Goal: Task Accomplishment & Management: Use online tool/utility

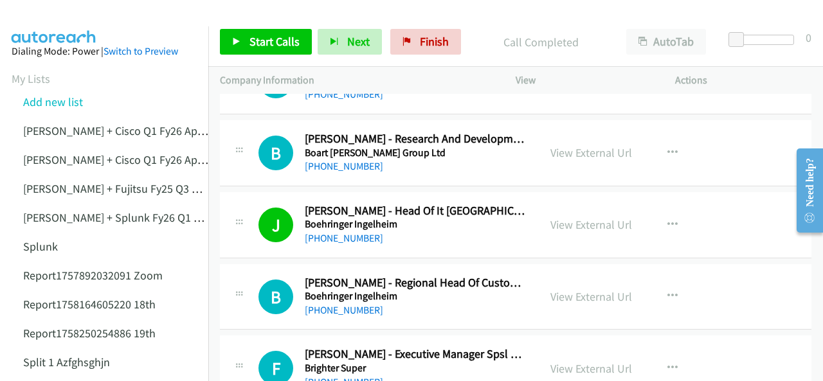
click at [60, 20] on img at bounding box center [54, 22] width 97 height 45
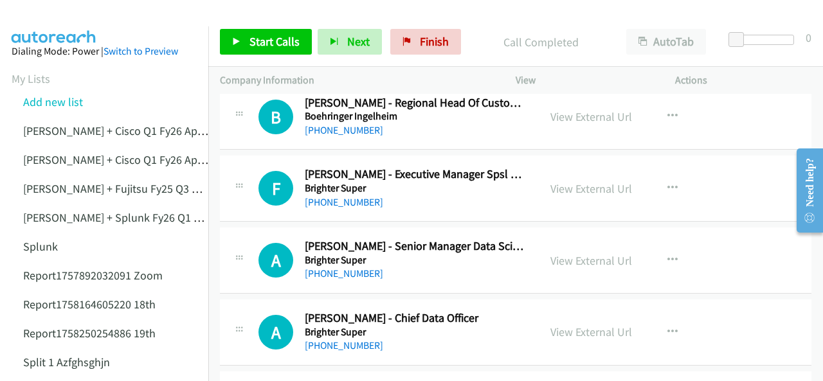
scroll to position [3088, 0]
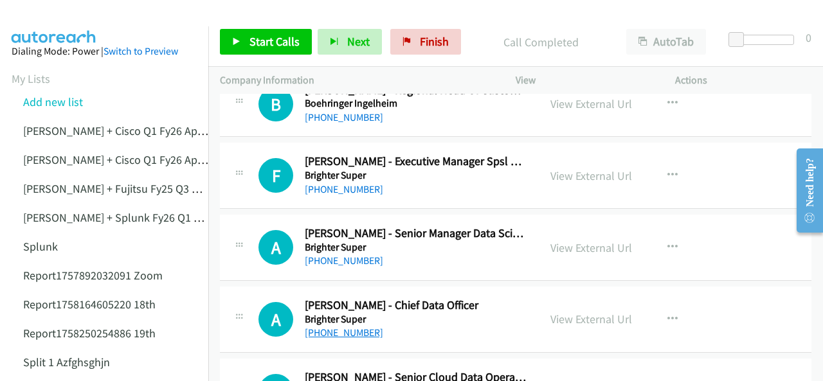
click at [338, 327] on link "+61 438 373 641" at bounding box center [344, 333] width 78 height 12
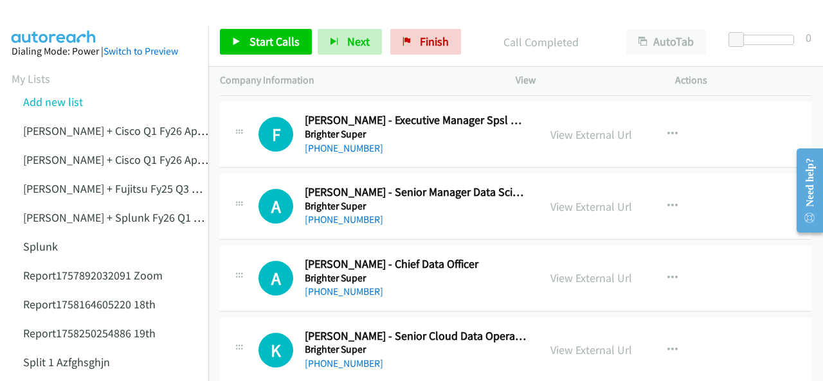
scroll to position [3152, 0]
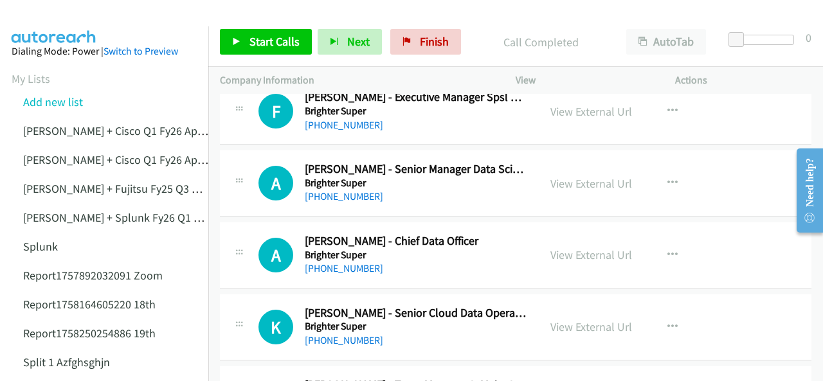
click at [41, 21] on img at bounding box center [54, 22] width 97 height 45
click at [356, 262] on link "+61 438 373 641" at bounding box center [344, 268] width 78 height 12
drag, startPoint x: 58, startPoint y: 17, endPoint x: 95, endPoint y: 28, distance: 38.9
click at [59, 18] on img at bounding box center [54, 22] width 97 height 45
click at [77, 19] on img at bounding box center [54, 22] width 97 height 45
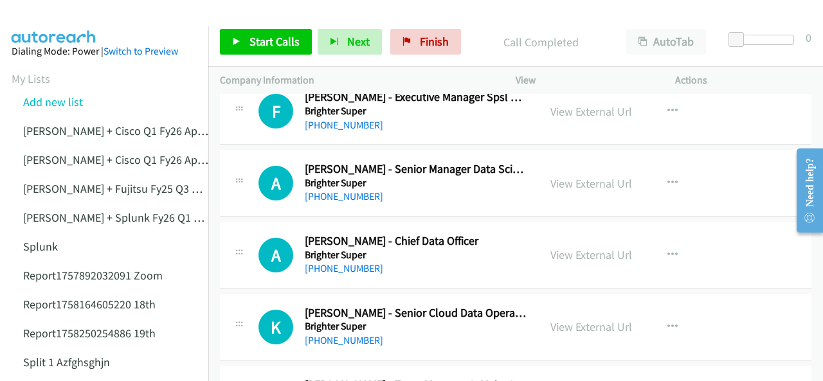
scroll to position [3217, 0]
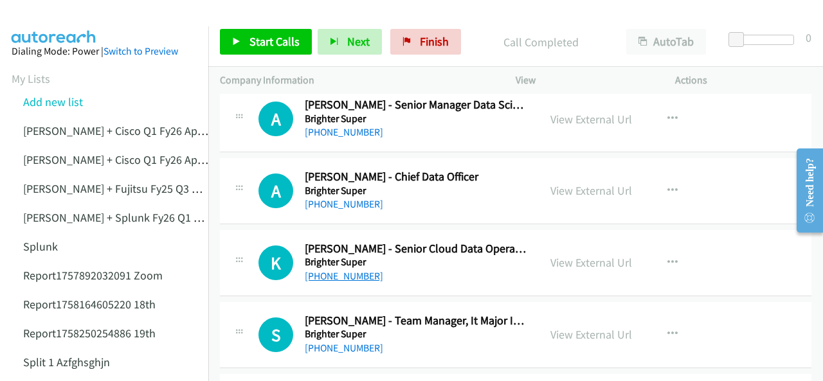
click at [337, 270] on link "+61 469 909 584" at bounding box center [344, 276] width 78 height 12
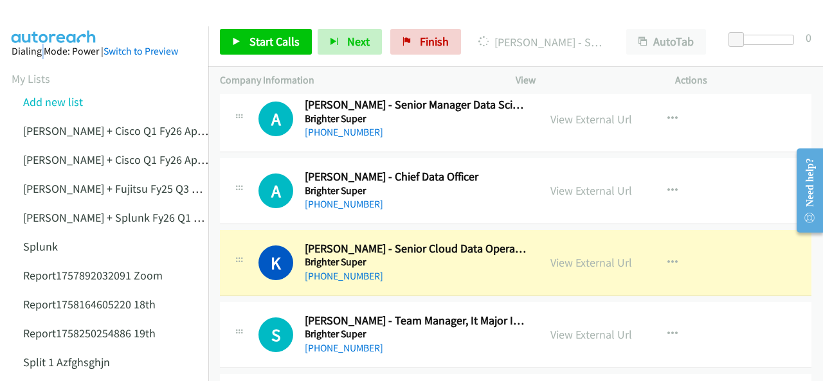
drag, startPoint x: 37, startPoint y: 30, endPoint x: 44, endPoint y: 26, distance: 8.6
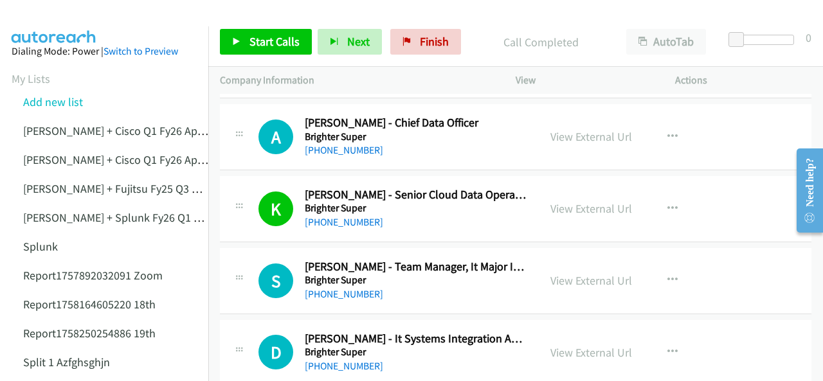
scroll to position [3345, 0]
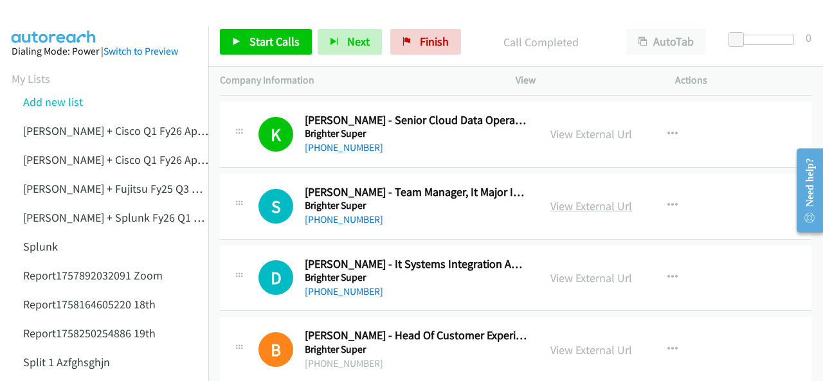
click at [561, 199] on link "View External Url" at bounding box center [592, 206] width 82 height 15
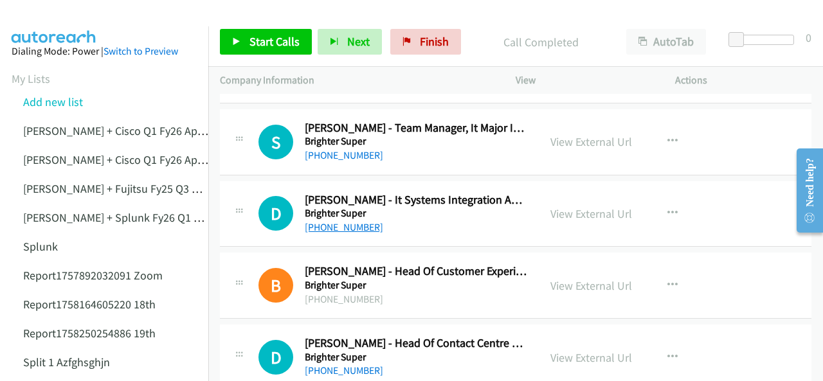
click at [332, 221] on link "+61 7 3244 4336" at bounding box center [344, 227] width 78 height 12
click at [61, 14] on img at bounding box center [54, 22] width 97 height 45
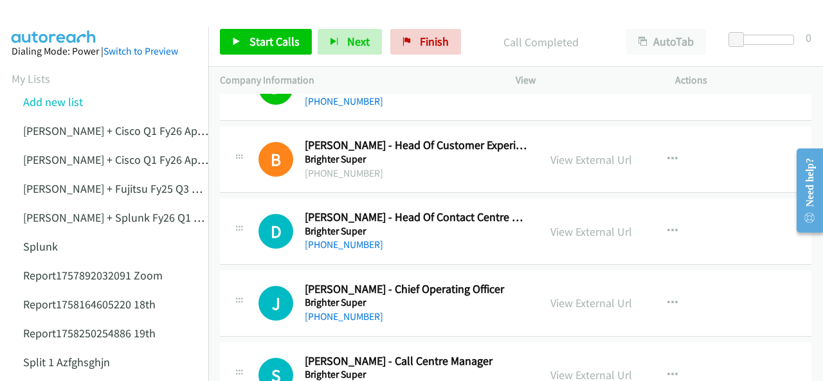
scroll to position [3538, 0]
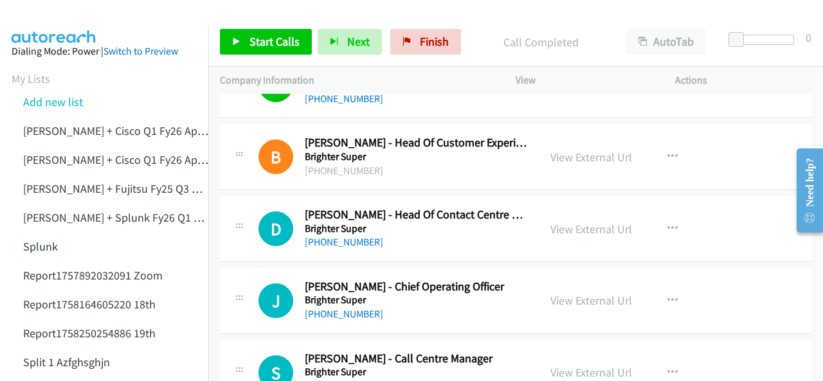
click at [60, 25] on img at bounding box center [54, 22] width 97 height 45
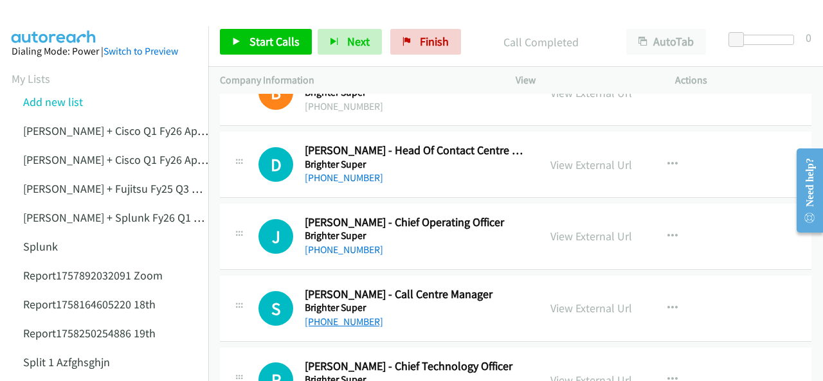
click at [355, 316] on link "+61 437 331 284" at bounding box center [344, 322] width 78 height 12
click at [46, 18] on img at bounding box center [54, 22] width 97 height 45
click at [46, 15] on img at bounding box center [54, 22] width 97 height 45
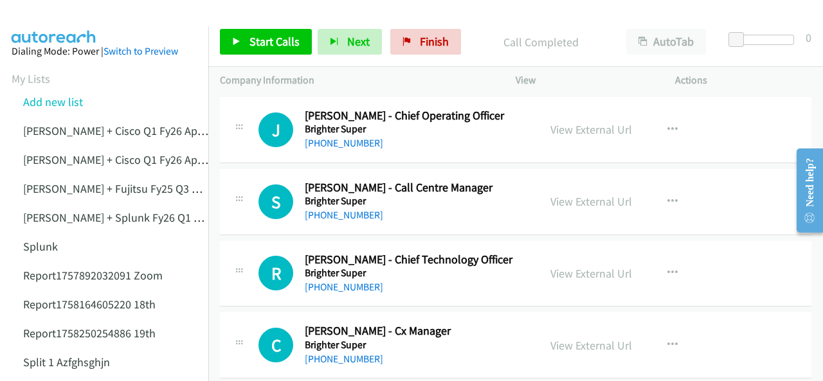
scroll to position [3731, 0]
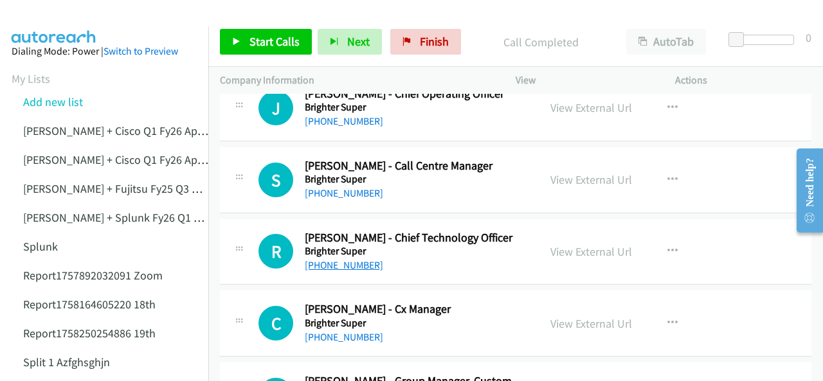
click at [337, 259] on link "+61 458 333 320" at bounding box center [344, 265] width 78 height 12
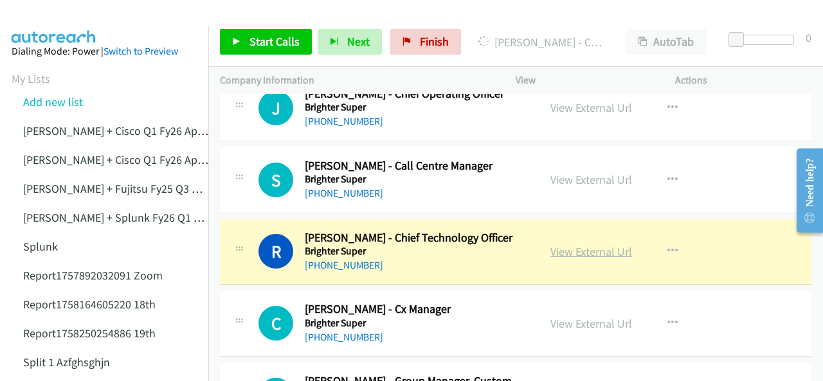
click at [570, 244] on link "View External Url" at bounding box center [592, 251] width 82 height 15
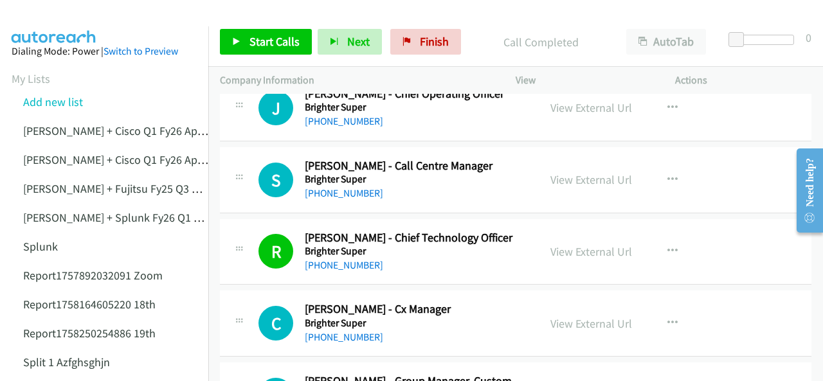
click at [42, 23] on img at bounding box center [54, 22] width 97 height 45
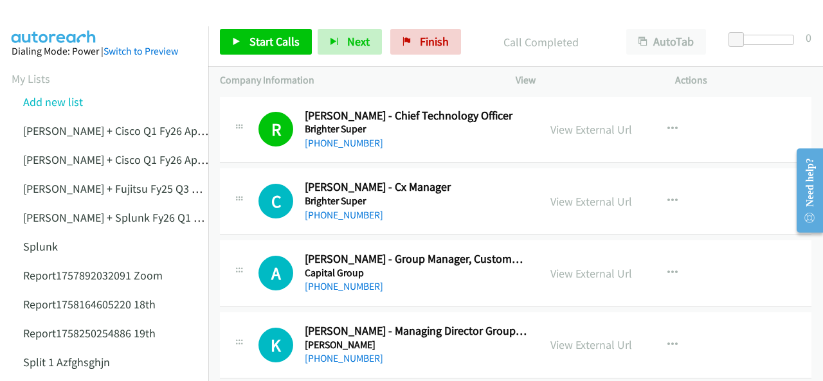
scroll to position [3860, 0]
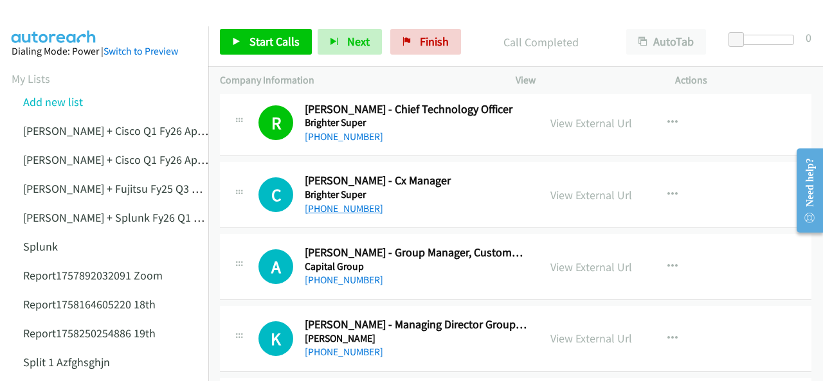
click at [333, 203] on link "+61 432 419 947" at bounding box center [344, 209] width 78 height 12
click at [35, 10] on img at bounding box center [54, 22] width 97 height 45
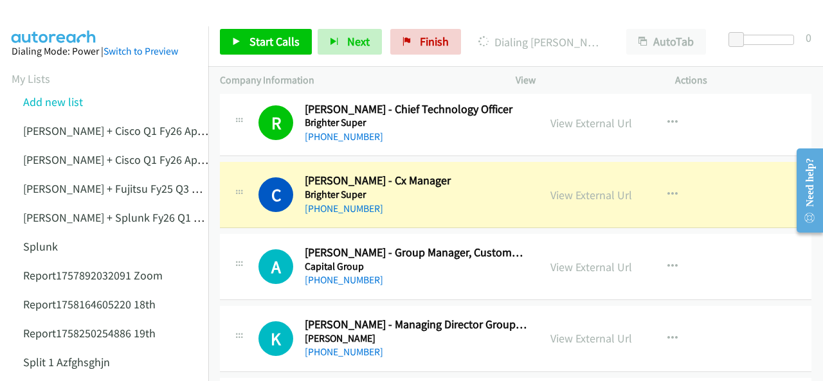
click at [93, 12] on img at bounding box center [54, 22] width 97 height 45
click at [42, 17] on img at bounding box center [54, 22] width 97 height 45
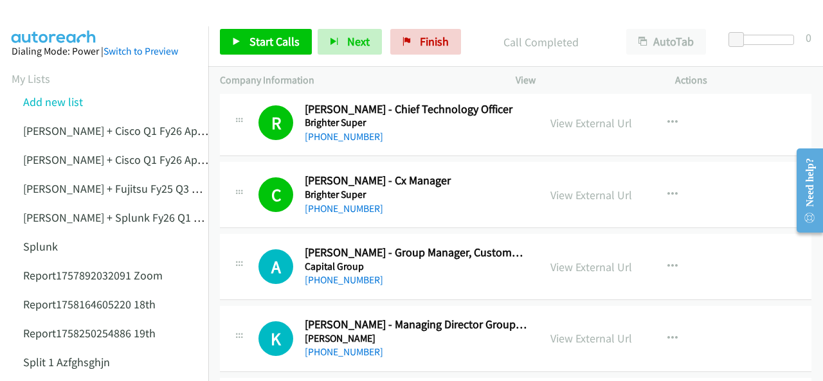
scroll to position [3924, 0]
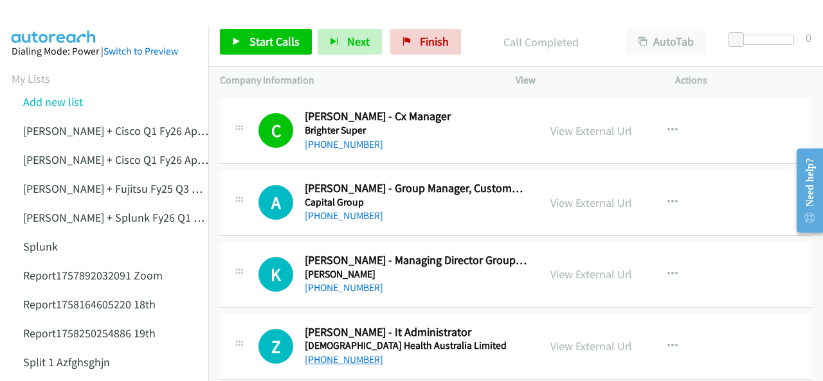
click at [348, 354] on link "+61 412 902 505" at bounding box center [344, 360] width 78 height 12
click at [46, 11] on img at bounding box center [54, 22] width 97 height 45
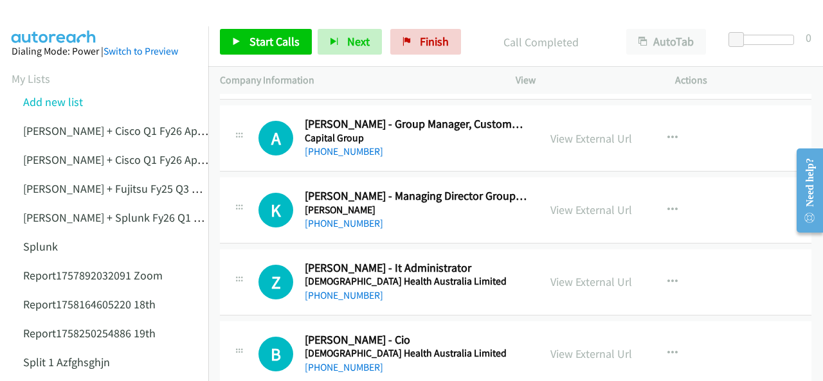
click at [60, 21] on img at bounding box center [54, 22] width 97 height 45
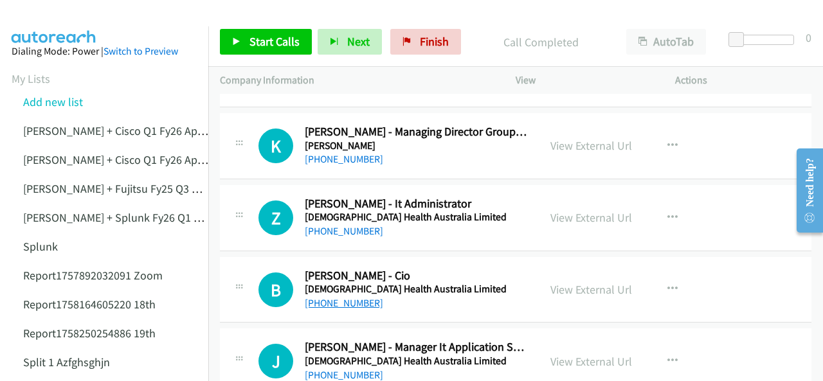
click at [331, 297] on link "+61 407 954 446" at bounding box center [344, 303] width 78 height 12
click at [51, 16] on img at bounding box center [54, 22] width 97 height 45
click at [341, 225] on link "+61 412 902 505" at bounding box center [344, 231] width 78 height 12
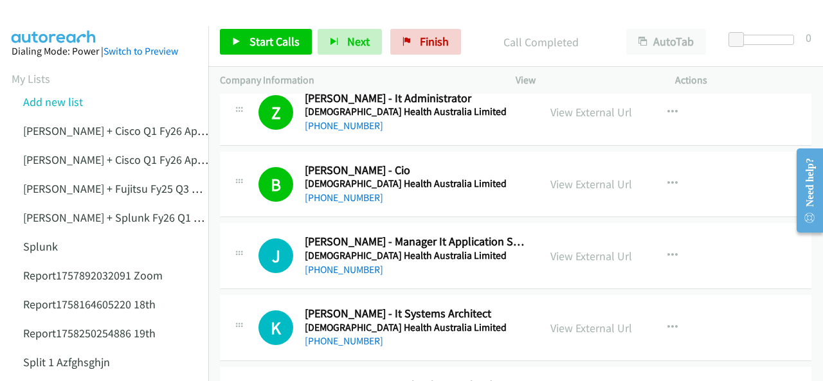
scroll to position [4182, 0]
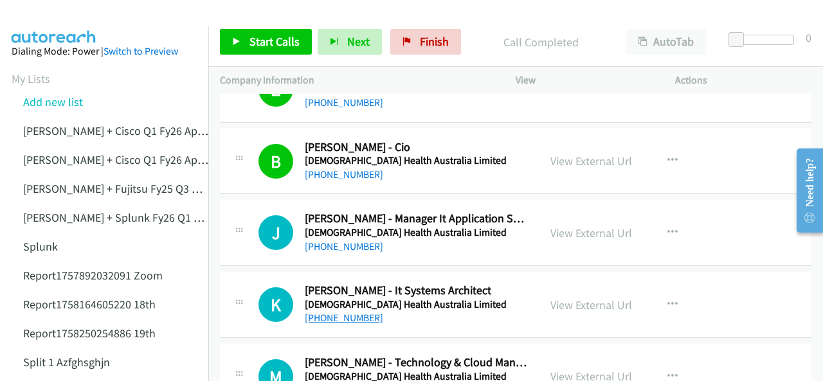
click at [340, 312] on link "+61 410 880 215" at bounding box center [344, 318] width 78 height 12
click at [42, 22] on img at bounding box center [54, 22] width 97 height 45
click at [60, 11] on img at bounding box center [54, 22] width 97 height 45
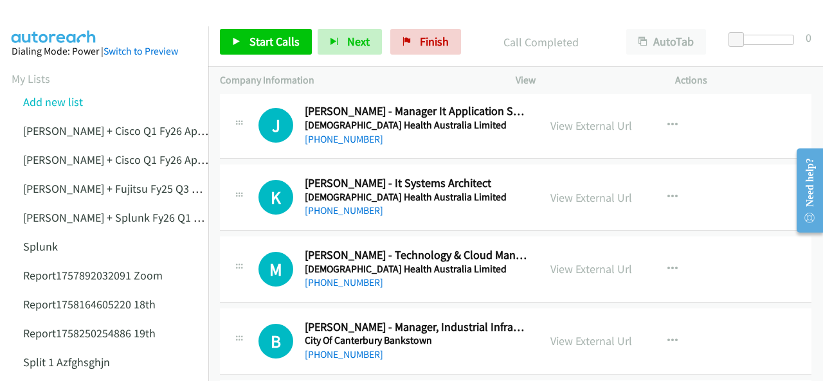
scroll to position [4310, 0]
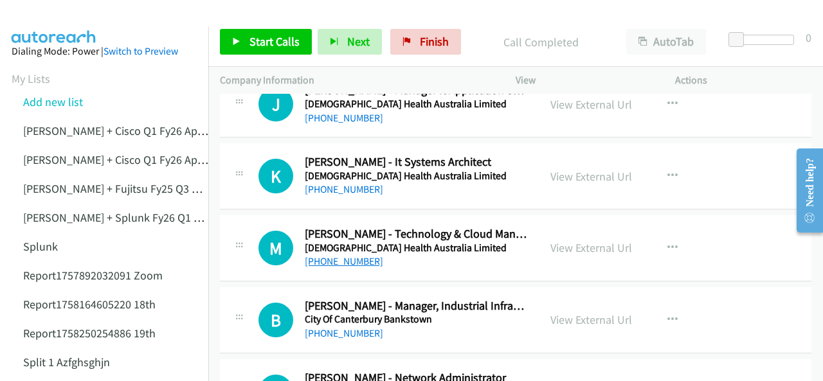
click at [345, 255] on link "+61 401 636 131" at bounding box center [344, 261] width 78 height 12
click at [50, 16] on img at bounding box center [54, 22] width 97 height 45
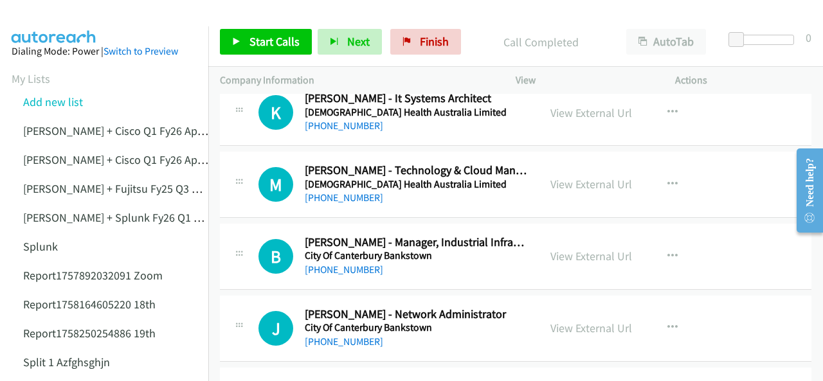
scroll to position [4375, 0]
click at [358, 263] on link "+61 419 672 824" at bounding box center [344, 269] width 78 height 12
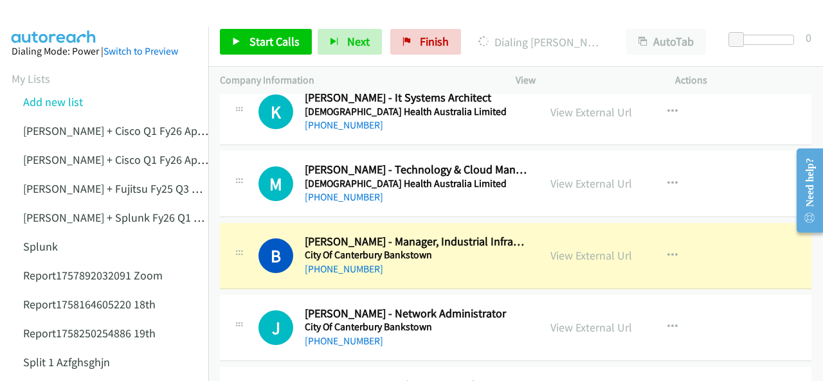
click at [47, 19] on img at bounding box center [54, 22] width 97 height 45
click at [554, 248] on link "View External Url" at bounding box center [592, 255] width 82 height 15
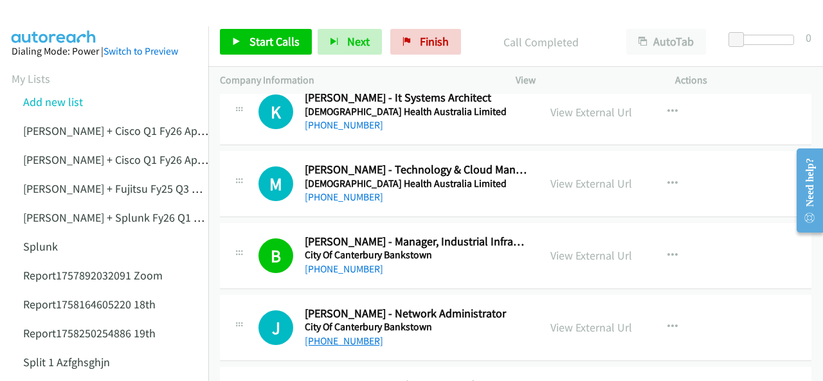
click at [333, 335] on link "+61 450 009 239" at bounding box center [344, 341] width 78 height 12
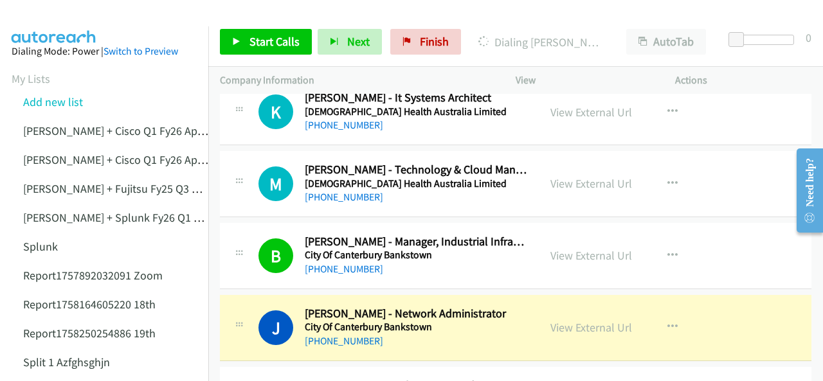
click at [82, 11] on img at bounding box center [54, 22] width 97 height 45
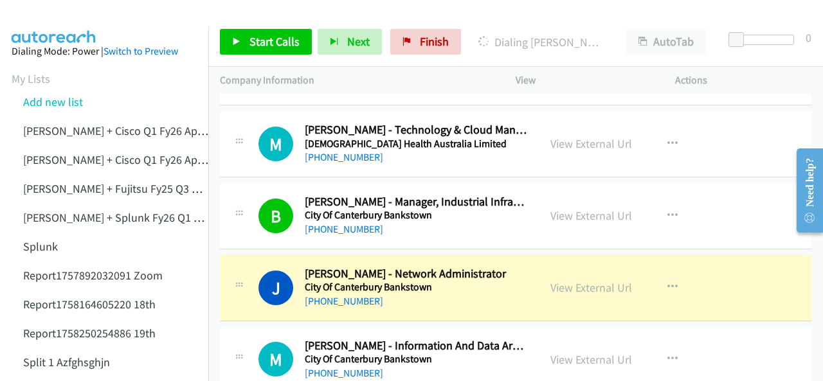
scroll to position [4439, 0]
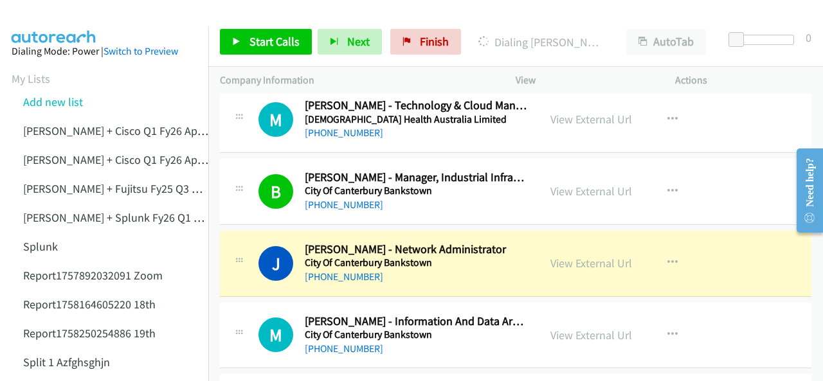
click at [57, 18] on img at bounding box center [54, 22] width 97 height 45
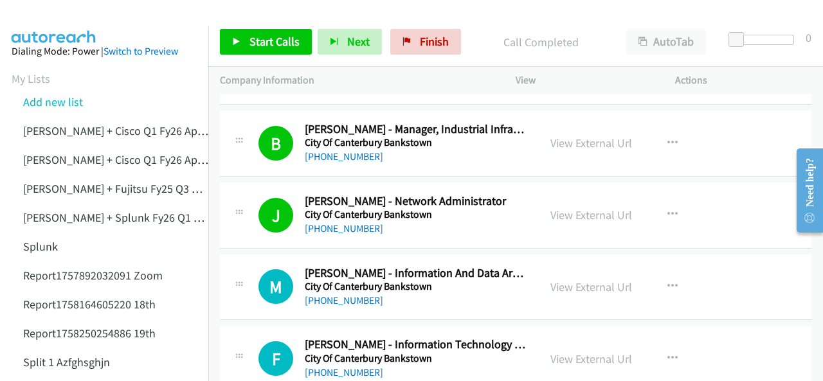
scroll to position [4503, 0]
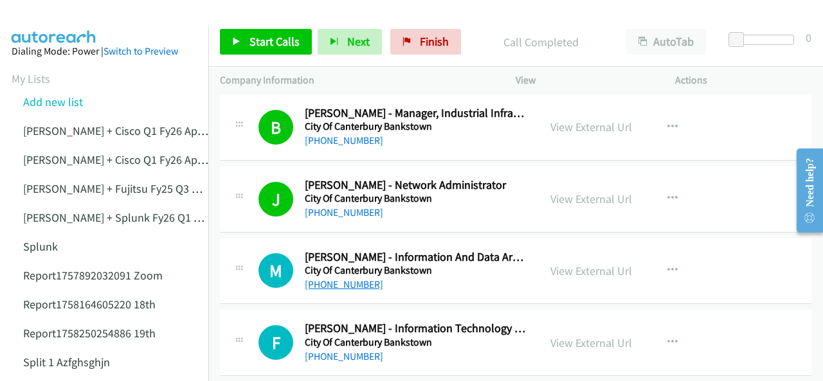
click at [336, 279] on link "+61 452 544 643" at bounding box center [344, 285] width 78 height 12
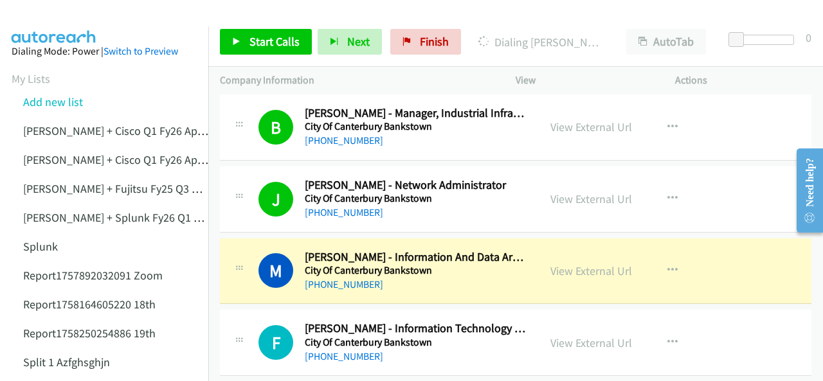
drag, startPoint x: 564, startPoint y: 253, endPoint x: 562, endPoint y: 266, distance: 12.4
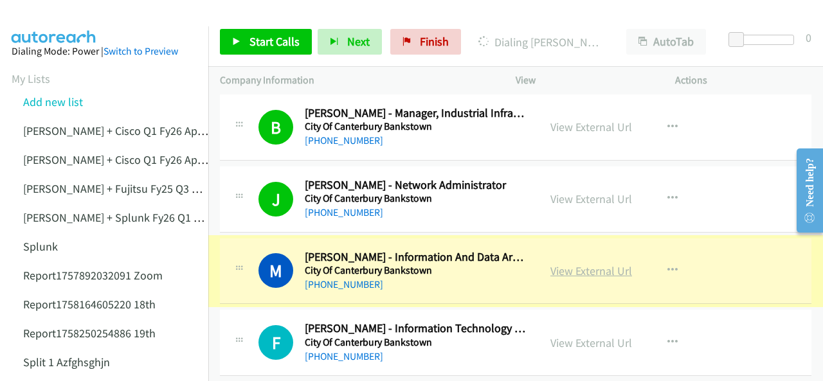
click at [563, 264] on link "View External Url" at bounding box center [592, 271] width 82 height 15
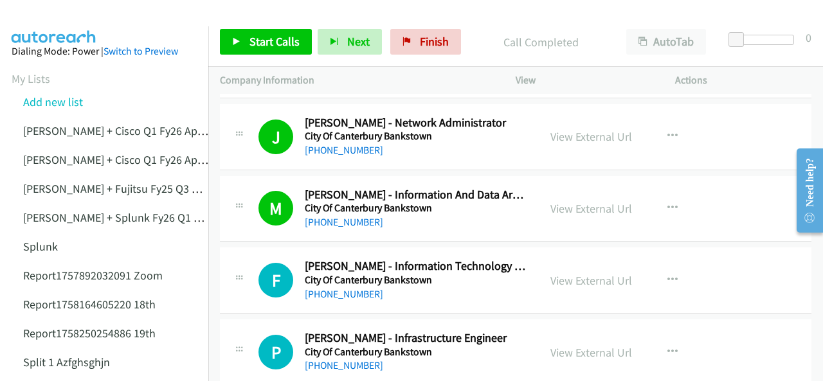
scroll to position [4632, 0]
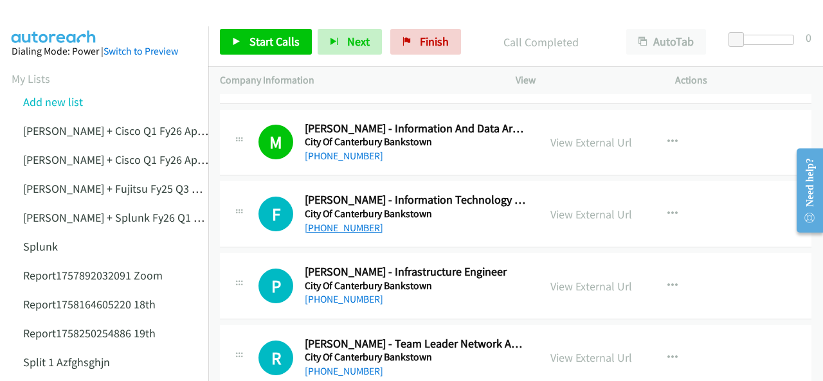
click at [326, 222] on link "+61 406 005 836" at bounding box center [344, 228] width 78 height 12
click at [51, 16] on img at bounding box center [54, 22] width 97 height 45
click at [69, 10] on img at bounding box center [54, 22] width 97 height 45
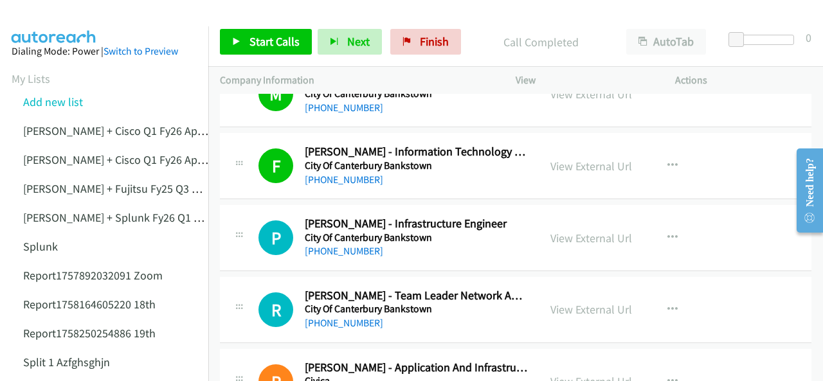
scroll to position [4696, 0]
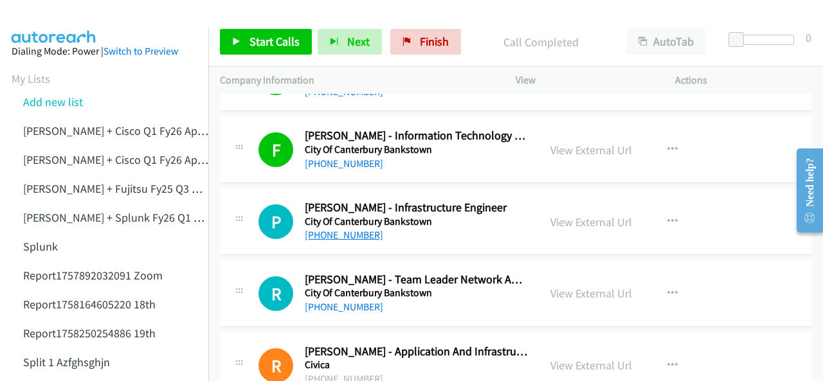
click at [333, 229] on link "+61 439 314 690" at bounding box center [344, 235] width 78 height 12
drag, startPoint x: 44, startPoint y: 10, endPoint x: 140, endPoint y: 66, distance: 110.7
click at [44, 10] on img at bounding box center [54, 22] width 97 height 45
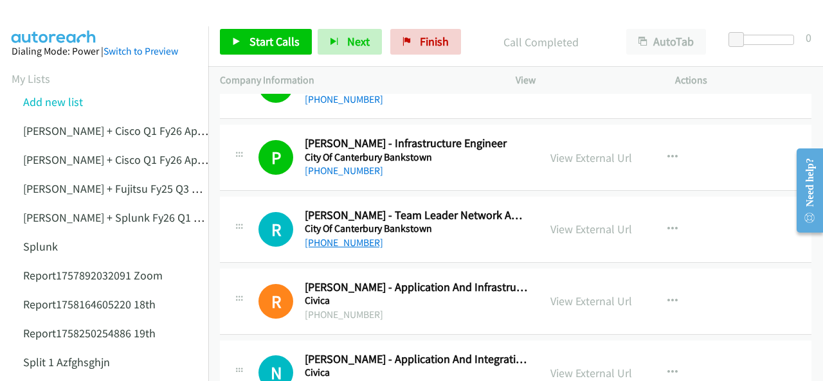
click at [335, 237] on link "+61 2 9707 9421" at bounding box center [344, 243] width 78 height 12
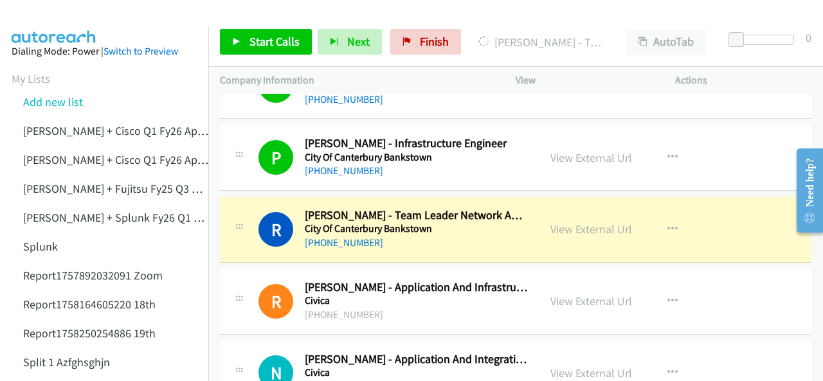
click at [66, 20] on img at bounding box center [54, 22] width 97 height 45
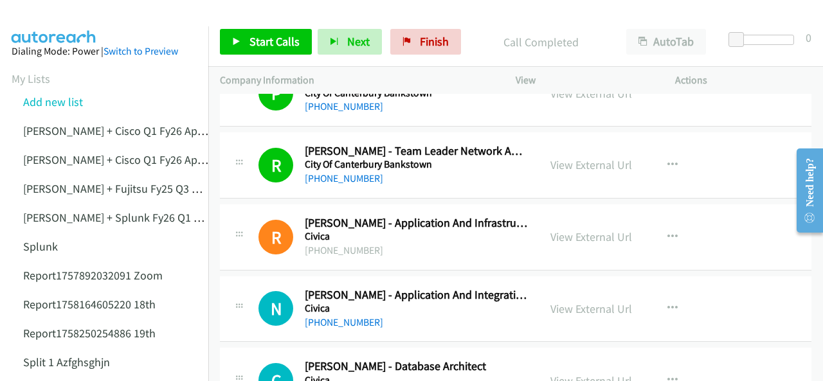
scroll to position [4889, 0]
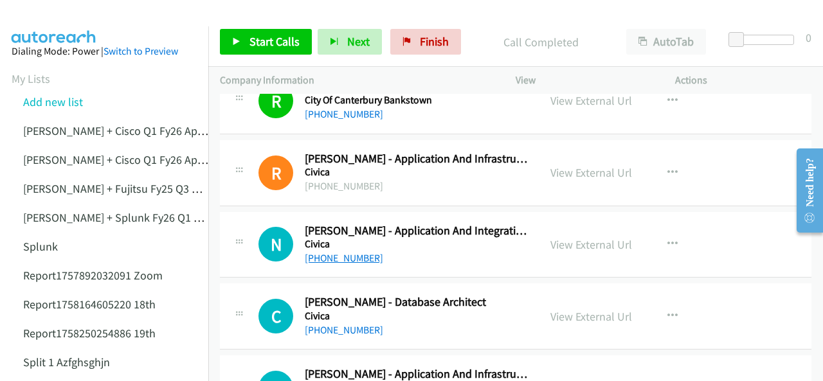
click at [335, 252] on link "+61 8 6466 2665" at bounding box center [344, 258] width 78 height 12
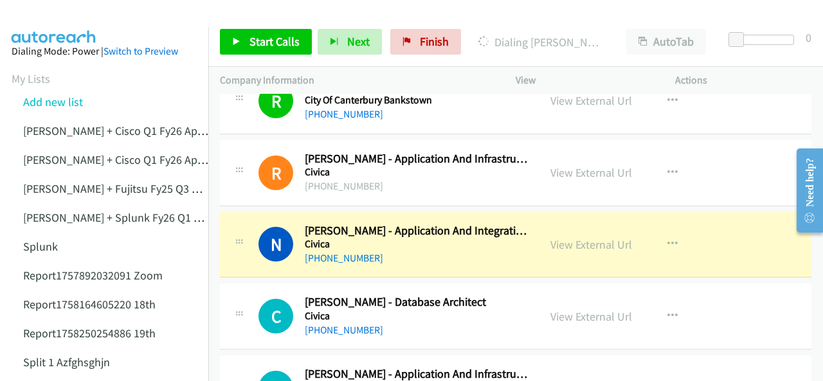
click at [82, 17] on img at bounding box center [54, 22] width 97 height 45
click at [85, 16] on img at bounding box center [54, 22] width 97 height 45
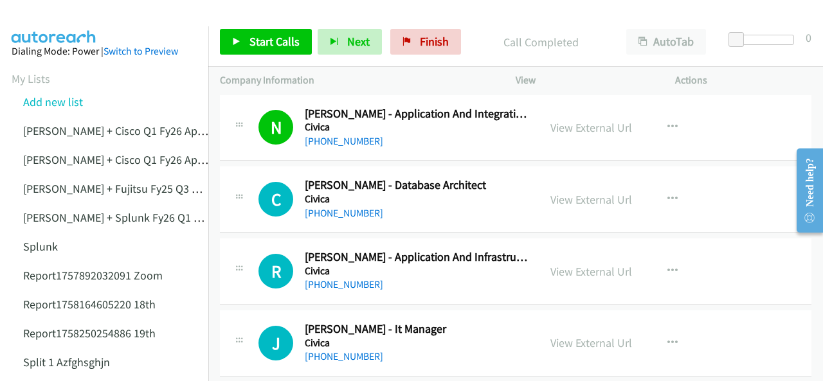
scroll to position [5018, 0]
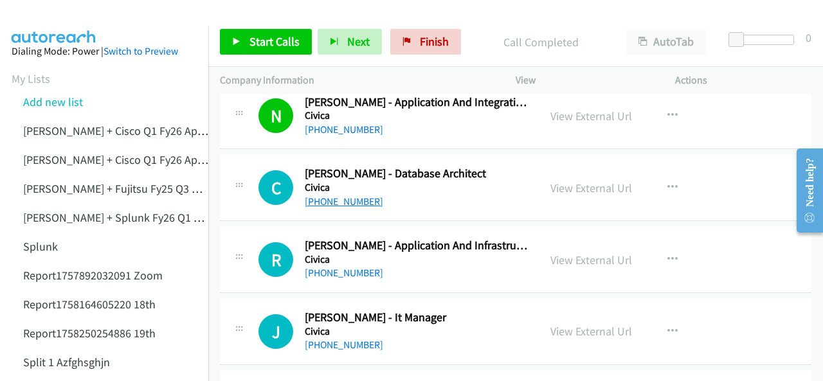
click at [340, 196] on link "+61 419 998 664" at bounding box center [344, 202] width 78 height 12
click at [62, 17] on img at bounding box center [54, 22] width 97 height 45
click at [344, 267] on link "+61 438 472 739" at bounding box center [344, 273] width 78 height 12
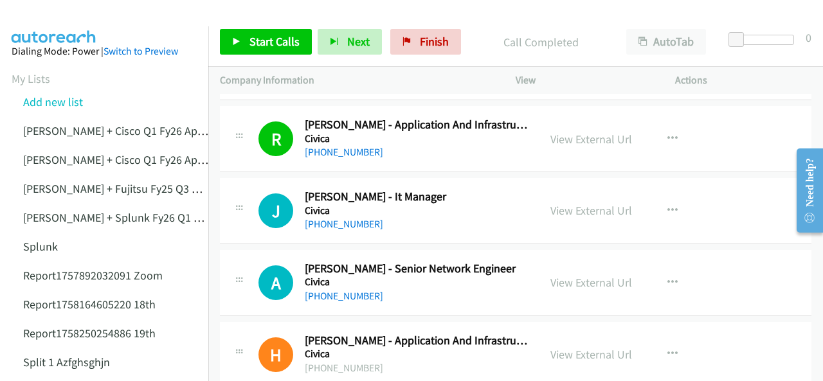
scroll to position [5147, 0]
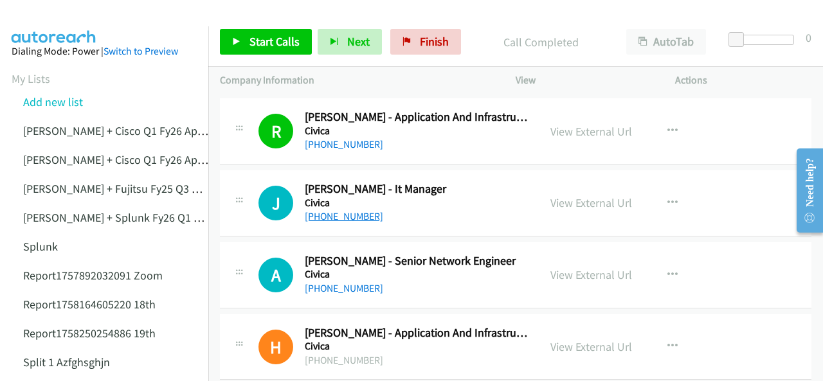
click at [324, 210] on link "+61 467 723 943" at bounding box center [344, 216] width 78 height 12
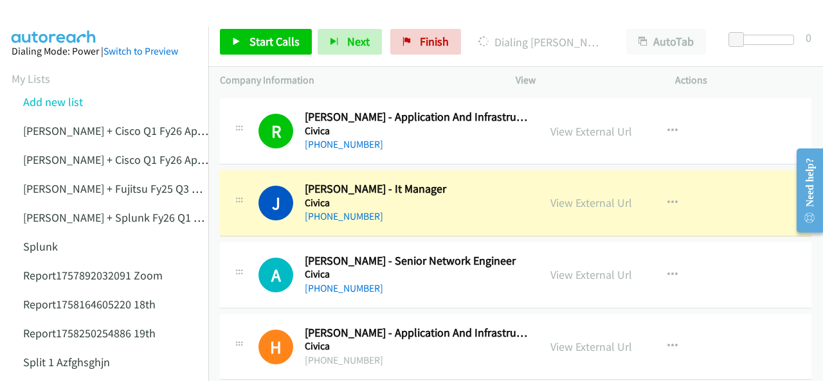
click at [53, 21] on img at bounding box center [54, 22] width 97 height 45
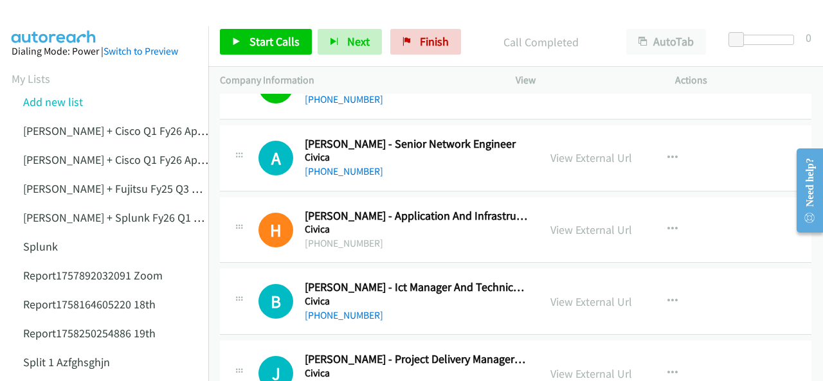
scroll to position [5275, 0]
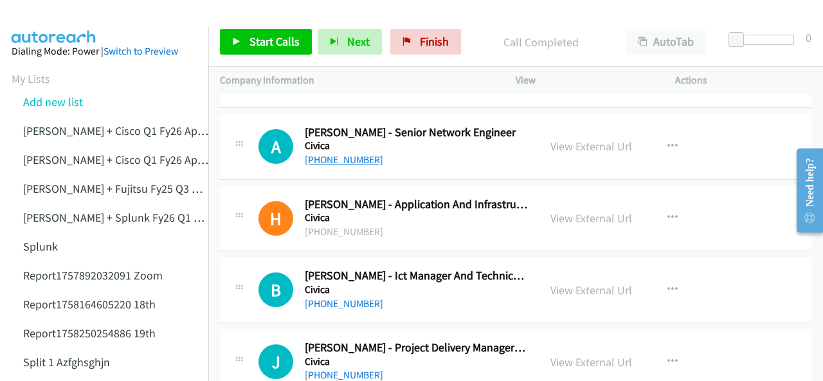
click at [347, 154] on link "+61 402 344 775" at bounding box center [344, 160] width 78 height 12
click at [44, 19] on img at bounding box center [54, 22] width 97 height 45
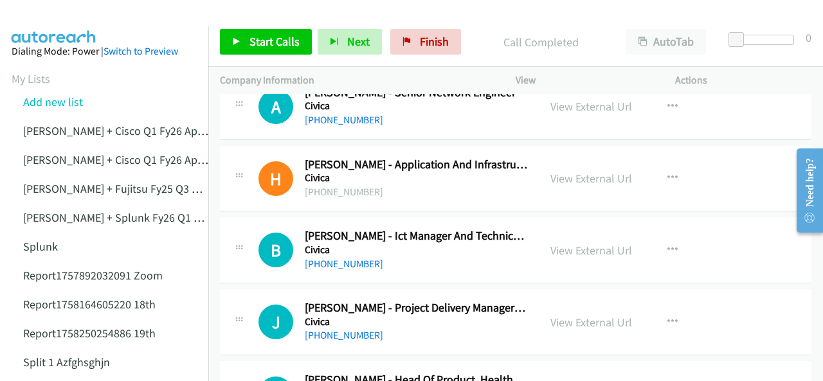
scroll to position [5340, 0]
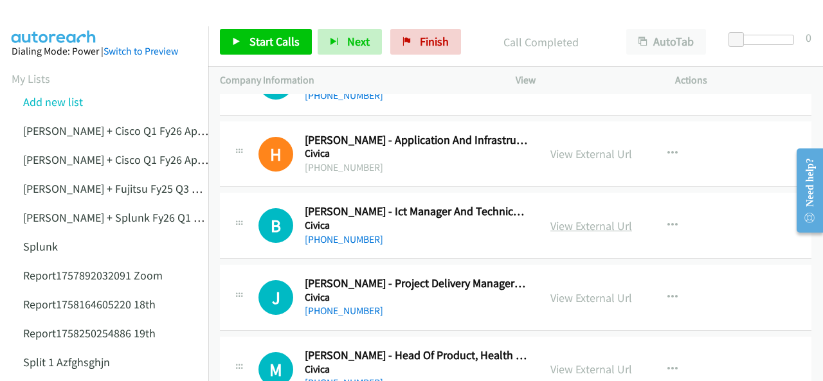
click at [564, 219] on link "View External Url" at bounding box center [592, 226] width 82 height 15
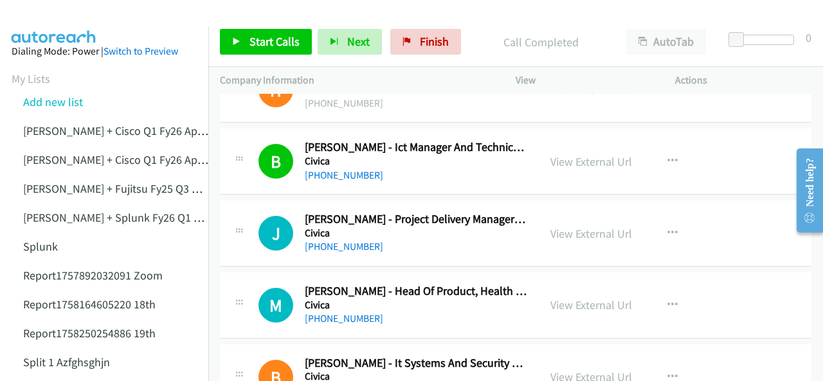
scroll to position [5211, 0]
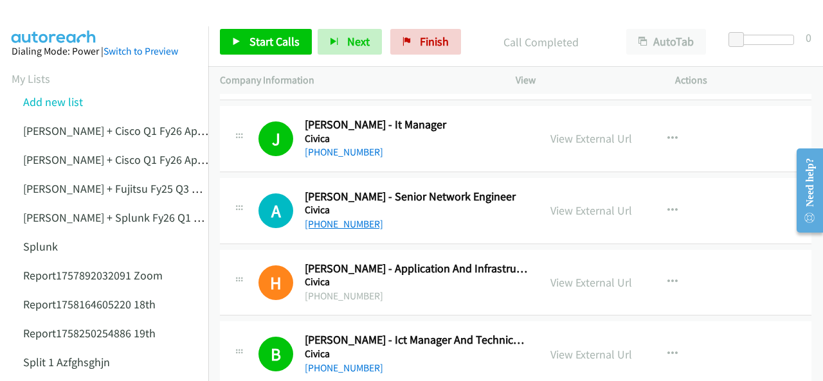
click at [333, 218] on link "+61 402 344 775" at bounding box center [344, 224] width 78 height 12
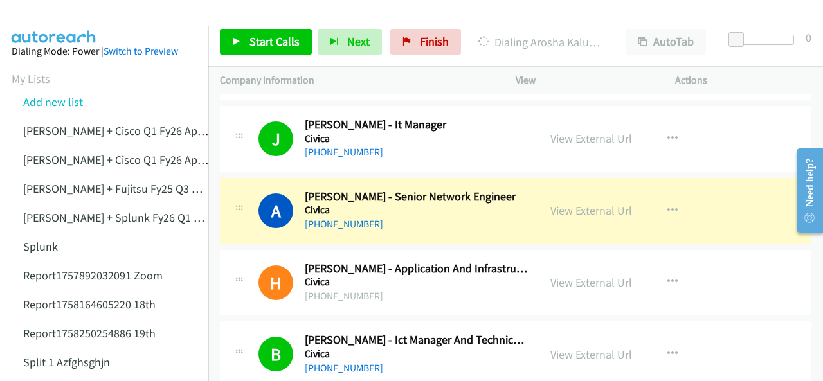
click at [60, 11] on img at bounding box center [54, 22] width 97 height 45
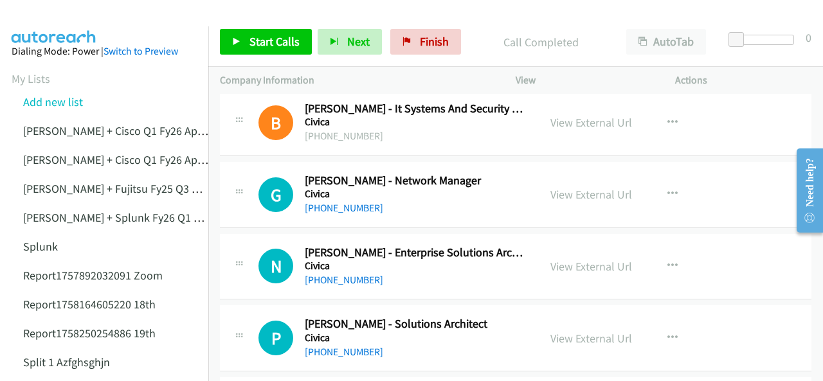
scroll to position [5661, 0]
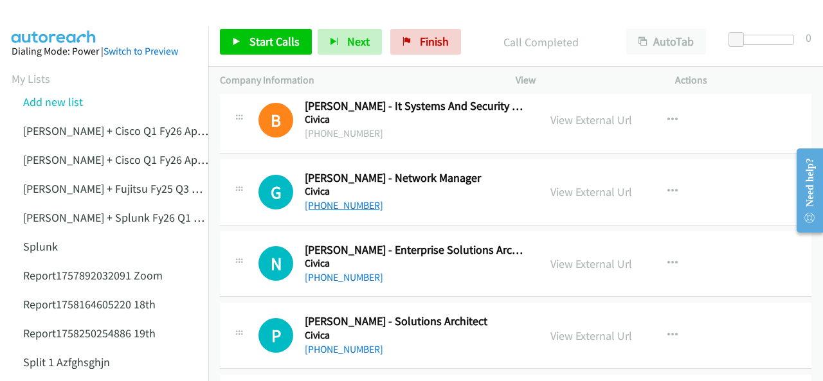
click at [323, 199] on link "+61 411 563 834" at bounding box center [344, 205] width 78 height 12
click at [57, 21] on img at bounding box center [54, 22] width 97 height 45
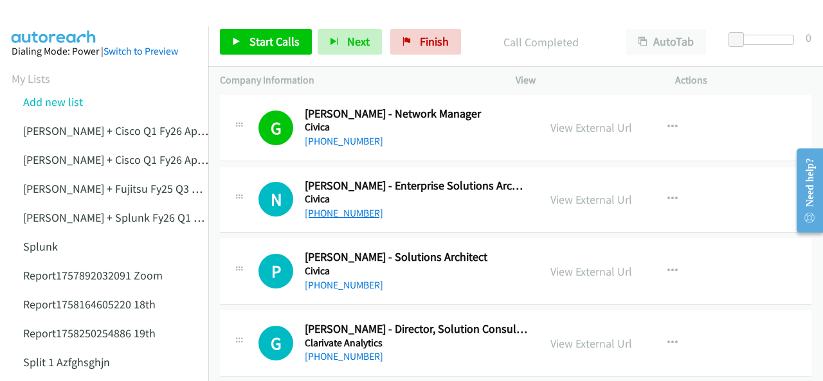
click at [333, 207] on link "+61 3 9292 8888" at bounding box center [344, 213] width 78 height 12
click at [341, 279] on link "+61 448 223 801" at bounding box center [344, 285] width 78 height 12
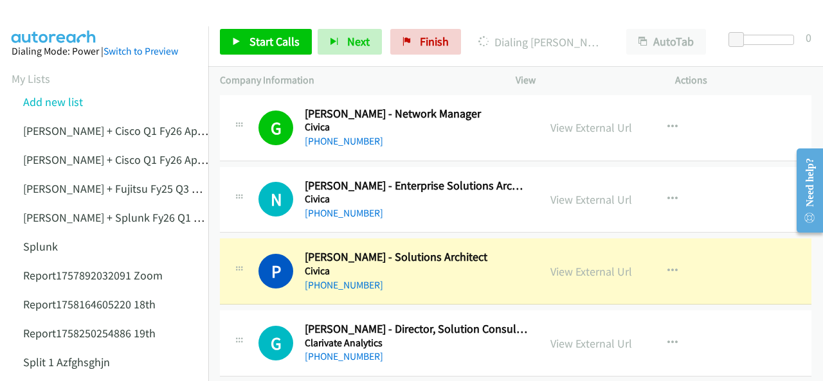
click at [72, 21] on img at bounding box center [54, 22] width 97 height 45
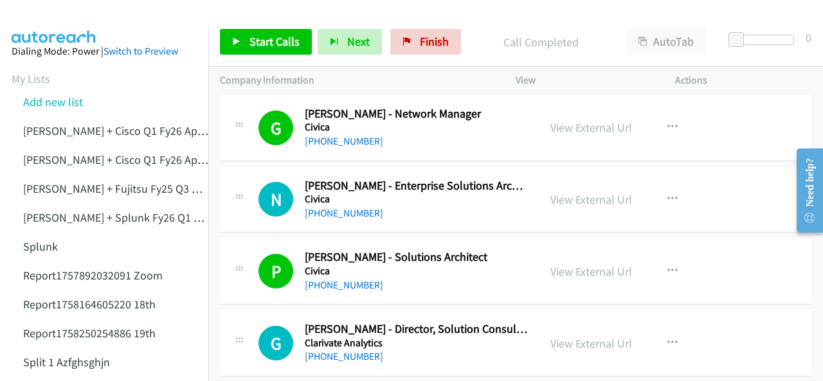
click at [30, 17] on img at bounding box center [54, 22] width 97 height 45
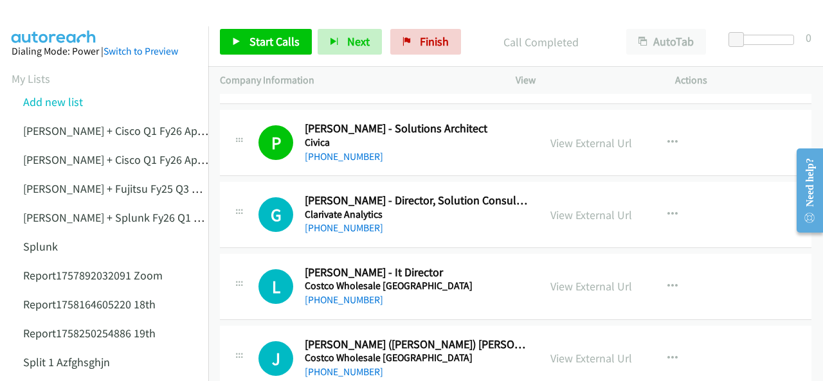
scroll to position [5919, 0]
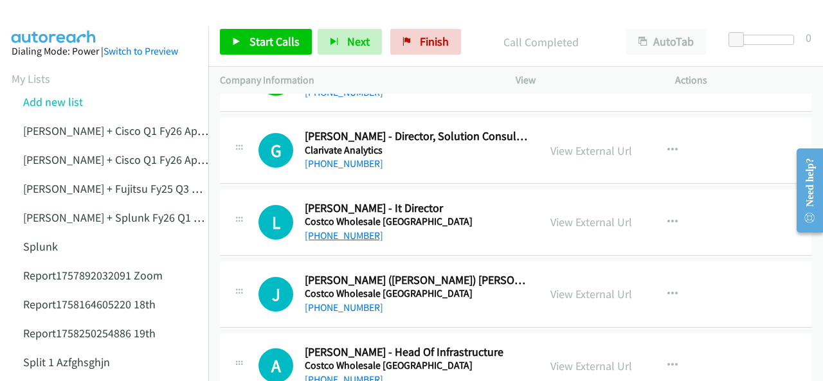
click at [363, 230] on link "+61 2 9469 7913" at bounding box center [344, 236] width 78 height 12
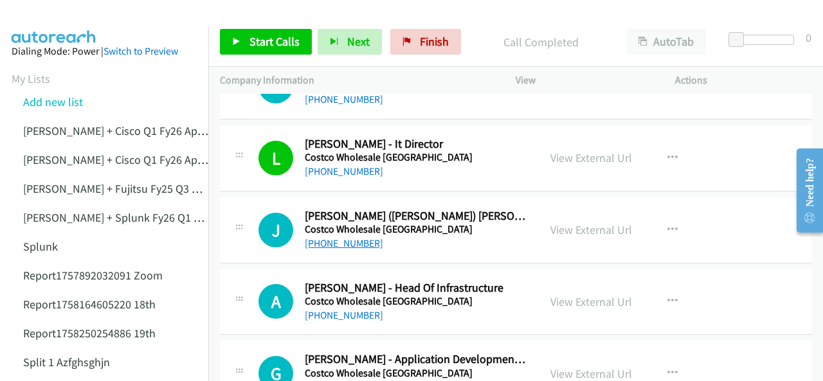
click at [327, 237] on link "+61 2 9469 7924" at bounding box center [344, 243] width 78 height 12
click at [84, 17] on img at bounding box center [54, 22] width 97 height 45
click at [328, 309] on link "+61 447 988 703" at bounding box center [344, 315] width 78 height 12
click at [49, 23] on img at bounding box center [54, 22] width 97 height 45
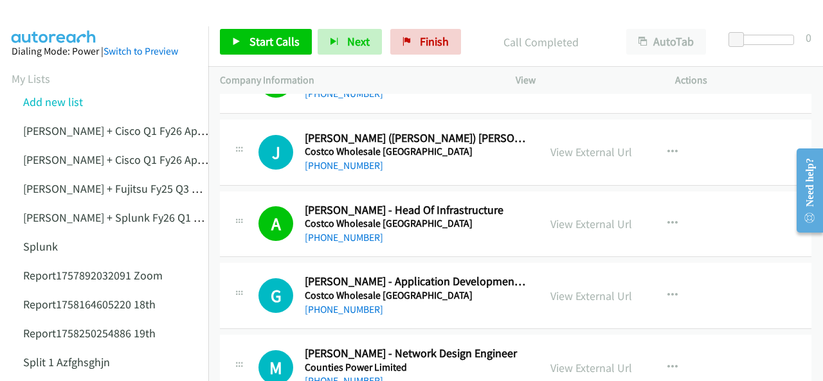
scroll to position [6112, 0]
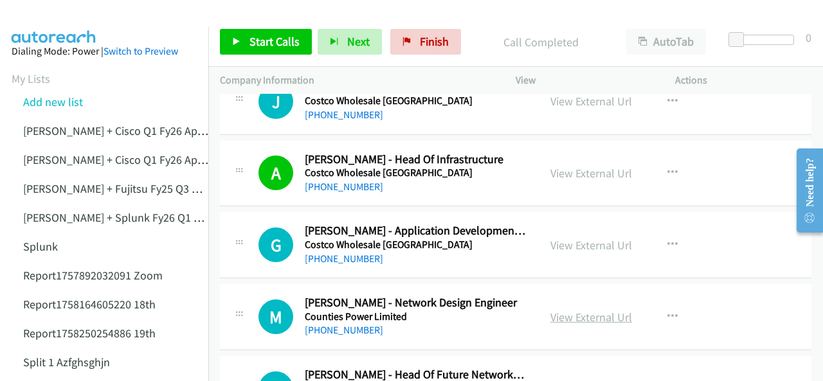
click at [559, 310] on link "View External Url" at bounding box center [592, 317] width 82 height 15
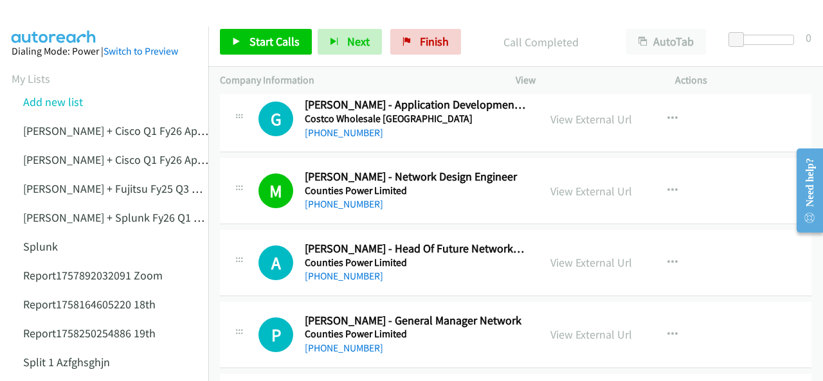
scroll to position [6240, 0]
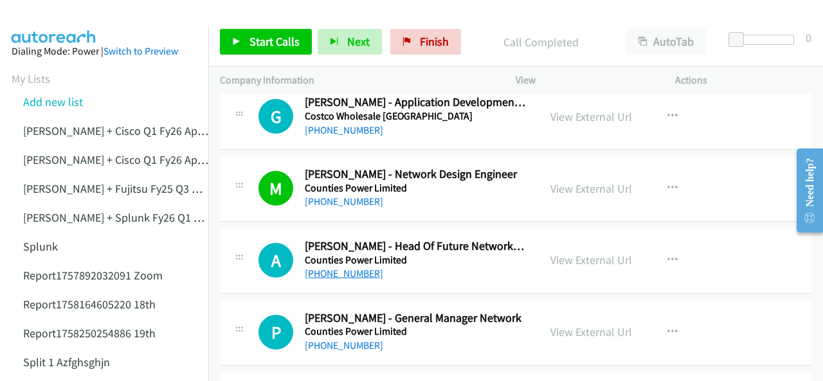
click at [351, 268] on link "+64 274 769 921" at bounding box center [344, 274] width 78 height 12
click at [57, 14] on img at bounding box center [54, 22] width 97 height 45
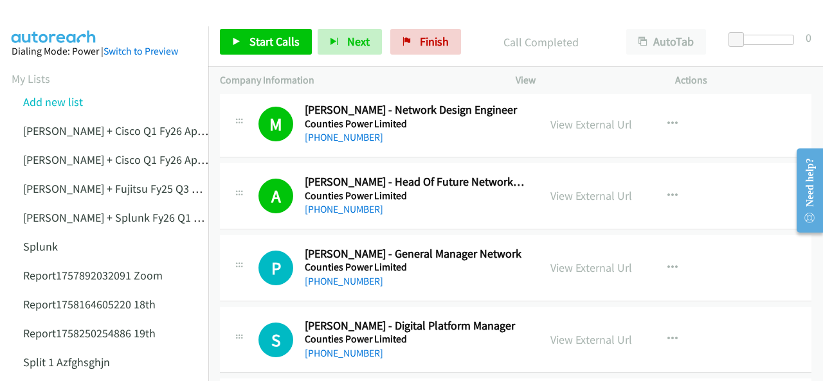
scroll to position [6369, 0]
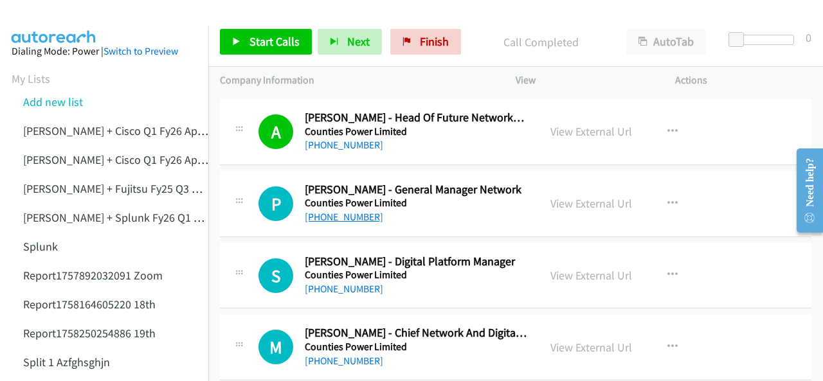
click at [336, 211] on link "+64 7 850 3161" at bounding box center [344, 217] width 78 height 12
click at [59, 15] on img at bounding box center [54, 22] width 97 height 45
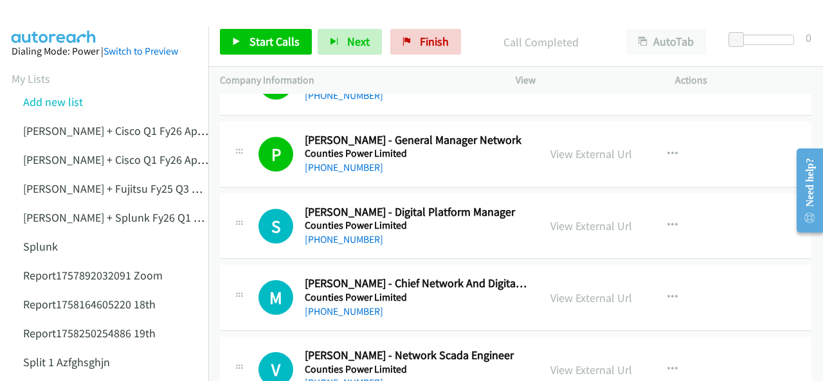
scroll to position [6433, 0]
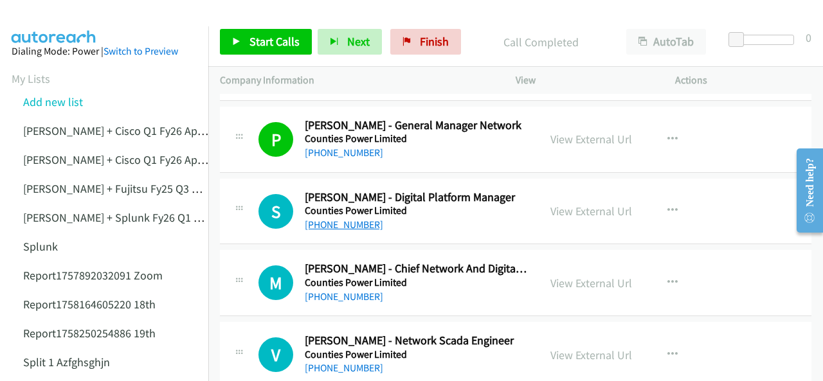
click at [336, 219] on link "+64 21 174 7882" at bounding box center [344, 225] width 78 height 12
click at [69, 17] on img at bounding box center [54, 22] width 97 height 45
drag, startPoint x: 69, startPoint y: 10, endPoint x: 60, endPoint y: 10, distance: 9.0
click at [67, 10] on img at bounding box center [54, 22] width 97 height 45
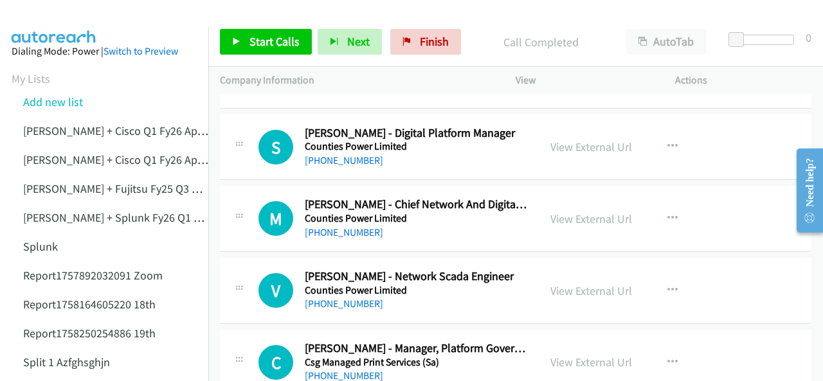
click at [66, 15] on img at bounding box center [54, 22] width 97 height 45
click at [564, 212] on link "View External Url" at bounding box center [592, 219] width 82 height 15
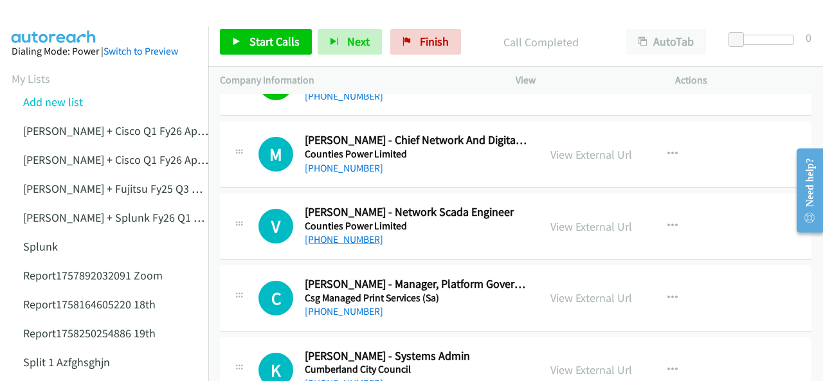
click at [340, 234] on link "+64 274 827 581" at bounding box center [344, 240] width 78 height 12
click at [69, 20] on img at bounding box center [54, 22] width 97 height 45
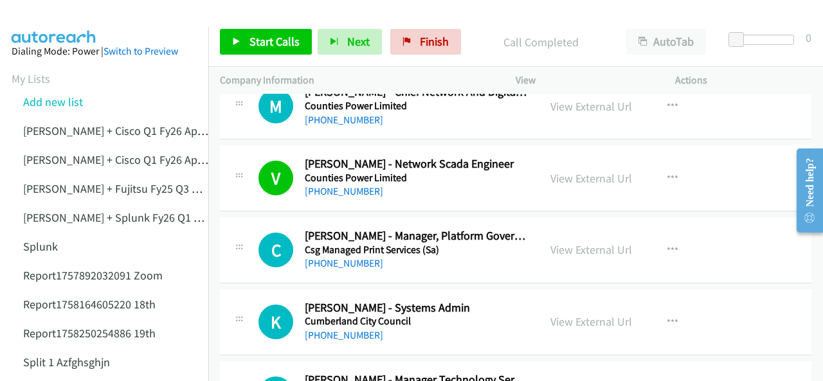
scroll to position [6626, 0]
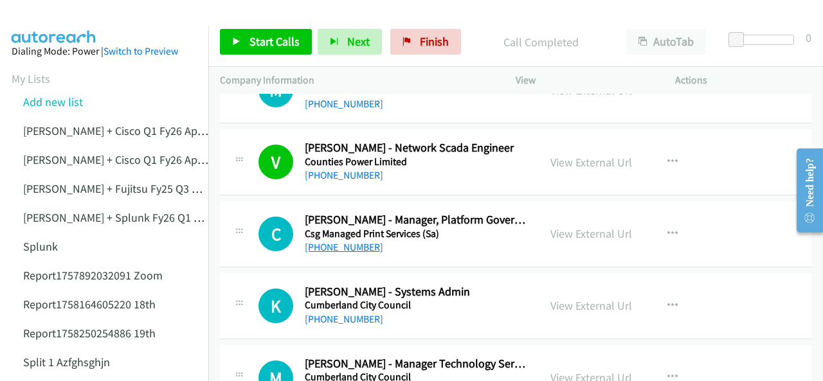
click at [355, 241] on link "+61 401 992 067" at bounding box center [344, 247] width 78 height 12
click at [57, 21] on img at bounding box center [54, 22] width 97 height 45
click at [356, 313] on link "+61 2 8757 9225" at bounding box center [344, 319] width 78 height 12
click at [75, 19] on img at bounding box center [54, 22] width 97 height 45
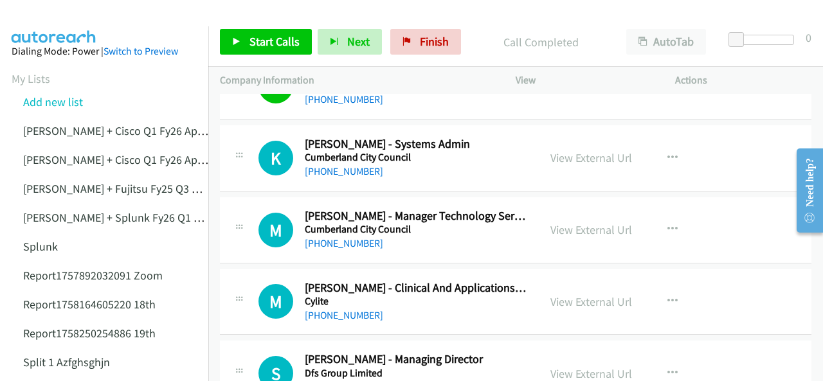
scroll to position [6781, 0]
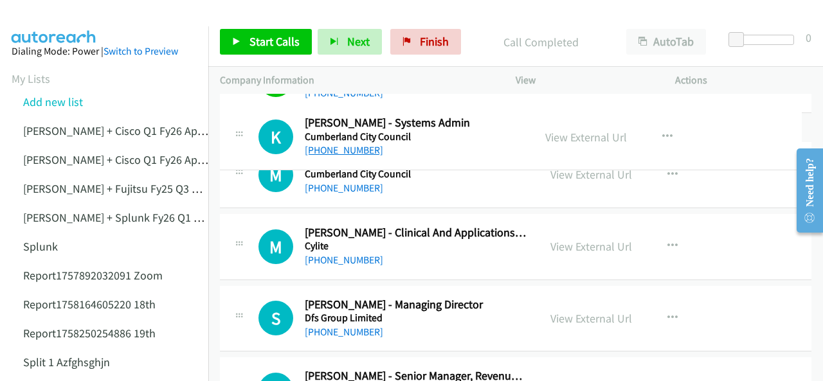
drag, startPoint x: 380, startPoint y: 142, endPoint x: 310, endPoint y: 147, distance: 69.7
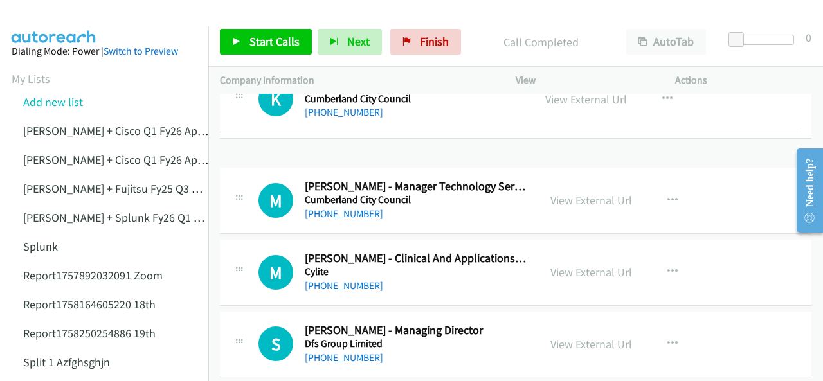
drag, startPoint x: 303, startPoint y: 151, endPoint x: 333, endPoint y: 116, distance: 46.1
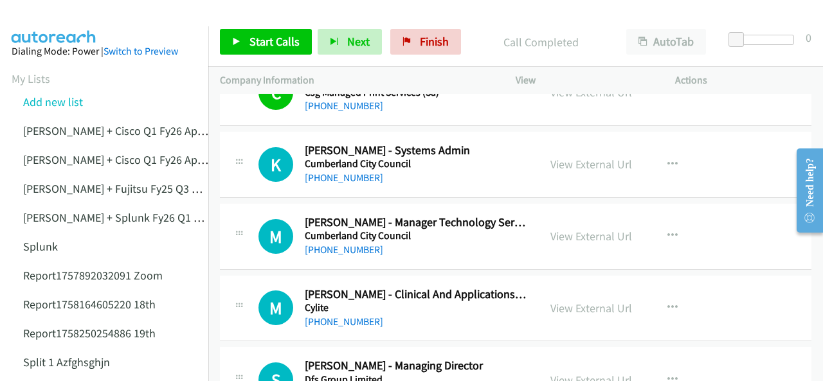
scroll to position [6794, 0]
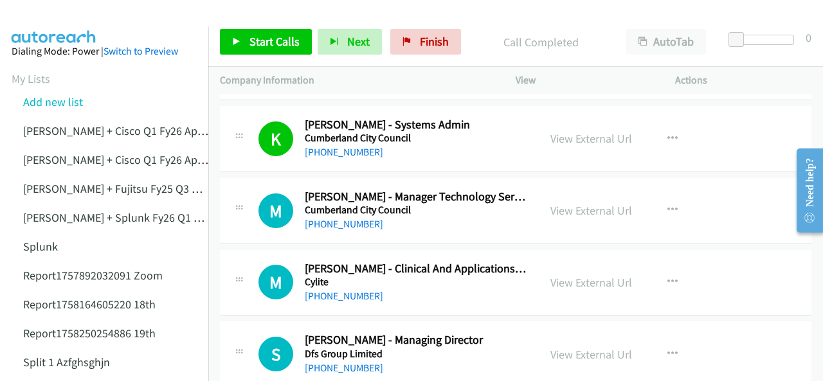
click at [349, 218] on link "+61 427 851 738" at bounding box center [344, 224] width 78 height 12
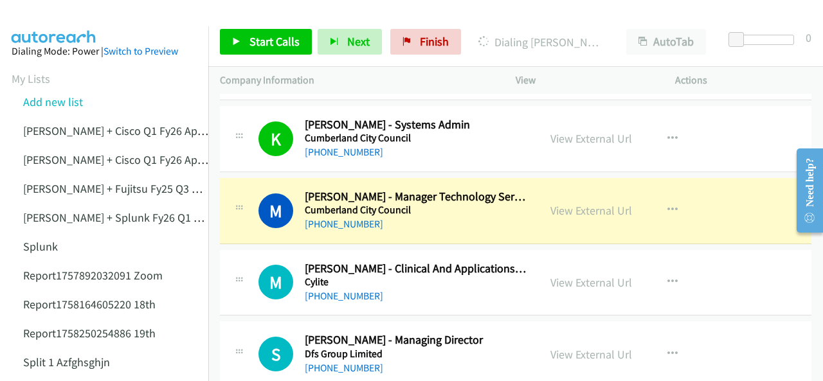
click at [565, 203] on link "View External Url" at bounding box center [592, 210] width 82 height 15
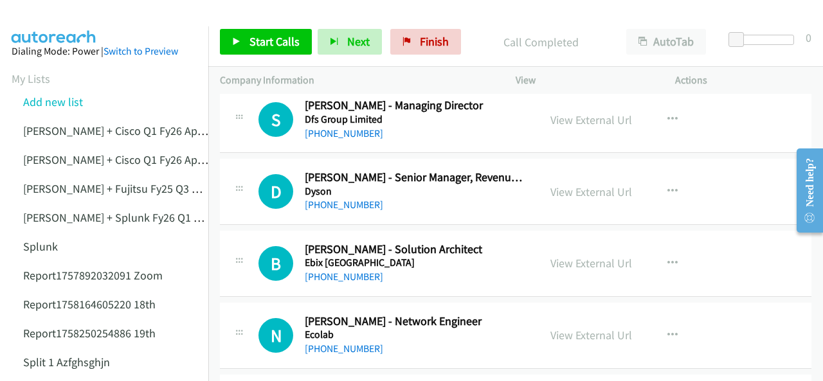
scroll to position [7051, 0]
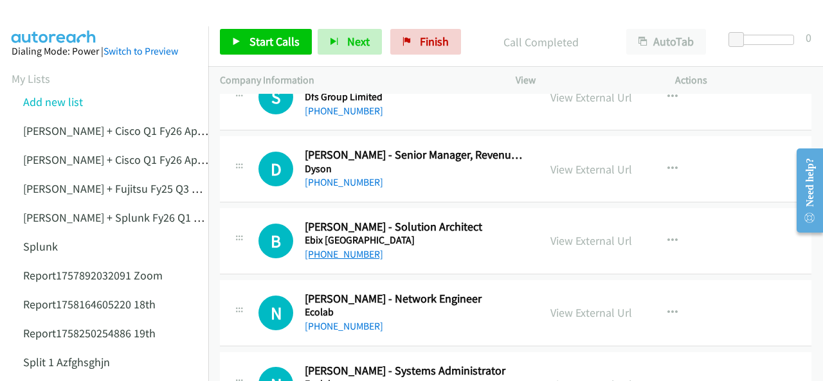
click at [333, 248] on link "+61 405 229 503" at bounding box center [344, 254] width 78 height 12
click at [45, 16] on img at bounding box center [54, 22] width 97 height 45
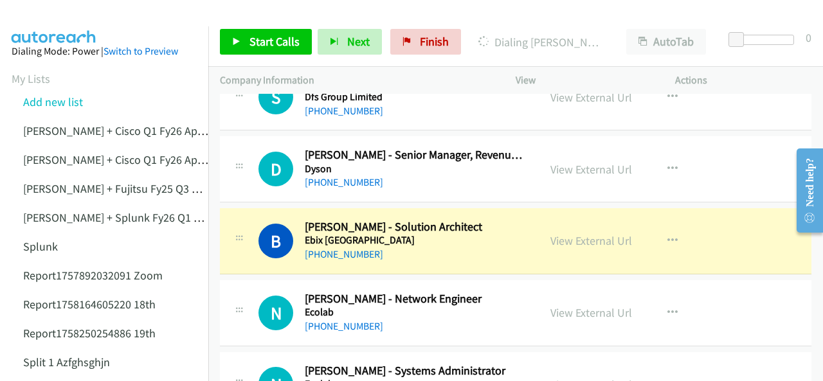
click at [72, 24] on img at bounding box center [54, 22] width 97 height 45
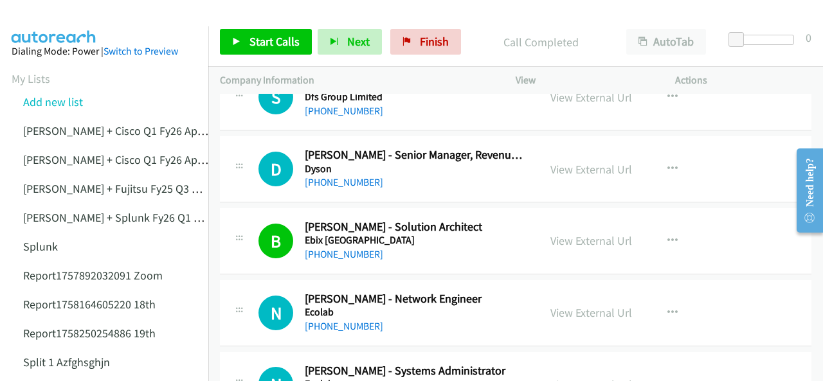
scroll to position [7115, 0]
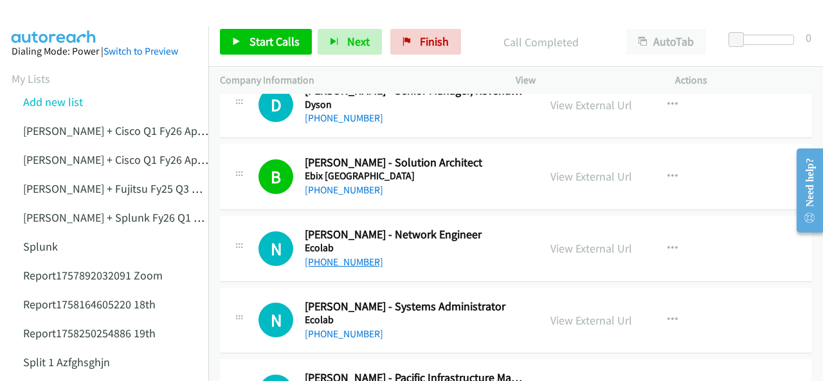
click at [334, 256] on link "+61 434 534 066" at bounding box center [344, 262] width 78 height 12
click at [54, 25] on img at bounding box center [54, 22] width 97 height 45
click at [346, 328] on link "+61 499 000 480" at bounding box center [344, 334] width 78 height 12
click at [43, 12] on img at bounding box center [54, 22] width 97 height 45
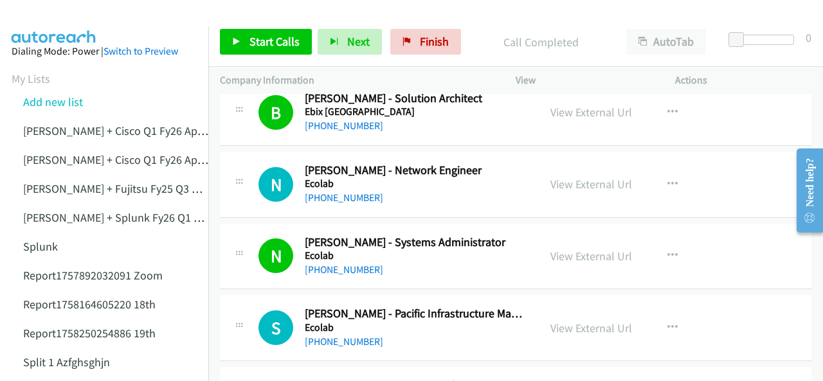
scroll to position [7244, 0]
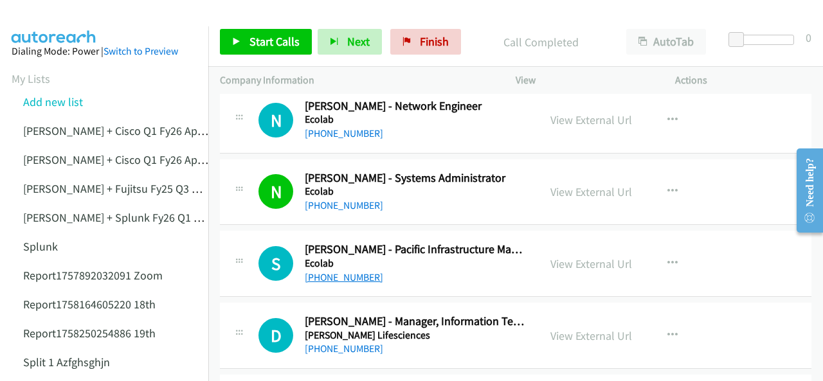
click at [332, 271] on link "+64 21 536 596" at bounding box center [344, 277] width 78 height 12
click at [51, 23] on img at bounding box center [54, 22] width 97 height 45
click at [47, 23] on img at bounding box center [54, 22] width 97 height 45
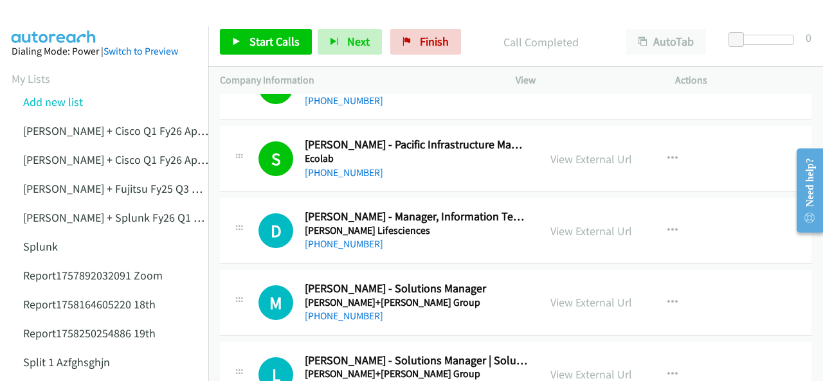
scroll to position [7373, 0]
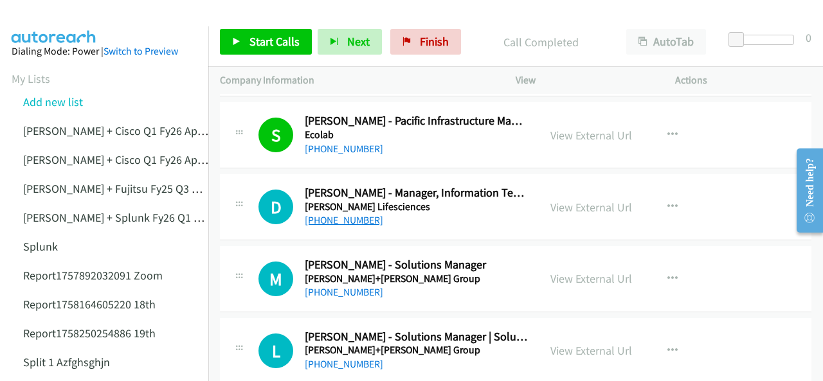
click at [355, 214] on link "+61 409 005 007" at bounding box center [344, 220] width 78 height 12
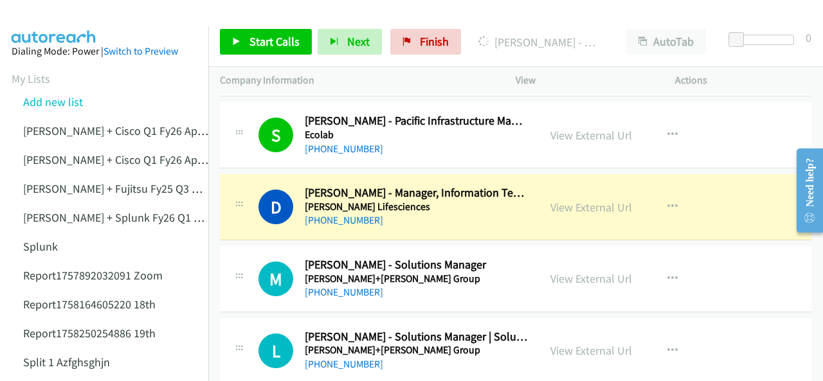
click at [68, 13] on img at bounding box center [54, 22] width 97 height 45
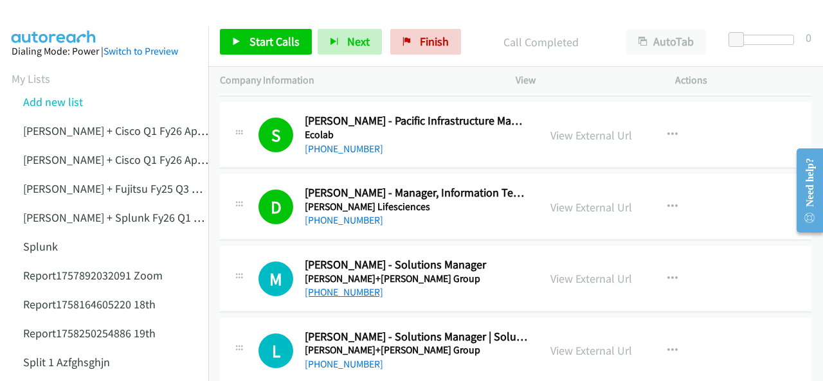
click at [342, 286] on link "+61 419 166 479" at bounding box center [344, 292] width 78 height 12
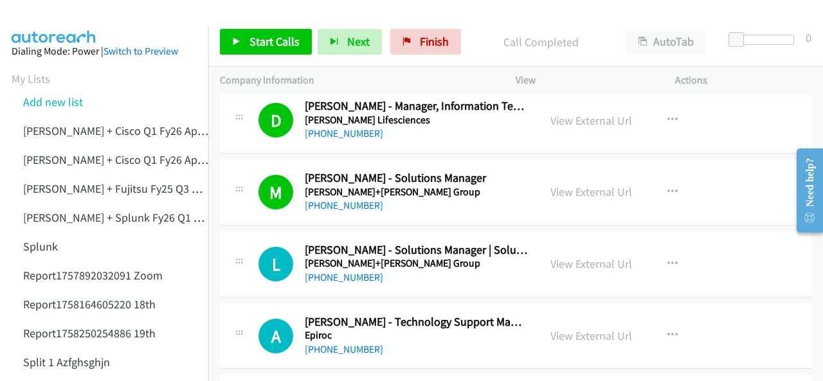
scroll to position [7501, 0]
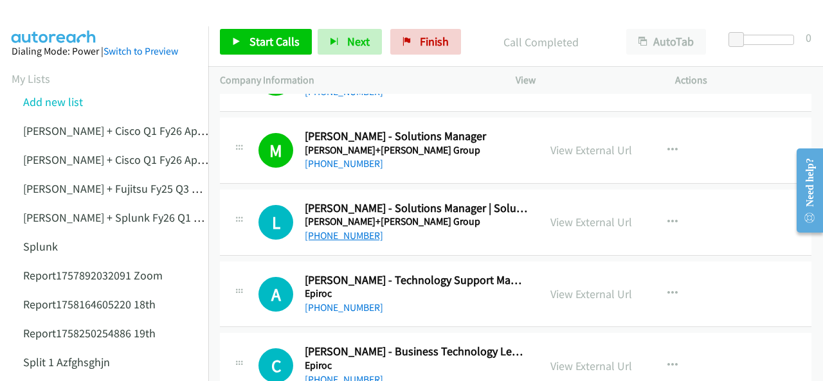
click at [332, 230] on link "+61 499 687 446" at bounding box center [344, 236] width 78 height 12
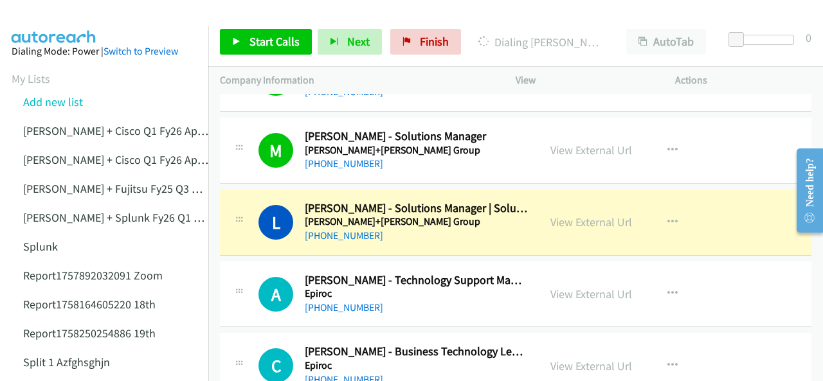
click at [48, 20] on img at bounding box center [54, 22] width 97 height 45
click at [562, 215] on link "View External Url" at bounding box center [592, 222] width 82 height 15
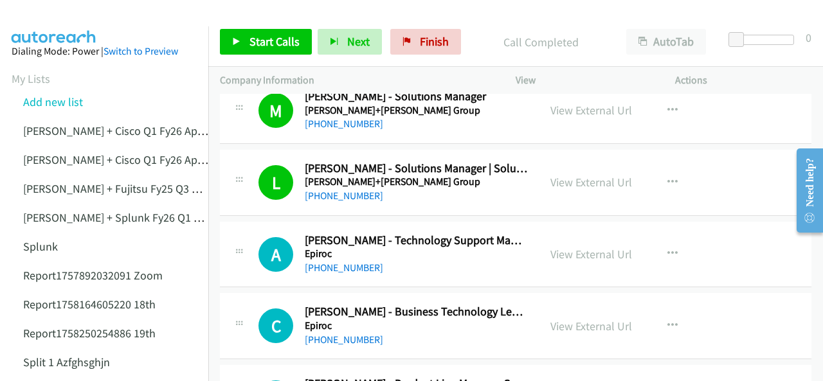
scroll to position [7566, 0]
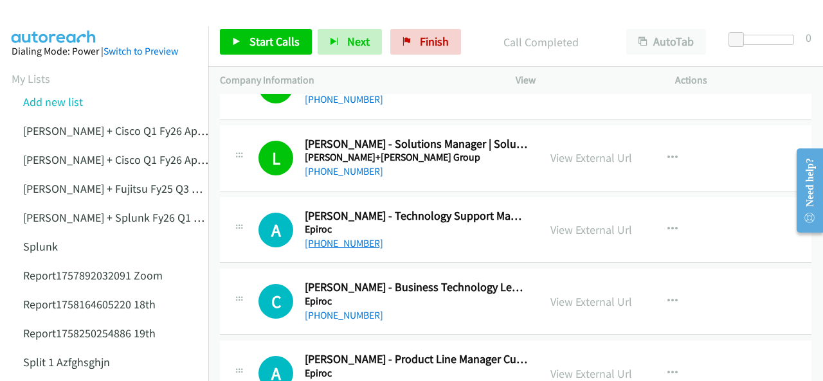
click at [329, 237] on link "+61 476 207 811" at bounding box center [344, 243] width 78 height 12
click at [73, 23] on img at bounding box center [54, 22] width 97 height 45
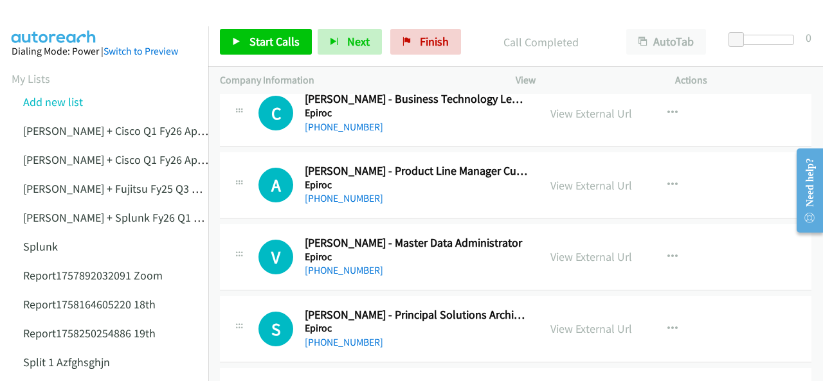
scroll to position [7759, 0]
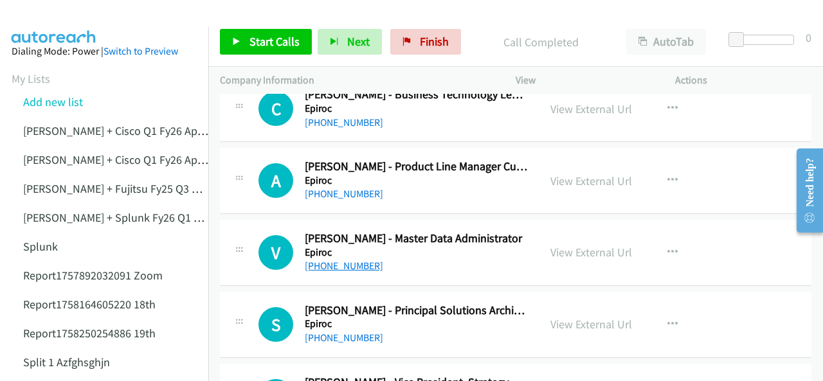
click at [336, 260] on link "+61 437 087 323" at bounding box center [344, 266] width 78 height 12
click at [46, 15] on img at bounding box center [54, 22] width 97 height 45
drag, startPoint x: 48, startPoint y: 14, endPoint x: 119, endPoint y: 49, distance: 79.4
click at [49, 14] on img at bounding box center [54, 22] width 97 height 45
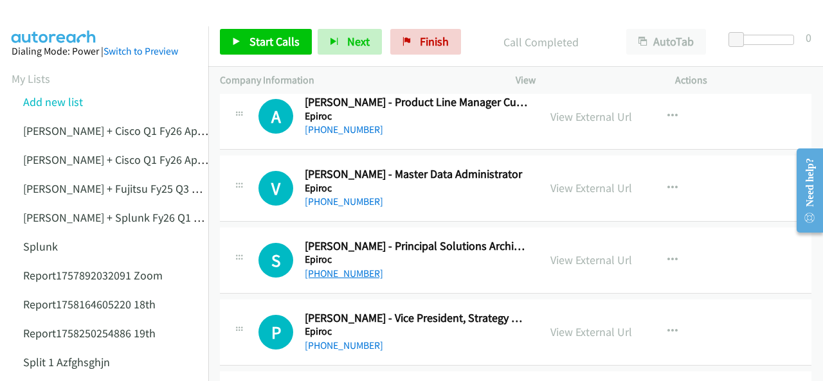
click at [332, 268] on link "+61 439 339 866" at bounding box center [344, 274] width 78 height 12
click at [45, 23] on img at bounding box center [54, 22] width 97 height 45
click at [37, 21] on img at bounding box center [54, 22] width 97 height 45
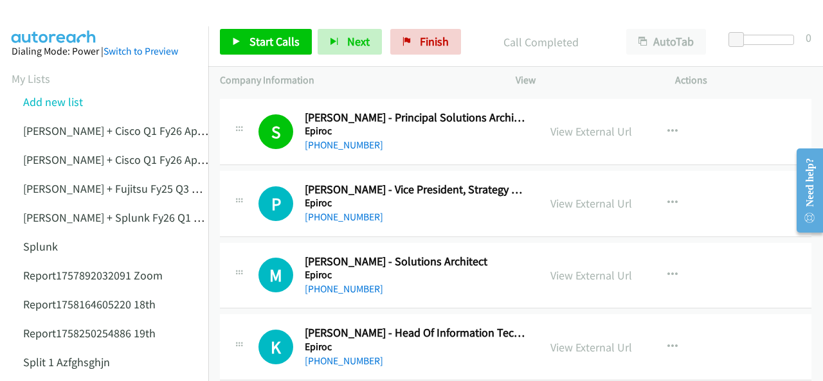
scroll to position [8016, 0]
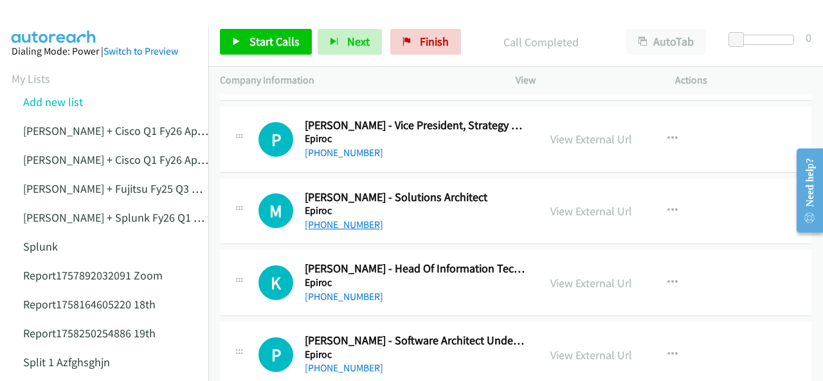
click at [331, 219] on link "+61 409 733 061" at bounding box center [344, 225] width 78 height 12
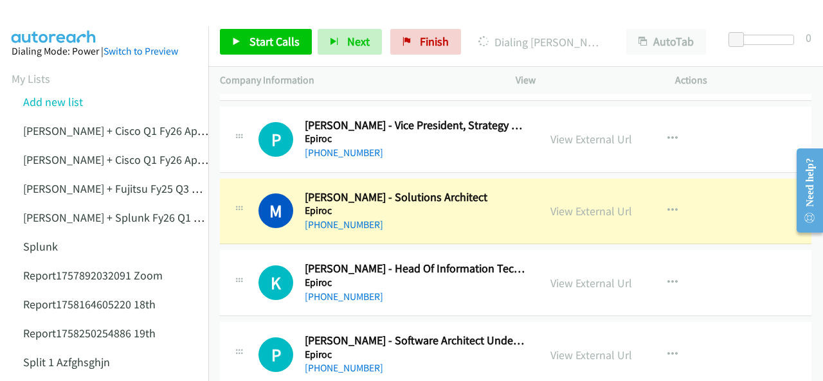
click at [53, 16] on img at bounding box center [54, 22] width 97 height 45
click at [571, 204] on link "View External Url" at bounding box center [592, 211] width 82 height 15
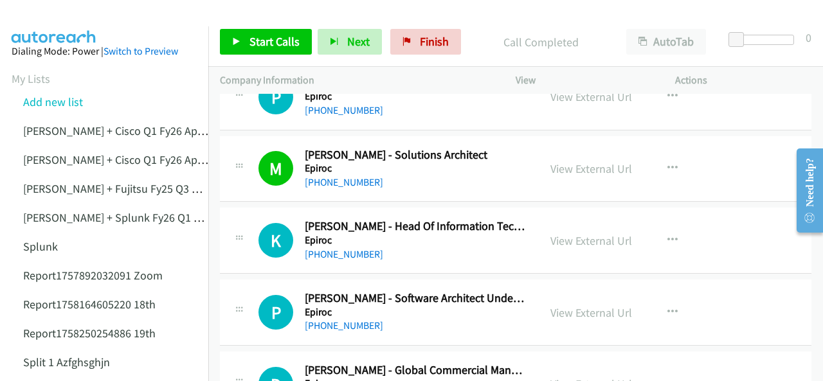
scroll to position [8080, 0]
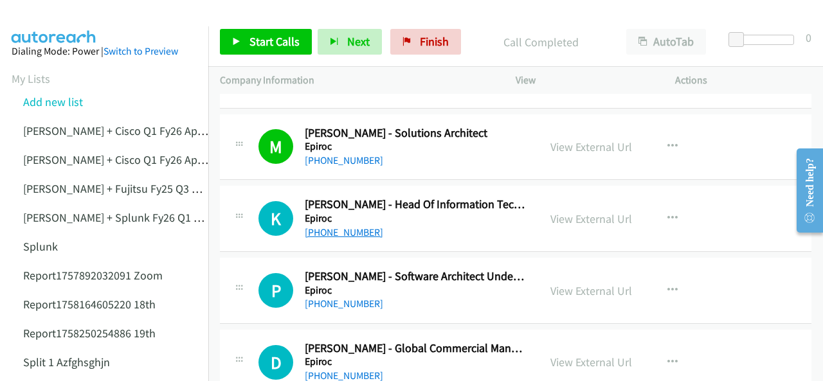
click at [331, 226] on link "+61 7 3211 1310" at bounding box center [344, 232] width 78 height 12
click at [42, 15] on img at bounding box center [54, 22] width 97 height 45
drag, startPoint x: 58, startPoint y: 10, endPoint x: 80, endPoint y: 17, distance: 23.2
click at [60, 10] on img at bounding box center [54, 22] width 97 height 45
click at [360, 298] on link "+61 409 784 720" at bounding box center [344, 304] width 78 height 12
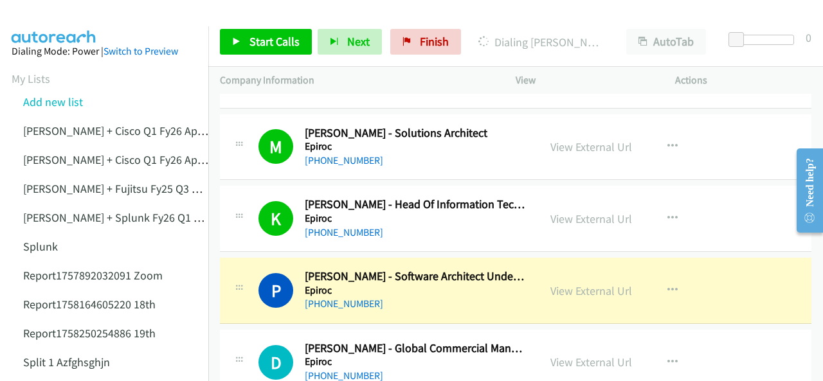
click at [48, 24] on img at bounding box center [54, 22] width 97 height 45
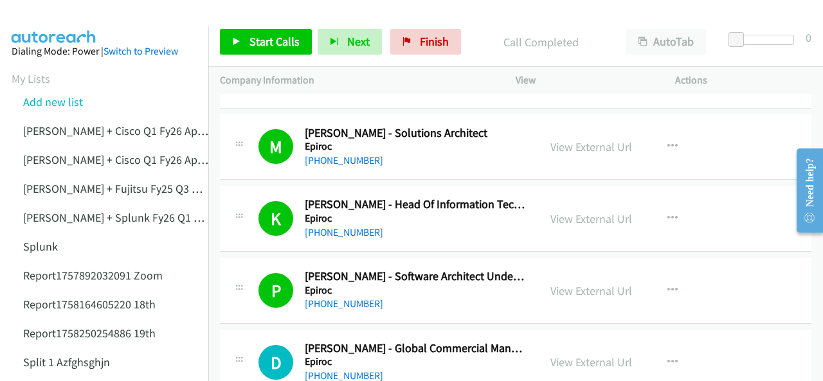
click at [58, 17] on img at bounding box center [54, 22] width 97 height 45
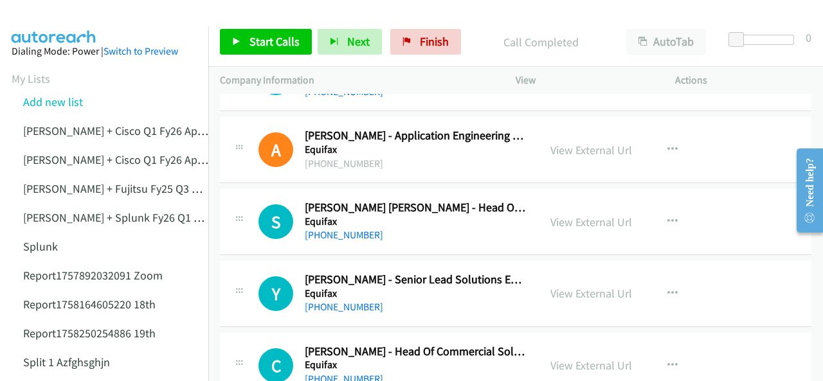
scroll to position [8531, 0]
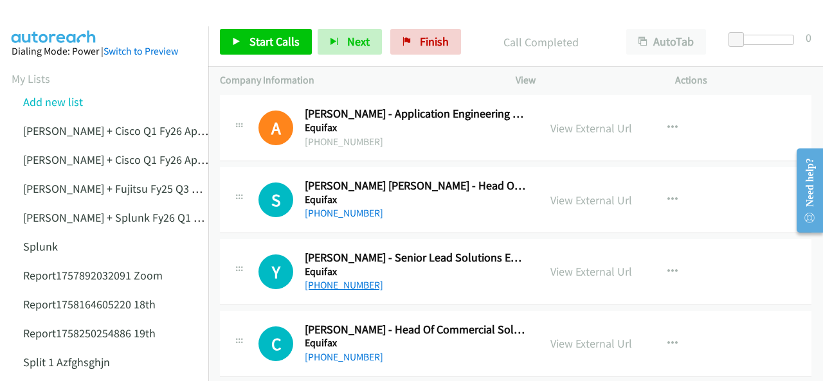
click at [335, 279] on link "+61 417 025 706" at bounding box center [344, 285] width 78 height 12
click at [58, 21] on img at bounding box center [54, 22] width 97 height 45
click at [28, 17] on img at bounding box center [54, 22] width 97 height 45
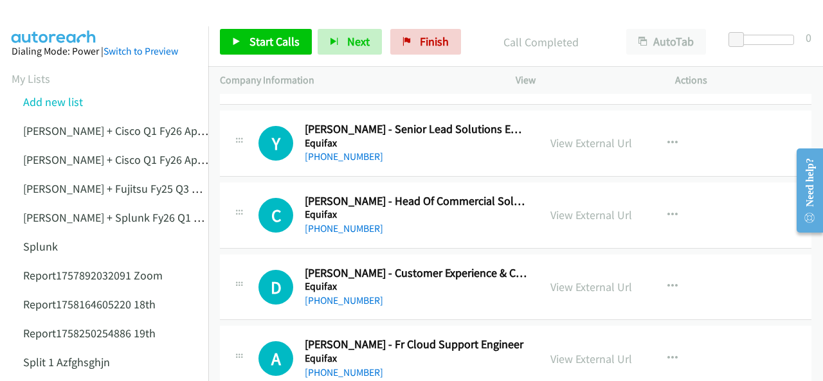
scroll to position [8724, 0]
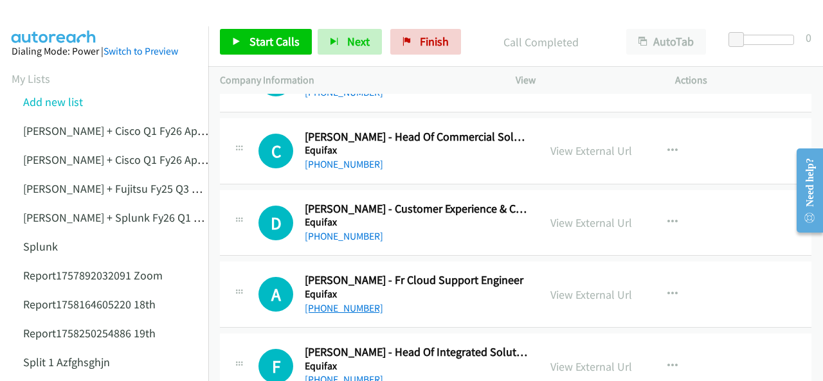
click at [344, 302] on link "+61 424 514 138" at bounding box center [344, 308] width 78 height 12
click at [65, 15] on img at bounding box center [54, 22] width 97 height 45
click at [564, 288] on link "View External Url" at bounding box center [592, 295] width 82 height 15
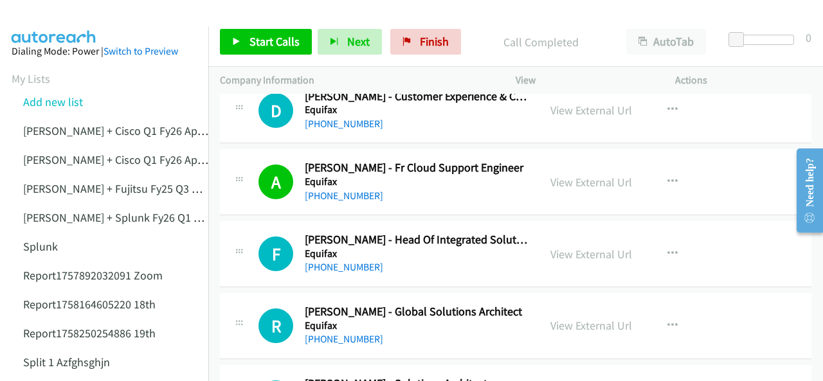
scroll to position [8852, 0]
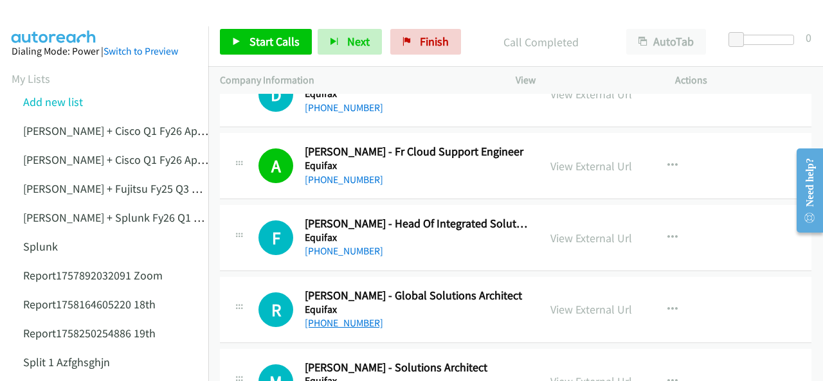
click at [338, 317] on link "+61 400 006 783" at bounding box center [344, 323] width 78 height 12
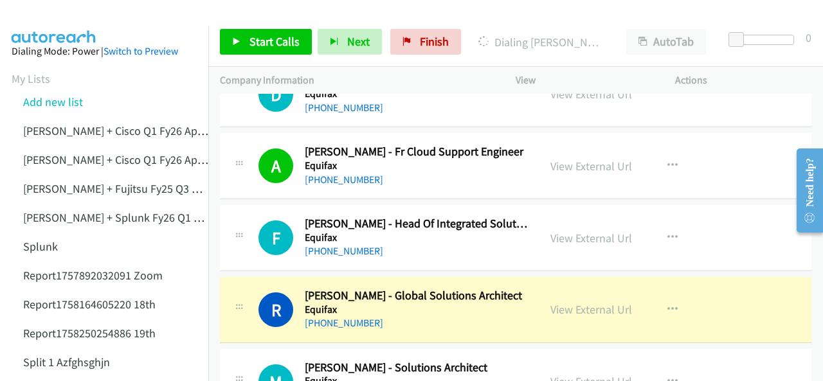
click at [58, 22] on img at bounding box center [54, 22] width 97 height 45
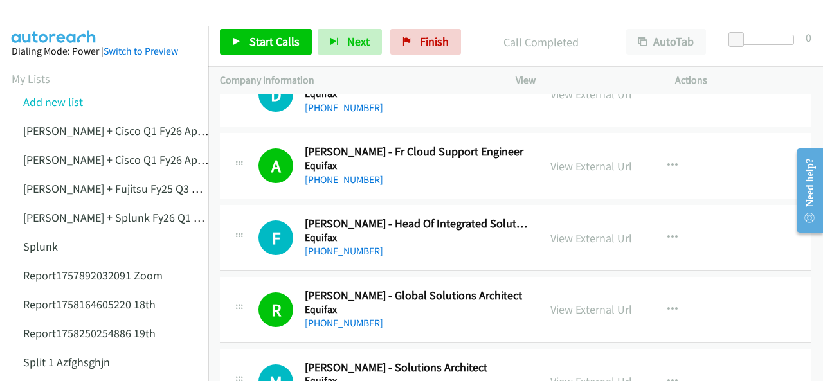
click at [39, 20] on img at bounding box center [54, 22] width 97 height 45
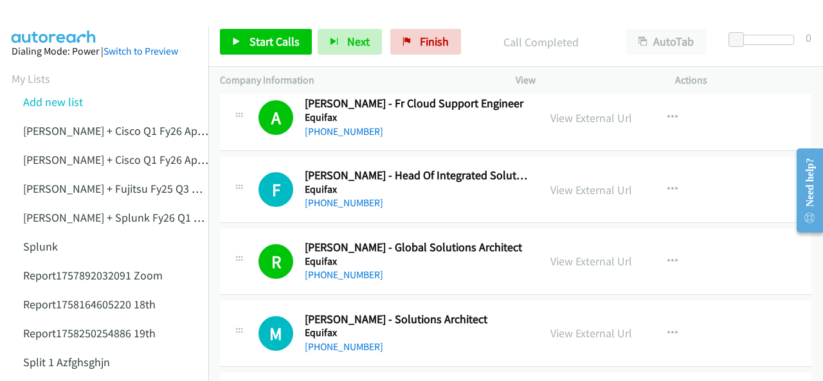
scroll to position [8981, 0]
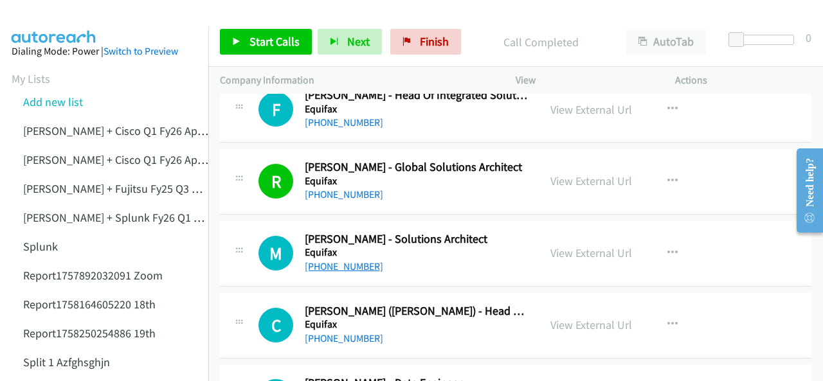
click at [336, 261] on link "+61 416 017 564" at bounding box center [344, 267] width 78 height 12
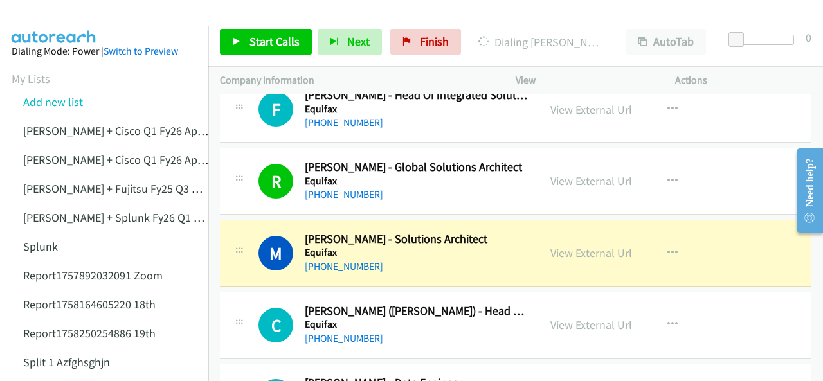
click at [48, 19] on img at bounding box center [54, 22] width 97 height 45
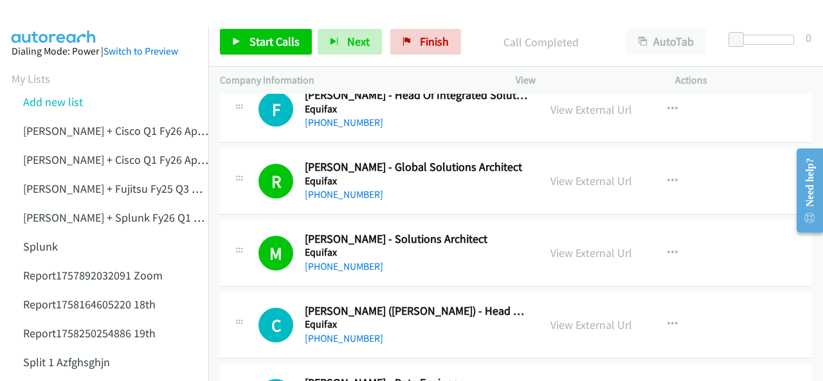
click at [66, 17] on img at bounding box center [54, 22] width 97 height 45
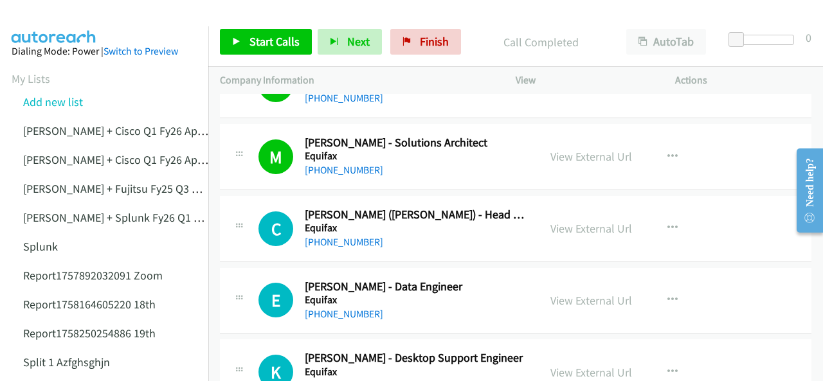
scroll to position [9045, 0]
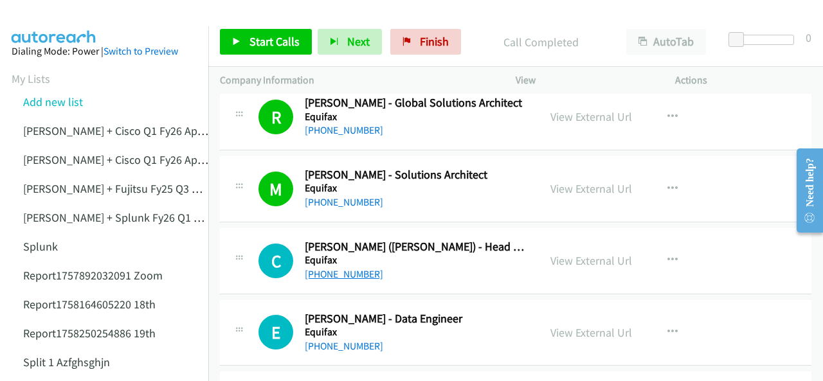
click at [328, 268] on link "+61 403 719 341" at bounding box center [344, 274] width 78 height 12
click at [48, 20] on img at bounding box center [54, 22] width 97 height 45
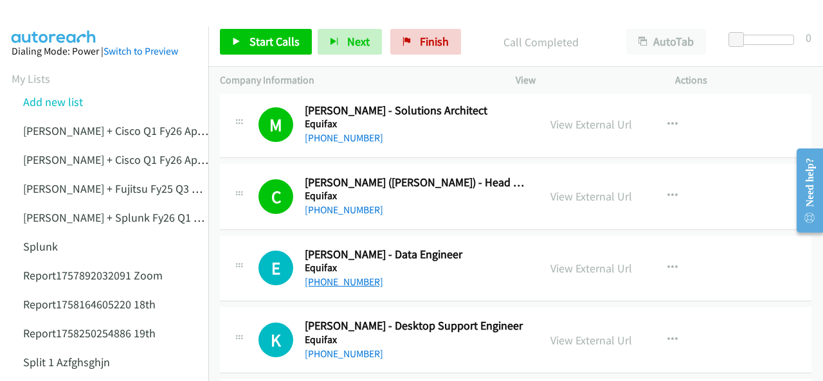
click at [349, 276] on link "+61 422 081 216" at bounding box center [344, 282] width 78 height 12
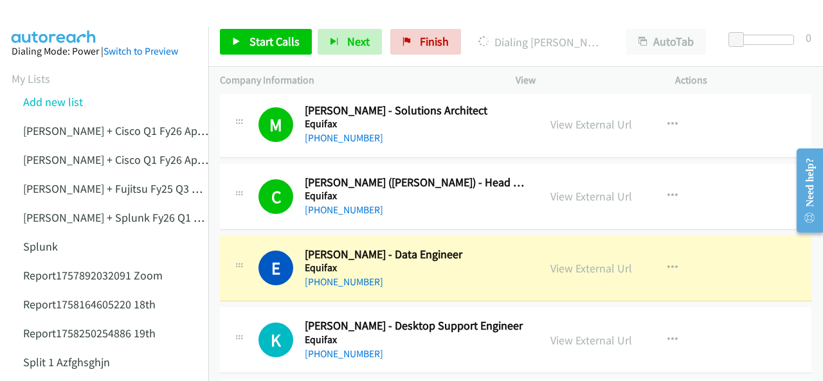
click at [46, 21] on img at bounding box center [54, 22] width 97 height 45
click at [579, 261] on link "View External Url" at bounding box center [592, 268] width 82 height 15
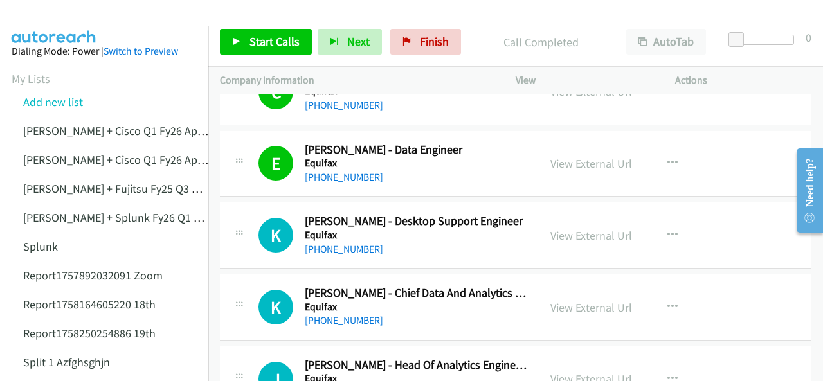
scroll to position [9238, 0]
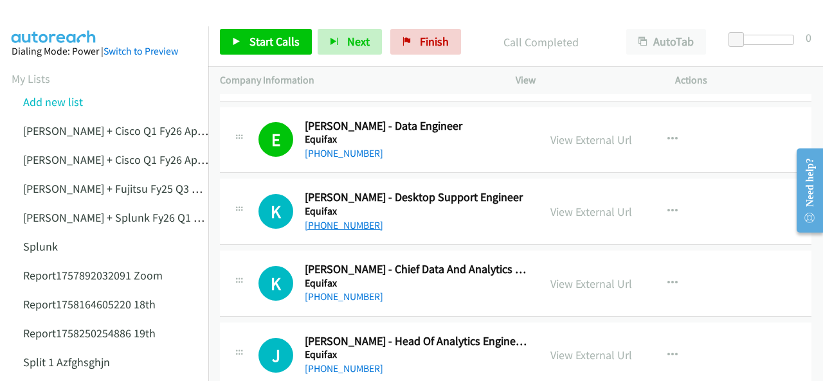
click at [345, 219] on link "+61 2 9278 7793" at bounding box center [344, 225] width 78 height 12
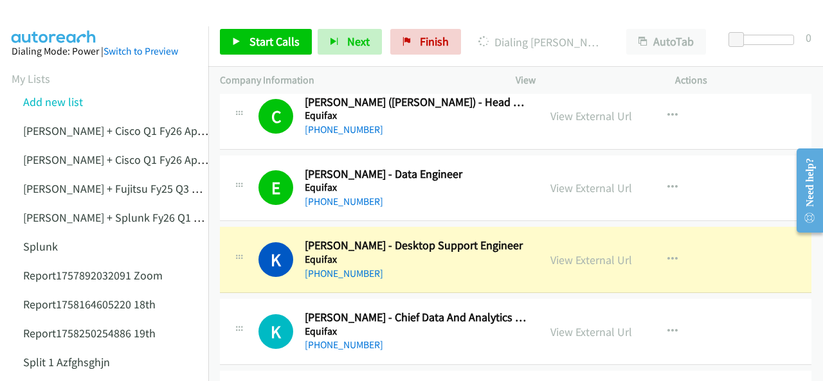
scroll to position [9174, 0]
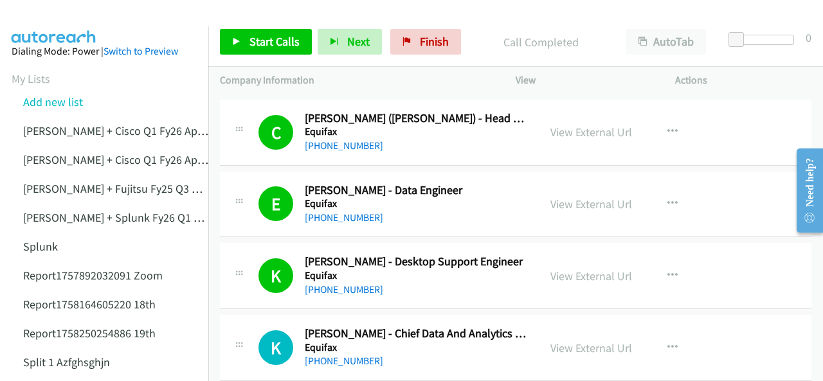
click at [68, 19] on img at bounding box center [54, 22] width 97 height 45
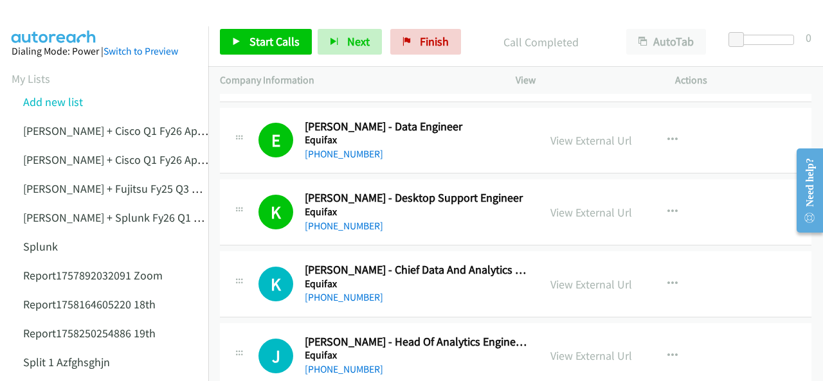
scroll to position [9238, 0]
click at [328, 291] on link "+61 402 288 126" at bounding box center [344, 297] width 78 height 12
click at [55, 16] on img at bounding box center [54, 22] width 97 height 45
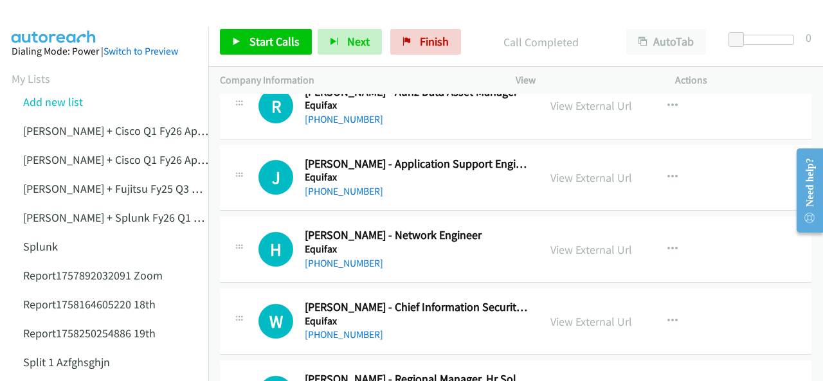
scroll to position [9303, 0]
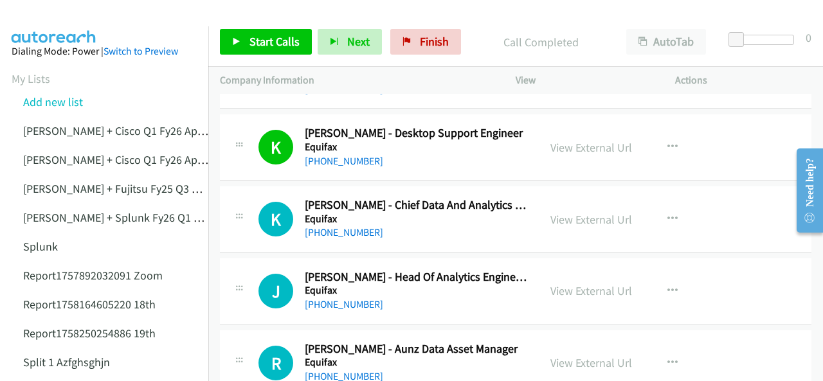
click at [66, 23] on img at bounding box center [54, 22] width 97 height 45
click at [329, 299] on link "+61 427 360 582" at bounding box center [344, 305] width 78 height 12
click at [64, 13] on img at bounding box center [54, 22] width 97 height 45
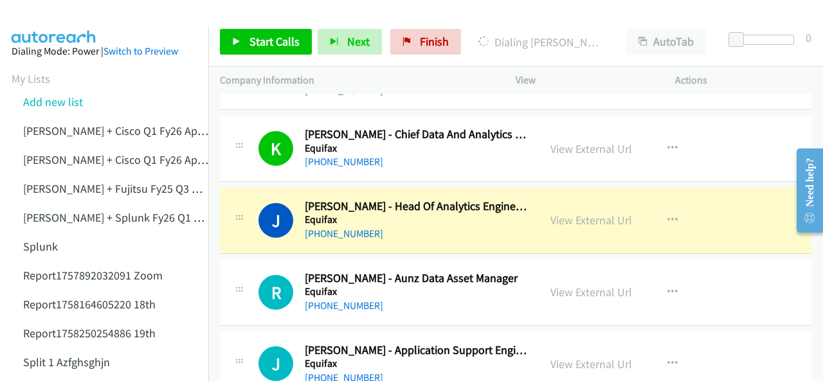
scroll to position [9431, 0]
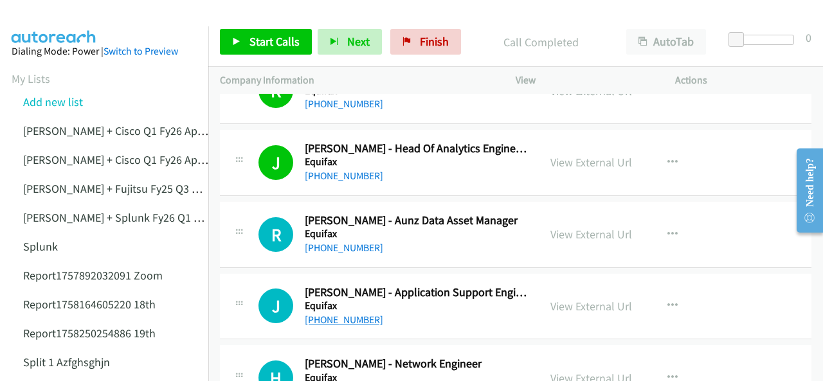
click at [337, 314] on link "+61 437 195 824" at bounding box center [344, 320] width 78 height 12
click at [74, 11] on img at bounding box center [54, 22] width 97 height 45
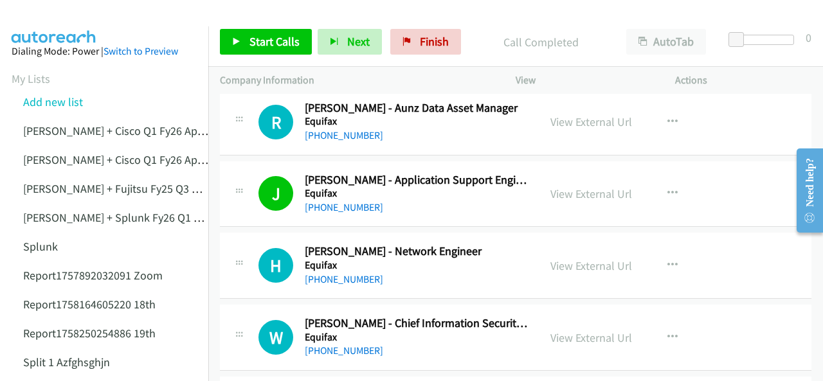
scroll to position [9560, 0]
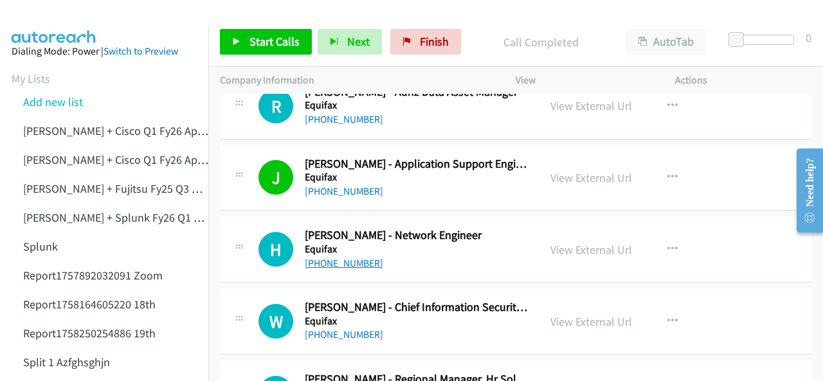
click at [333, 257] on link "+61 2 9278 7544" at bounding box center [344, 263] width 78 height 12
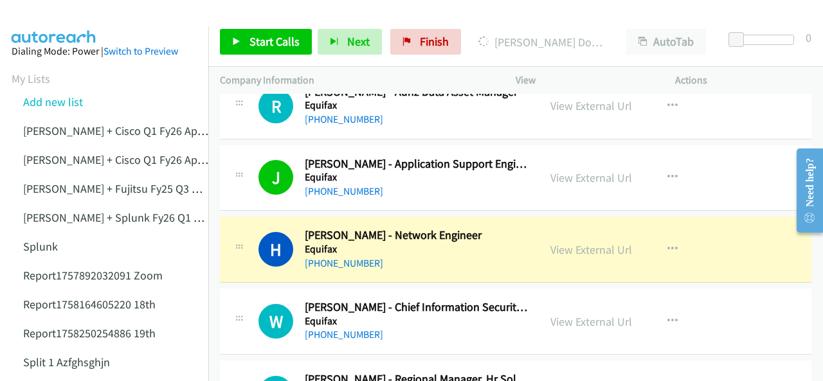
click at [41, 23] on img at bounding box center [54, 22] width 97 height 45
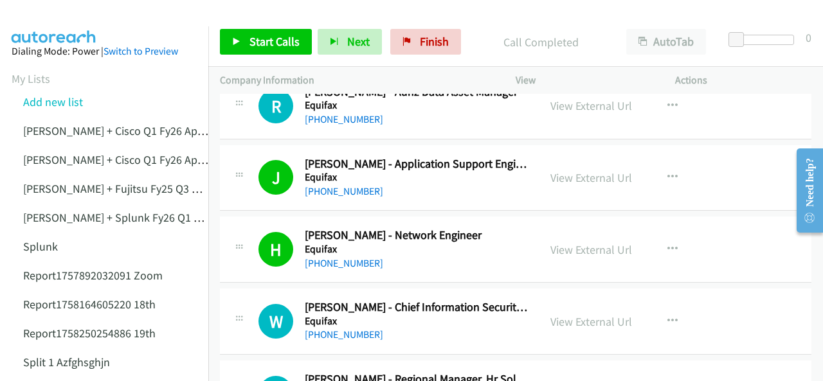
click at [75, 19] on img at bounding box center [54, 22] width 97 height 45
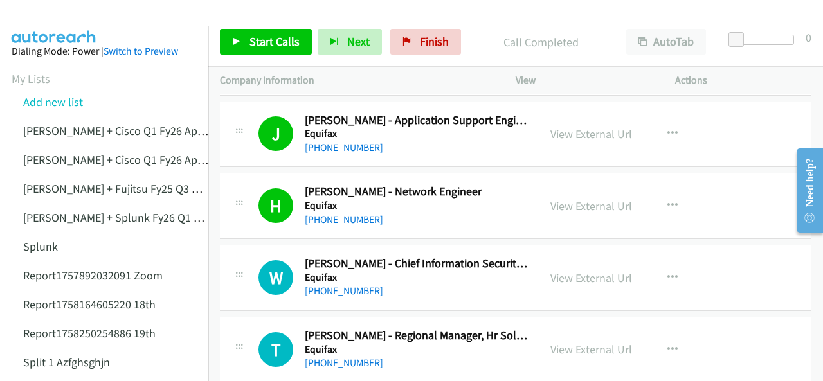
scroll to position [9624, 0]
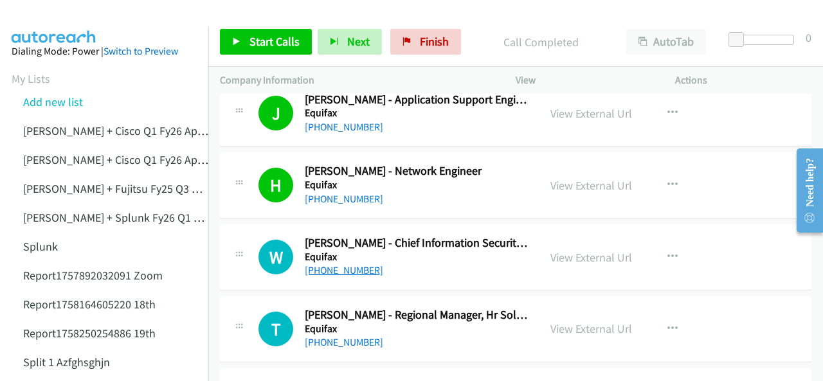
click at [333, 264] on link "+61 429 350 349" at bounding box center [344, 270] width 78 height 12
click at [53, 15] on img at bounding box center [54, 22] width 97 height 45
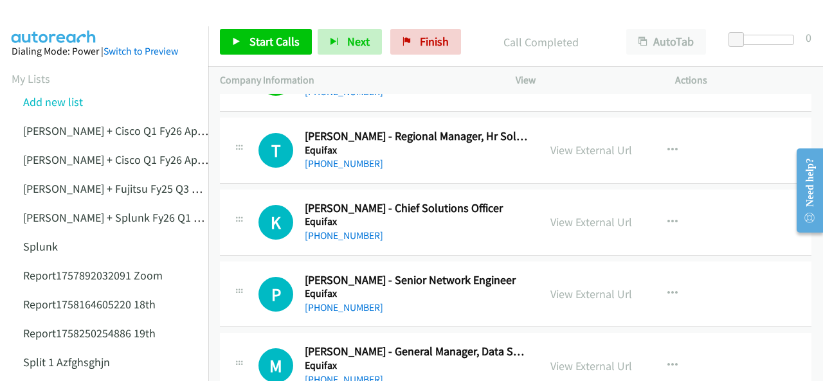
scroll to position [9817, 0]
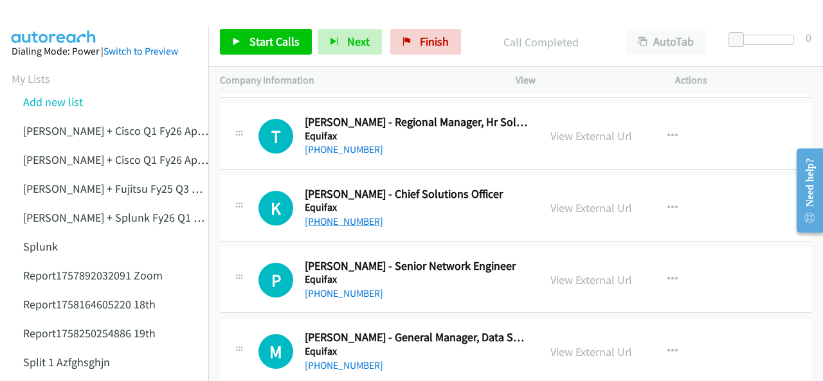
click at [345, 216] on link "+61 428 563 966" at bounding box center [344, 222] width 78 height 12
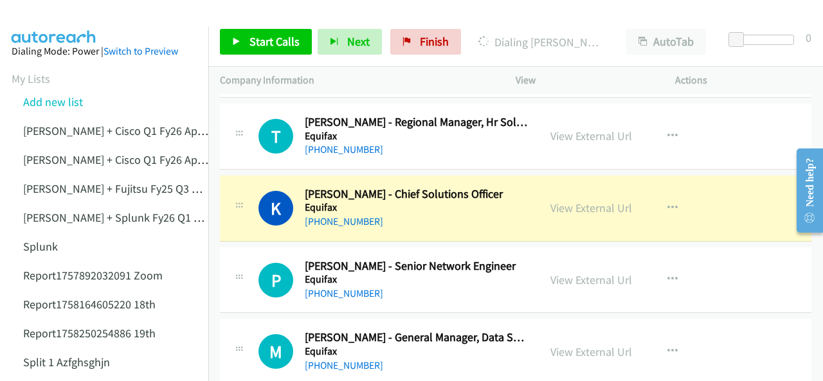
click at [62, 20] on img at bounding box center [54, 22] width 97 height 45
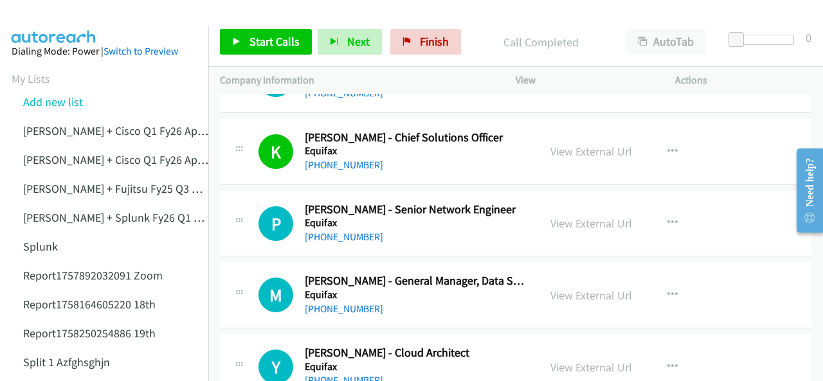
scroll to position [9882, 0]
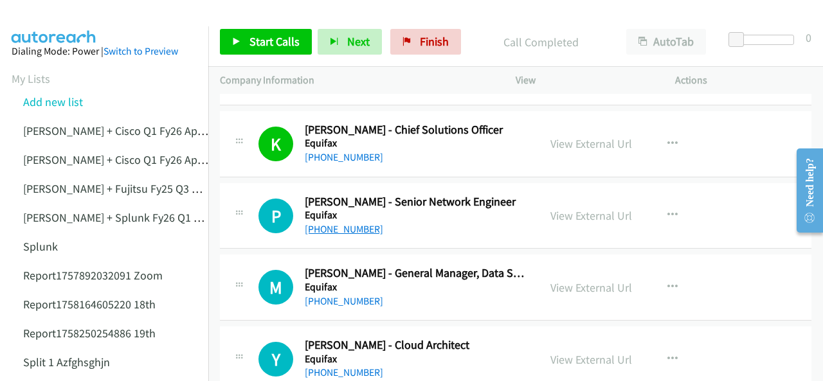
click at [318, 223] on link "+61 413 080 174" at bounding box center [344, 229] width 78 height 12
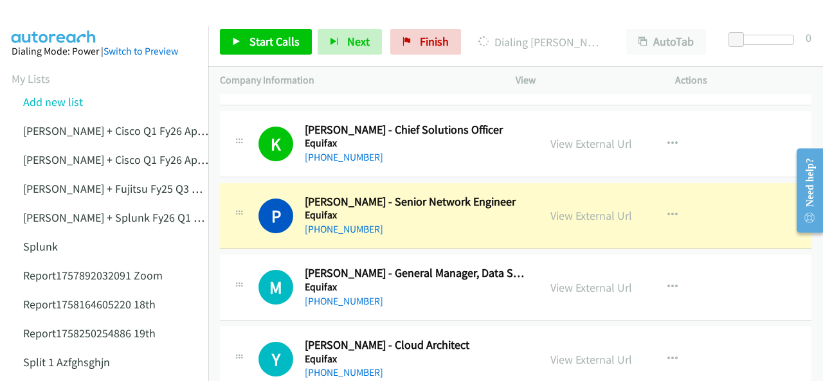
click at [51, 21] on img at bounding box center [54, 22] width 97 height 45
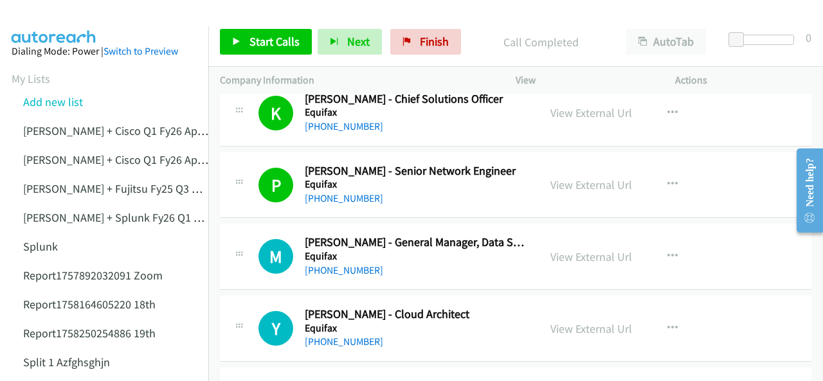
scroll to position [9946, 0]
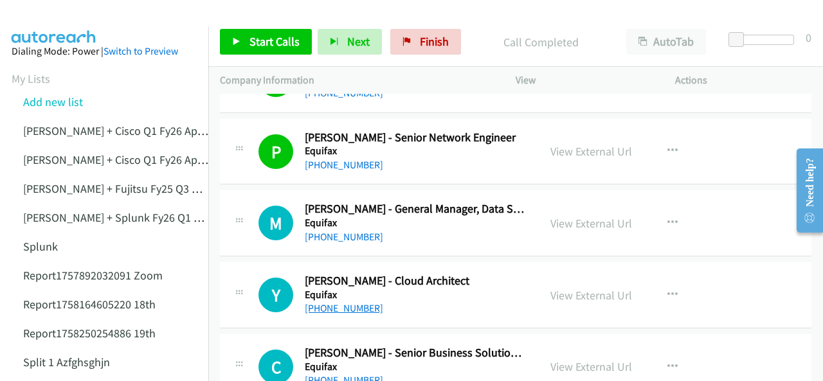
click at [335, 302] on link "+61 421 765 701" at bounding box center [344, 308] width 78 height 12
click at [66, 17] on img at bounding box center [54, 22] width 97 height 45
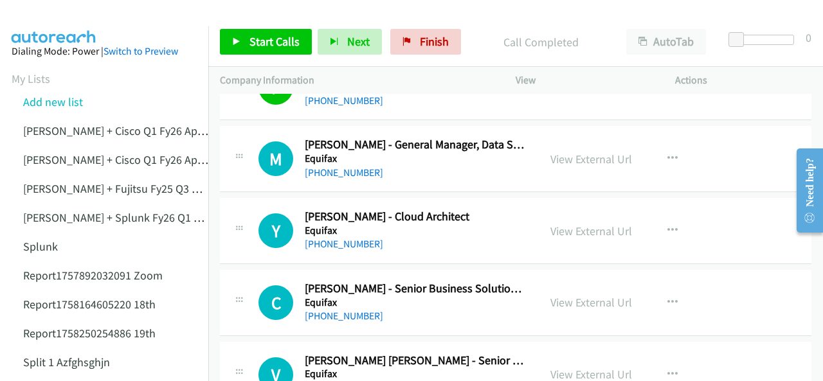
scroll to position [10075, 0]
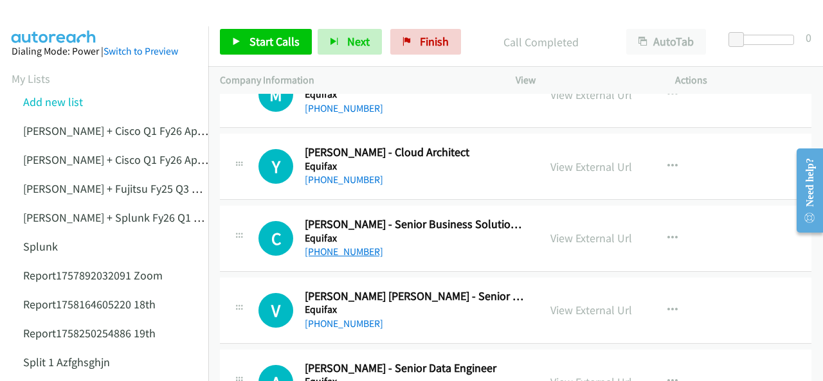
click at [340, 246] on link "+61 459 883 915" at bounding box center [344, 252] width 78 height 12
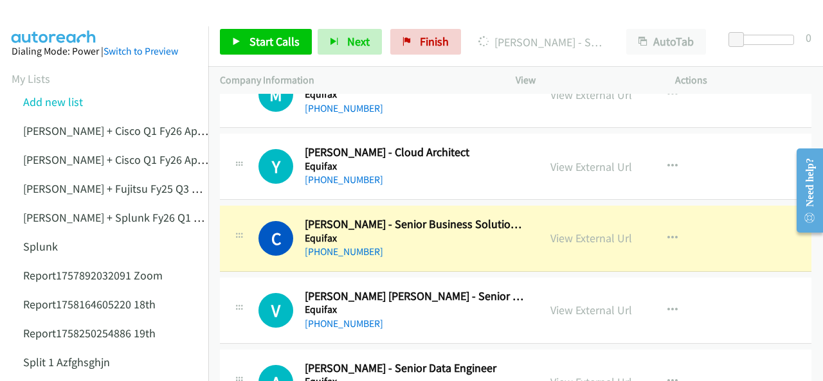
click at [62, 14] on img at bounding box center [54, 22] width 97 height 45
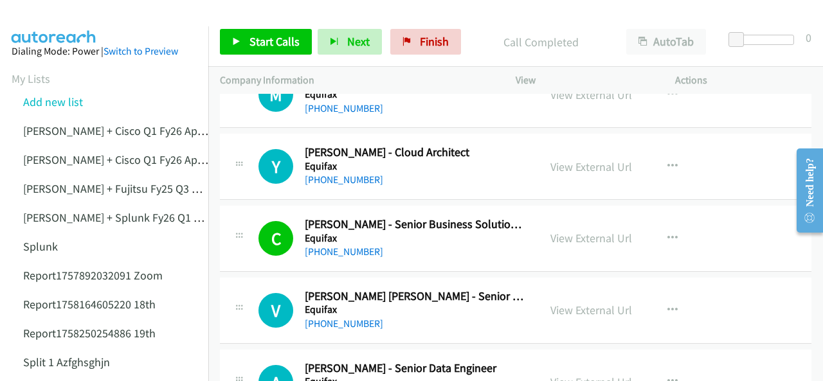
click at [26, 17] on img at bounding box center [54, 22] width 97 height 45
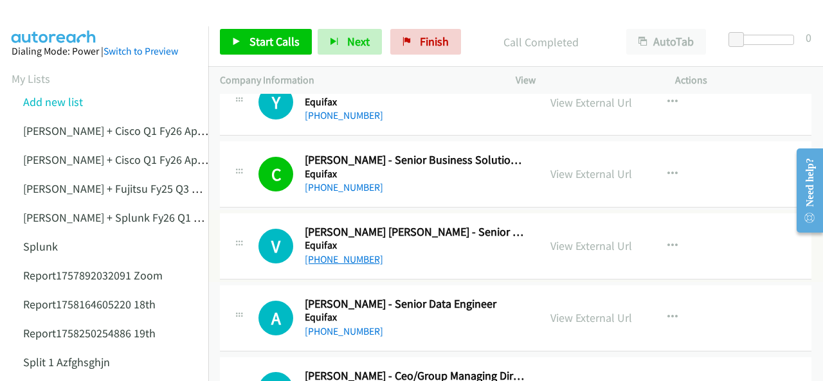
click at [360, 253] on link "+61 451 695 022" at bounding box center [344, 259] width 78 height 12
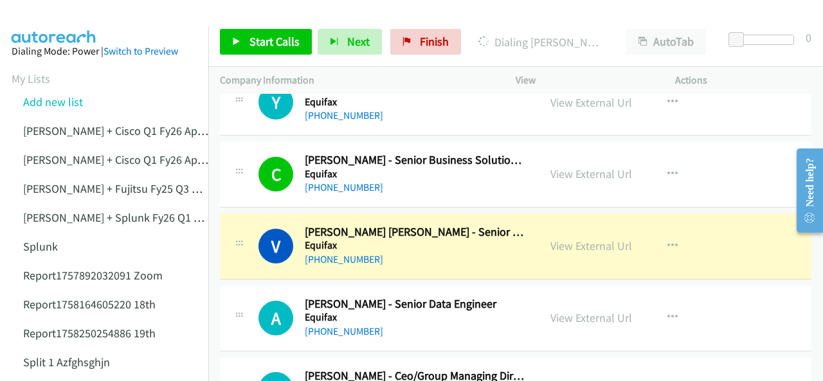
click at [62, 24] on img at bounding box center [54, 22] width 97 height 45
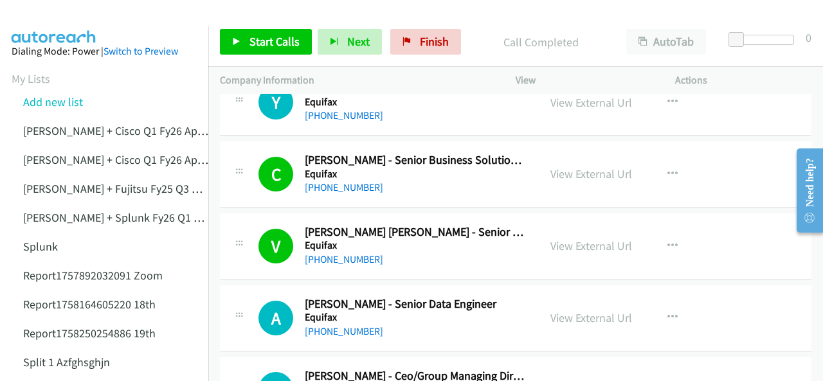
click at [50, 22] on img at bounding box center [54, 22] width 97 height 45
click at [340, 326] on link "+61 2 8006 8237" at bounding box center [344, 332] width 78 height 12
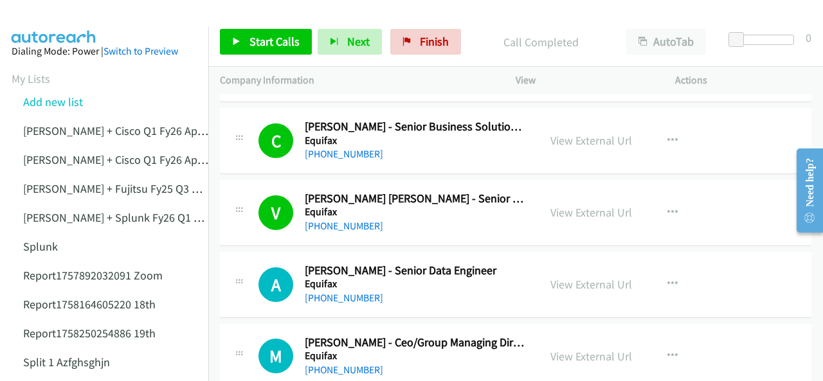
scroll to position [10203, 0]
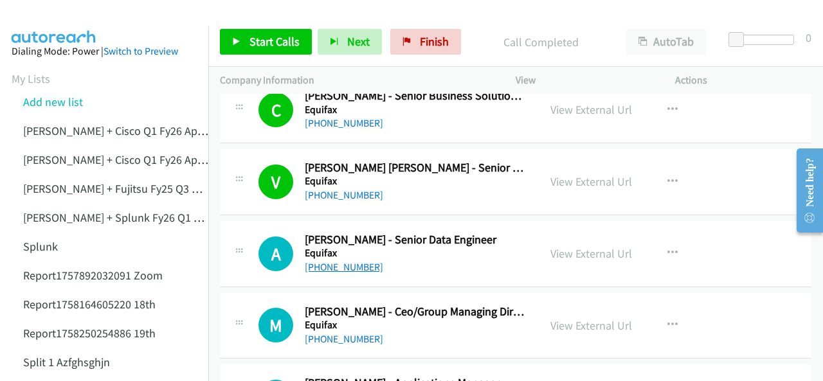
click at [348, 261] on link "+61 2 8006 8237" at bounding box center [344, 267] width 78 height 12
click at [53, 14] on img at bounding box center [54, 22] width 97 height 45
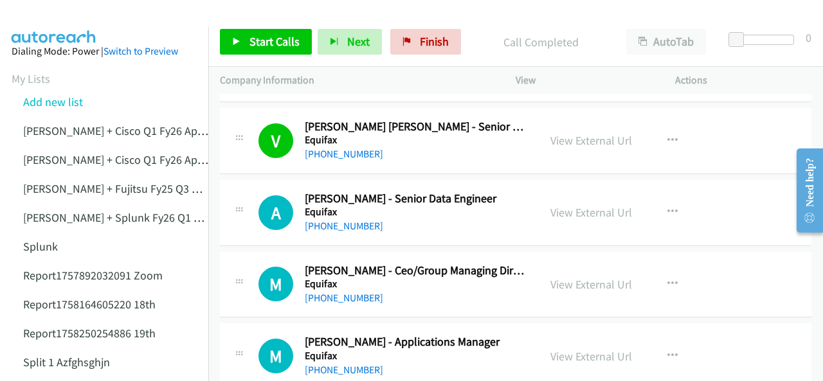
scroll to position [10268, 0]
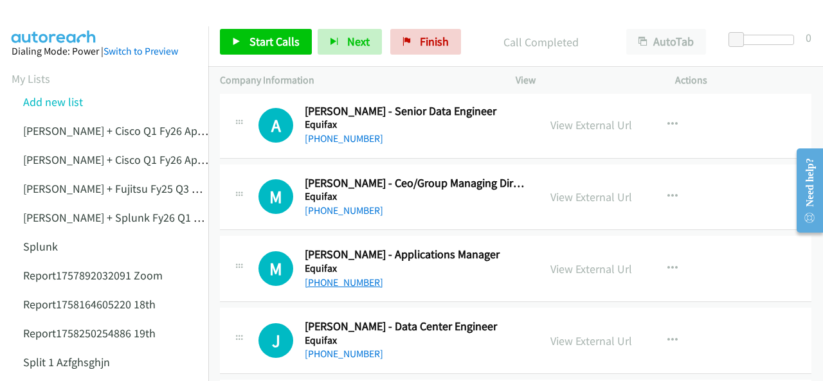
click at [329, 277] on link "+61 1300 850 211" at bounding box center [344, 283] width 78 height 12
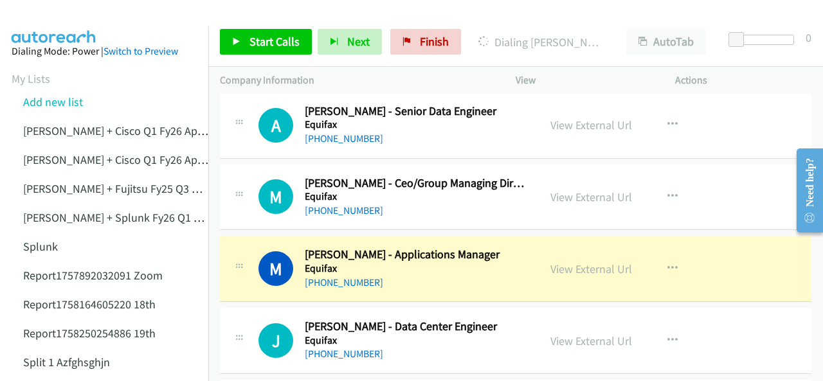
click at [67, 25] on img at bounding box center [54, 22] width 97 height 45
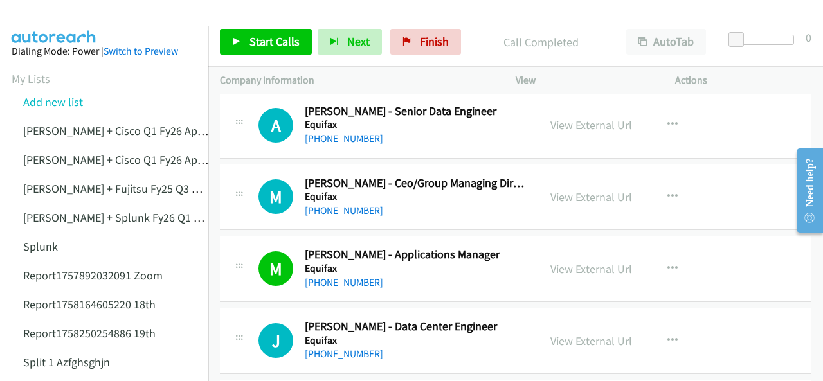
scroll to position [10396, 0]
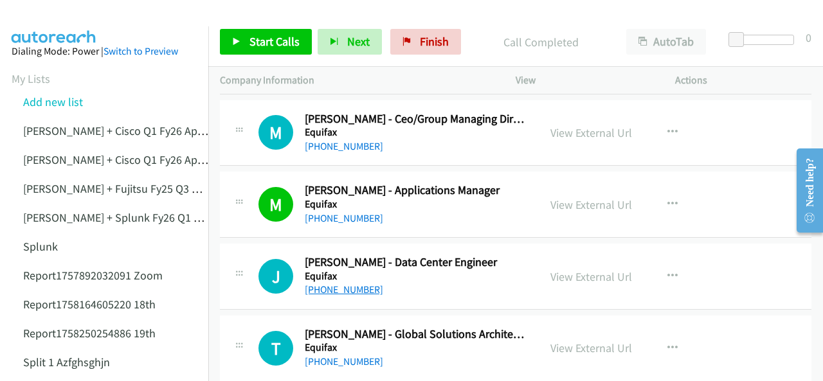
click at [345, 284] on link "+61 450 907 989" at bounding box center [344, 290] width 78 height 12
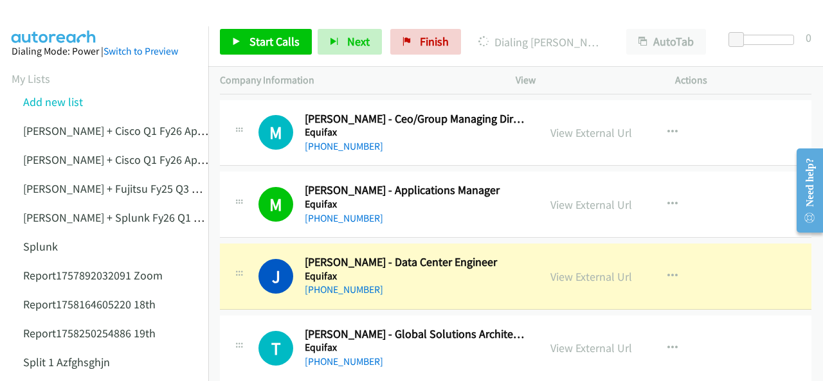
click at [62, 19] on img at bounding box center [54, 22] width 97 height 45
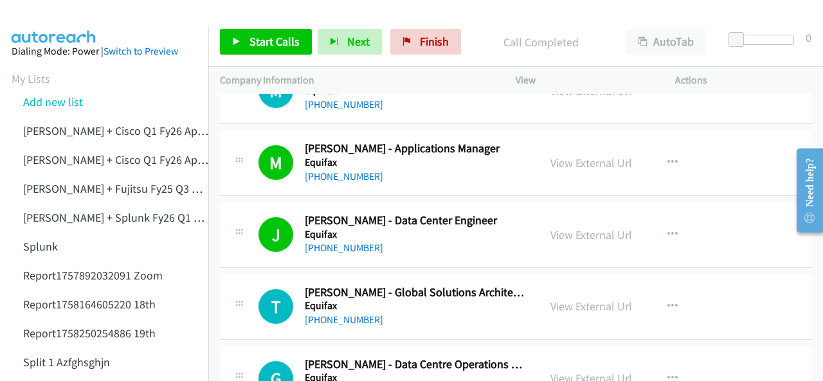
scroll to position [10461, 0]
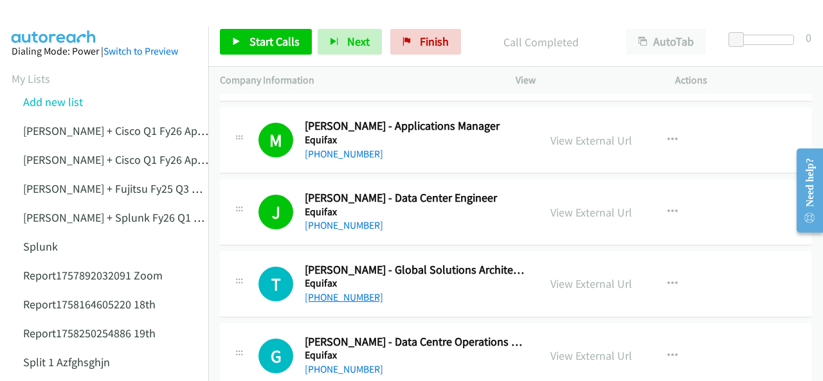
click at [333, 291] on link "+61 410 533 020" at bounding box center [344, 297] width 78 height 12
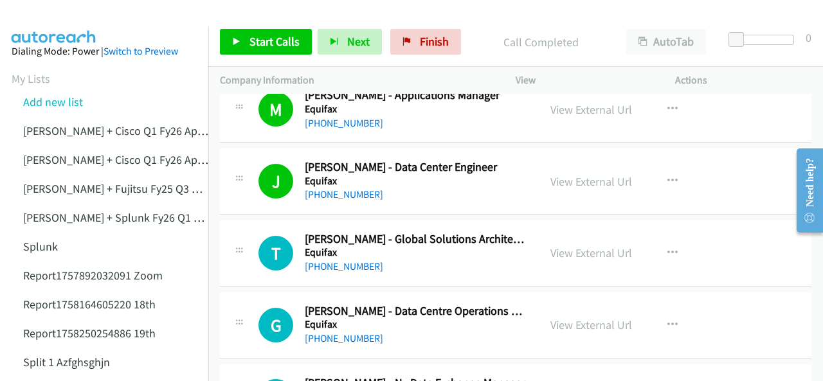
scroll to position [10525, 0]
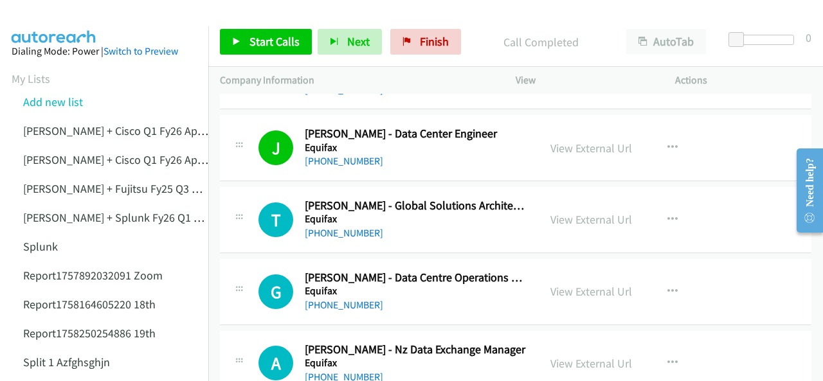
click at [47, 22] on img at bounding box center [54, 22] width 97 height 45
click at [40, 24] on img at bounding box center [54, 22] width 97 height 45
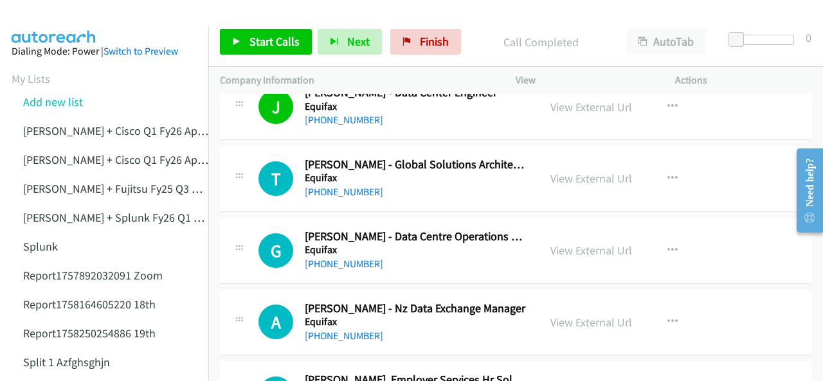
scroll to position [10589, 0]
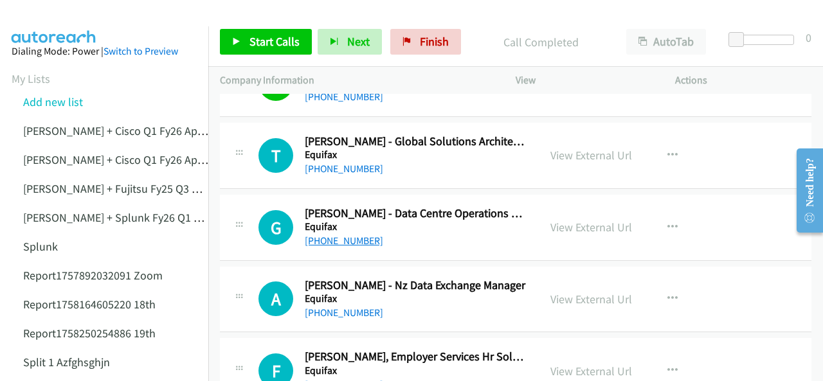
click at [333, 235] on link "+61 448 393 261" at bounding box center [344, 241] width 78 height 12
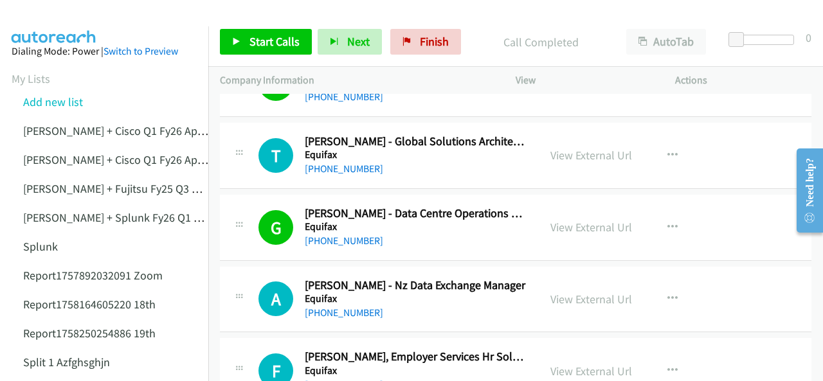
click at [44, 24] on img at bounding box center [54, 22] width 97 height 45
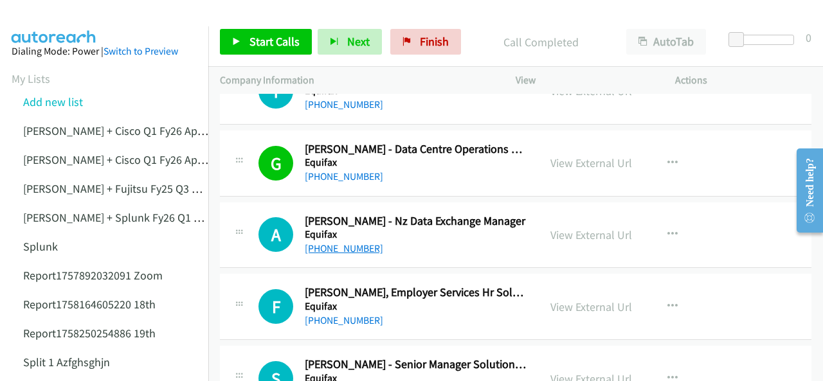
click at [339, 243] on link "+64 22 318 0787" at bounding box center [344, 249] width 78 height 12
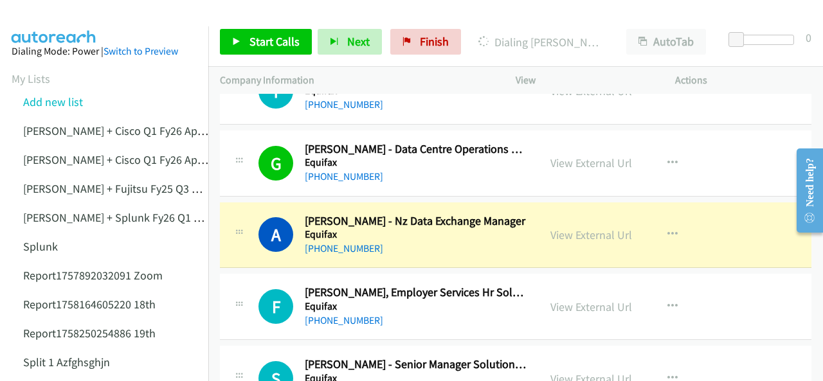
click at [62, 16] on img at bounding box center [54, 22] width 97 height 45
click at [68, 15] on img at bounding box center [54, 22] width 97 height 45
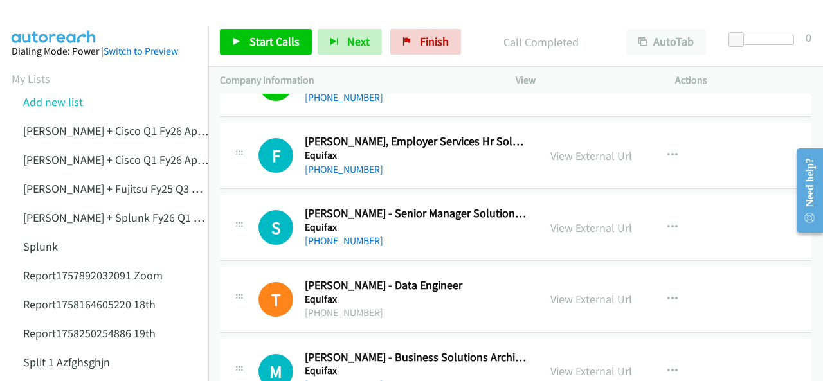
scroll to position [10847, 0]
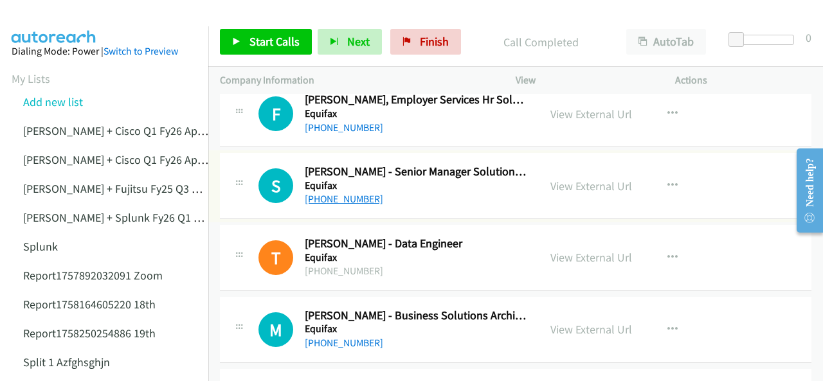
click at [341, 193] on link "+64 27 274 2863" at bounding box center [344, 199] width 78 height 12
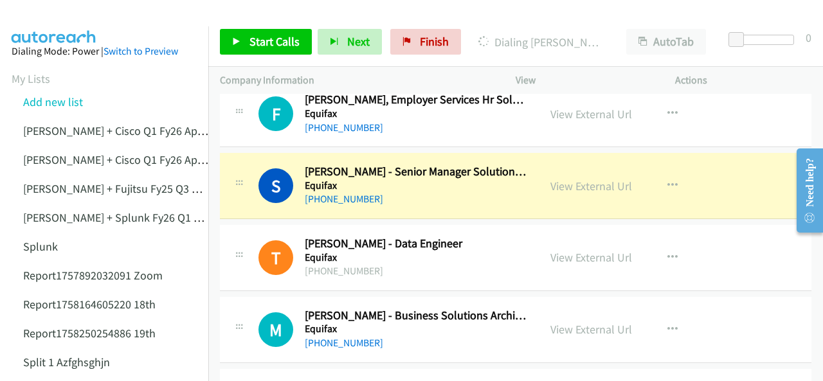
click at [50, 15] on img at bounding box center [54, 22] width 97 height 45
click at [571, 179] on link "View External Url" at bounding box center [592, 186] width 82 height 15
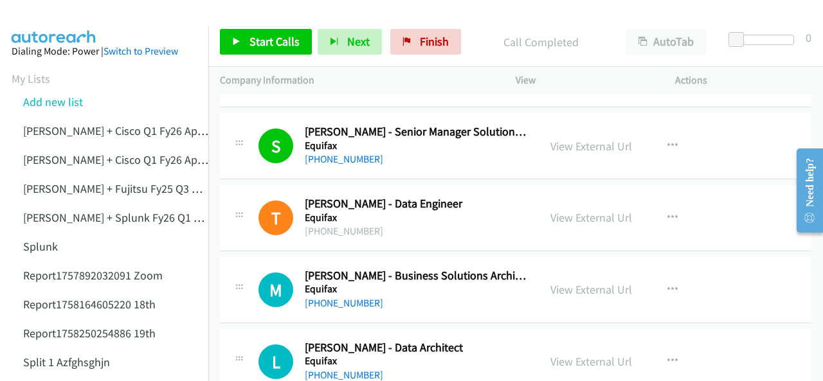
scroll to position [10911, 0]
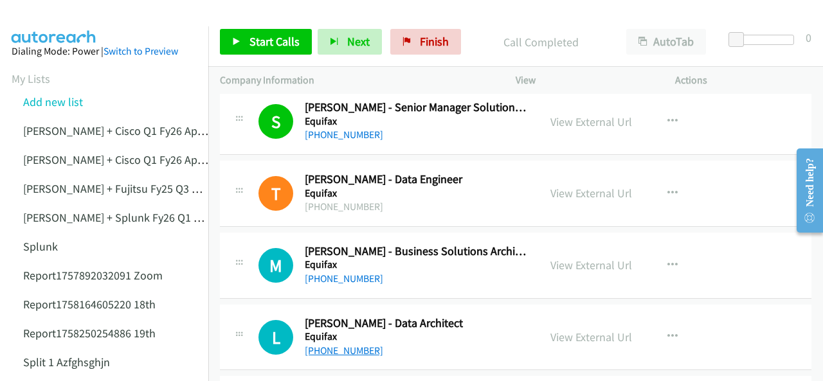
click at [335, 345] on link "+61 404 162 808" at bounding box center [344, 351] width 78 height 12
click at [60, 21] on img at bounding box center [54, 22] width 97 height 45
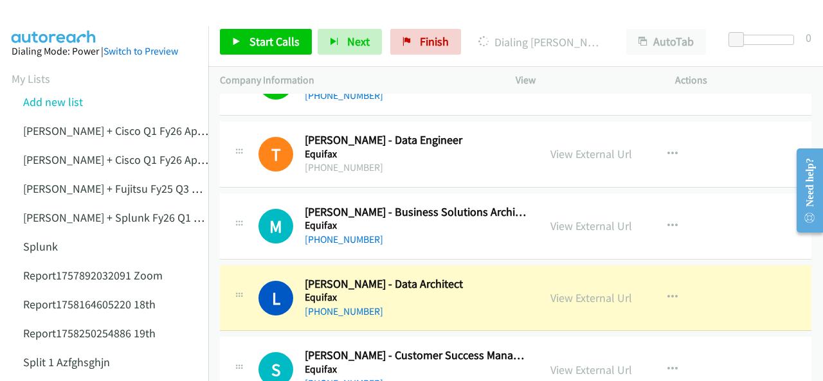
scroll to position [10975, 0]
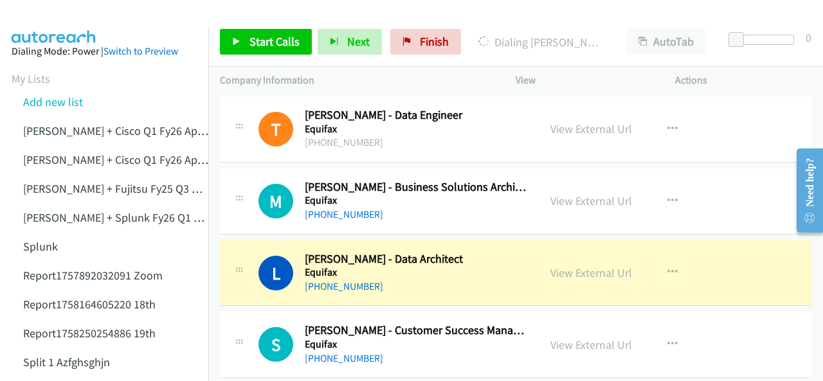
click at [61, 12] on img at bounding box center [54, 22] width 97 height 45
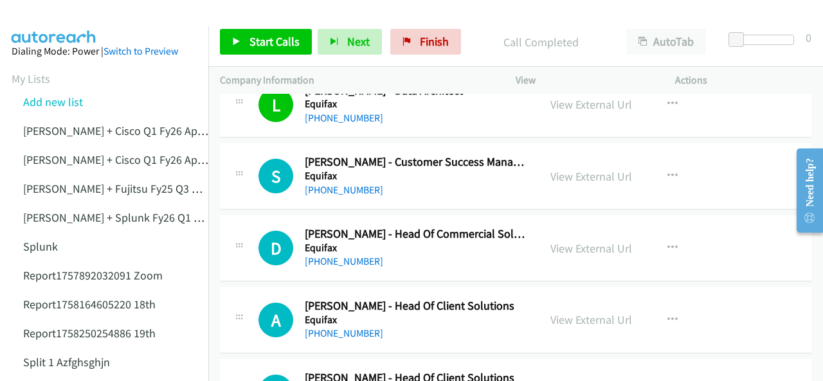
scroll to position [11168, 0]
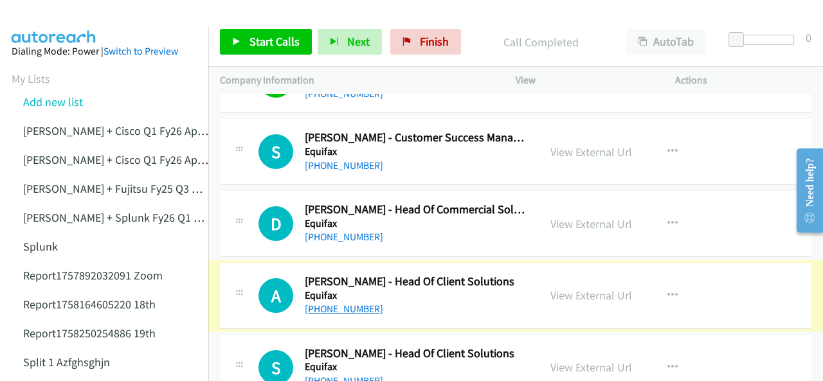
click at [336, 303] on link "+61 476 838 805" at bounding box center [344, 309] width 78 height 12
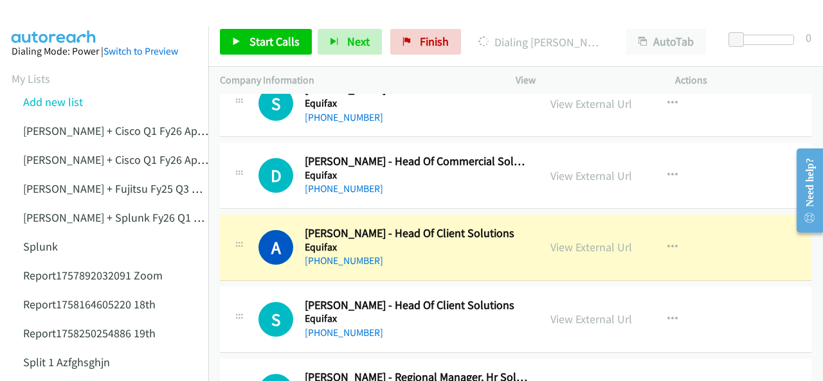
scroll to position [11233, 0]
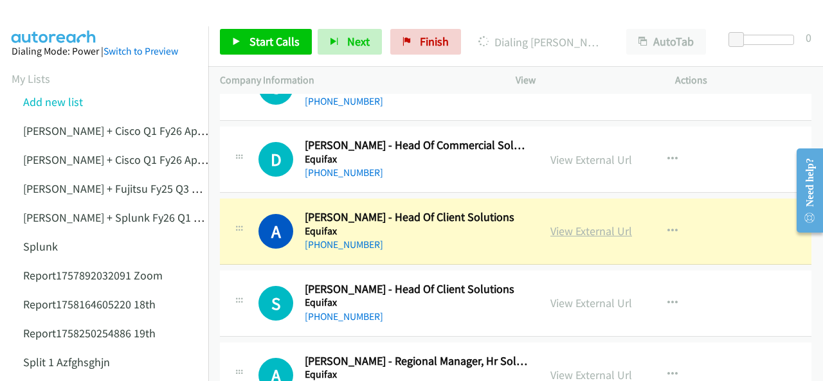
click at [561, 224] on link "View External Url" at bounding box center [592, 231] width 82 height 15
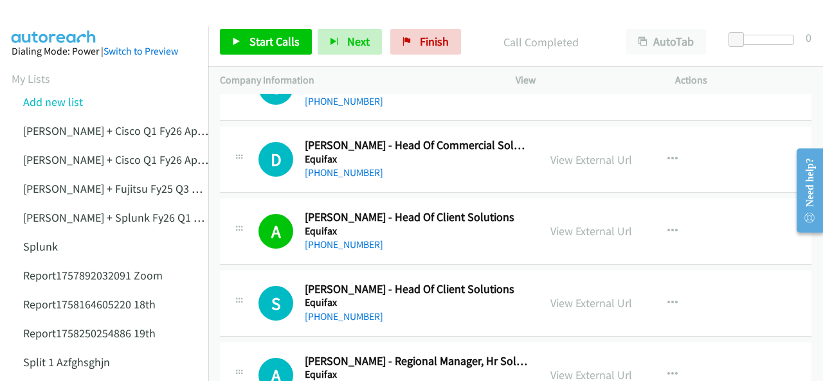
scroll to position [11297, 0]
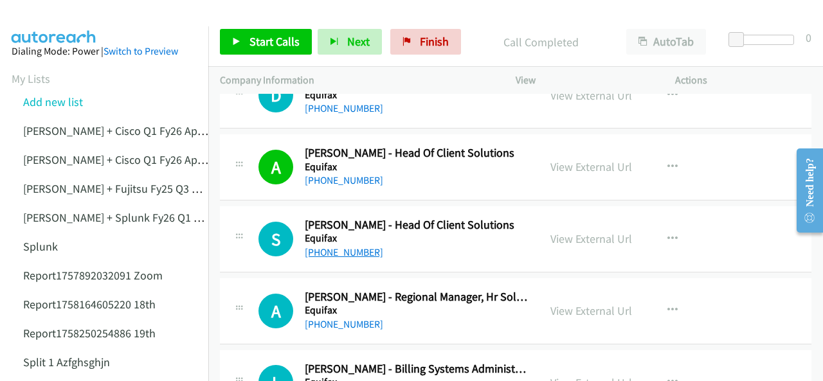
click at [338, 246] on link "+61 407 239 751" at bounding box center [344, 252] width 78 height 12
click at [49, 15] on img at bounding box center [54, 22] width 97 height 45
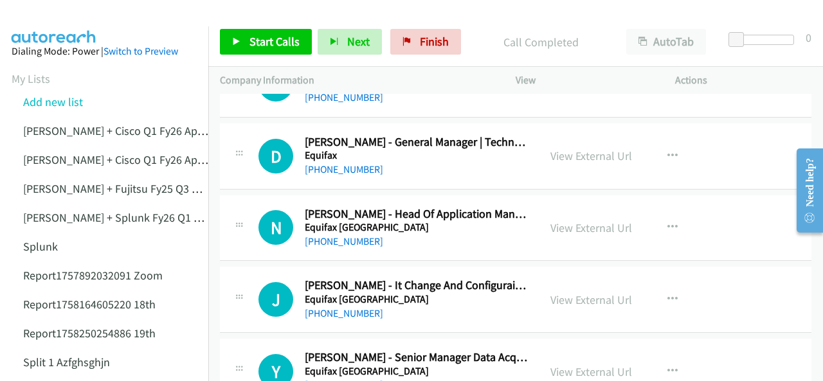
scroll to position [11876, 0]
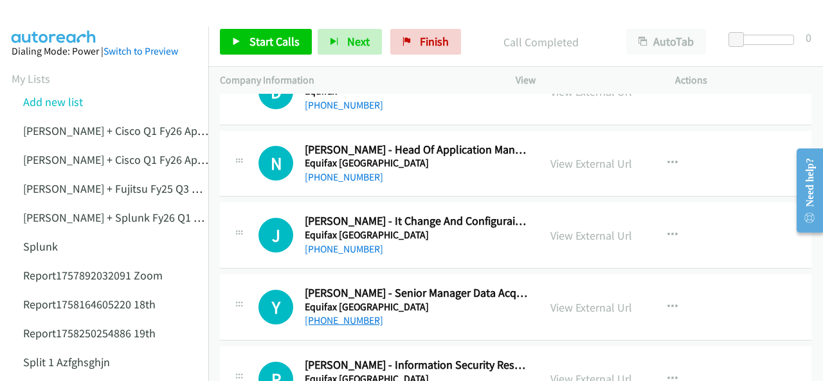
click at [326, 315] on link "+61 404 052 361" at bounding box center [344, 321] width 78 height 12
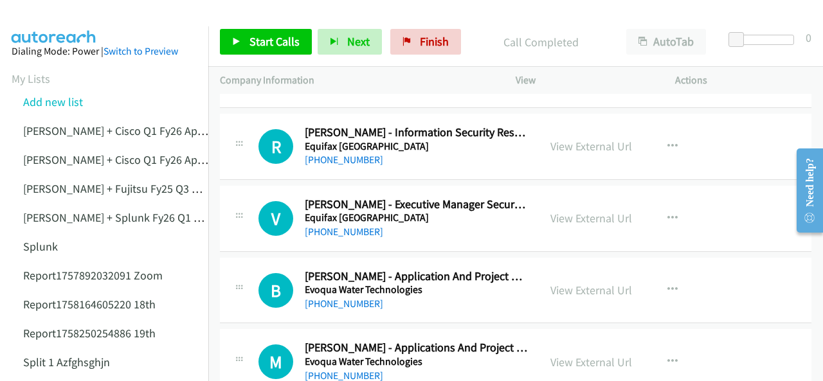
scroll to position [12133, 0]
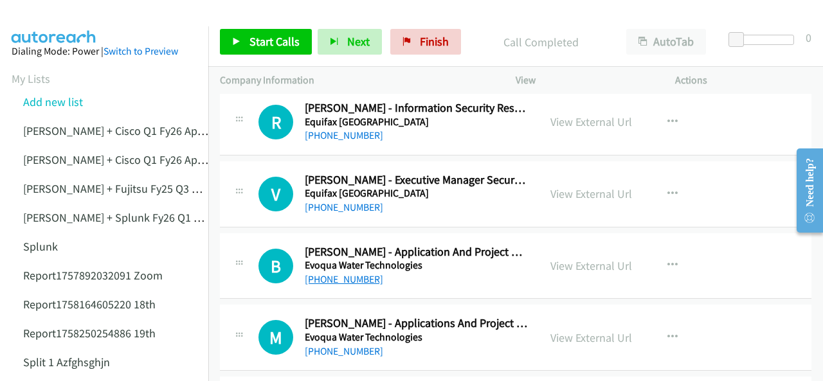
click at [332, 273] on link "+61 400 582 542" at bounding box center [344, 279] width 78 height 12
click at [57, 16] on img at bounding box center [54, 22] width 97 height 45
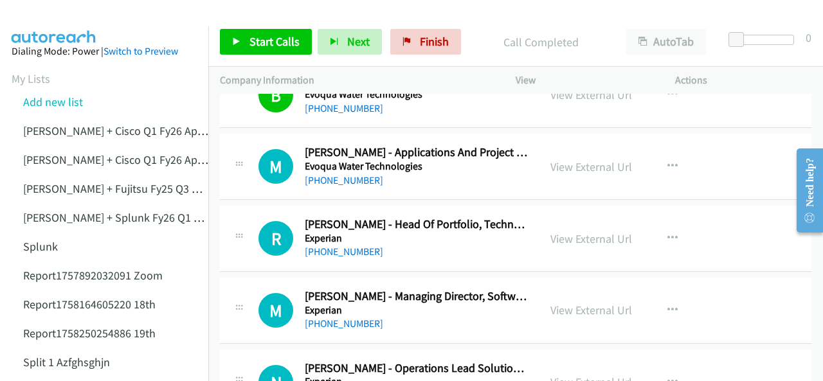
scroll to position [12326, 0]
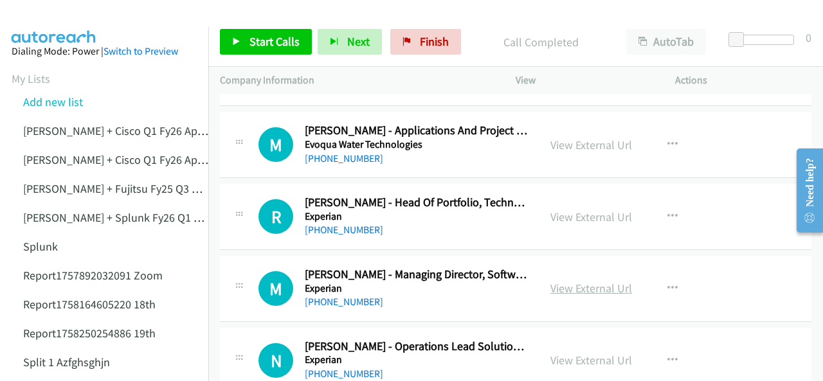
click at [560, 281] on link "View External Url" at bounding box center [592, 288] width 82 height 15
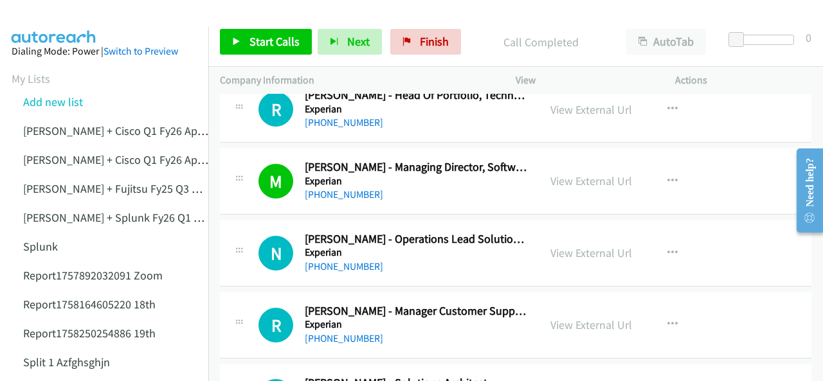
scroll to position [12455, 0]
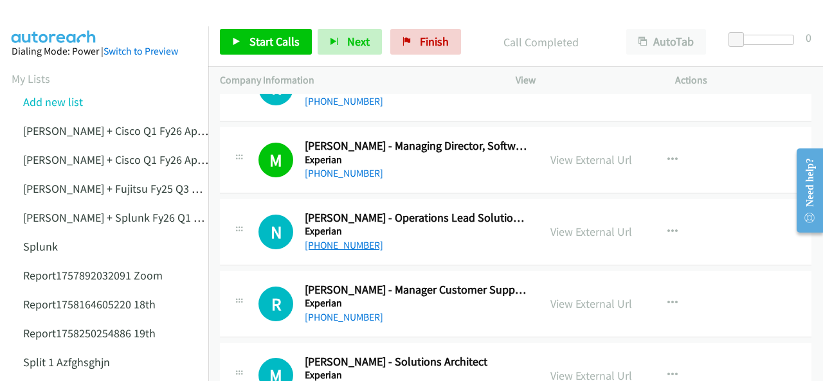
click at [342, 239] on link "+61 447 011 023" at bounding box center [344, 245] width 78 height 12
drag, startPoint x: 53, startPoint y: 14, endPoint x: 76, endPoint y: 23, distance: 24.8
click at [53, 14] on img at bounding box center [54, 22] width 97 height 45
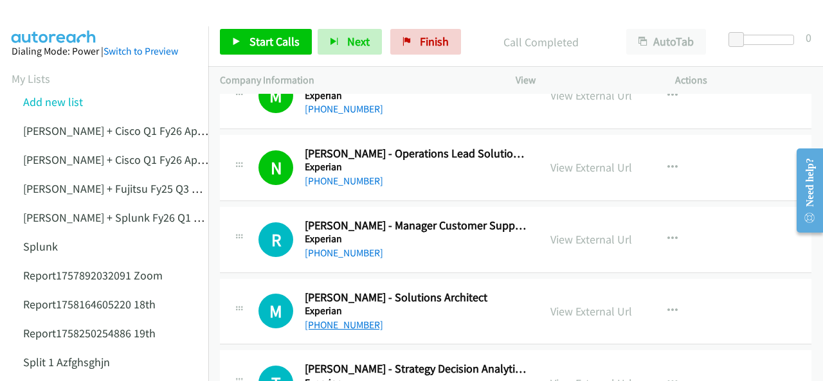
click at [335, 319] on link "+61 426 226 233" at bounding box center [344, 325] width 78 height 12
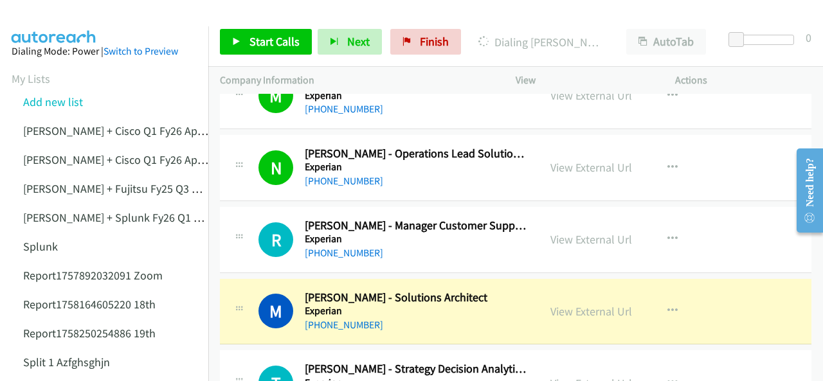
click at [61, 19] on img at bounding box center [54, 22] width 97 height 45
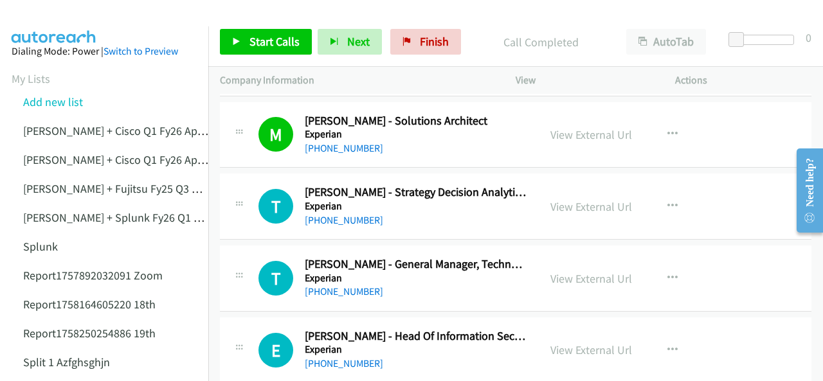
scroll to position [12712, 0]
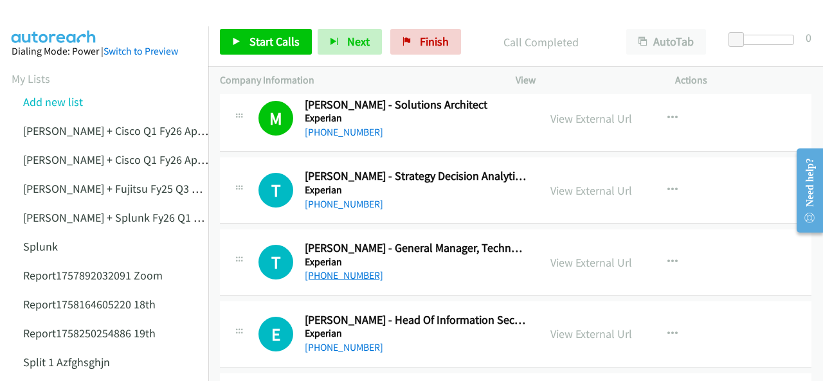
click at [340, 270] on link "+61 435 725 922" at bounding box center [344, 276] width 78 height 12
click at [33, 14] on img at bounding box center [54, 22] width 97 height 45
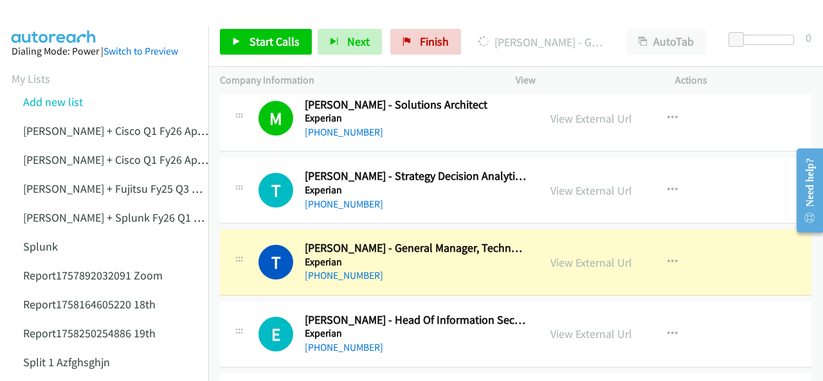
click at [51, 24] on img at bounding box center [54, 22] width 97 height 45
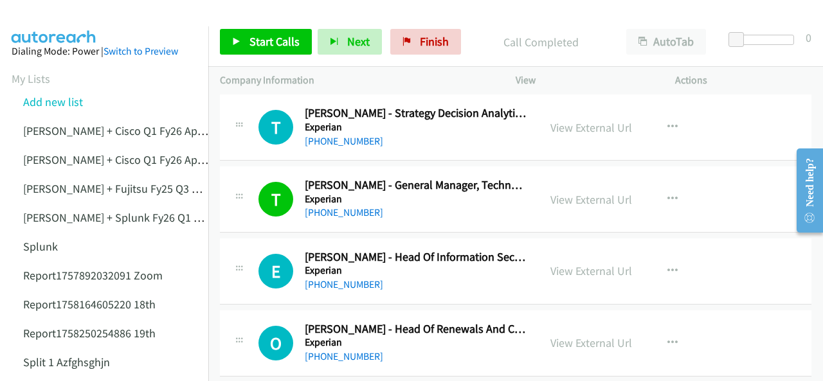
scroll to position [12777, 0]
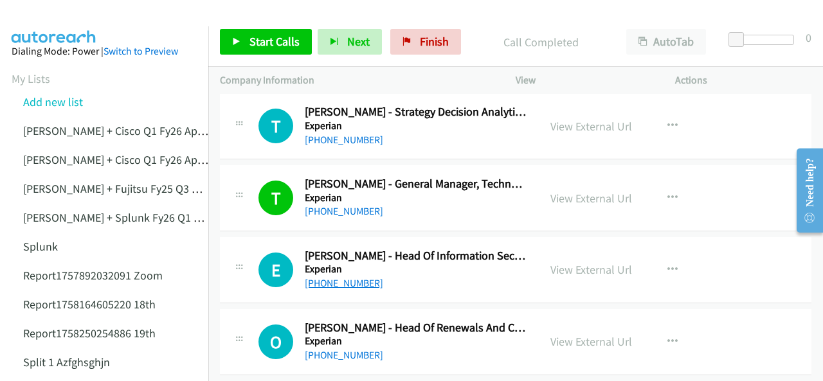
click at [342, 277] on link "+61 421 000 155" at bounding box center [344, 283] width 78 height 12
click at [75, 10] on img at bounding box center [54, 22] width 97 height 45
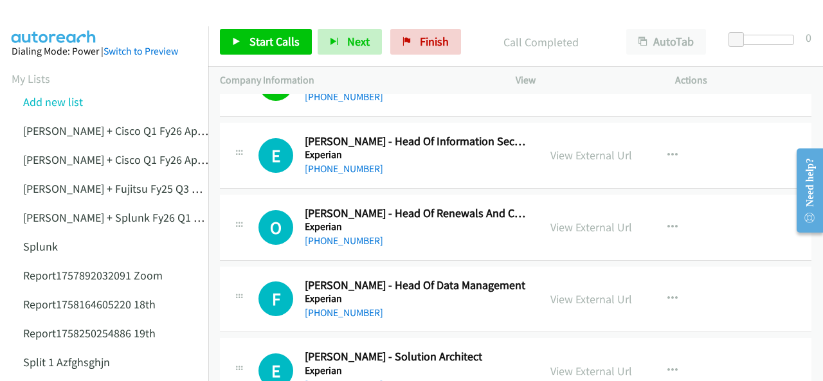
scroll to position [12905, 0]
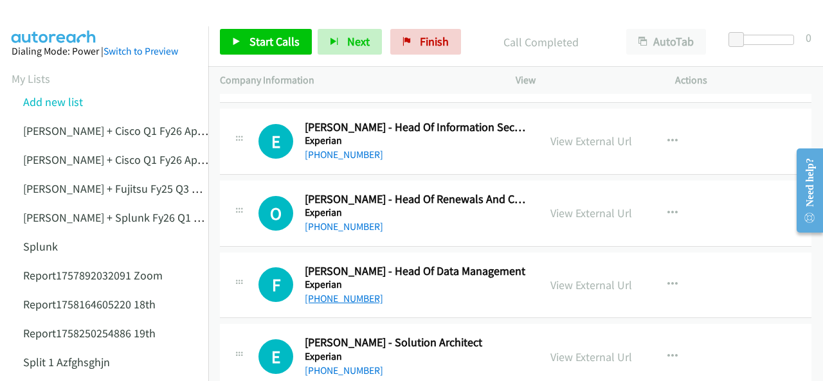
click at [338, 293] on link "+61 422 110 135" at bounding box center [344, 299] width 78 height 12
click at [68, 12] on img at bounding box center [54, 22] width 97 height 45
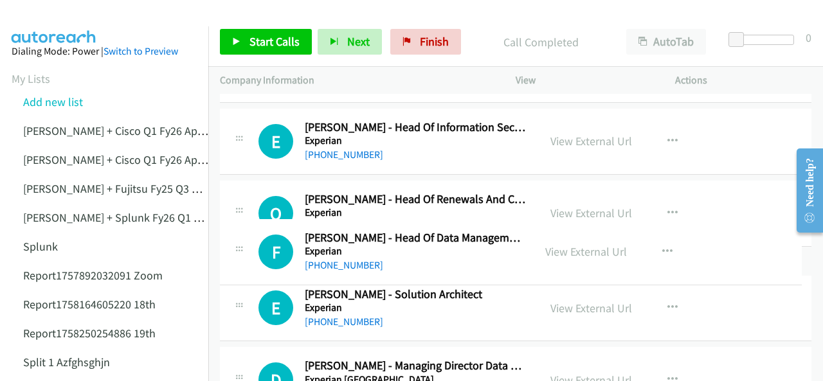
drag, startPoint x: 376, startPoint y: 258, endPoint x: 302, endPoint y: 264, distance: 74.2
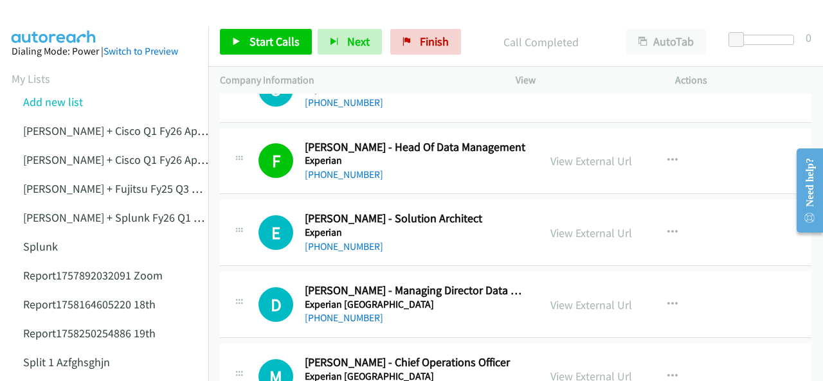
scroll to position [13034, 0]
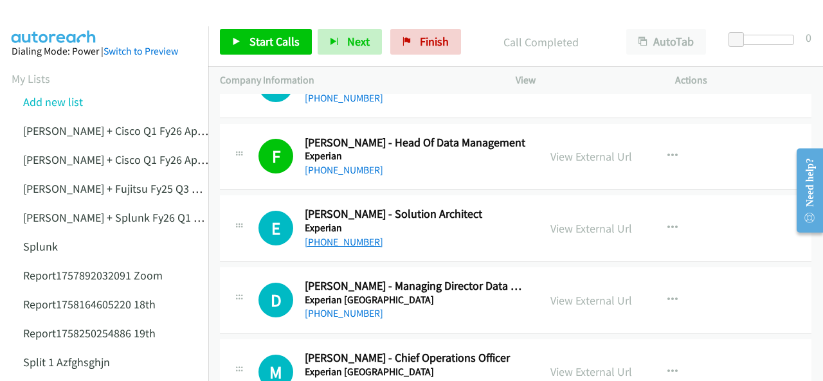
click at [324, 236] on link "+61 426 225 819" at bounding box center [344, 242] width 78 height 12
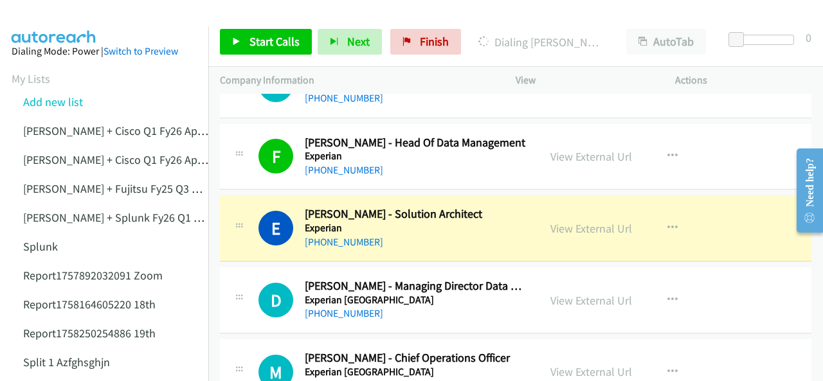
click at [50, 15] on img at bounding box center [54, 22] width 97 height 45
click at [68, 19] on img at bounding box center [54, 22] width 97 height 45
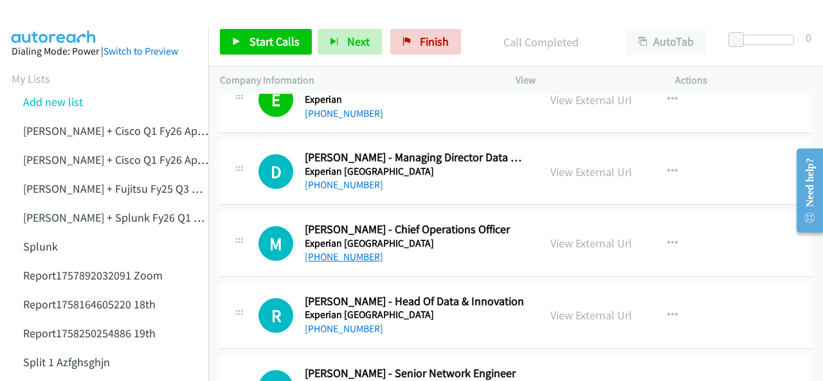
scroll to position [13227, 0]
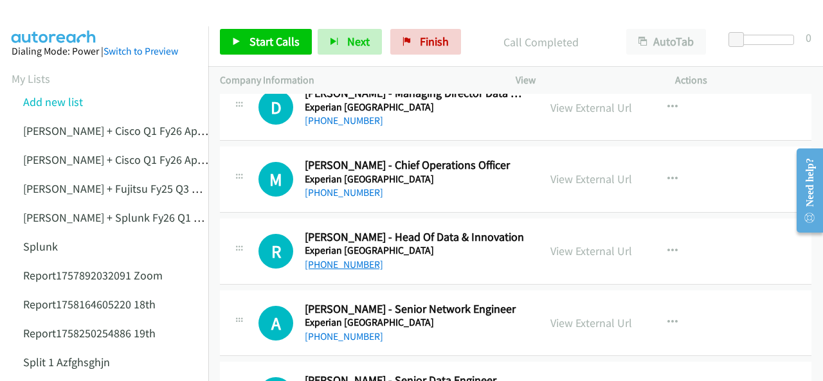
click at [349, 259] on link "+61 452 486 496" at bounding box center [344, 265] width 78 height 12
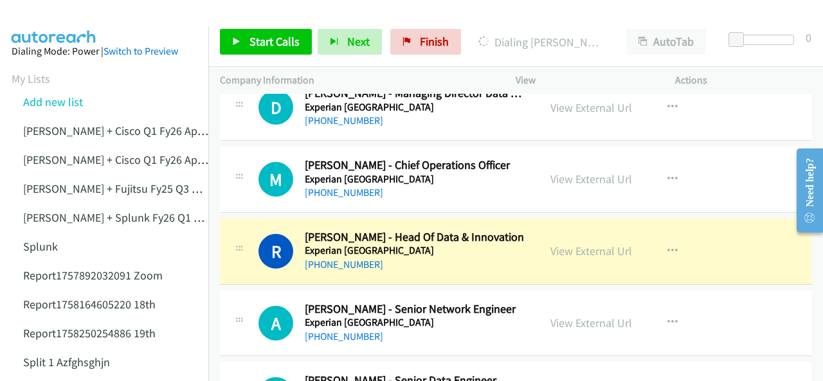
click at [60, 17] on img at bounding box center [54, 22] width 97 height 45
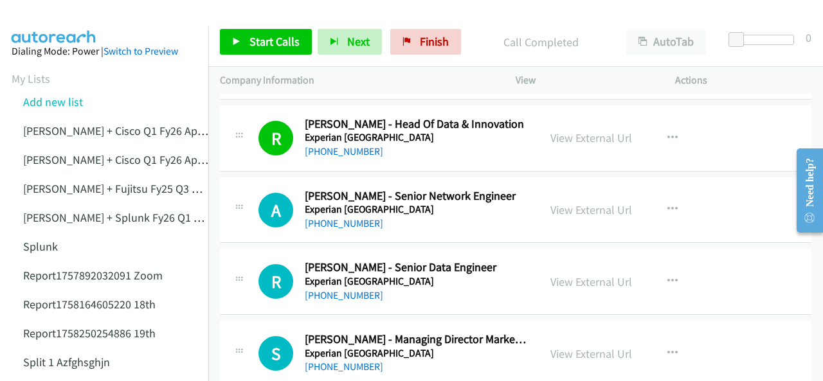
scroll to position [13356, 0]
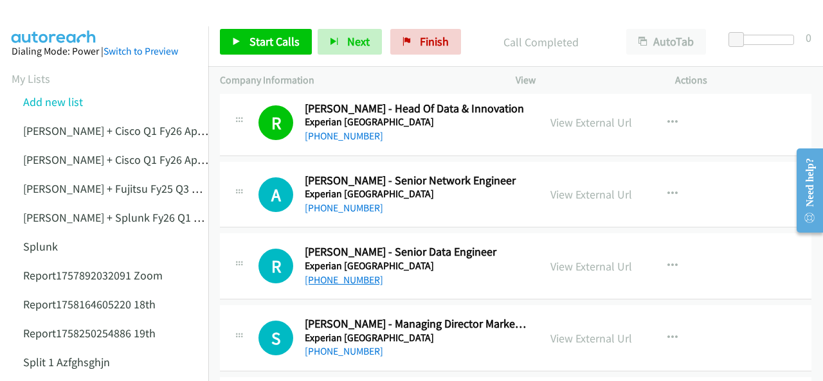
click at [360, 274] on link "+61 402 186 453" at bounding box center [344, 280] width 78 height 12
click at [71, 15] on img at bounding box center [54, 22] width 97 height 45
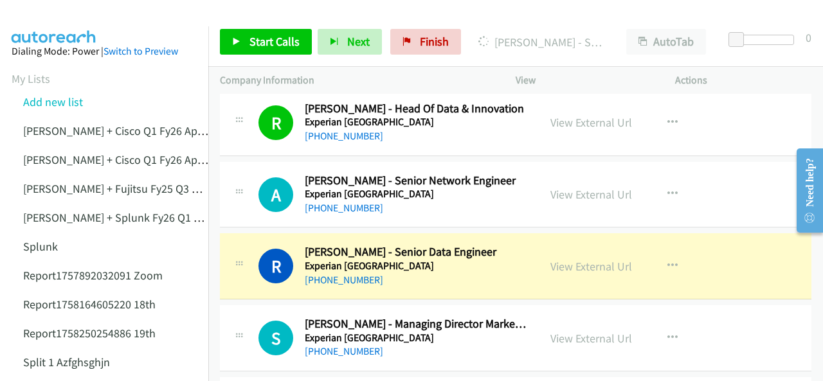
click at [33, 11] on img at bounding box center [54, 22] width 97 height 45
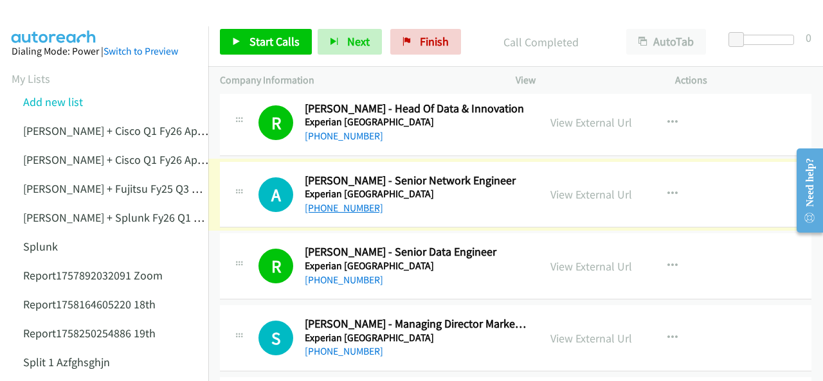
click at [324, 202] on link "+61 432 541 012" at bounding box center [344, 208] width 78 height 12
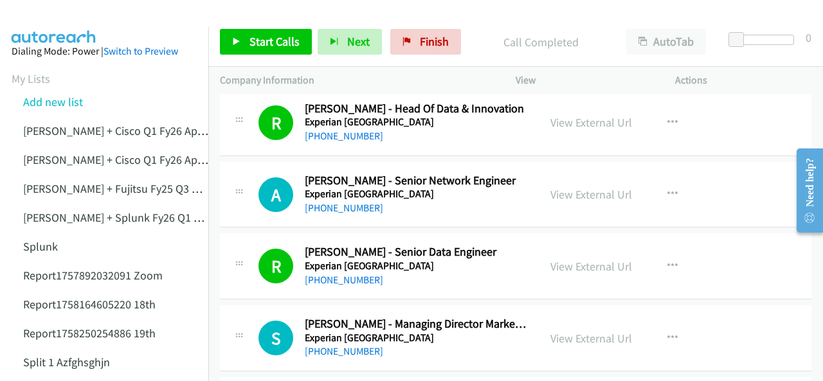
click at [54, 16] on img at bounding box center [54, 22] width 97 height 45
click at [582, 187] on link "View External Url" at bounding box center [592, 194] width 82 height 15
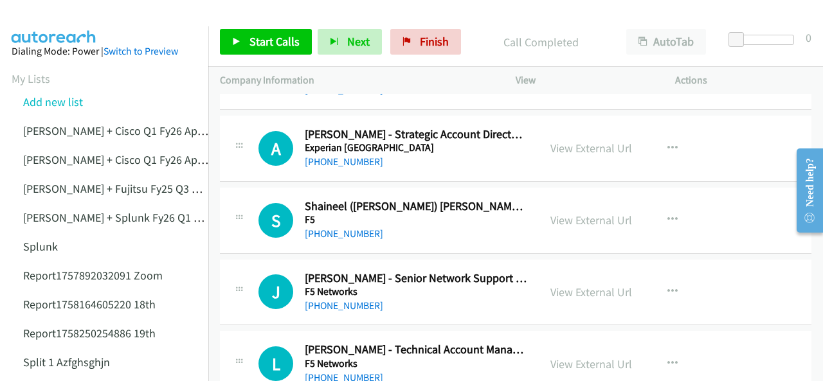
scroll to position [13677, 0]
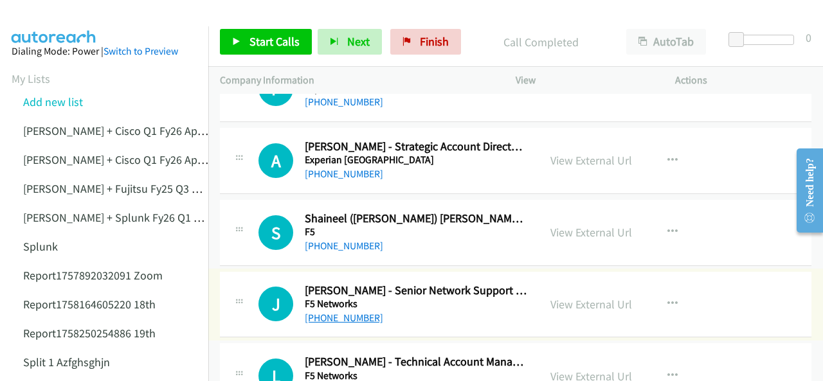
click at [341, 312] on link "+64 20 6272 7861" at bounding box center [344, 318] width 78 height 12
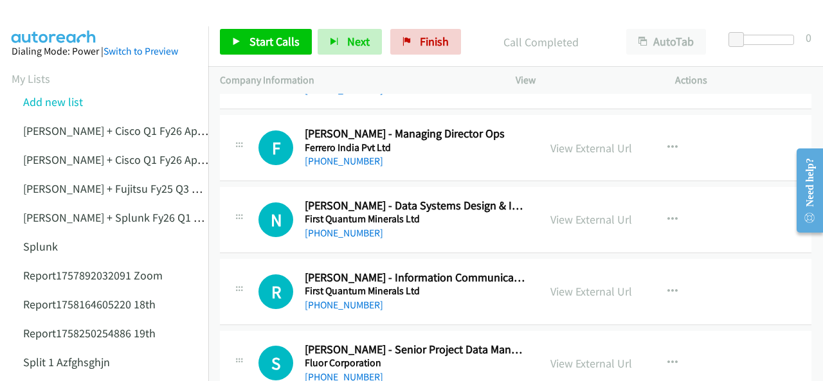
scroll to position [13999, 0]
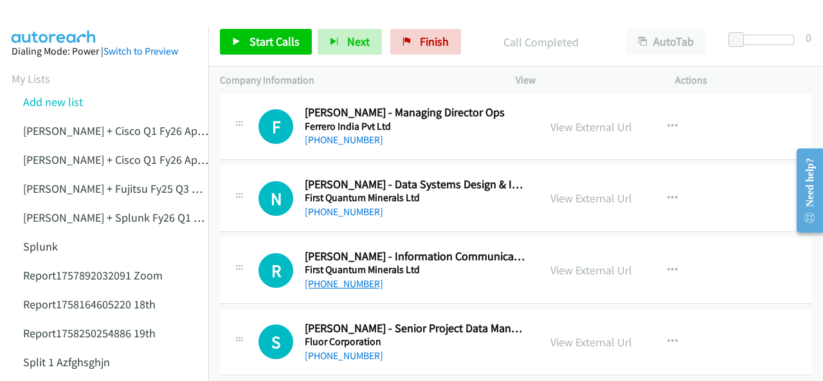
click at [330, 278] on link "+61 429 005 591" at bounding box center [344, 284] width 78 height 12
click at [44, 15] on img at bounding box center [54, 22] width 97 height 45
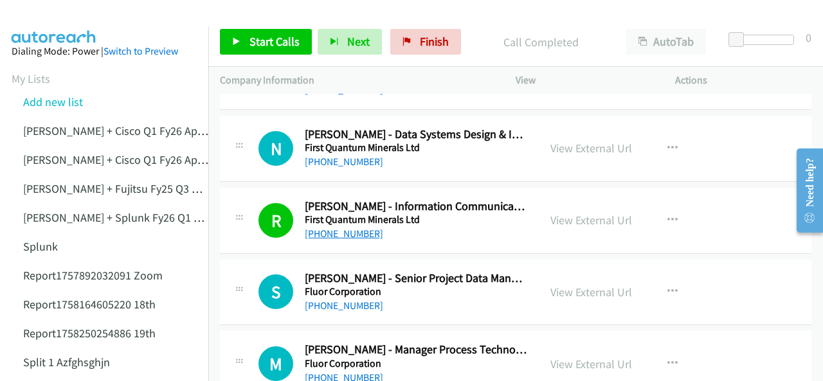
scroll to position [14063, 0]
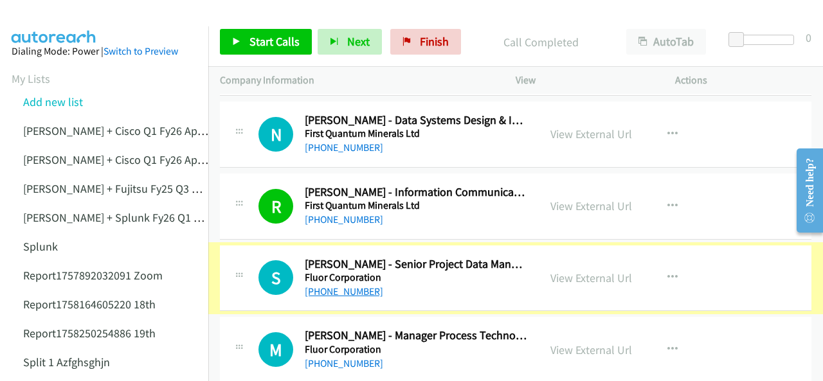
click at [333, 286] on link "+61 402 944 411" at bounding box center [344, 292] width 78 height 12
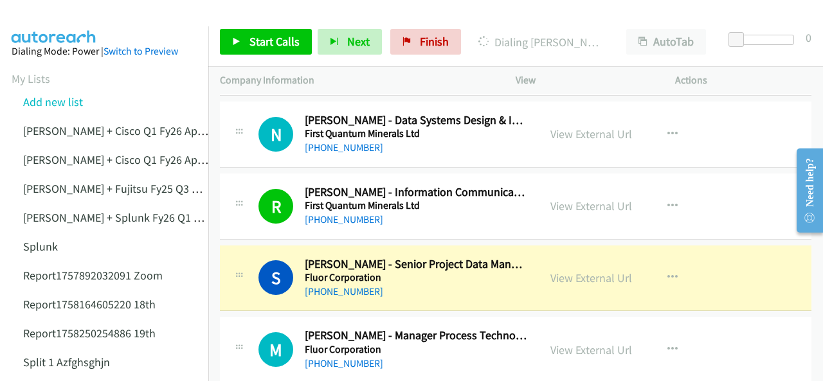
click at [60, 25] on img at bounding box center [54, 22] width 97 height 45
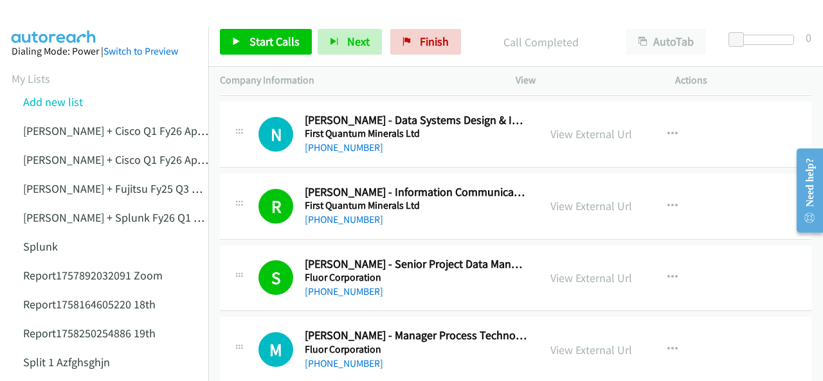
click at [56, 16] on img at bounding box center [54, 22] width 97 height 45
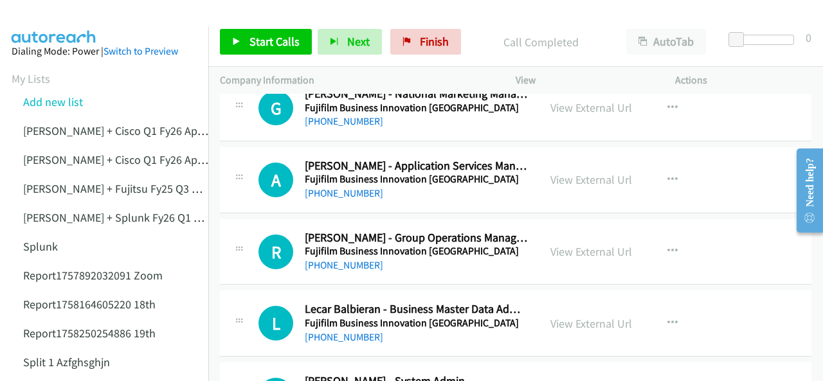
scroll to position [14514, 0]
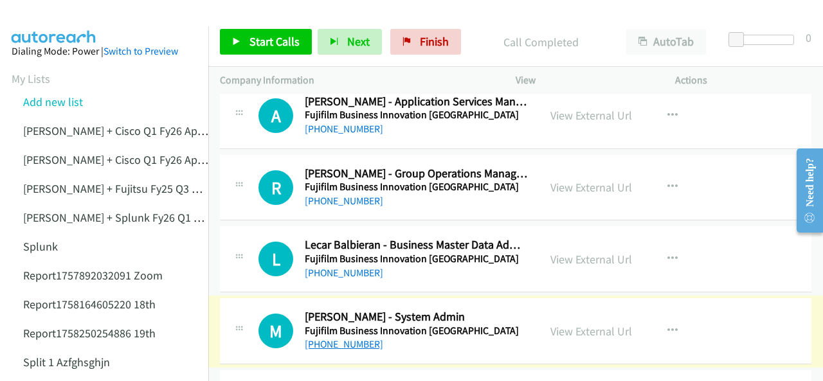
click at [337, 338] on link "+61 2 9521 8754" at bounding box center [344, 344] width 78 height 12
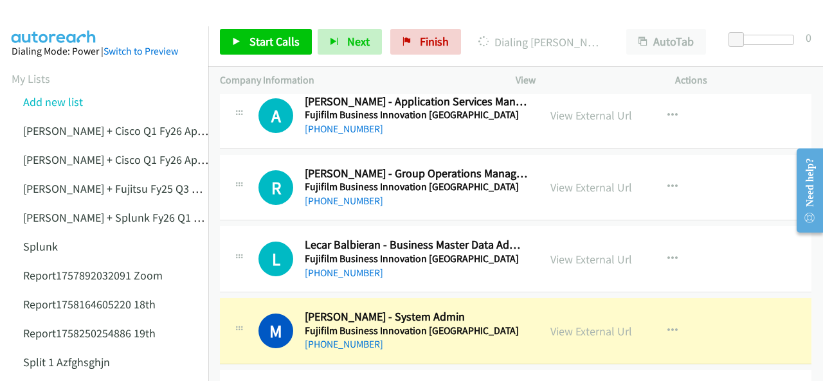
drag, startPoint x: 47, startPoint y: 17, endPoint x: 231, endPoint y: 110, distance: 206.3
click at [48, 17] on img at bounding box center [54, 22] width 97 height 45
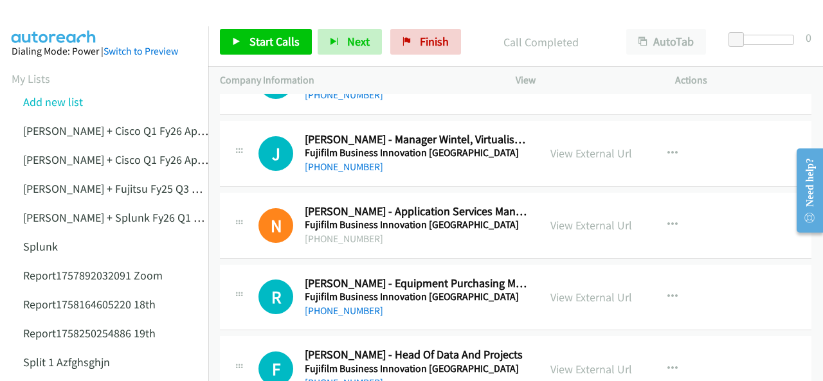
scroll to position [14900, 0]
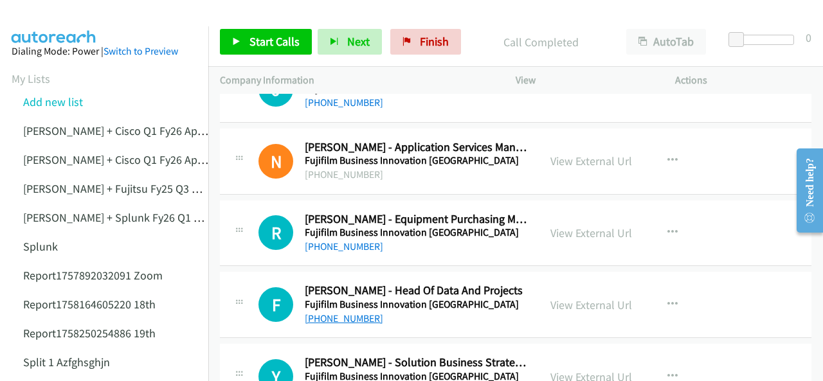
click at [342, 313] on link "+61 7 3840 1241" at bounding box center [344, 319] width 78 height 12
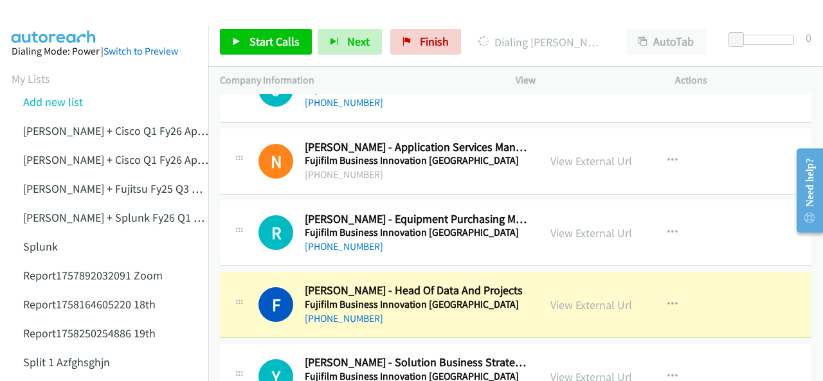
click at [83, 16] on img at bounding box center [54, 22] width 97 height 45
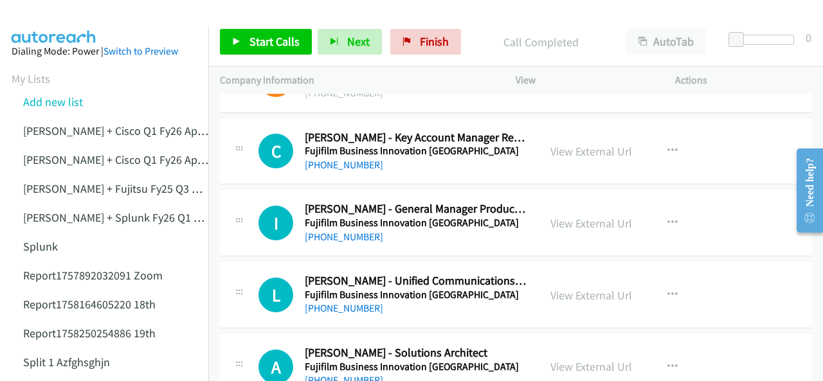
scroll to position [15350, 0]
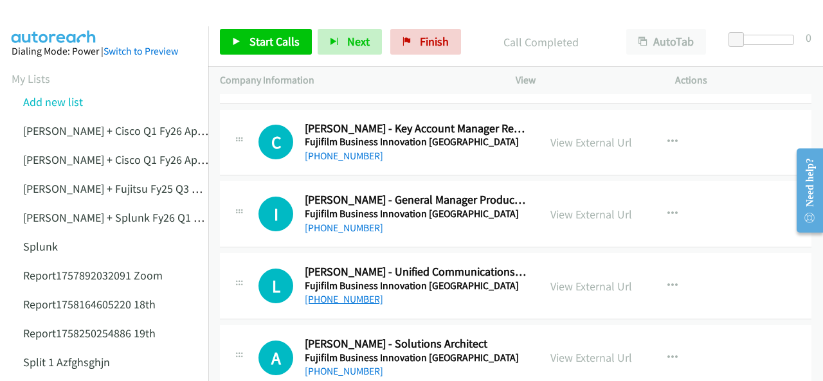
click at [342, 293] on link "+61 400 702 833" at bounding box center [344, 299] width 78 height 12
click at [59, 15] on img at bounding box center [54, 22] width 97 height 45
click at [42, 15] on img at bounding box center [54, 22] width 97 height 45
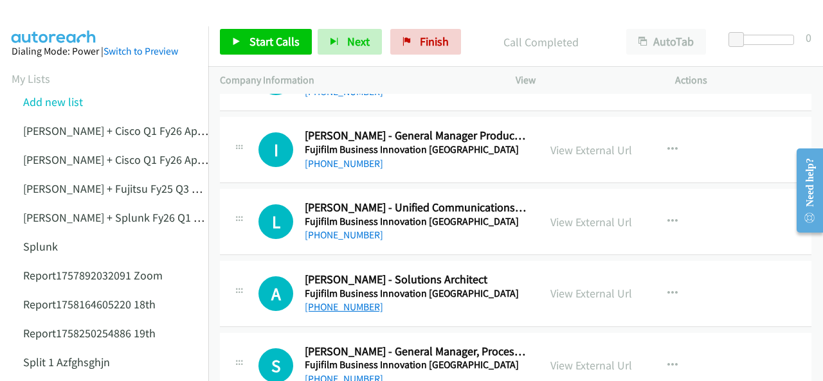
click at [327, 301] on link "+61 2 6286 1181" at bounding box center [344, 307] width 78 height 12
click at [59, 16] on img at bounding box center [54, 22] width 97 height 45
click at [54, 11] on img at bounding box center [54, 22] width 97 height 45
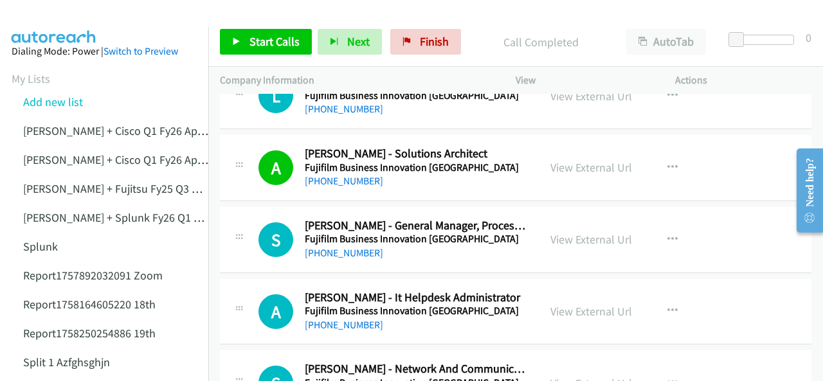
scroll to position [15543, 0]
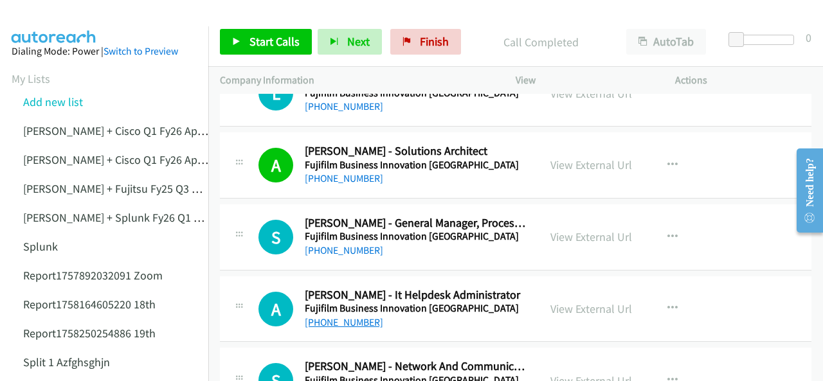
click at [349, 317] on link "+61 422 310 726" at bounding box center [344, 323] width 78 height 12
drag, startPoint x: 49, startPoint y: 29, endPoint x: 252, endPoint y: 36, distance: 203.4
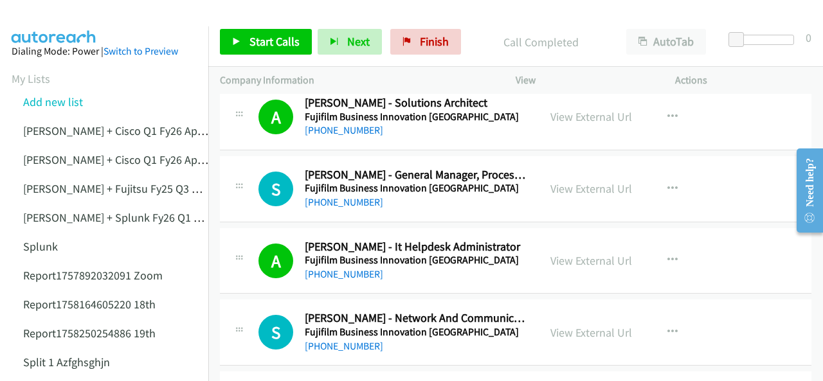
scroll to position [15607, 0]
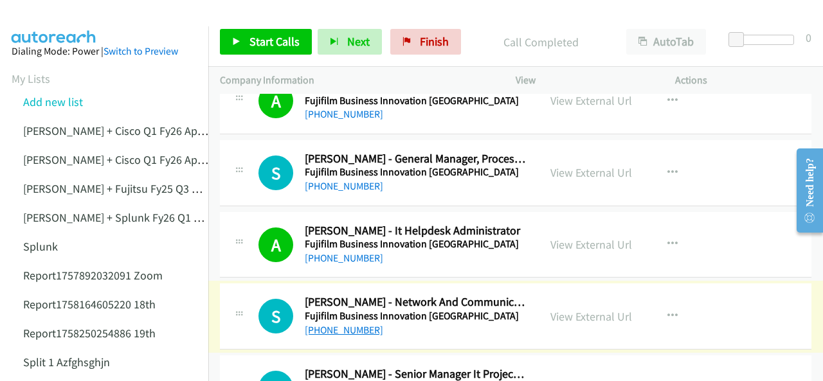
click at [336, 324] on link "+61 405 997 504" at bounding box center [344, 330] width 78 height 12
click at [72, 14] on img at bounding box center [54, 22] width 97 height 45
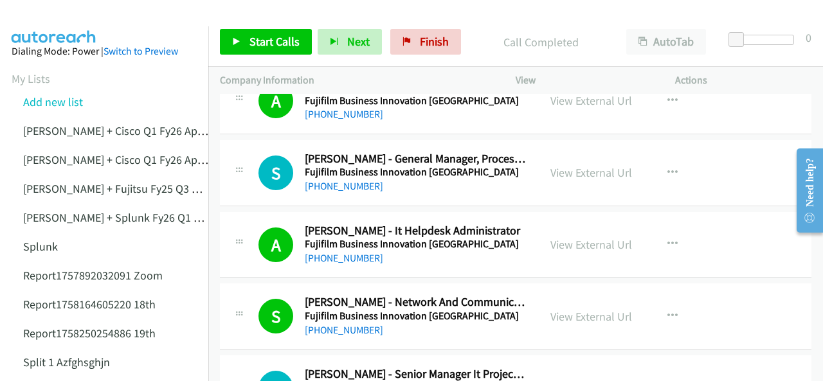
click at [32, 20] on img at bounding box center [54, 22] width 97 height 45
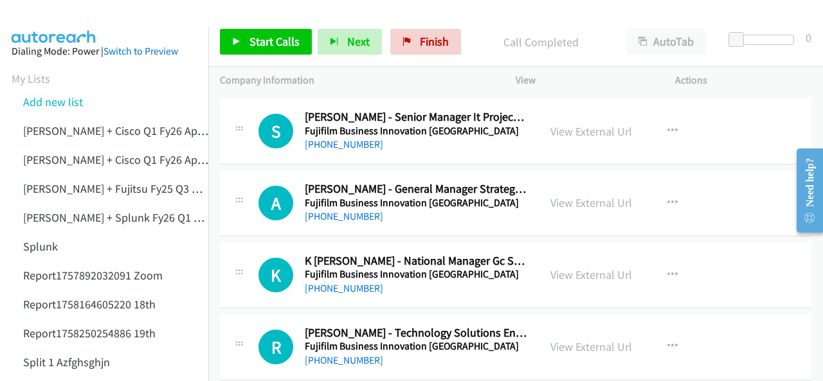
scroll to position [15929, 0]
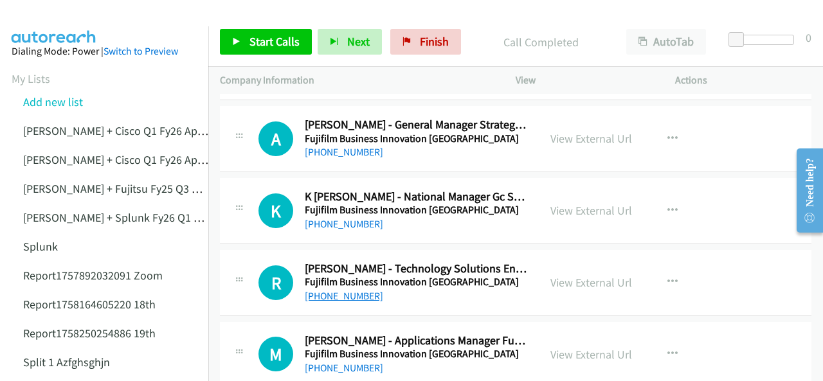
click at [338, 290] on link "+64 21 116 3560" at bounding box center [344, 296] width 78 height 12
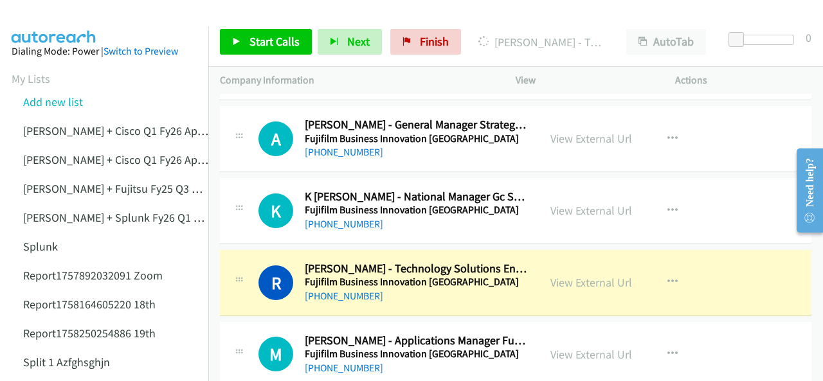
click at [69, 19] on img at bounding box center [54, 22] width 97 height 45
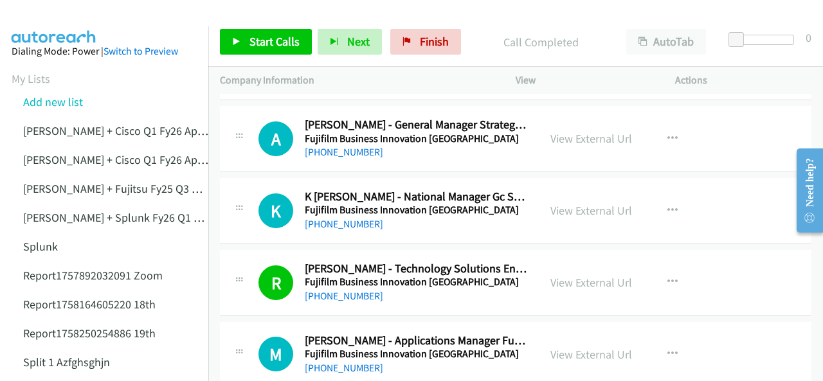
click at [24, 15] on img at bounding box center [54, 22] width 97 height 45
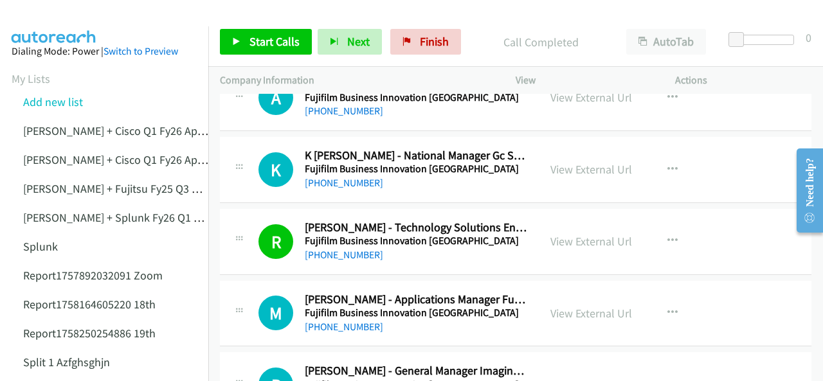
scroll to position [15993, 0]
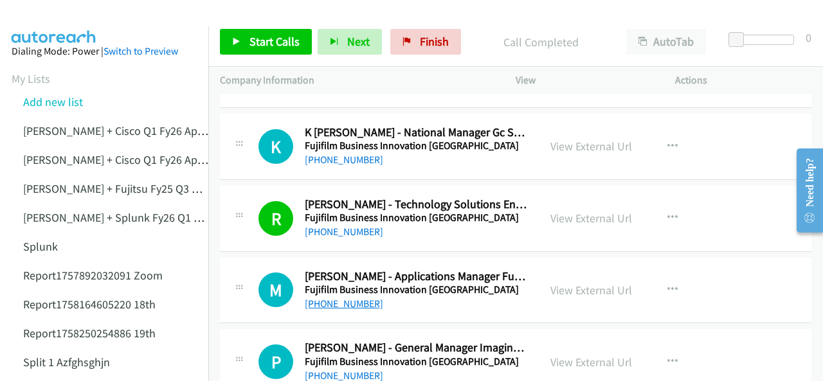
click at [344, 298] on link "+64 21 714 024" at bounding box center [344, 304] width 78 height 12
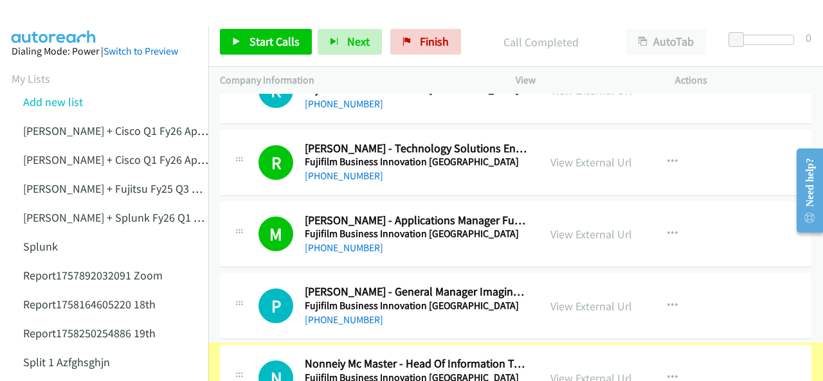
scroll to position [16049, 0]
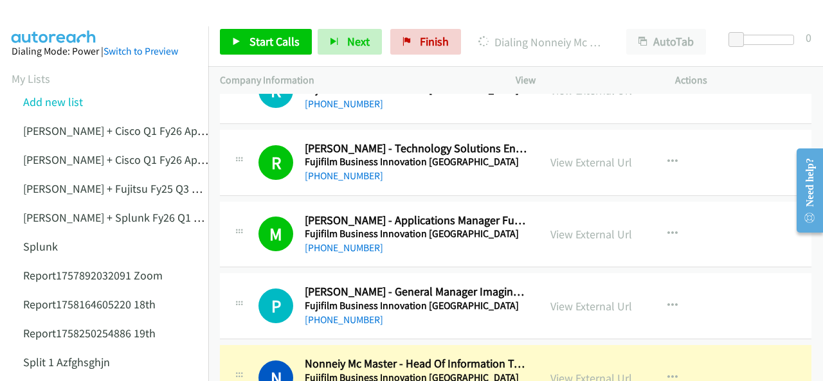
click at [37, 23] on img at bounding box center [54, 22] width 97 height 45
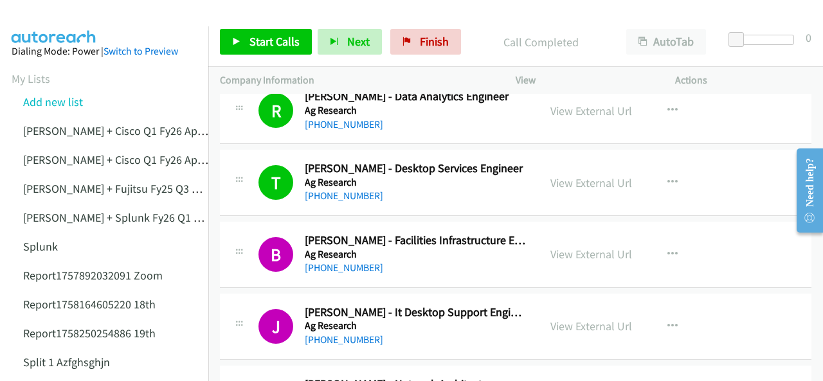
scroll to position [515, 0]
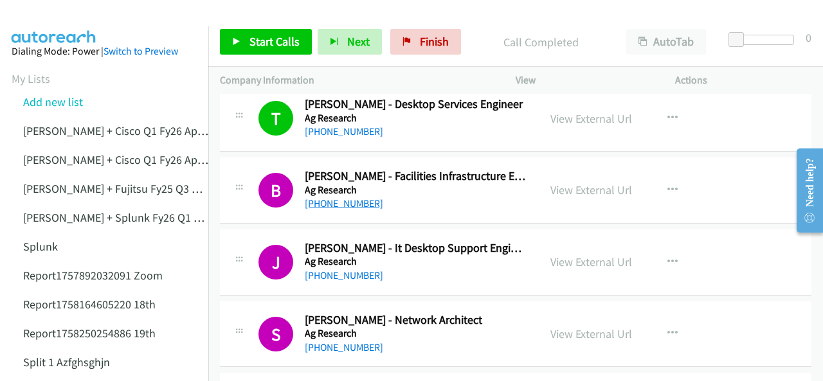
click at [335, 200] on link "[PHONE_NUMBER]" at bounding box center [344, 204] width 78 height 12
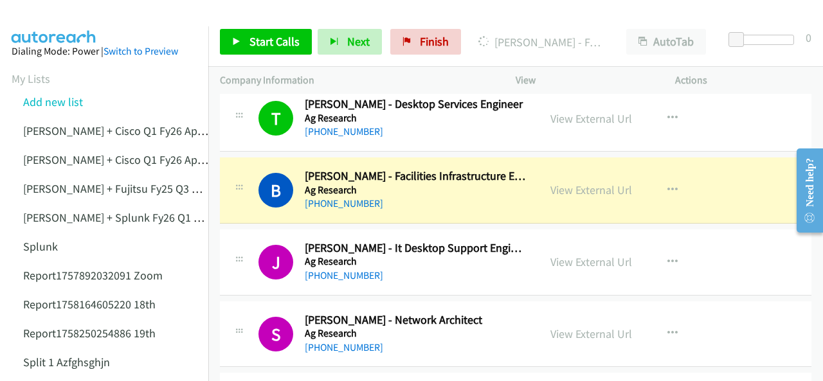
click at [66, 15] on img at bounding box center [54, 22] width 97 height 45
click at [41, 20] on img at bounding box center [54, 22] width 97 height 45
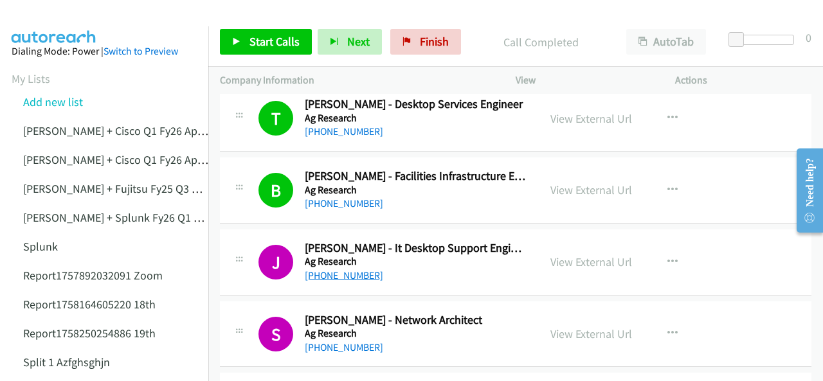
click at [334, 270] on link "[PHONE_NUMBER]" at bounding box center [344, 276] width 78 height 12
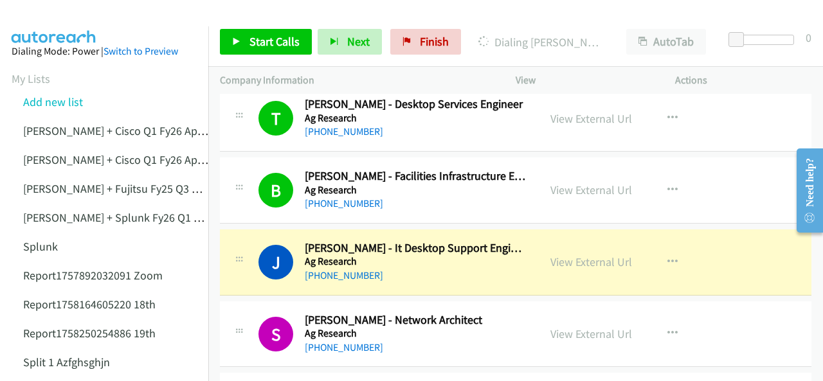
click at [81, 16] on img at bounding box center [54, 22] width 97 height 45
click at [47, 16] on img at bounding box center [54, 22] width 97 height 45
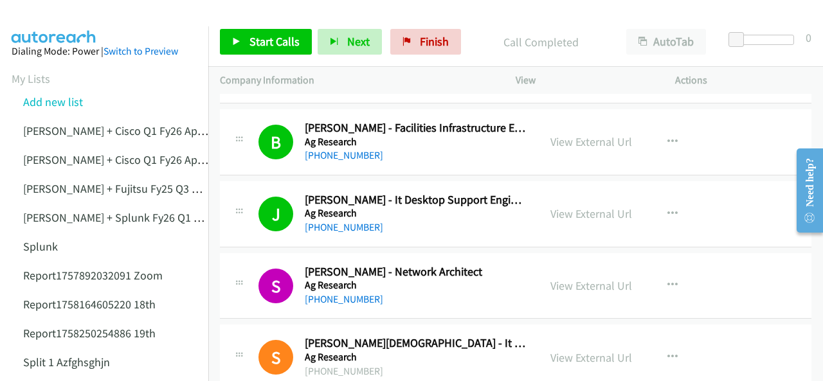
scroll to position [643, 0]
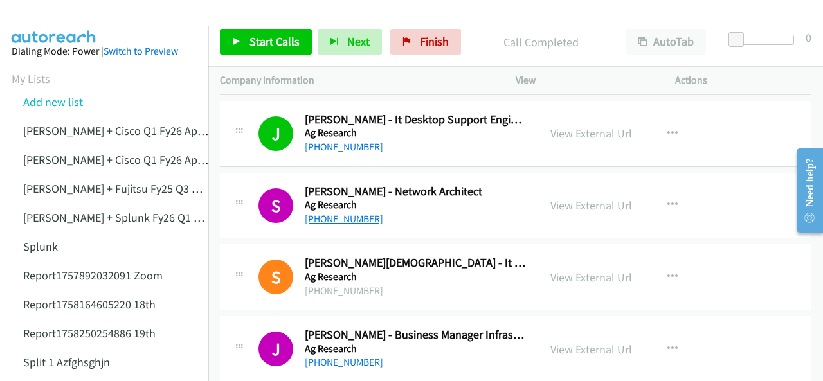
click at [338, 214] on link "[PHONE_NUMBER]" at bounding box center [344, 219] width 78 height 12
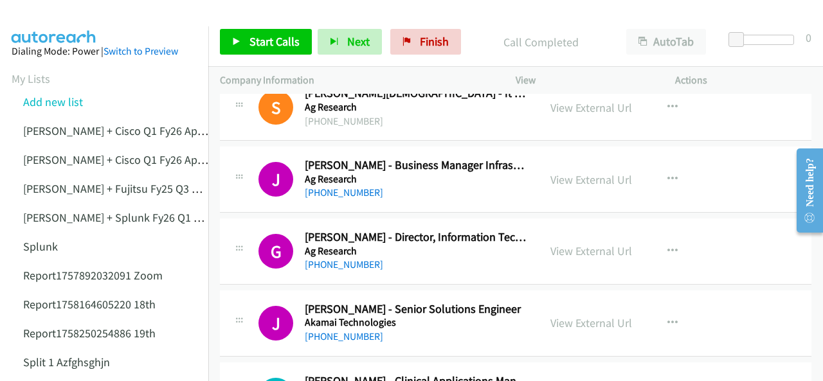
scroll to position [836, 0]
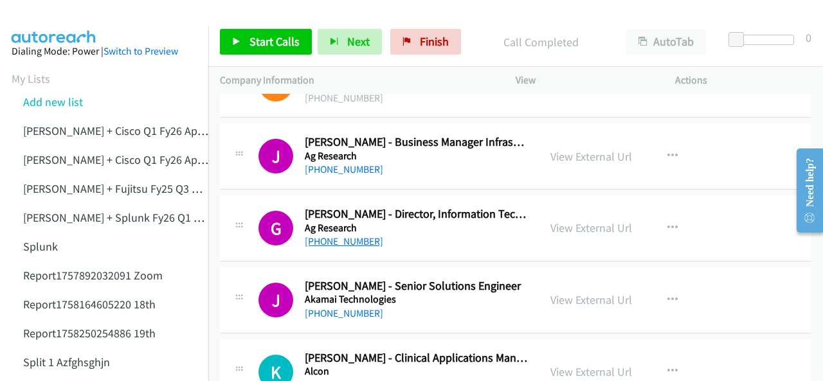
click at [322, 240] on link "[PHONE_NUMBER]" at bounding box center [344, 241] width 78 height 12
click at [75, 18] on img at bounding box center [54, 22] width 97 height 45
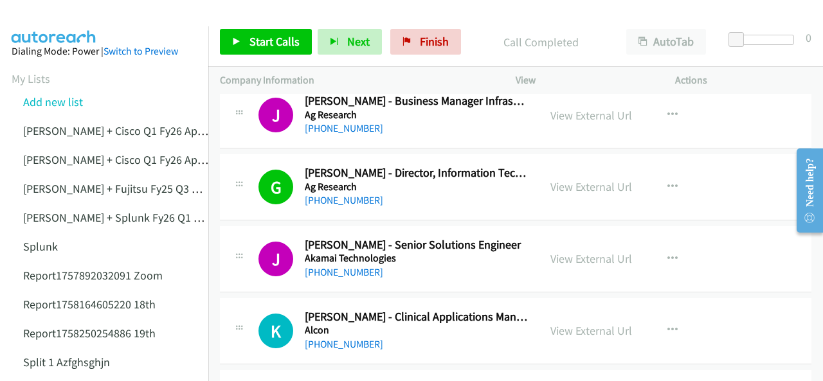
scroll to position [901, 0]
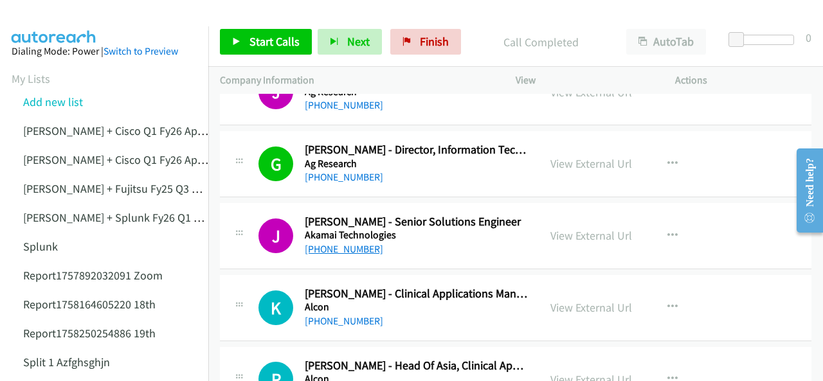
click at [332, 248] on link "[PHONE_NUMBER]" at bounding box center [344, 249] width 78 height 12
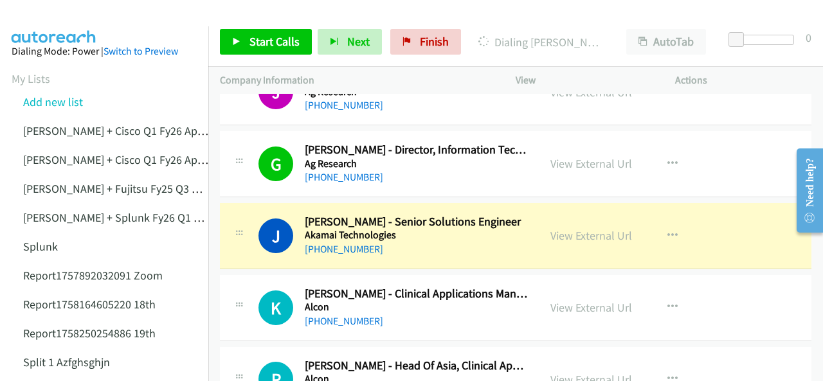
click at [35, 14] on img at bounding box center [54, 22] width 97 height 45
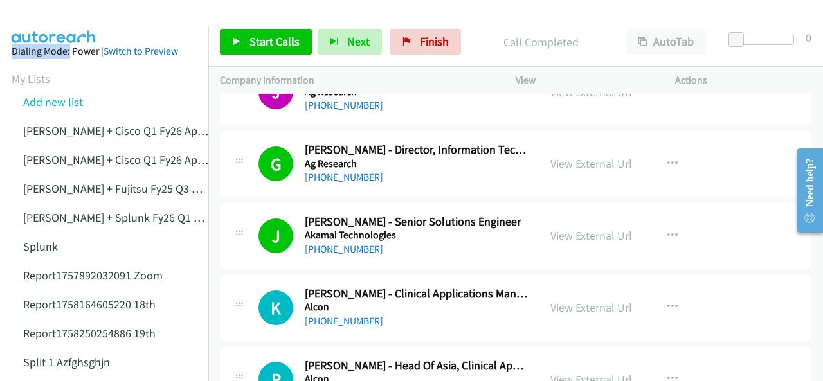
click at [64, 24] on main "Start Calls Pause Next Finish Call Completed AutoTab AutoTab 0 Company Informat…" at bounding box center [411, 30] width 823 height 61
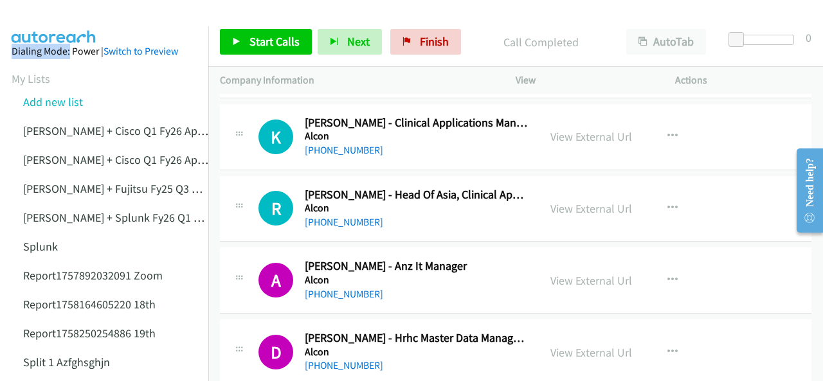
scroll to position [1094, 0]
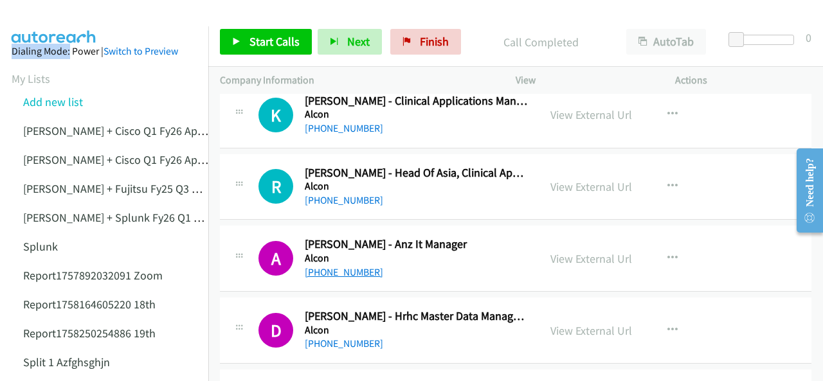
click at [333, 268] on link "[PHONE_NUMBER]" at bounding box center [344, 272] width 78 height 12
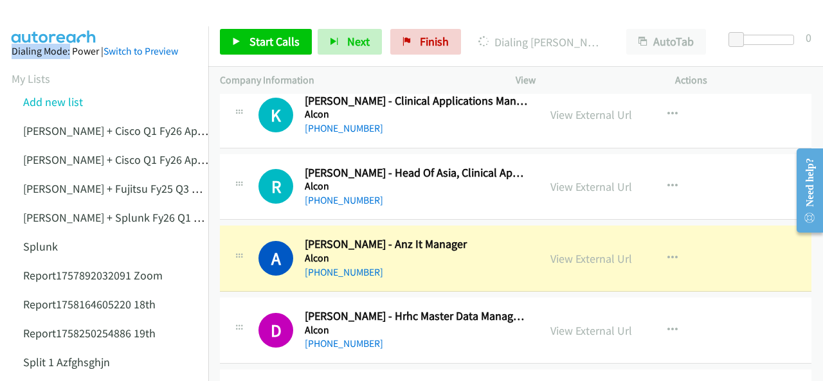
click at [55, 19] on img at bounding box center [54, 22] width 97 height 45
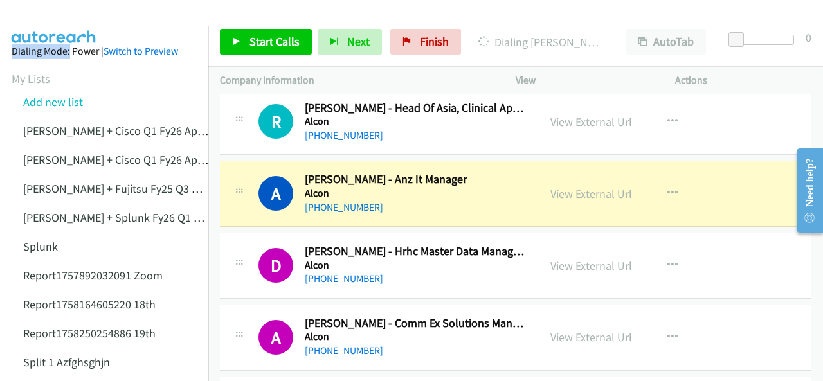
scroll to position [1158, 0]
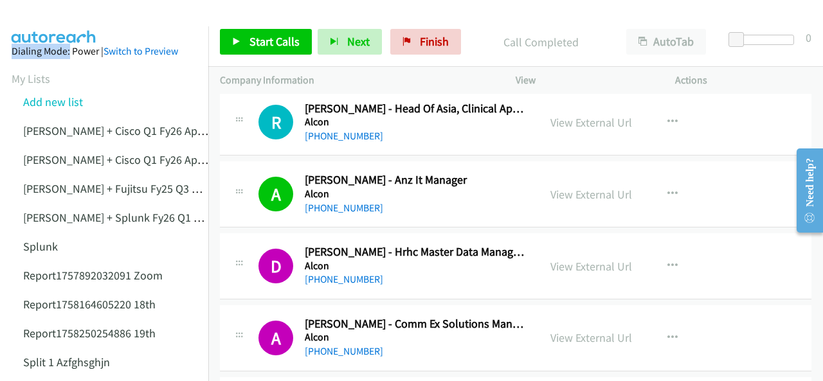
click at [68, 19] on img at bounding box center [54, 22] width 97 height 45
click at [337, 274] on link "[PHONE_NUMBER]" at bounding box center [344, 279] width 78 height 12
click at [46, 24] on img at bounding box center [54, 22] width 97 height 45
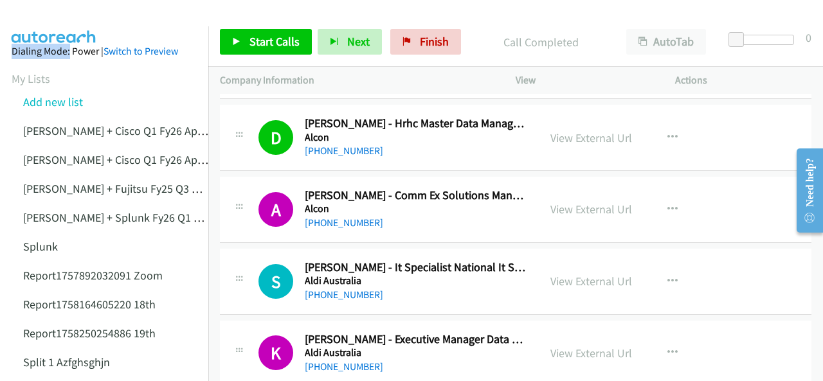
scroll to position [1351, 0]
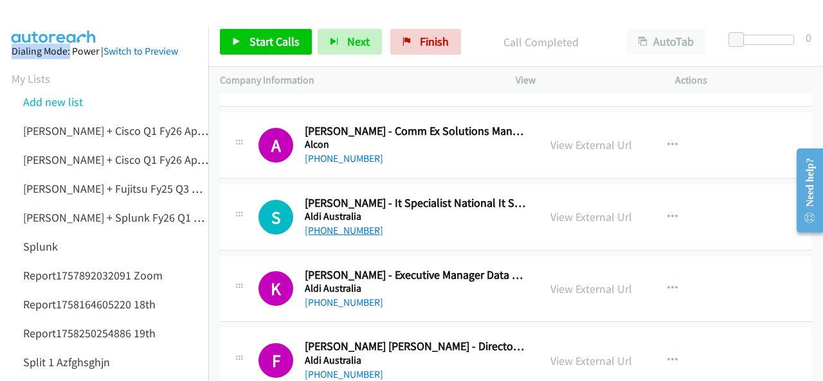
click at [338, 226] on link "[PHONE_NUMBER]" at bounding box center [344, 231] width 78 height 12
click at [557, 214] on link "View External Url" at bounding box center [592, 217] width 82 height 15
click at [57, 16] on img at bounding box center [54, 22] width 97 height 45
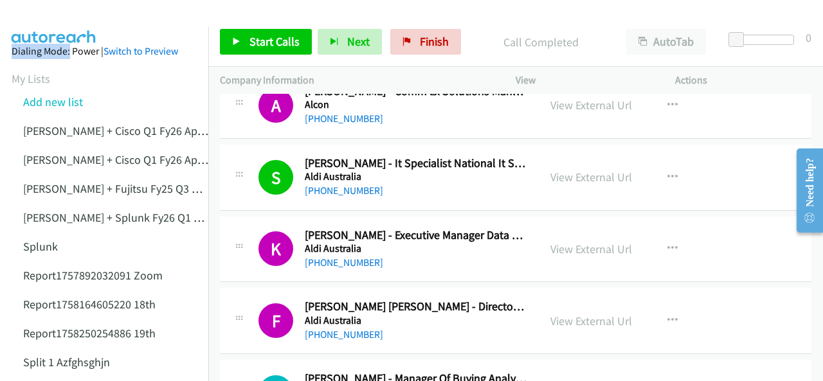
scroll to position [1415, 0]
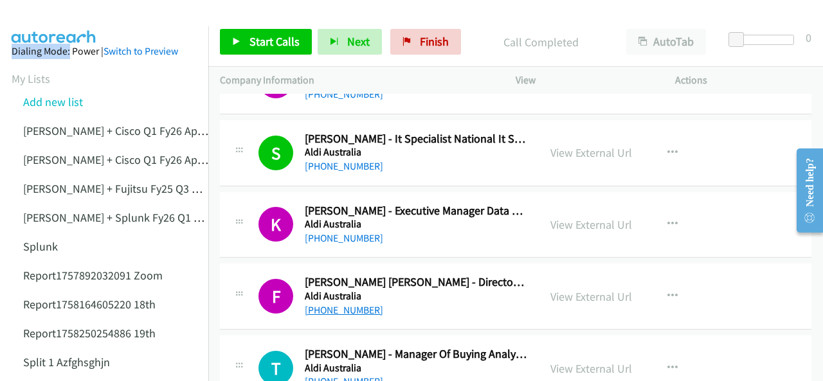
click at [346, 307] on link "[PHONE_NUMBER]" at bounding box center [344, 310] width 78 height 12
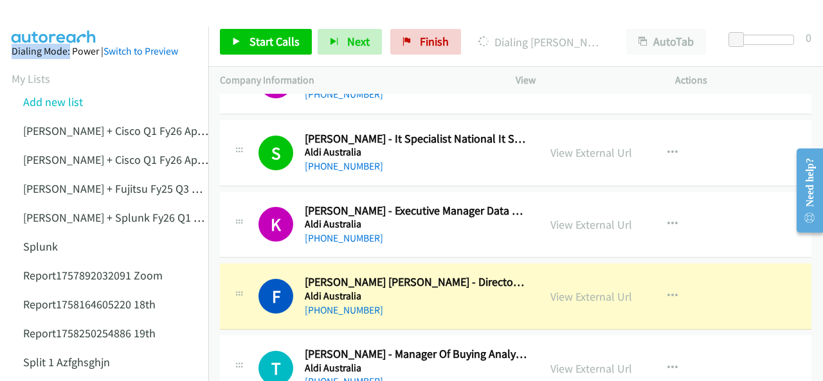
click at [55, 11] on img at bounding box center [54, 22] width 97 height 45
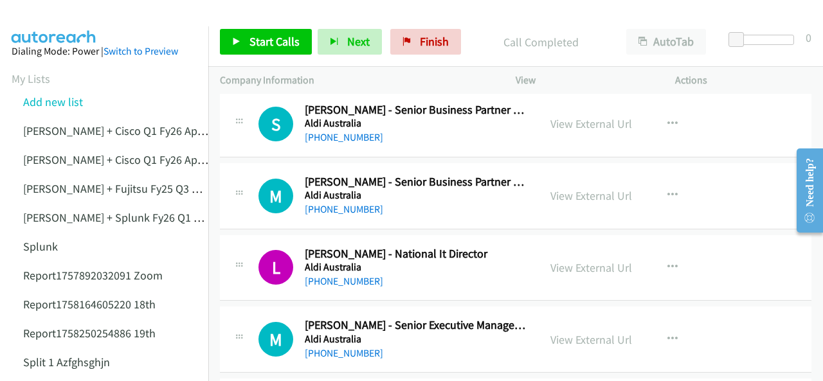
scroll to position [2187, 0]
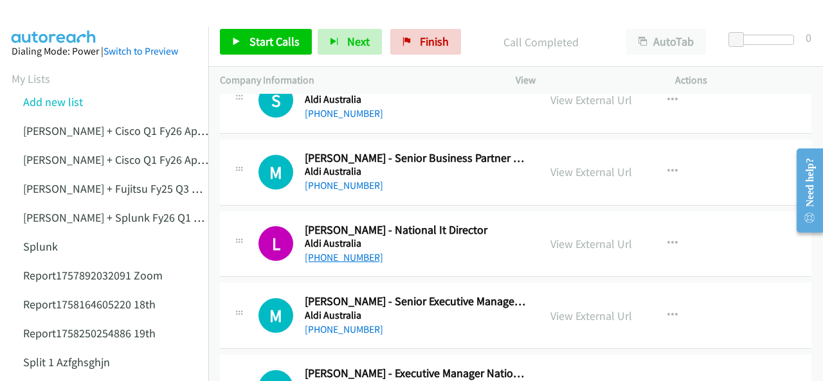
click at [342, 252] on link "[PHONE_NUMBER]" at bounding box center [344, 258] width 78 height 12
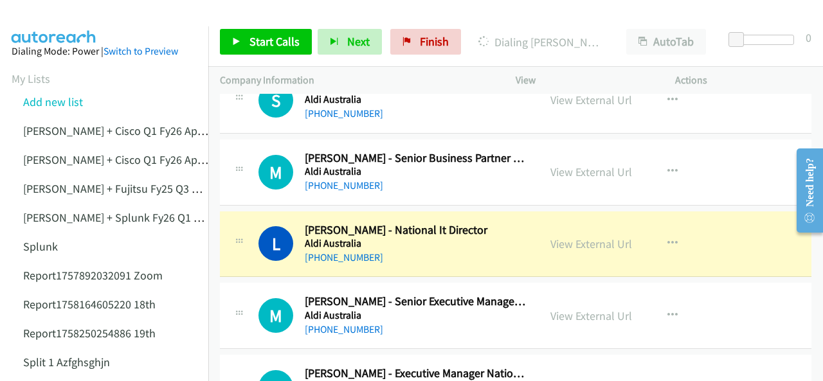
click at [73, 21] on img at bounding box center [54, 22] width 97 height 45
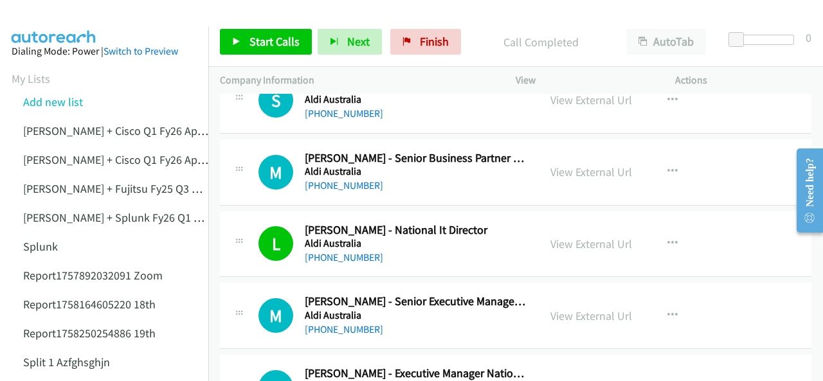
click at [43, 13] on img at bounding box center [54, 22] width 97 height 45
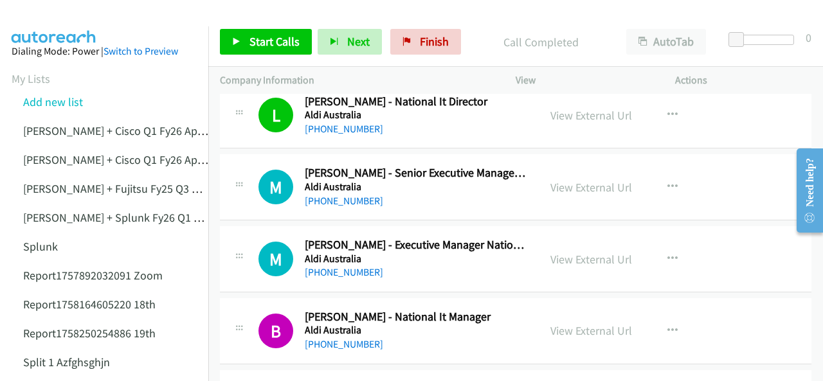
scroll to position [2445, 0]
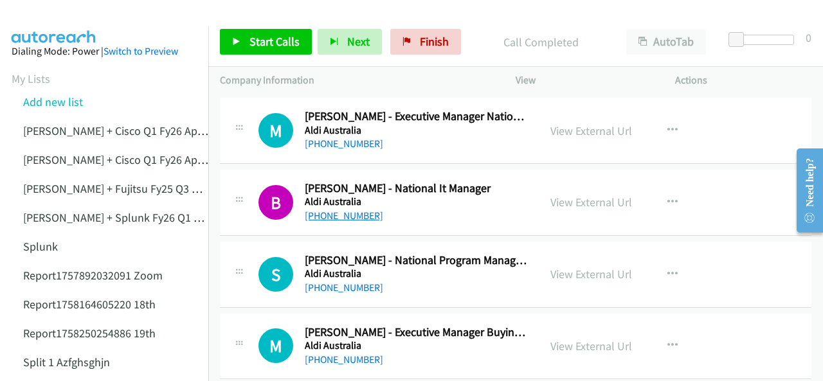
click at [349, 210] on link "[PHONE_NUMBER]" at bounding box center [344, 216] width 78 height 12
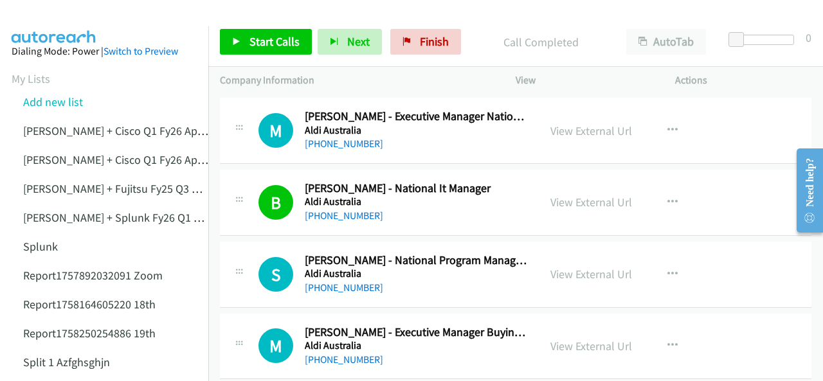
click at [51, 20] on img at bounding box center [54, 22] width 97 height 45
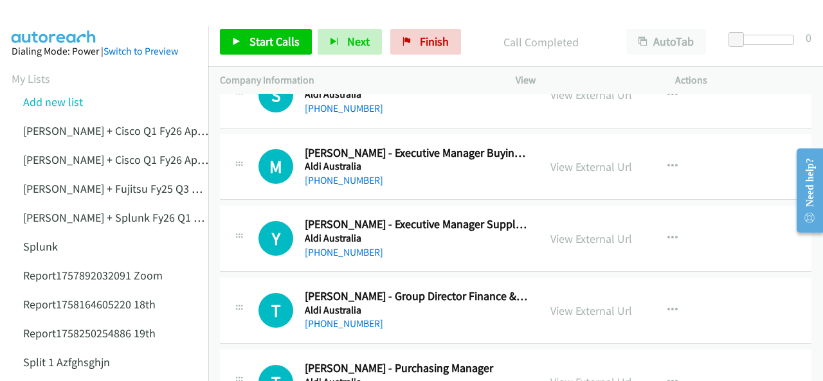
scroll to position [2638, 0]
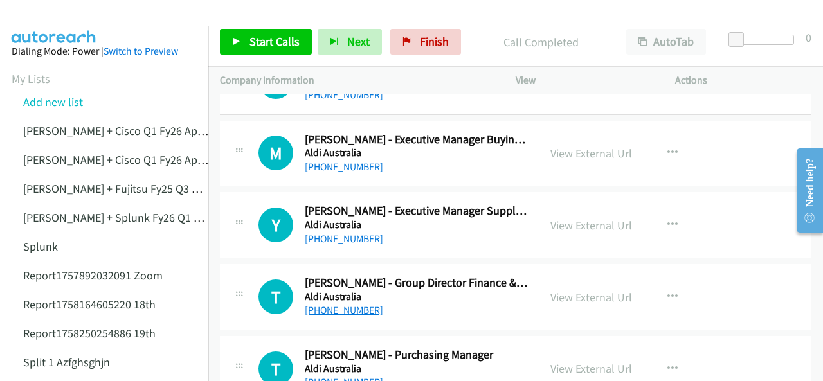
click at [332, 304] on link "[PHONE_NUMBER]" at bounding box center [344, 310] width 78 height 12
click at [78, 24] on img at bounding box center [54, 22] width 97 height 45
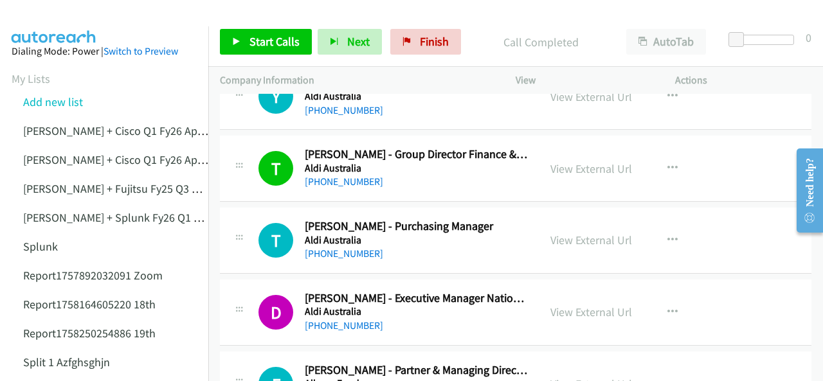
scroll to position [2831, 0]
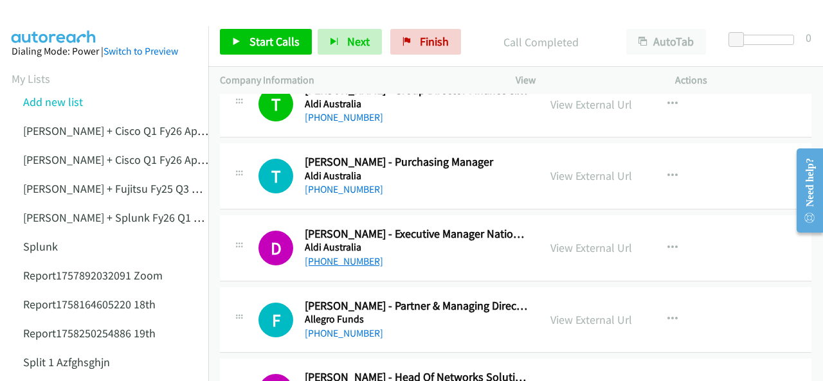
click at [349, 255] on link "[PHONE_NUMBER]" at bounding box center [344, 261] width 78 height 12
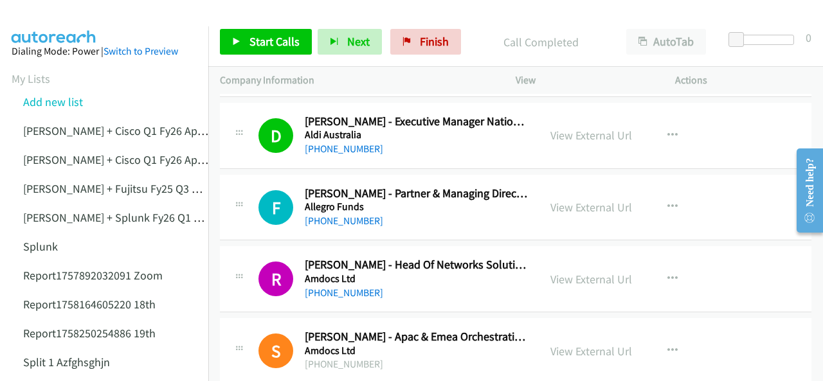
scroll to position [2959, 0]
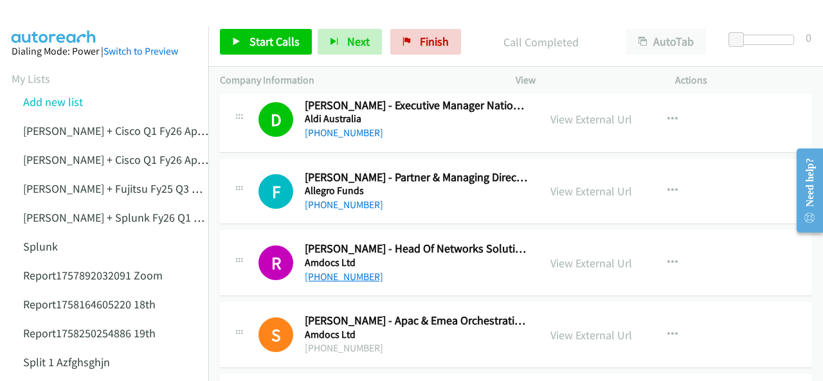
click at [342, 271] on link "[PHONE_NUMBER]" at bounding box center [344, 277] width 78 height 12
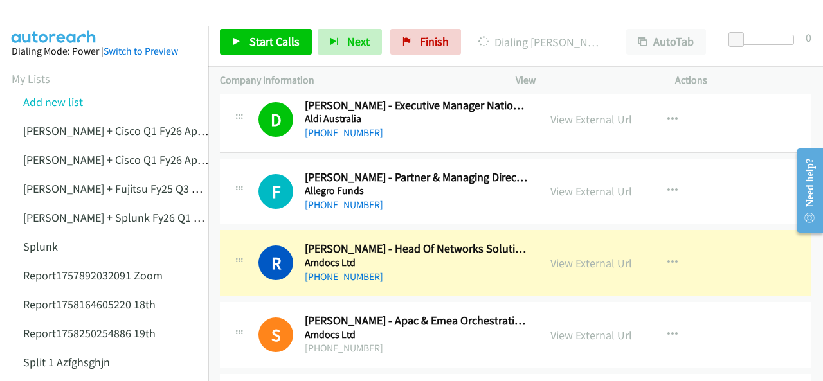
click at [63, 14] on img at bounding box center [54, 22] width 97 height 45
click at [562, 256] on link "View External Url" at bounding box center [592, 263] width 82 height 15
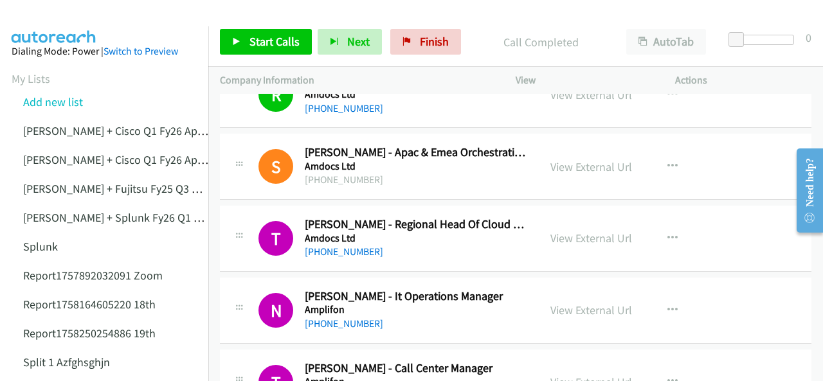
scroll to position [3152, 0]
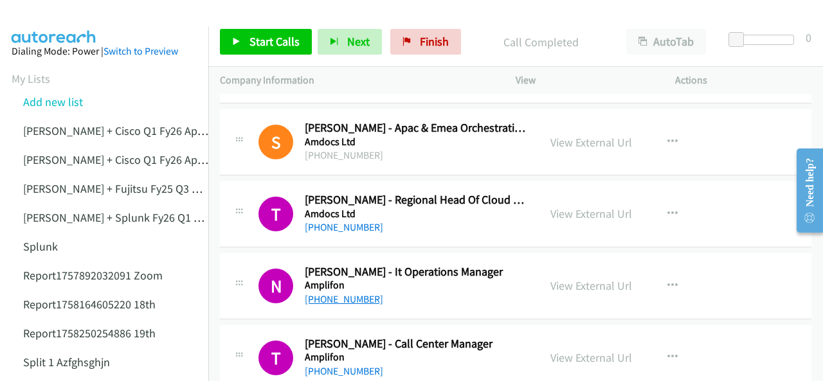
click at [338, 293] on link "[PHONE_NUMBER]" at bounding box center [344, 299] width 78 height 12
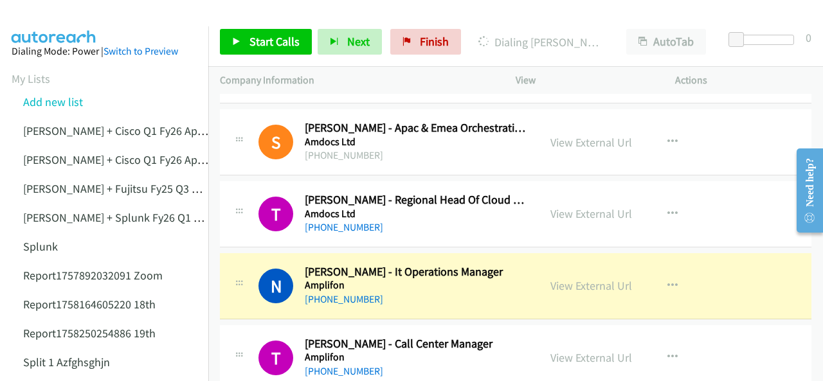
click at [44, 14] on img at bounding box center [54, 22] width 97 height 45
click at [45, 9] on main "Start Calls Pause Next Finish Dialing Nakeeb Najath - It Operations Manager Aut…" at bounding box center [411, 30] width 823 height 61
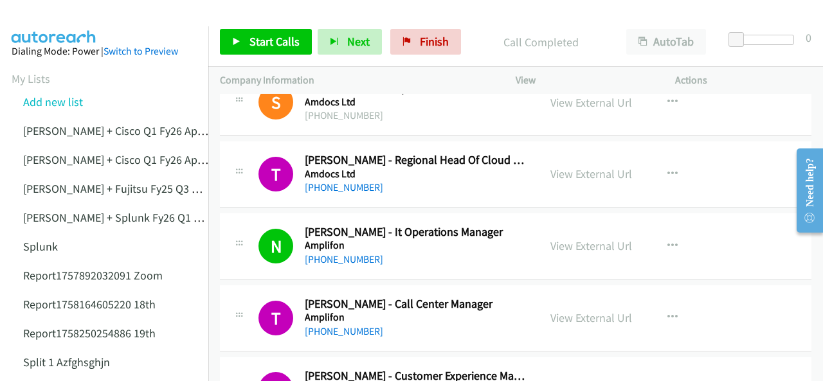
scroll to position [3217, 0]
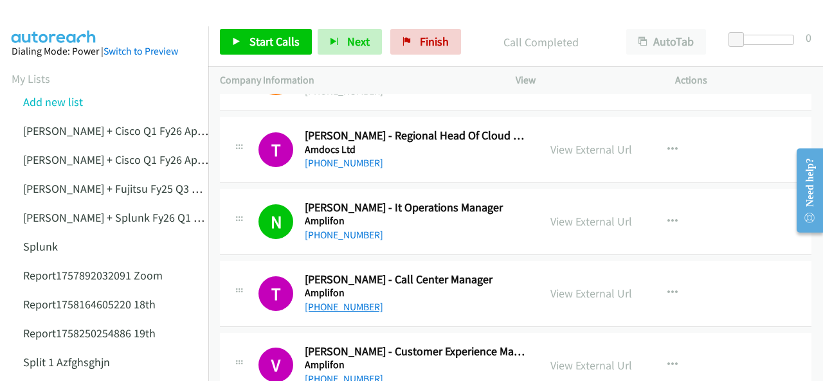
click at [328, 302] on link "[PHONE_NUMBER]" at bounding box center [344, 307] width 78 height 12
click at [26, 17] on img at bounding box center [54, 22] width 97 height 45
click at [48, 10] on img at bounding box center [54, 22] width 97 height 45
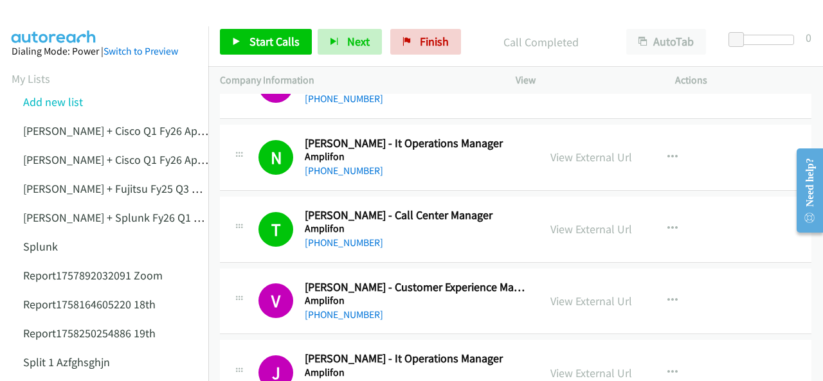
click at [48, 21] on img at bounding box center [54, 22] width 97 height 45
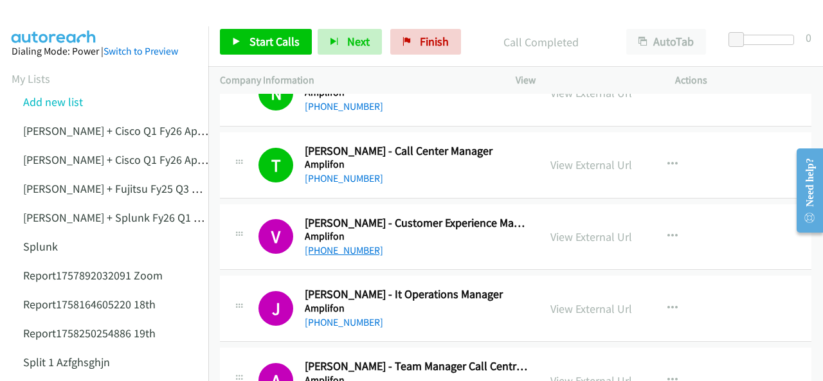
click at [327, 244] on link "[PHONE_NUMBER]" at bounding box center [344, 250] width 78 height 12
click at [32, 21] on img at bounding box center [54, 22] width 97 height 45
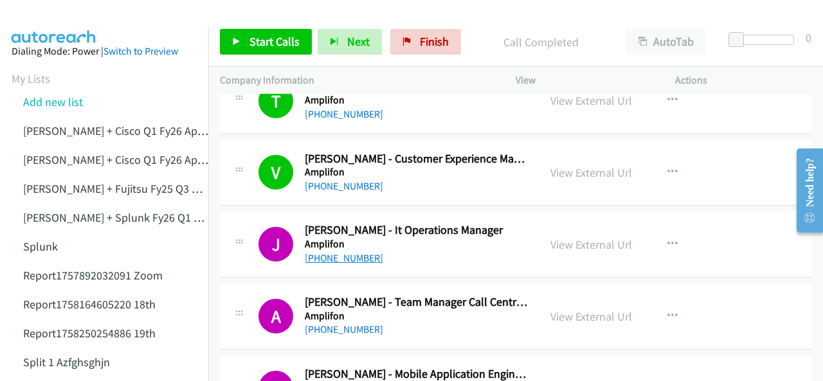
click at [333, 252] on link "[PHONE_NUMBER]" at bounding box center [344, 258] width 78 height 12
click at [82, 12] on img at bounding box center [54, 22] width 97 height 45
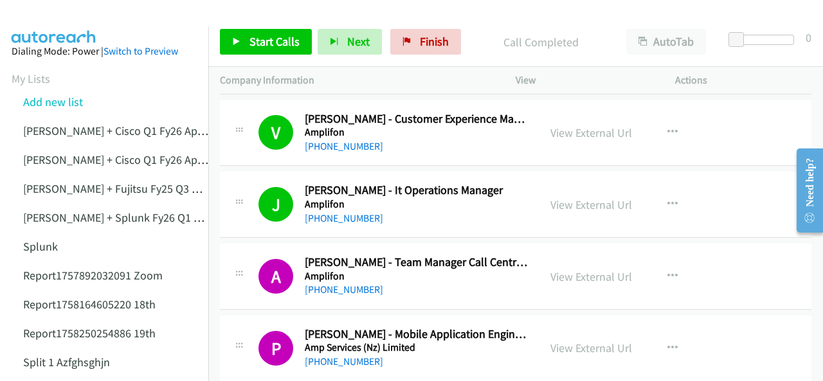
scroll to position [3474, 0]
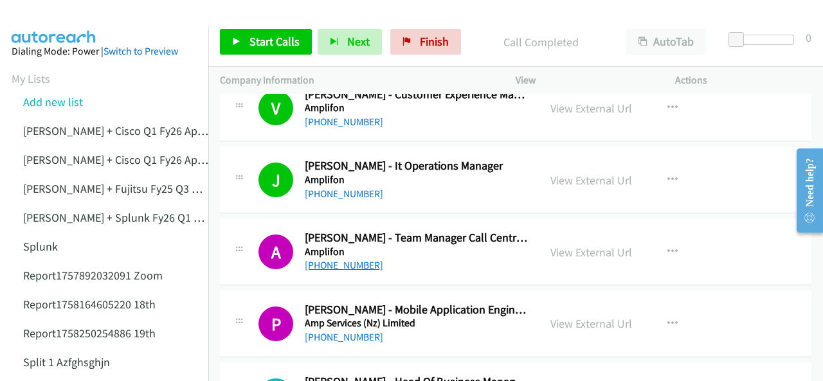
click at [324, 259] on link "[PHONE_NUMBER]" at bounding box center [344, 265] width 78 height 12
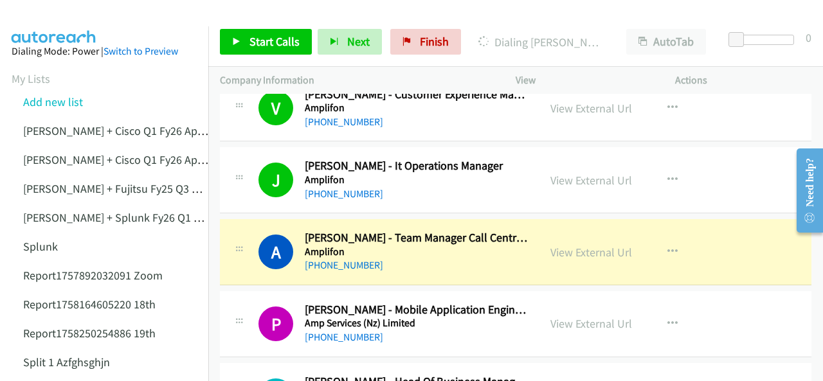
click at [60, 11] on img at bounding box center [54, 22] width 97 height 45
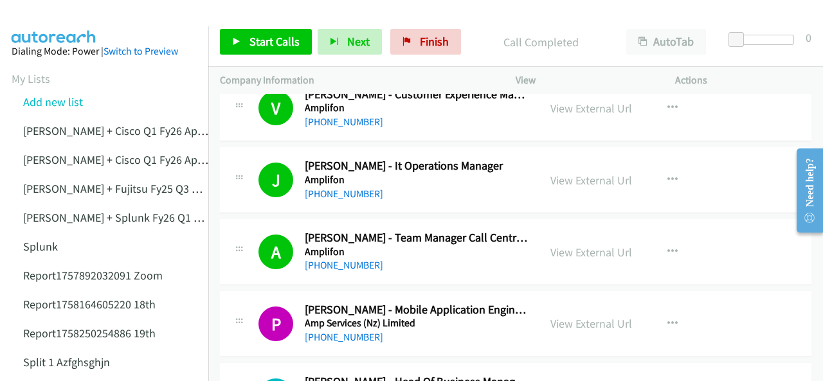
click at [45, 16] on img at bounding box center [54, 22] width 97 height 45
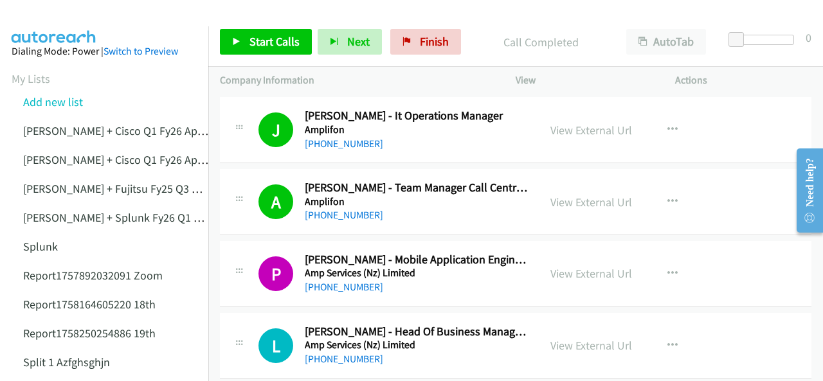
scroll to position [3538, 0]
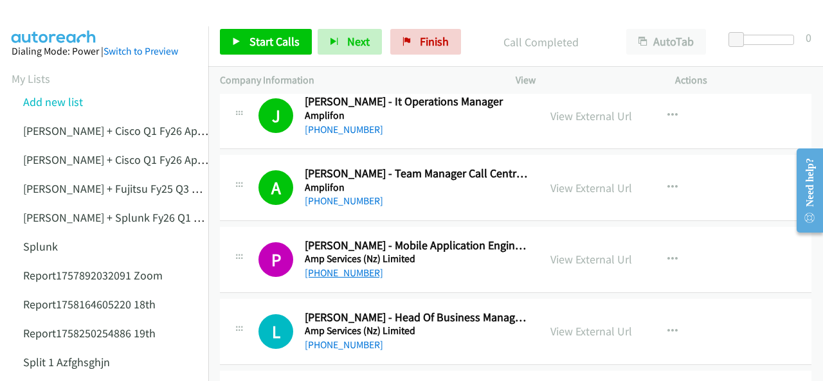
click at [345, 267] on link "[PHONE_NUMBER]" at bounding box center [344, 273] width 78 height 12
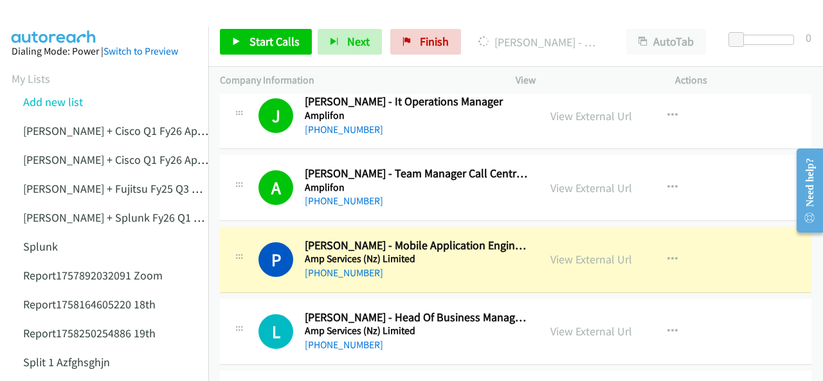
click at [67, 21] on img at bounding box center [54, 22] width 97 height 45
click at [55, 13] on img at bounding box center [54, 22] width 97 height 45
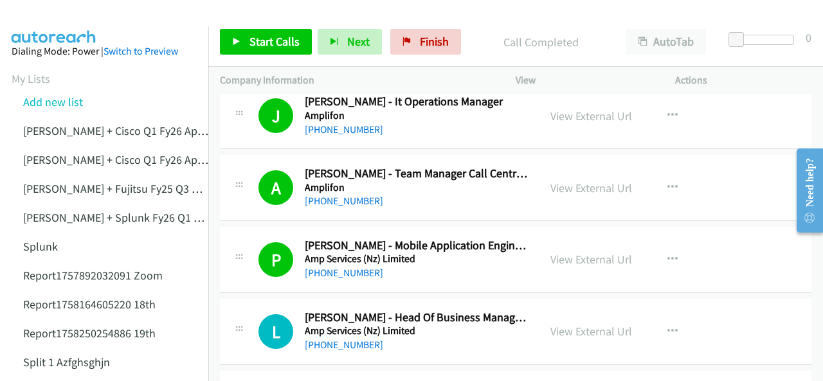
scroll to position [3603, 0]
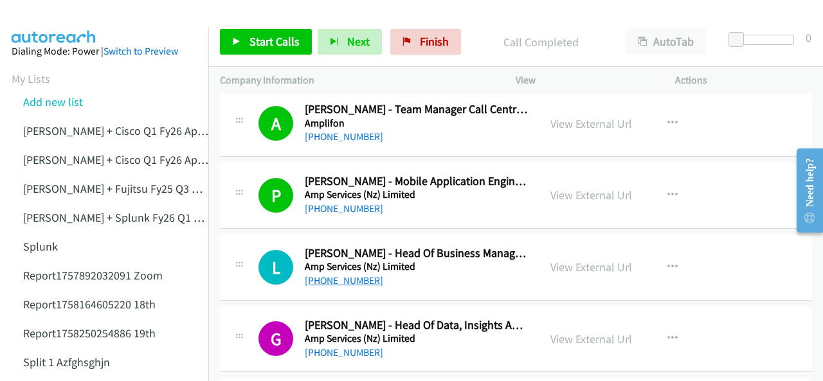
click at [354, 275] on link "[PHONE_NUMBER]" at bounding box center [344, 281] width 78 height 12
click at [57, 15] on img at bounding box center [54, 22] width 97 height 45
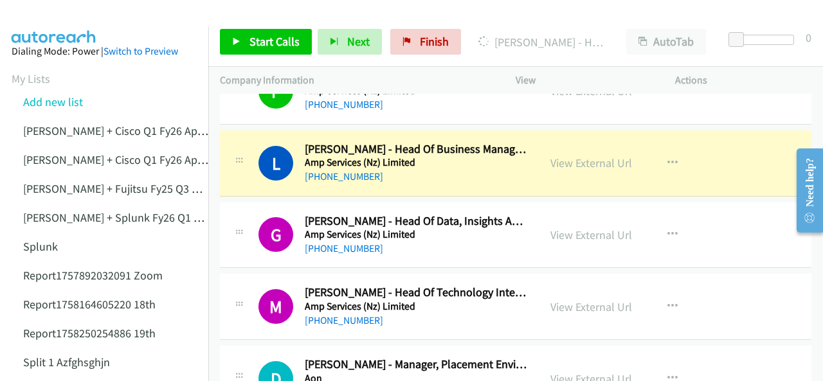
scroll to position [3731, 0]
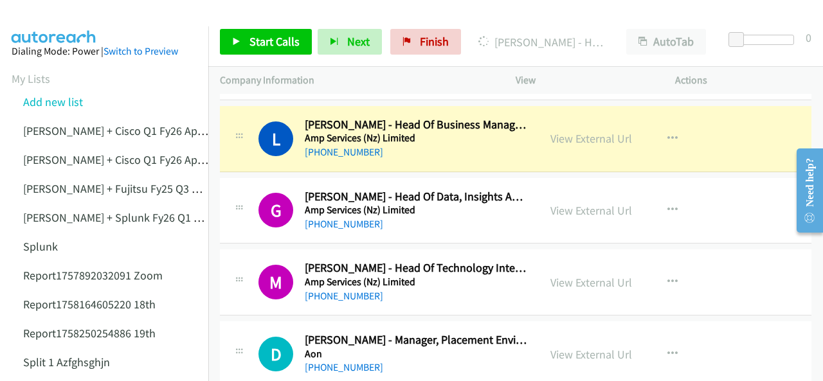
click at [58, 21] on img at bounding box center [54, 22] width 97 height 45
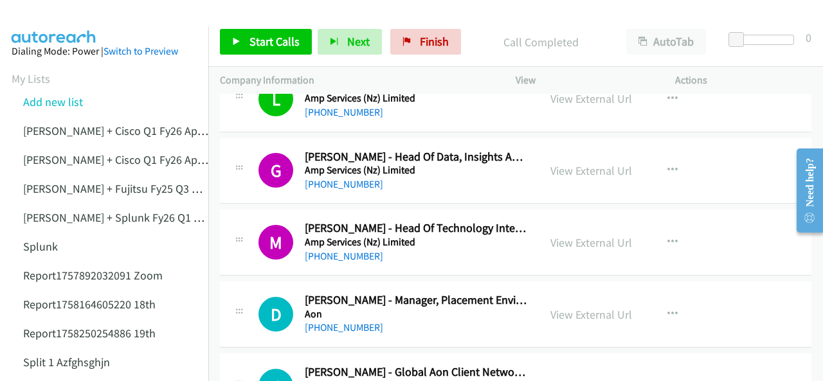
scroll to position [3796, 0]
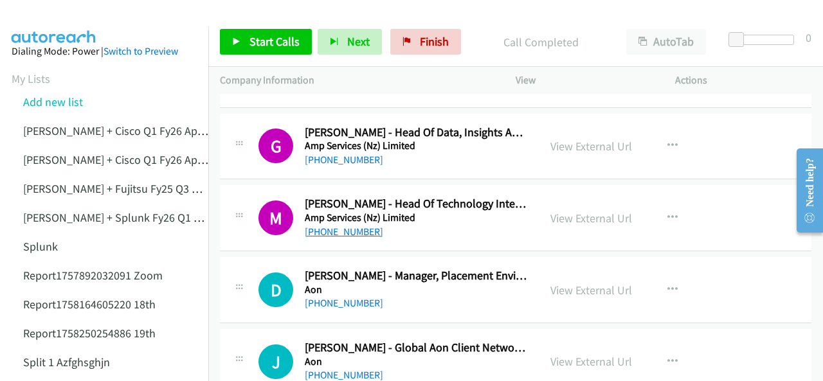
click at [335, 226] on link "[PHONE_NUMBER]" at bounding box center [344, 232] width 78 height 12
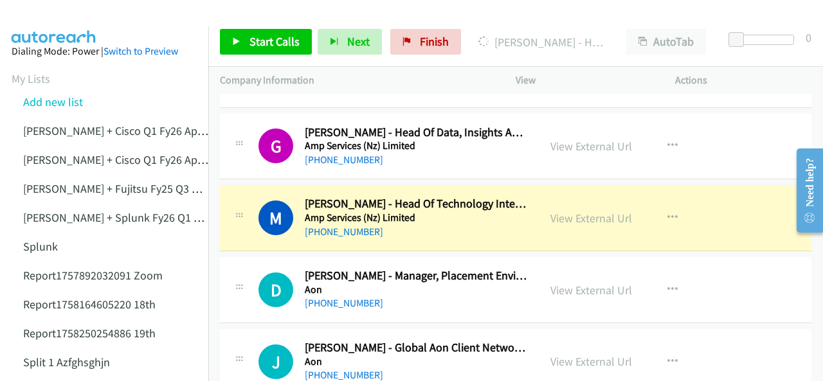
click at [58, 19] on img at bounding box center [54, 22] width 97 height 45
click at [62, 17] on img at bounding box center [54, 22] width 97 height 45
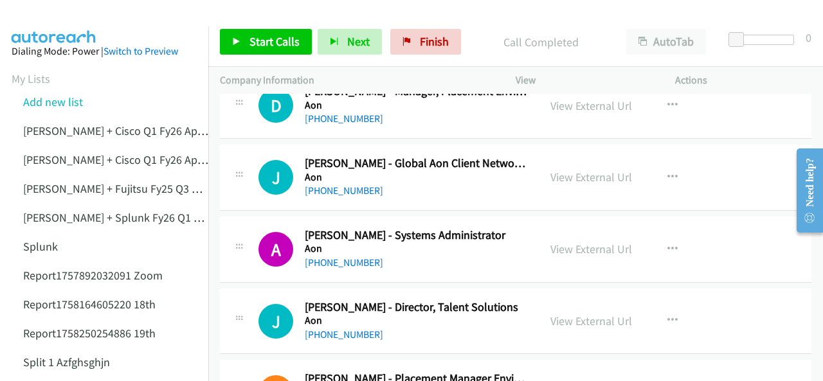
scroll to position [3989, 0]
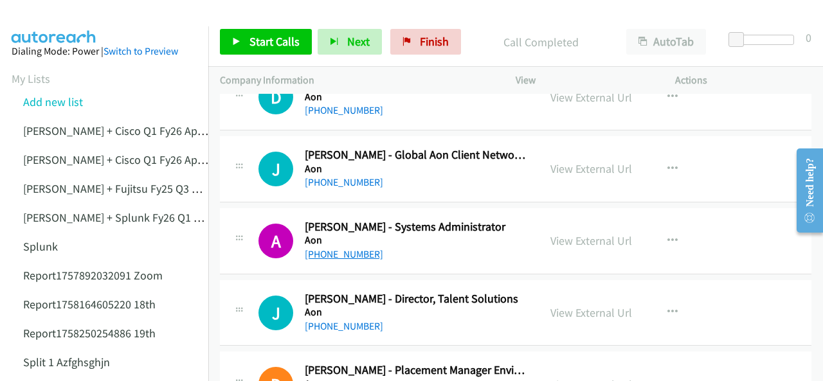
click at [334, 248] on link "[PHONE_NUMBER]" at bounding box center [344, 254] width 78 height 12
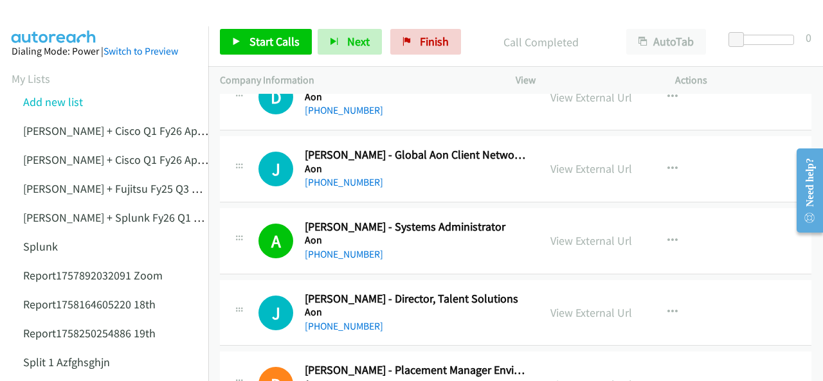
click at [333, 176] on link "[PHONE_NUMBER]" at bounding box center [344, 182] width 78 height 12
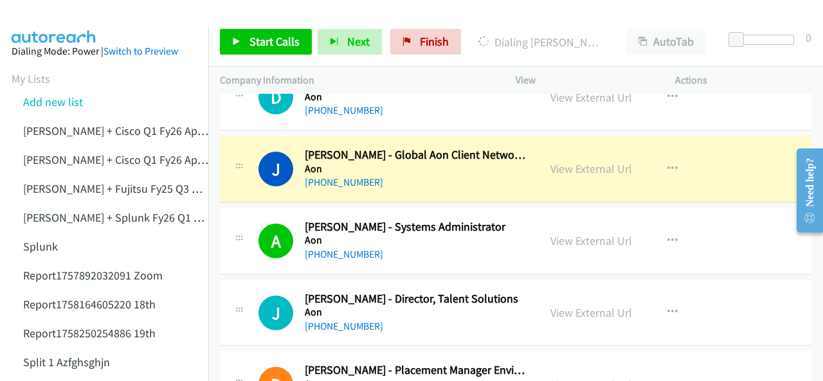
click at [42, 15] on img at bounding box center [54, 22] width 97 height 45
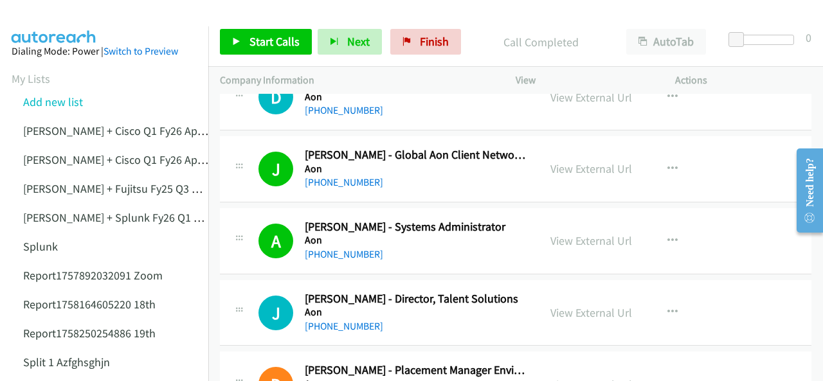
click at [52, 15] on img at bounding box center [54, 22] width 97 height 45
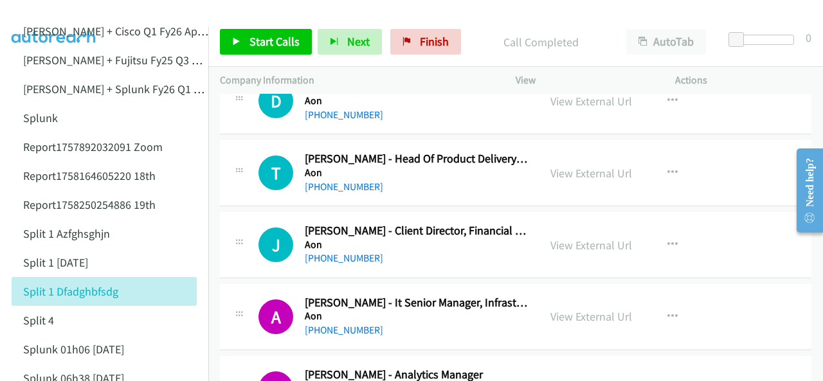
scroll to position [4696, 0]
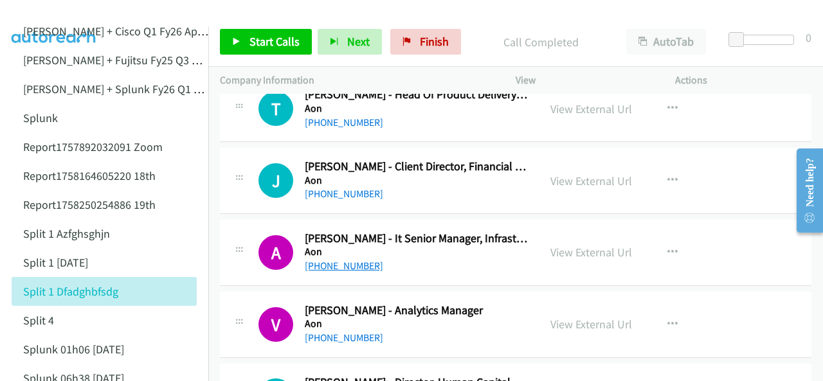
click at [324, 260] on link "[PHONE_NUMBER]" at bounding box center [344, 266] width 78 height 12
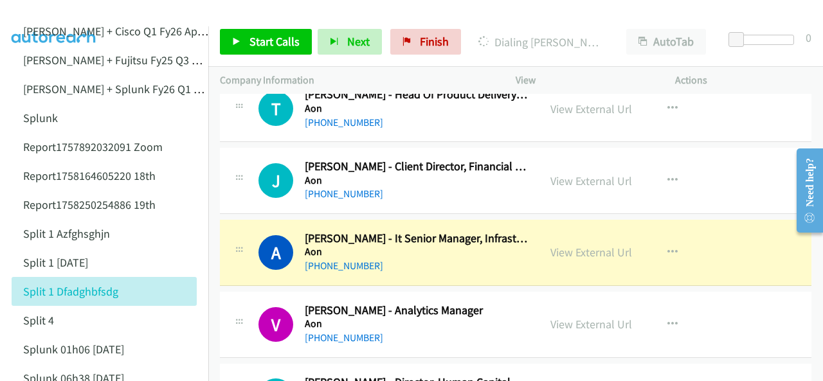
click at [62, 15] on img at bounding box center [54, 22] width 97 height 45
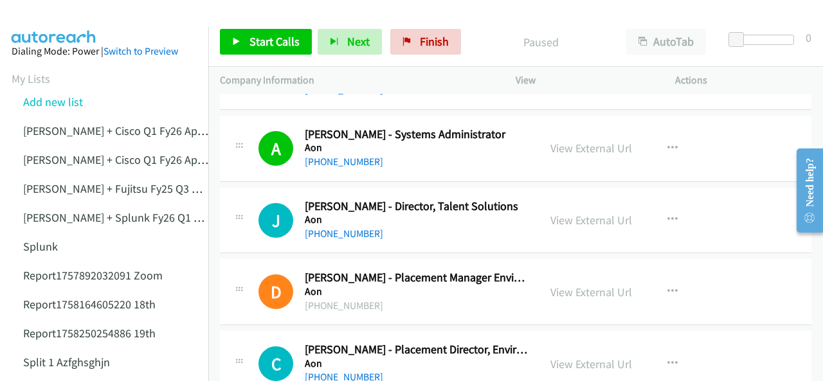
scroll to position [3989, 0]
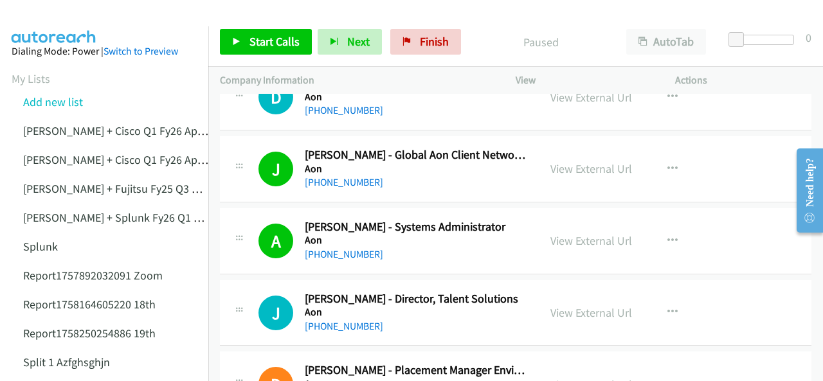
drag, startPoint x: 40, startPoint y: 12, endPoint x: 49, endPoint y: 23, distance: 14.2
click at [40, 12] on img at bounding box center [54, 22] width 97 height 45
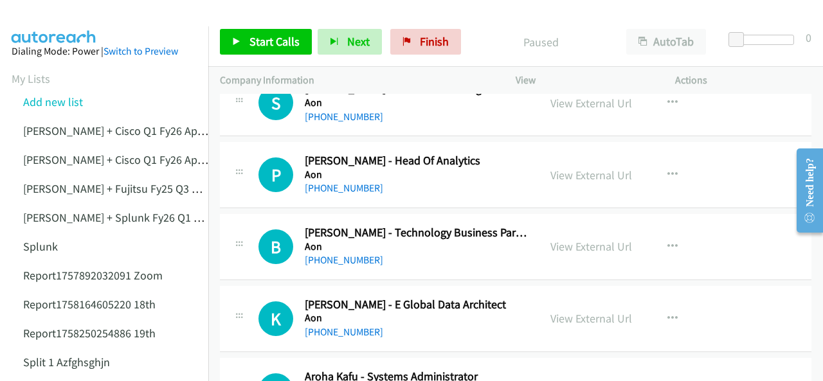
scroll to position [5082, 0]
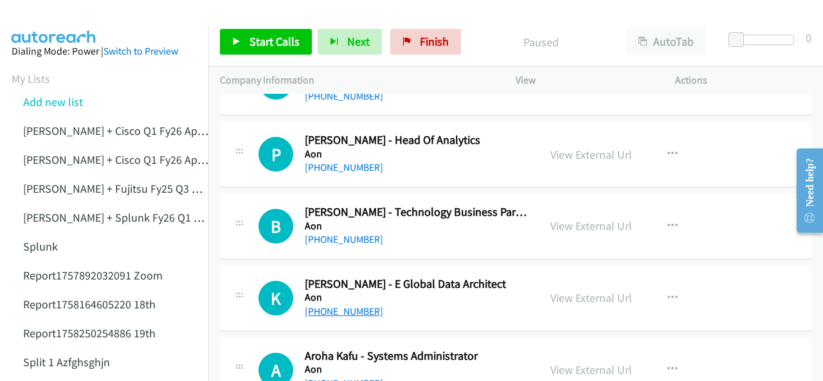
click at [331, 306] on link "[PHONE_NUMBER]" at bounding box center [344, 312] width 78 height 12
click at [68, 20] on img at bounding box center [54, 22] width 97 height 45
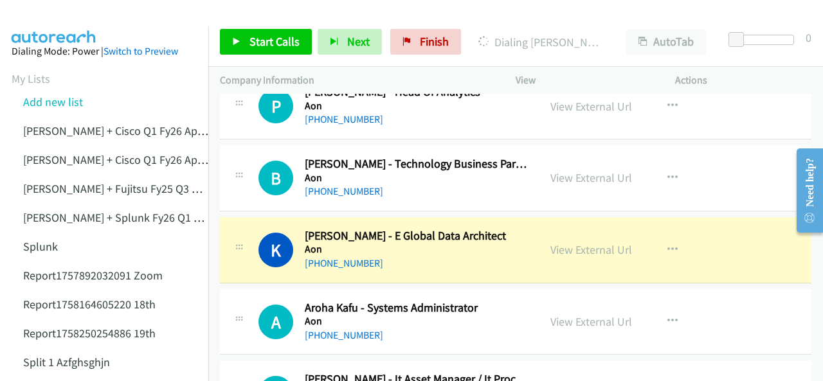
scroll to position [5147, 0]
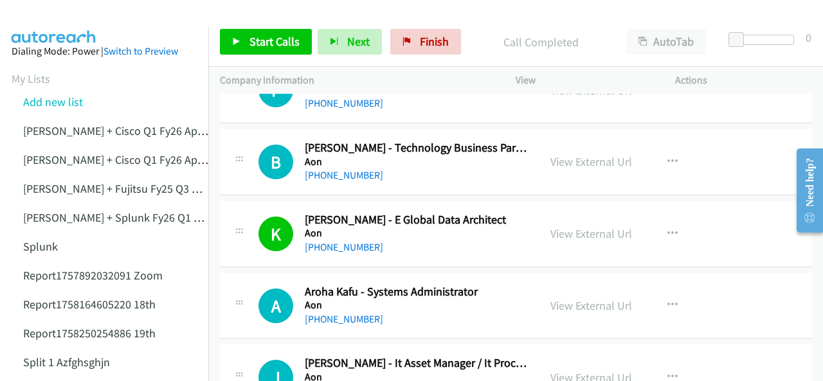
click at [55, 12] on img at bounding box center [54, 22] width 97 height 45
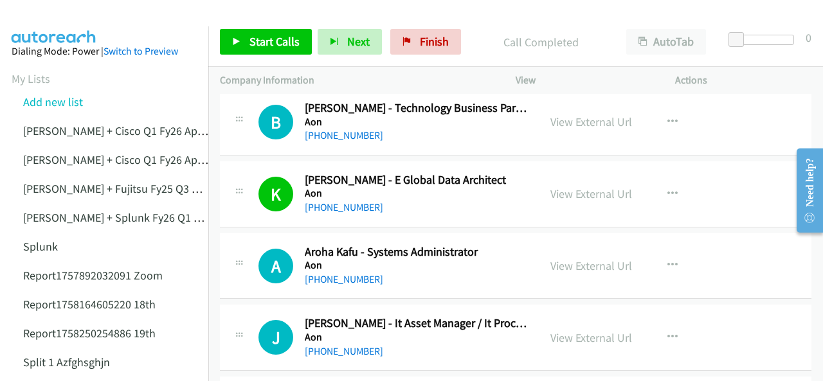
scroll to position [5211, 0]
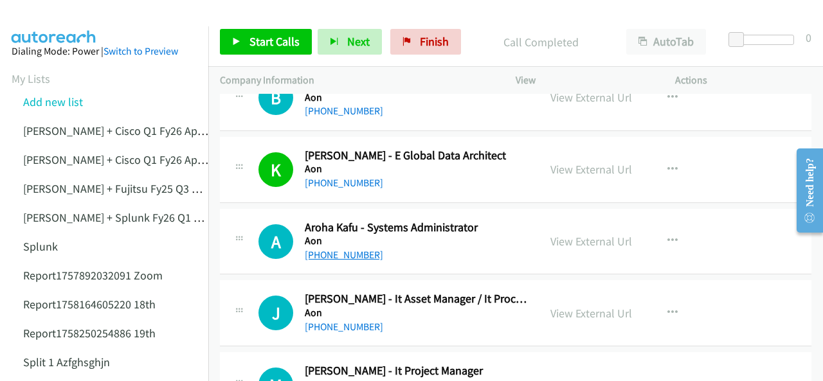
click at [320, 249] on link "[PHONE_NUMBER]" at bounding box center [344, 255] width 78 height 12
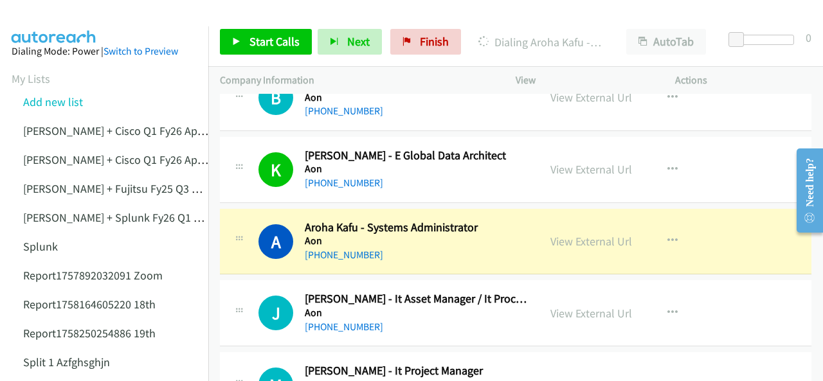
click at [44, 21] on img at bounding box center [54, 22] width 97 height 45
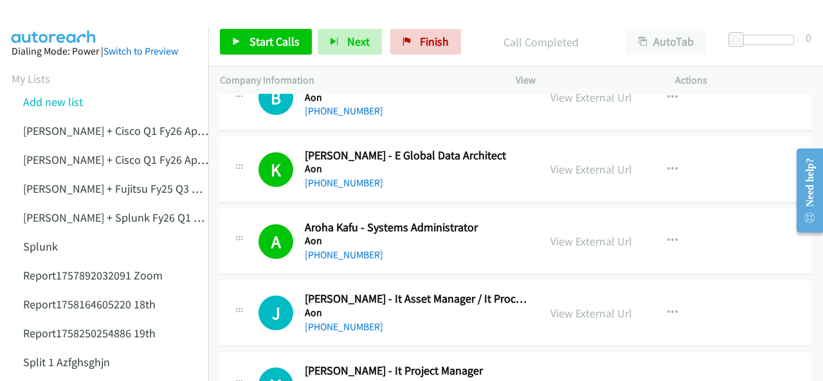
click at [85, 25] on img at bounding box center [54, 22] width 97 height 45
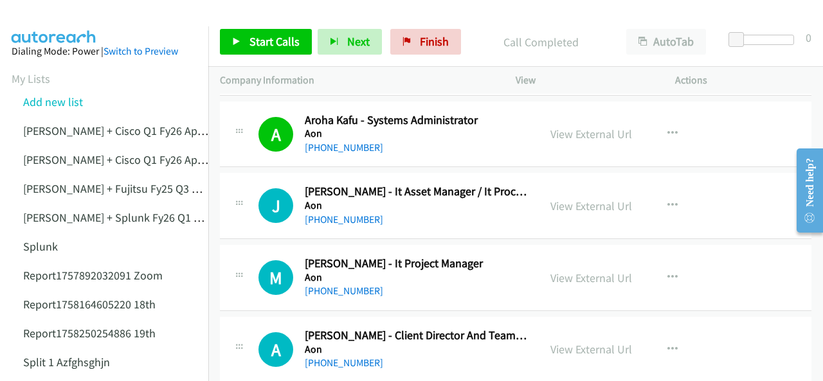
scroll to position [5340, 0]
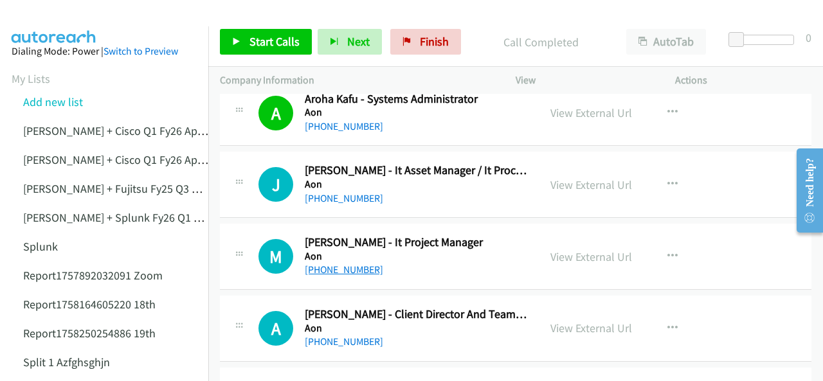
click at [336, 264] on link "[PHONE_NUMBER]" at bounding box center [344, 270] width 78 height 12
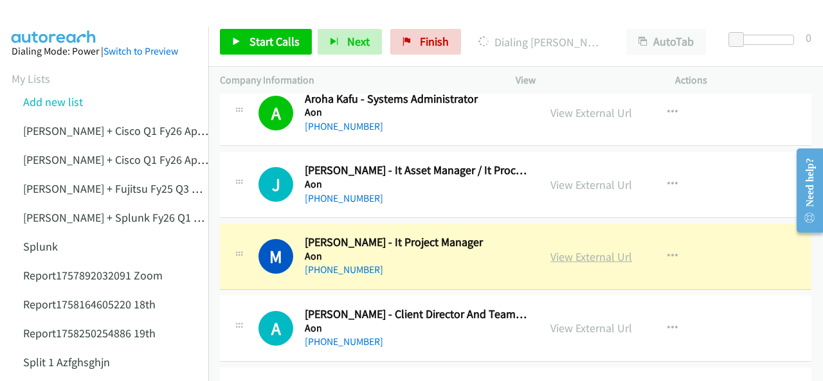
click at [566, 250] on link "View External Url" at bounding box center [592, 257] width 82 height 15
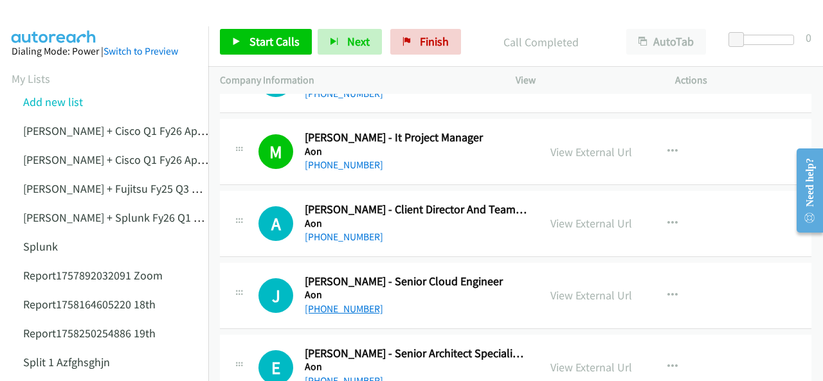
scroll to position [5468, 0]
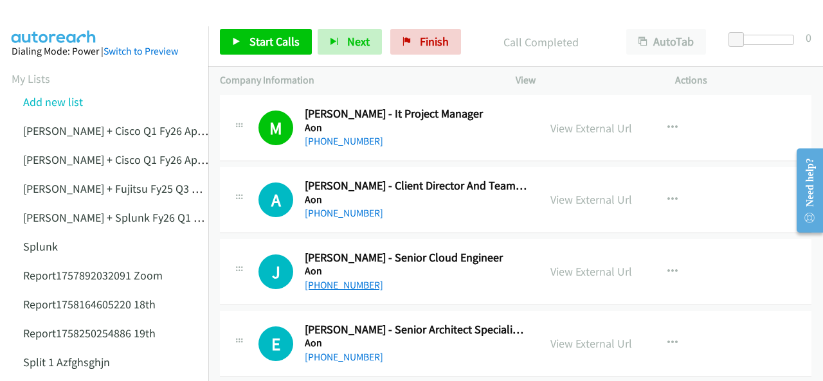
click at [332, 279] on link "[PHONE_NUMBER]" at bounding box center [344, 285] width 78 height 12
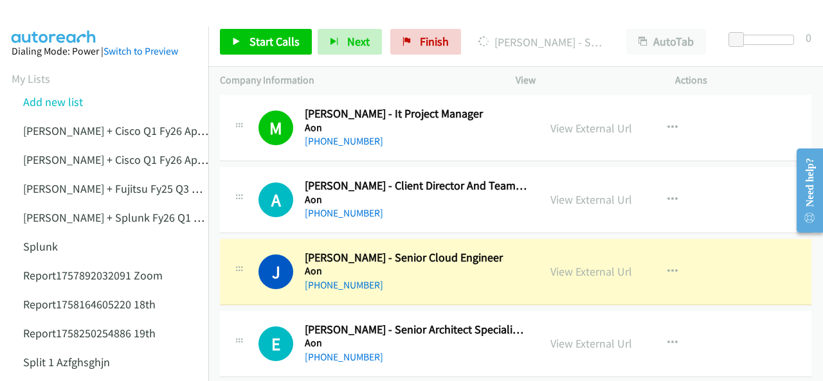
click at [72, 19] on img at bounding box center [54, 22] width 97 height 45
drag, startPoint x: 73, startPoint y: 26, endPoint x: 100, endPoint y: 26, distance: 27.0
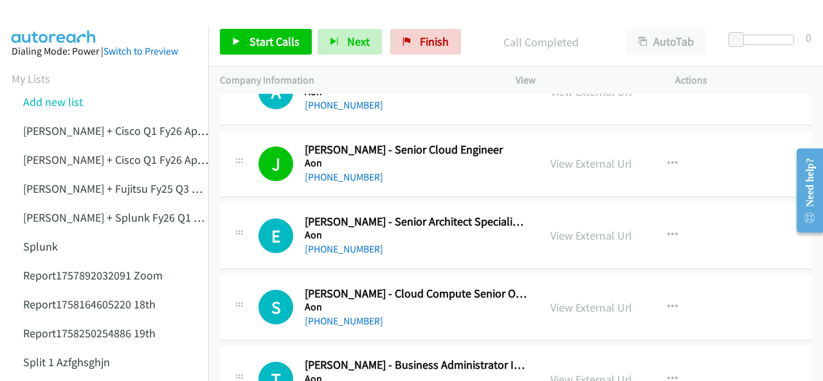
scroll to position [5597, 0]
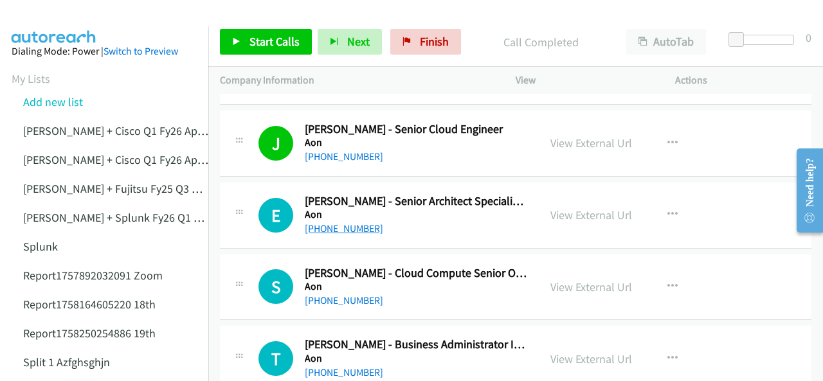
click at [328, 223] on link "[PHONE_NUMBER]" at bounding box center [344, 229] width 78 height 12
click at [69, 14] on img at bounding box center [54, 22] width 97 height 45
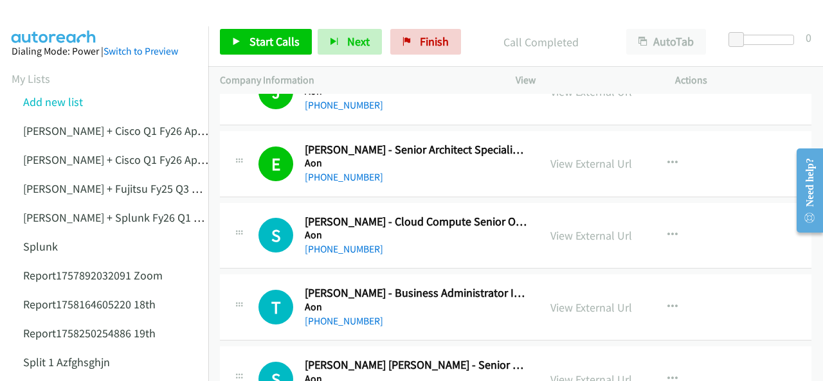
scroll to position [5661, 0]
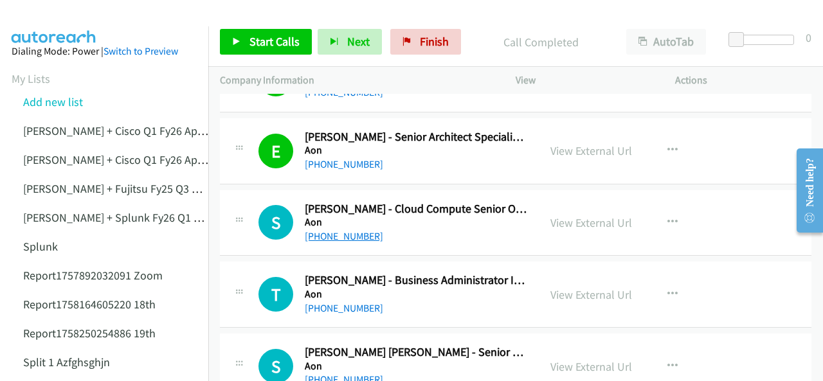
click at [335, 230] on link "[PHONE_NUMBER]" at bounding box center [344, 236] width 78 height 12
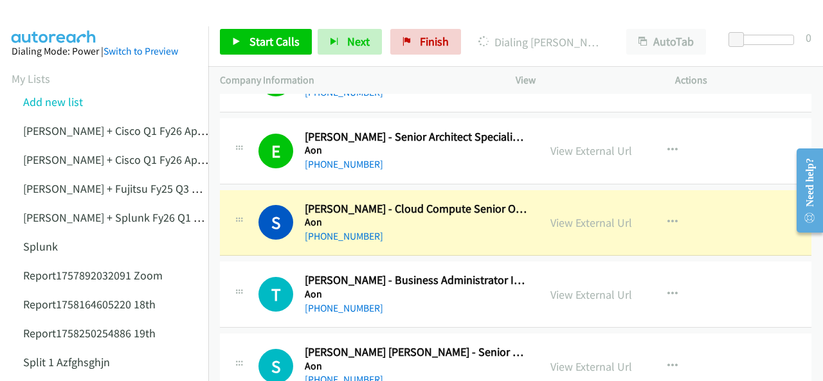
click at [66, 16] on img at bounding box center [54, 22] width 97 height 45
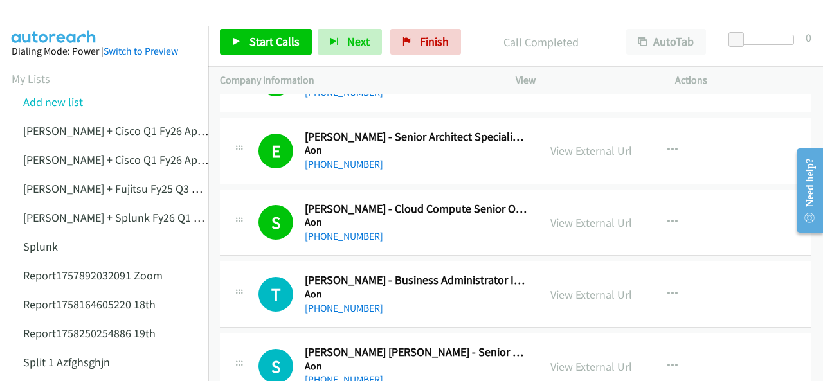
click at [43, 14] on img at bounding box center [54, 22] width 97 height 45
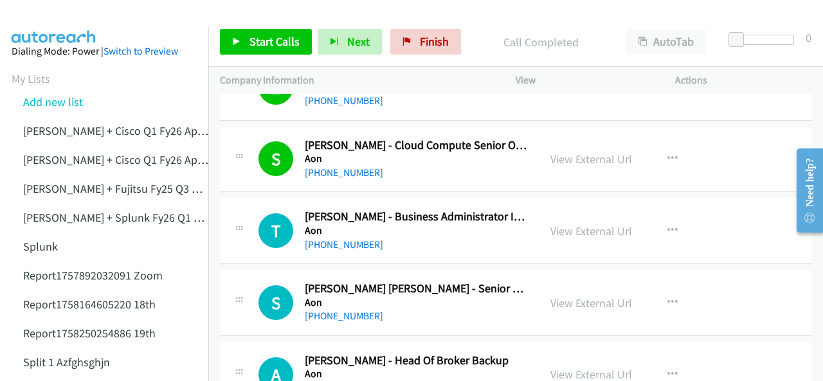
scroll to position [5726, 0]
click at [556, 295] on link "View External Url" at bounding box center [592, 302] width 82 height 15
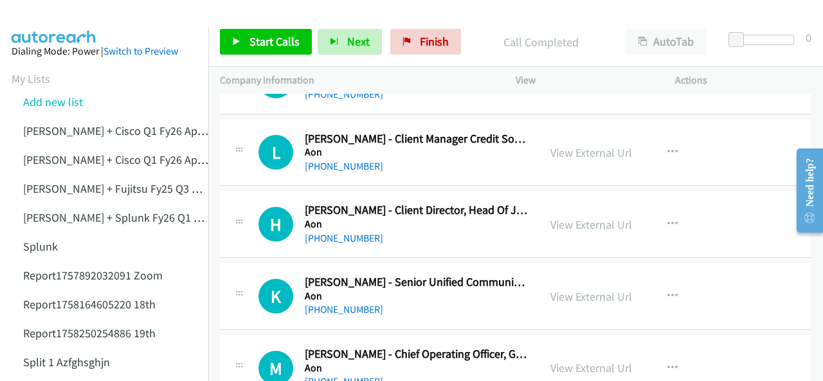
scroll to position [6112, 0]
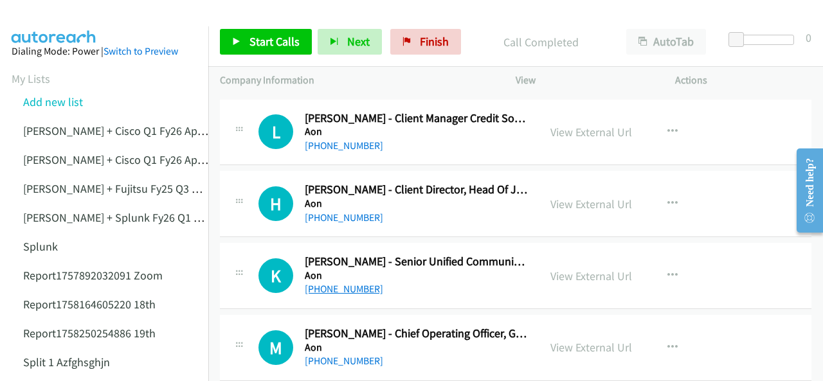
click at [340, 283] on link "[PHONE_NUMBER]" at bounding box center [344, 289] width 78 height 12
click at [40, 17] on img at bounding box center [54, 22] width 97 height 45
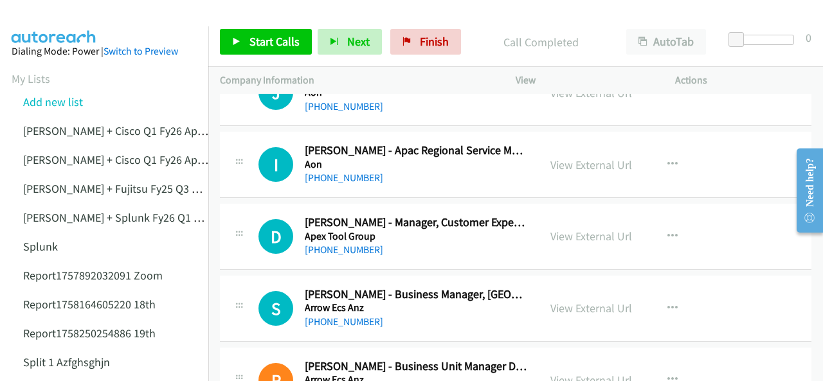
scroll to position [7398, 0]
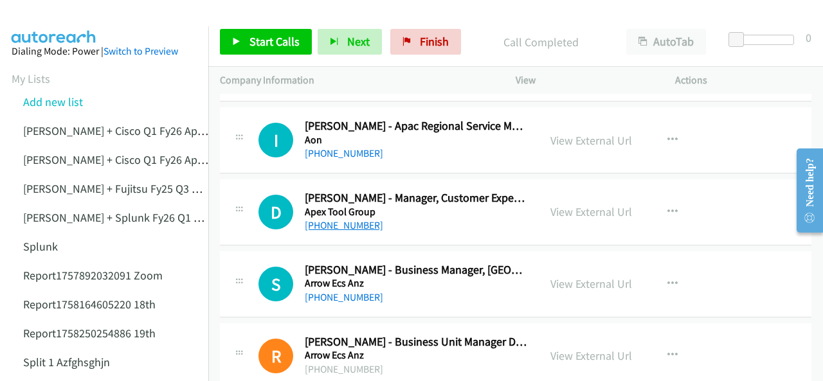
click at [349, 219] on link "[PHONE_NUMBER]" at bounding box center [344, 225] width 78 height 12
click at [48, 12] on img at bounding box center [54, 22] width 97 height 45
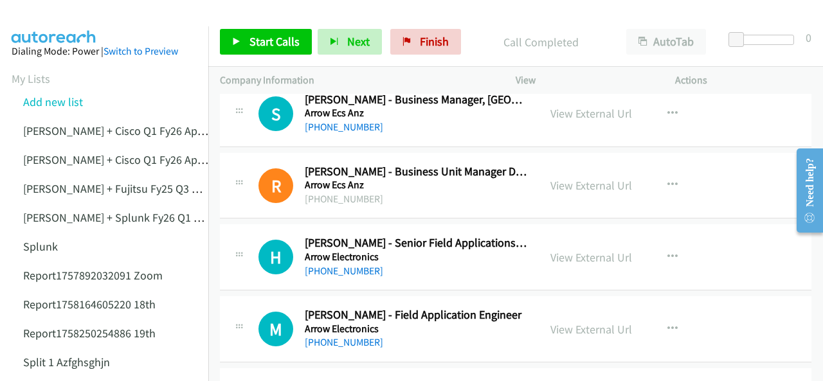
scroll to position [7591, 0]
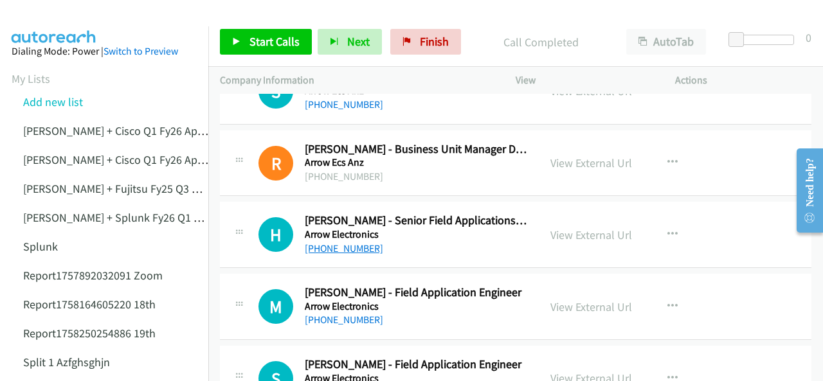
click at [338, 243] on link "[PHONE_NUMBER]" at bounding box center [344, 249] width 78 height 12
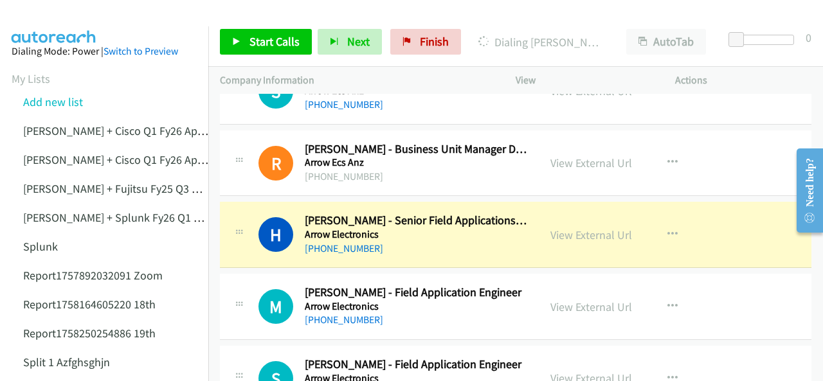
click at [67, 10] on img at bounding box center [54, 22] width 97 height 45
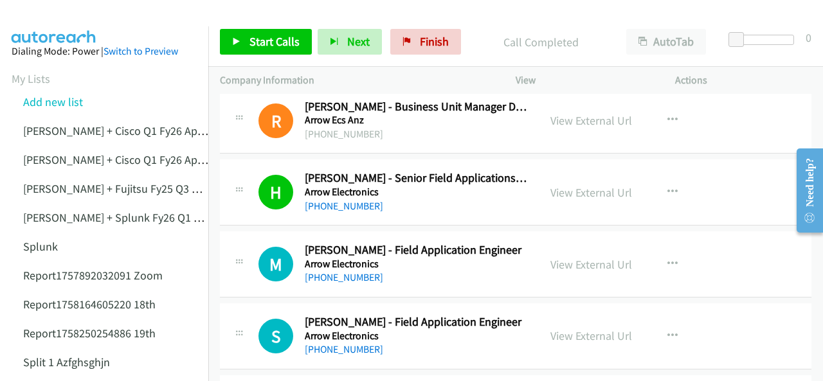
scroll to position [7656, 0]
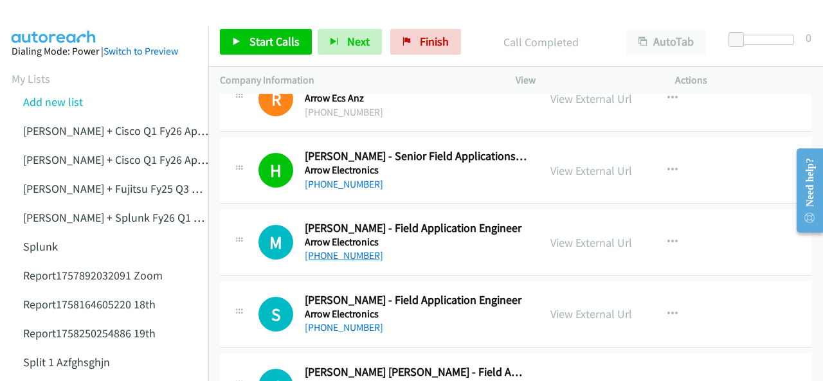
click at [349, 250] on link "[PHONE_NUMBER]" at bounding box center [344, 256] width 78 height 12
drag, startPoint x: 60, startPoint y: 23, endPoint x: 263, endPoint y: 14, distance: 202.9
click at [60, 23] on img at bounding box center [54, 22] width 97 height 45
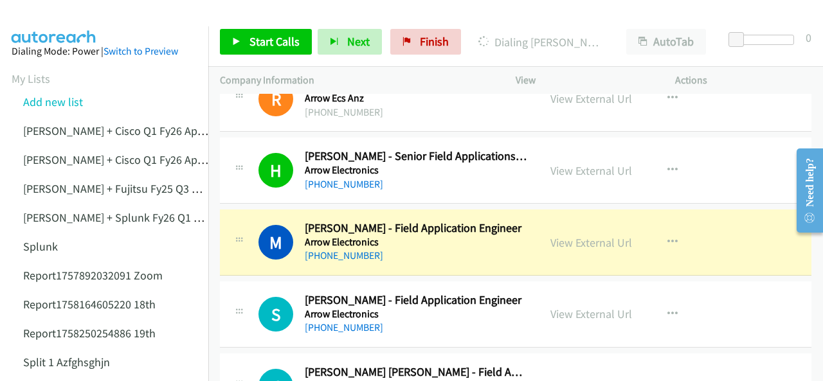
click at [34, 25] on img at bounding box center [54, 22] width 97 height 45
click at [73, 17] on img at bounding box center [54, 22] width 97 height 45
click at [46, 17] on img at bounding box center [54, 22] width 97 height 45
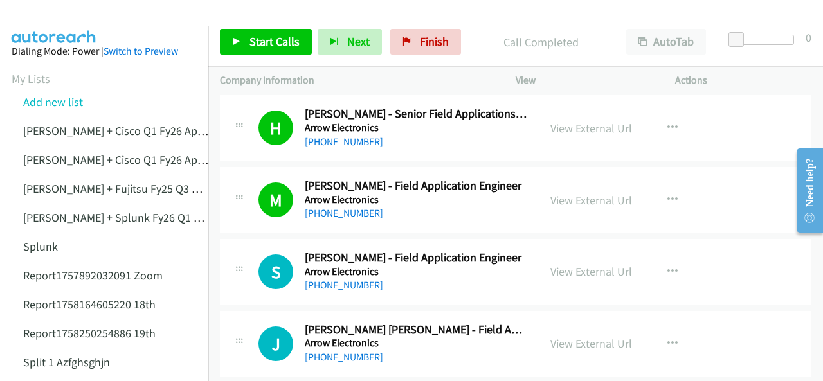
scroll to position [7720, 0]
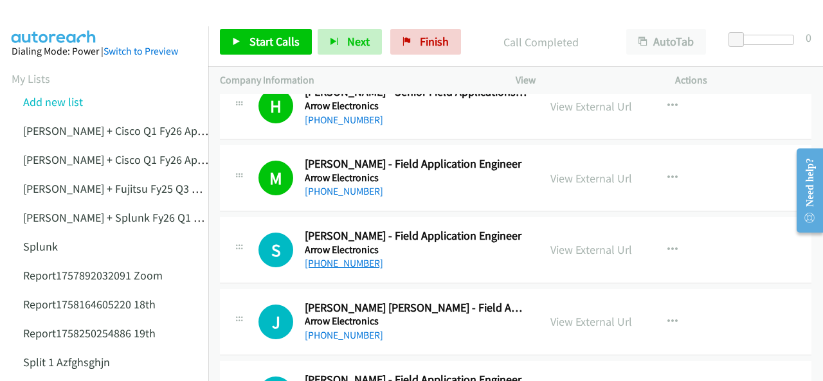
click at [345, 257] on link "[PHONE_NUMBER]" at bounding box center [344, 263] width 78 height 12
click at [41, 12] on img at bounding box center [54, 22] width 97 height 45
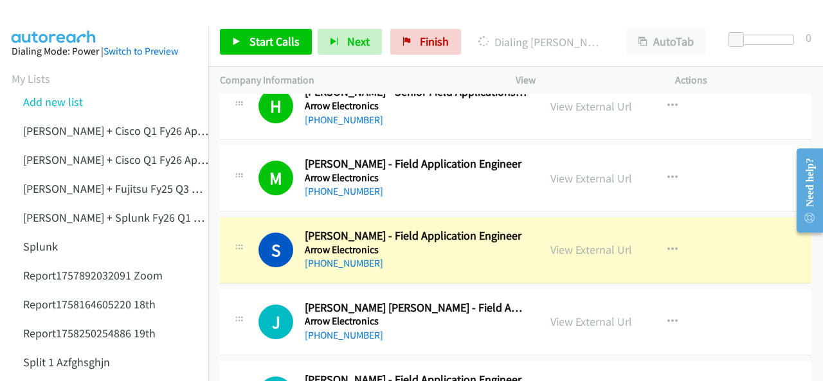
click at [69, 24] on img at bounding box center [54, 22] width 97 height 45
click at [573, 243] on link "View External Url" at bounding box center [592, 250] width 82 height 15
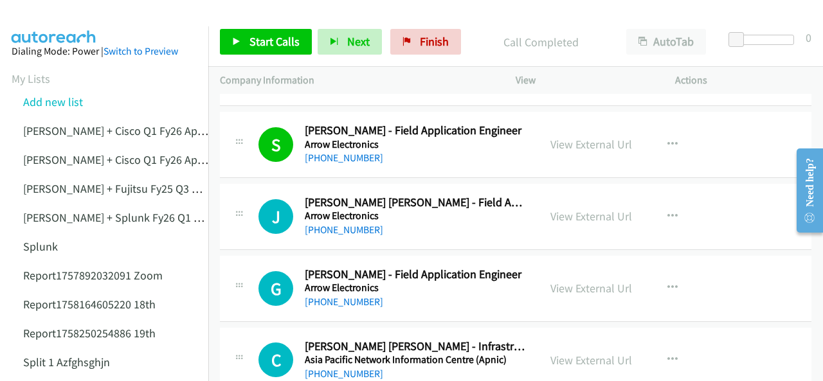
scroll to position [7849, 0]
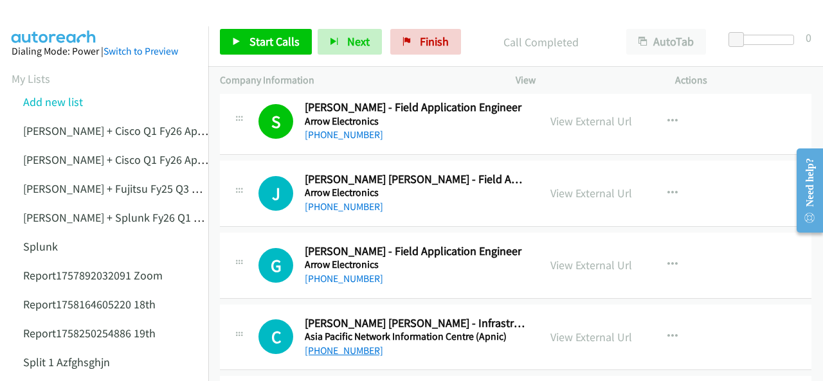
click at [336, 345] on link "[PHONE_NUMBER]" at bounding box center [344, 351] width 78 height 12
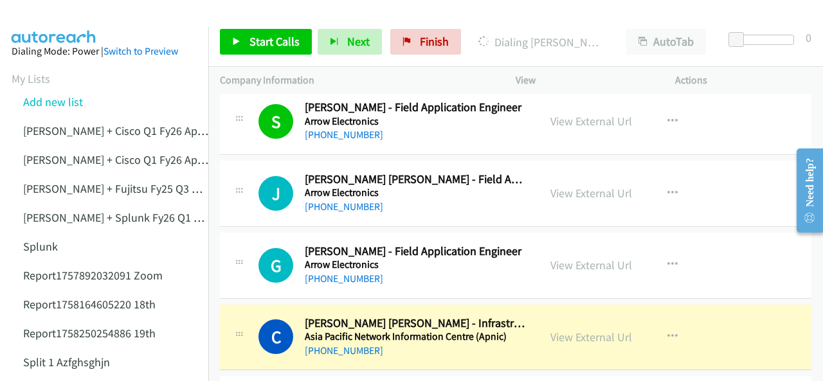
click at [51, 14] on img at bounding box center [54, 22] width 97 height 45
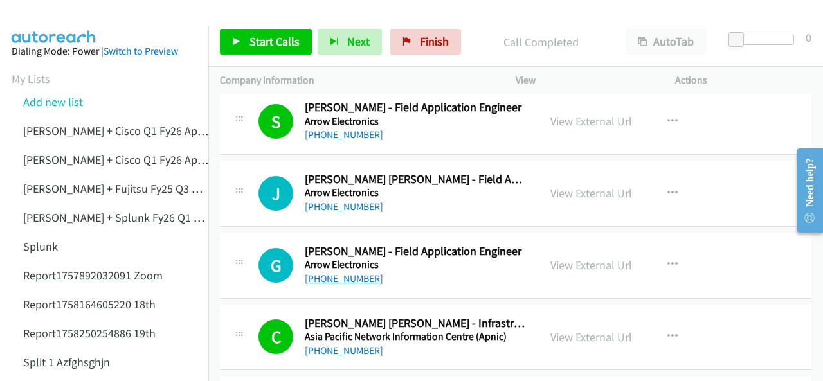
click at [331, 273] on link "[PHONE_NUMBER]" at bounding box center [344, 279] width 78 height 12
click at [50, 19] on img at bounding box center [54, 22] width 97 height 45
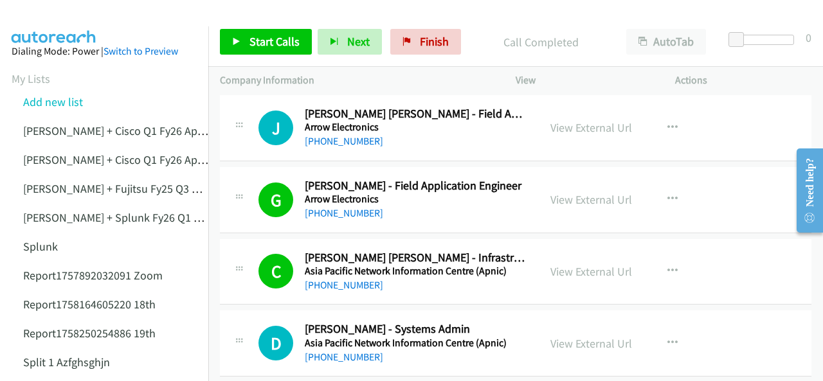
scroll to position [7977, 0]
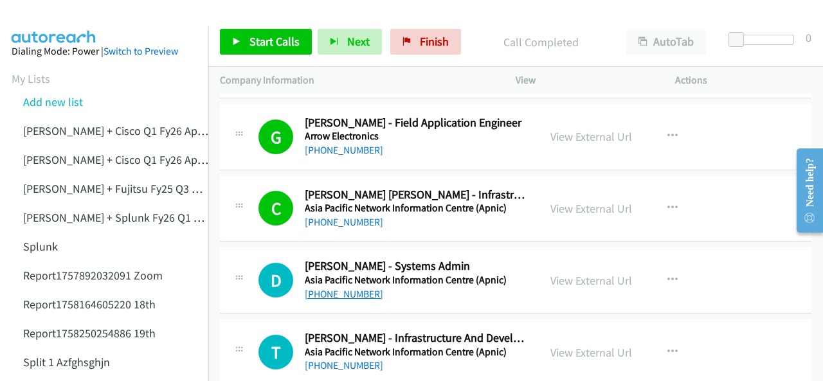
click at [323, 288] on link "[PHONE_NUMBER]" at bounding box center [344, 294] width 78 height 12
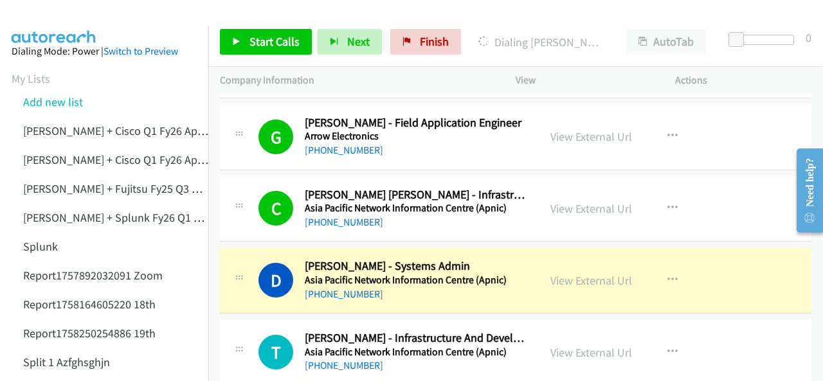
click at [42, 16] on img at bounding box center [54, 22] width 97 height 45
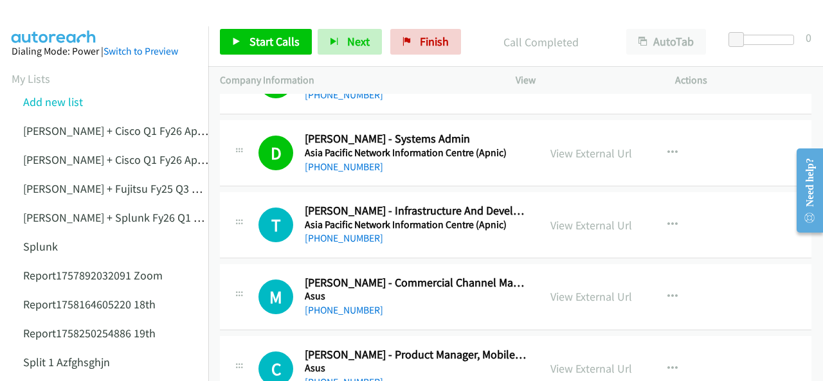
scroll to position [8106, 0]
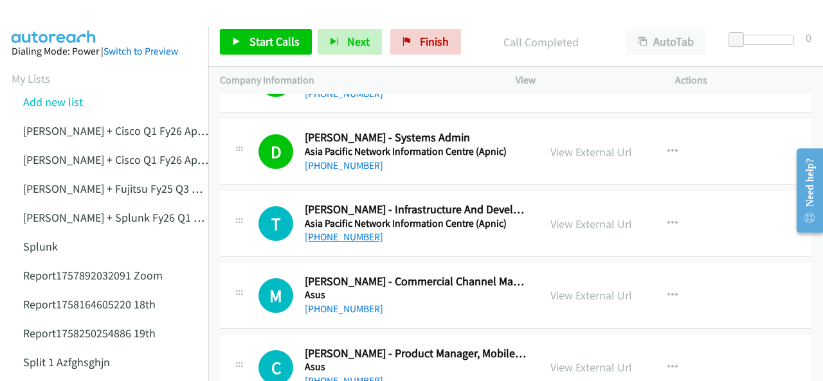
click at [340, 231] on link "[PHONE_NUMBER]" at bounding box center [344, 237] width 78 height 12
click at [72, 19] on img at bounding box center [54, 22] width 97 height 45
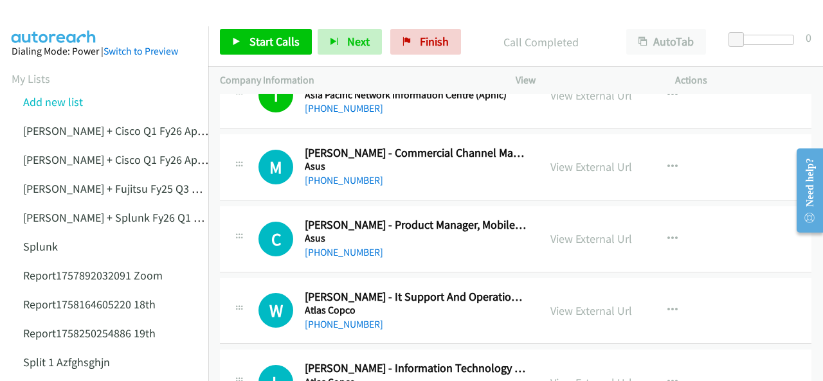
scroll to position [8299, 0]
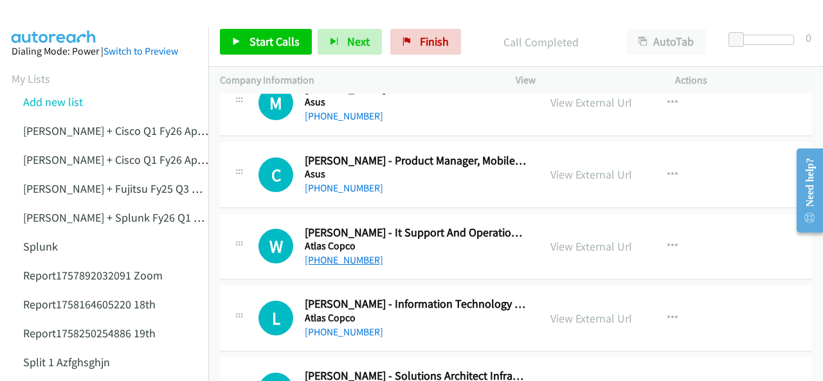
click at [330, 254] on link "[PHONE_NUMBER]" at bounding box center [344, 260] width 78 height 12
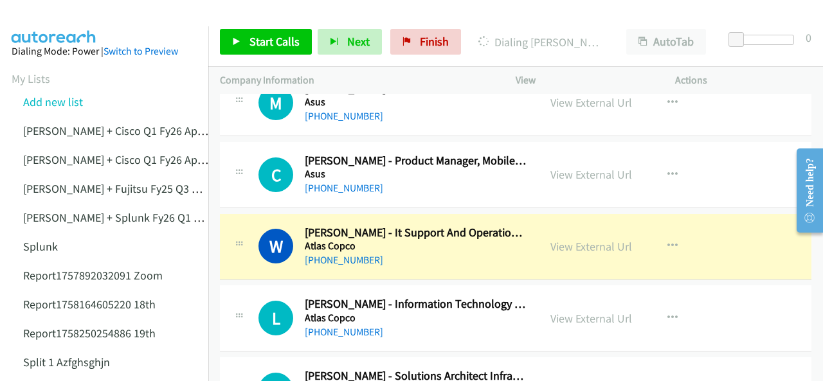
click at [50, 20] on img at bounding box center [54, 22] width 97 height 45
click at [37, 16] on img at bounding box center [54, 22] width 97 height 45
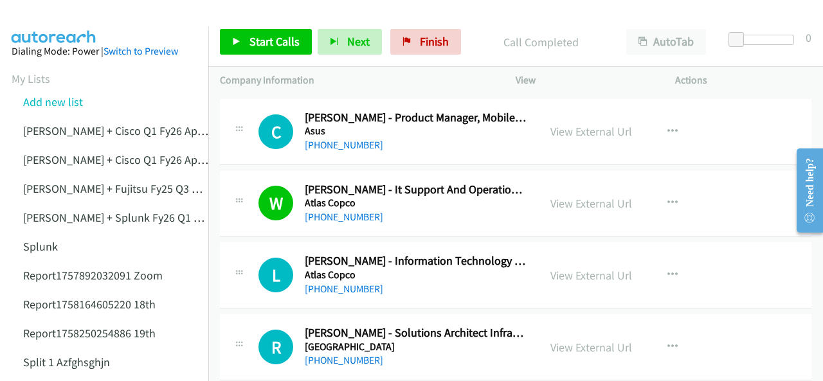
scroll to position [8363, 0]
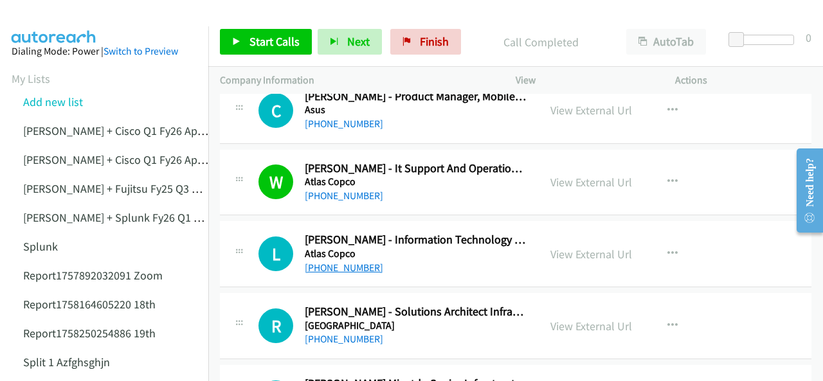
click at [323, 262] on link "[PHONE_NUMBER]" at bounding box center [344, 268] width 78 height 12
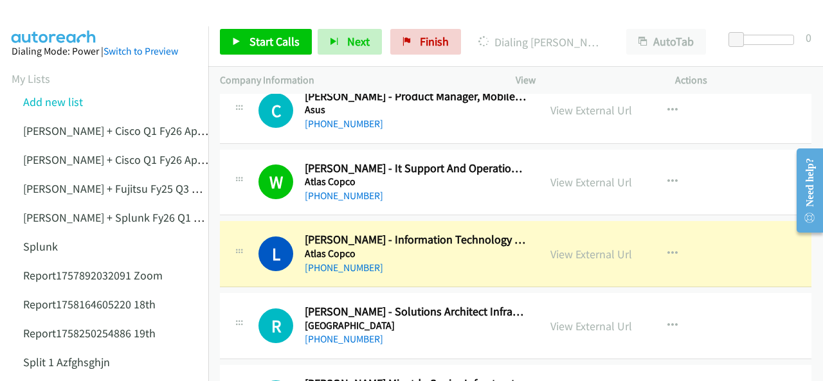
click at [53, 21] on img at bounding box center [54, 22] width 97 height 45
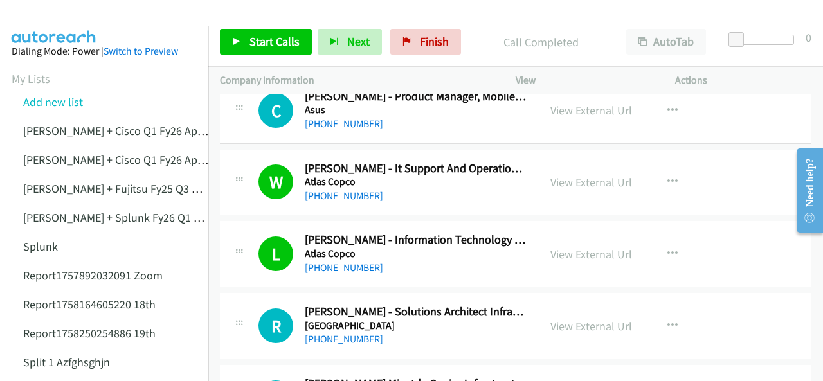
click at [50, 20] on img at bounding box center [54, 22] width 97 height 45
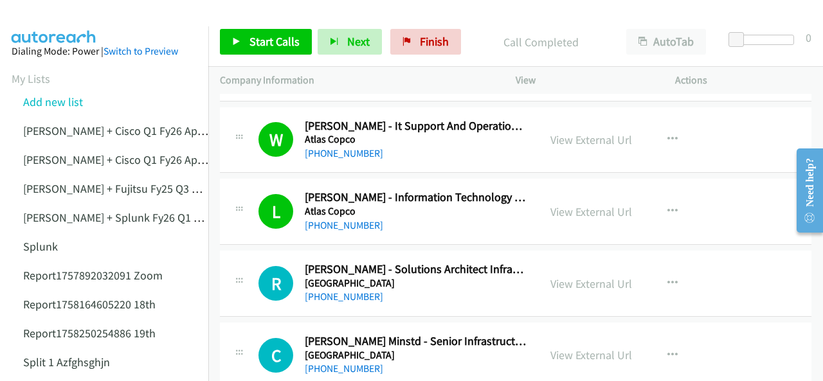
scroll to position [8492, 0]
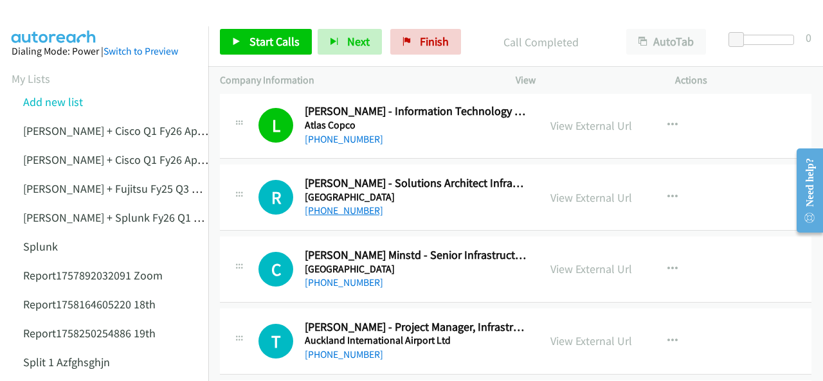
click at [335, 205] on link "[PHONE_NUMBER]" at bounding box center [344, 211] width 78 height 12
click at [51, 11] on img at bounding box center [54, 22] width 97 height 45
click at [42, 14] on img at bounding box center [54, 22] width 97 height 45
click at [338, 277] on link "[PHONE_NUMBER]" at bounding box center [344, 283] width 78 height 12
click at [64, 22] on img at bounding box center [54, 22] width 97 height 45
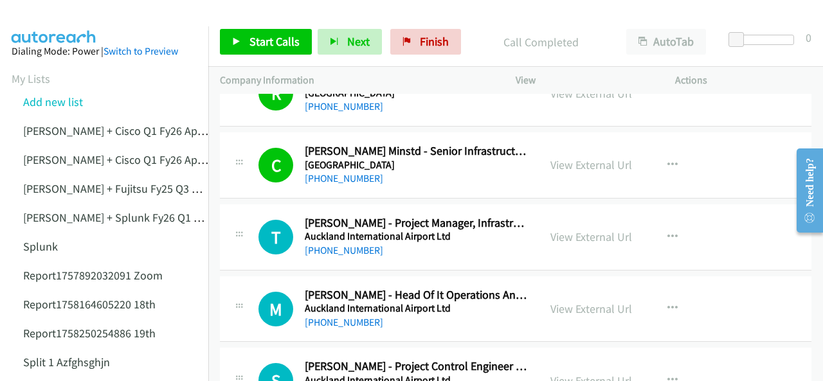
scroll to position [8621, 0]
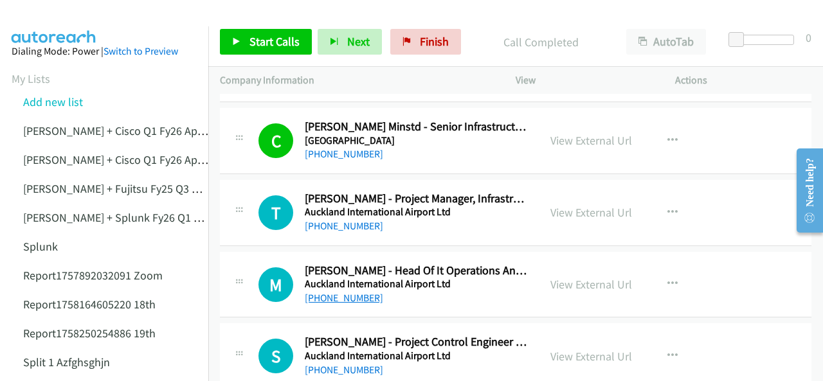
click at [327, 292] on link "[PHONE_NUMBER]" at bounding box center [344, 298] width 78 height 12
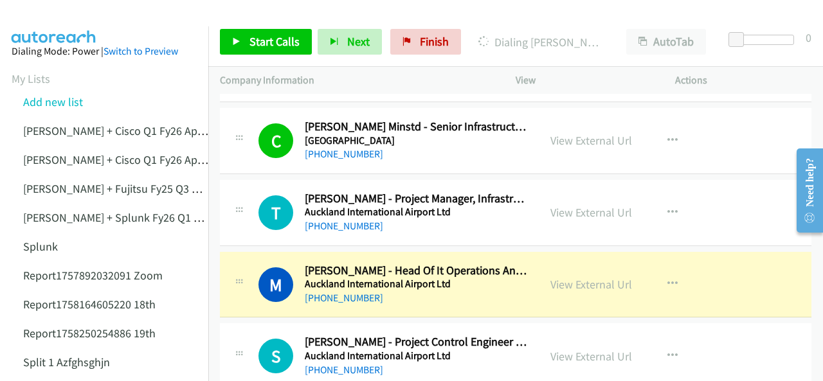
click at [77, 25] on img at bounding box center [54, 22] width 97 height 45
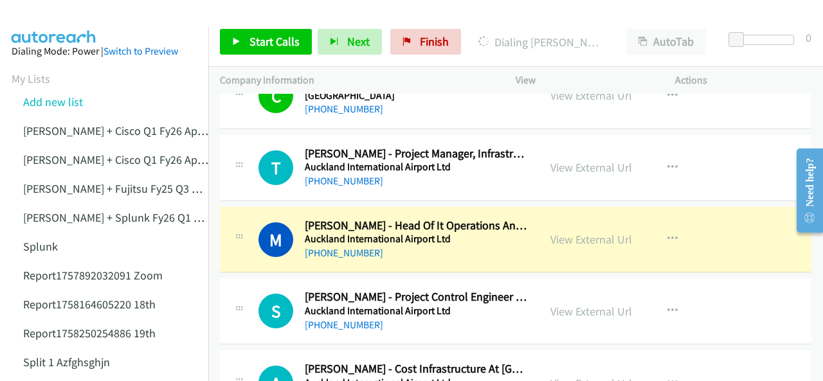
scroll to position [8749, 0]
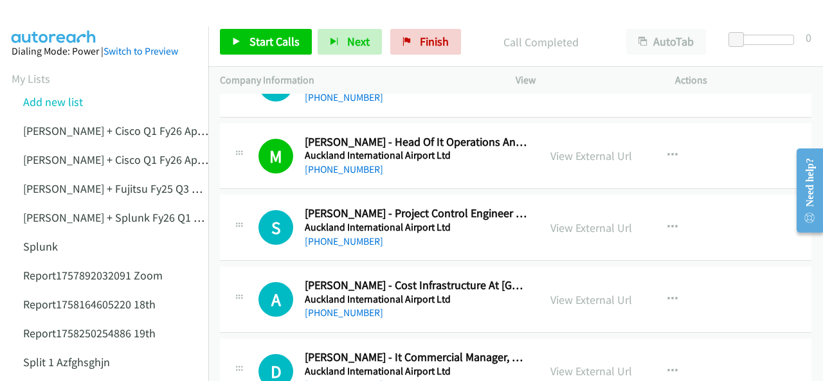
click at [57, 10] on img at bounding box center [54, 22] width 97 height 45
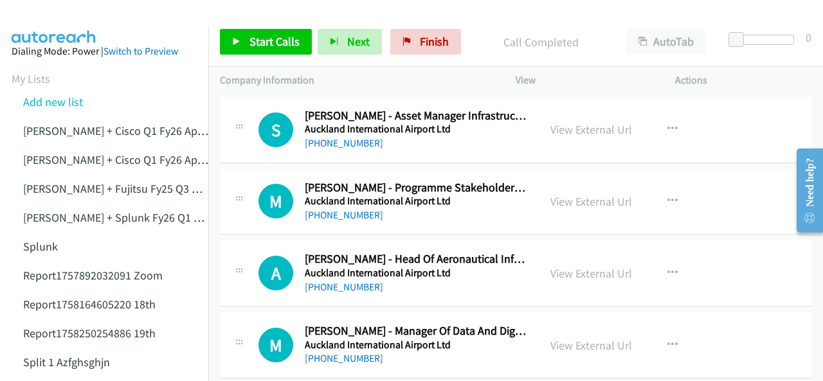
scroll to position [9200, 0]
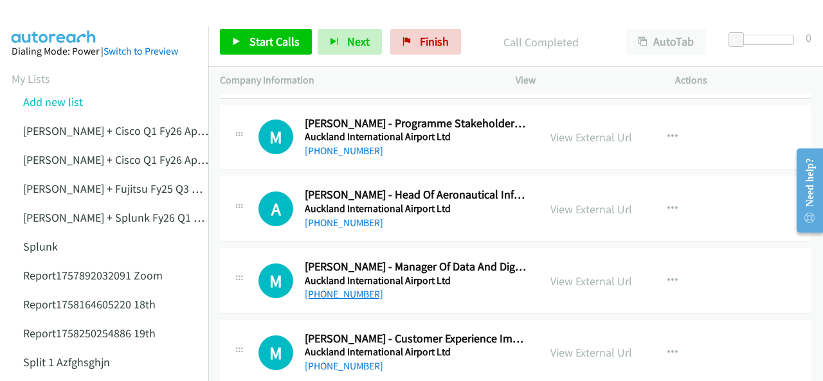
click at [330, 288] on link "[PHONE_NUMBER]" at bounding box center [344, 294] width 78 height 12
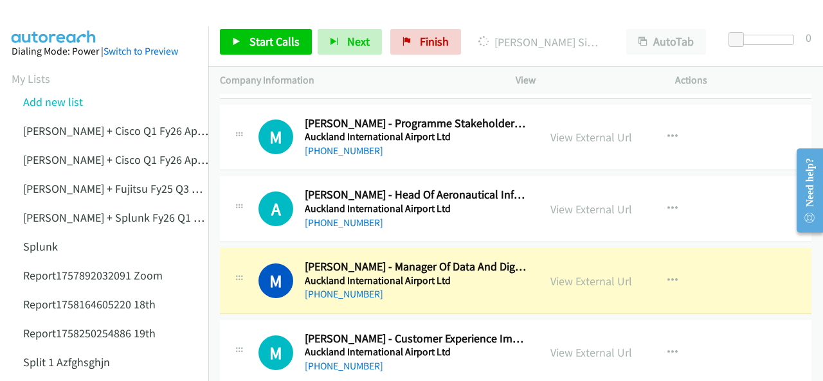
click at [59, 23] on img at bounding box center [54, 22] width 97 height 45
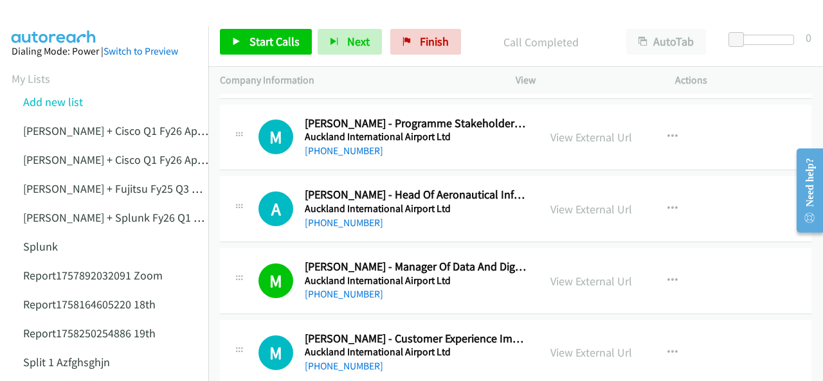
click at [46, 12] on img at bounding box center [54, 22] width 97 height 45
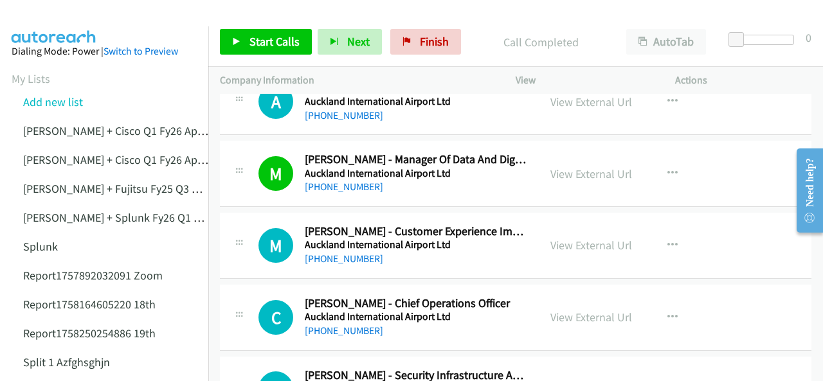
scroll to position [9328, 0]
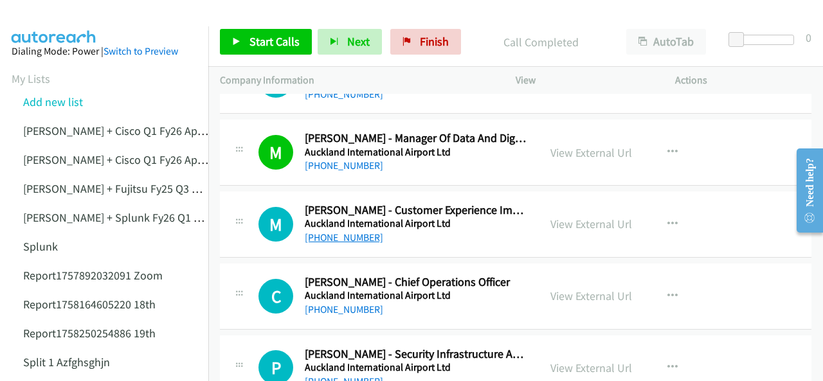
click at [341, 232] on link "[PHONE_NUMBER]" at bounding box center [344, 238] width 78 height 12
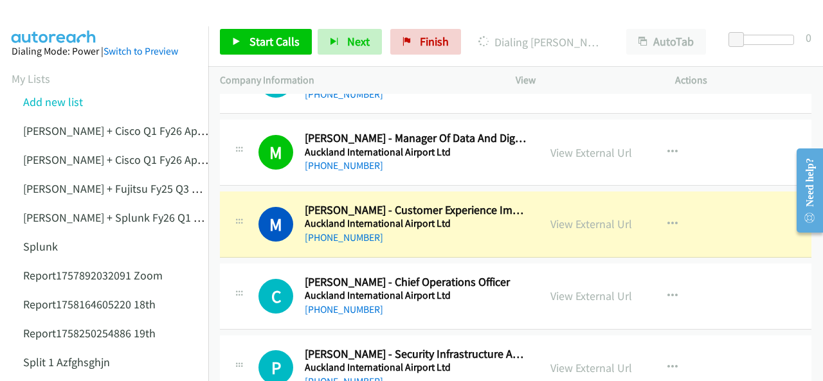
click at [32, 24] on img at bounding box center [54, 22] width 97 height 45
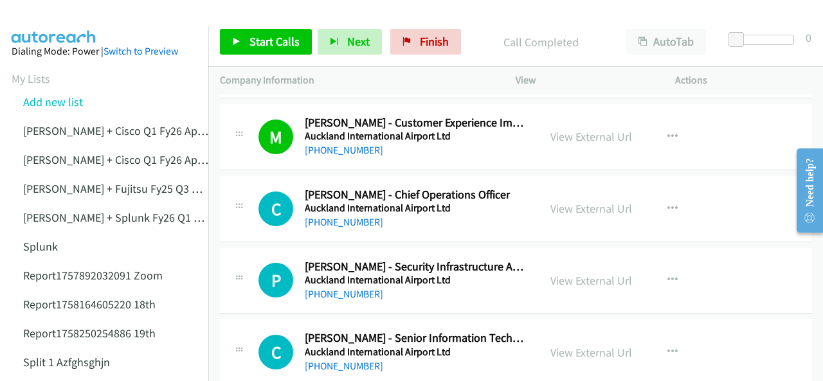
scroll to position [9457, 0]
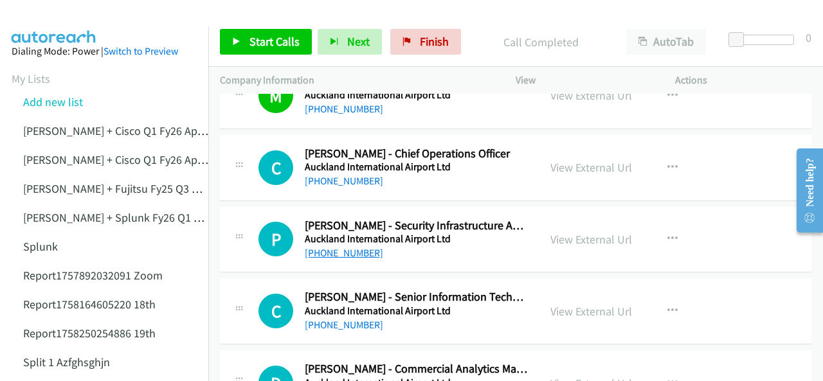
click at [344, 247] on link "[PHONE_NUMBER]" at bounding box center [344, 253] width 78 height 12
drag, startPoint x: 32, startPoint y: 17, endPoint x: 49, endPoint y: 28, distance: 20.0
click at [32, 17] on img at bounding box center [54, 22] width 97 height 45
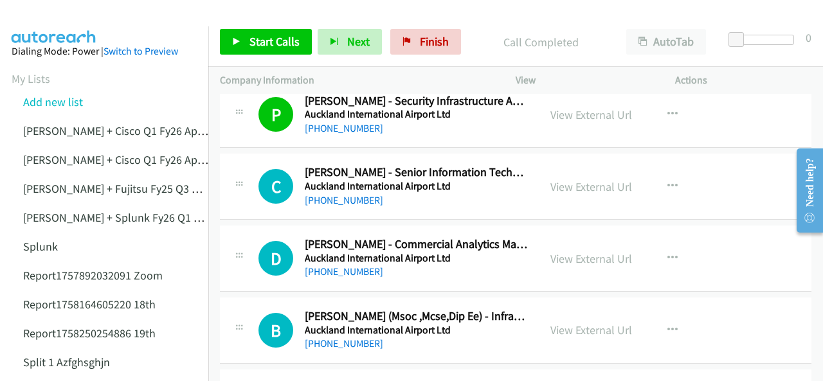
scroll to position [9586, 0]
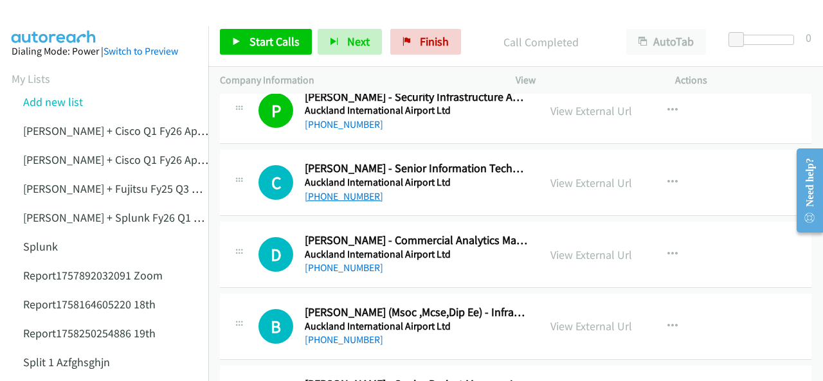
click at [334, 190] on link "[PHONE_NUMBER]" at bounding box center [344, 196] width 78 height 12
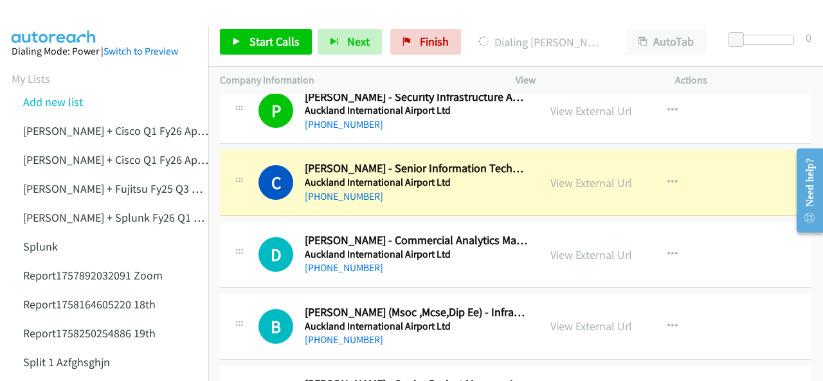
click at [50, 15] on img at bounding box center [54, 22] width 97 height 45
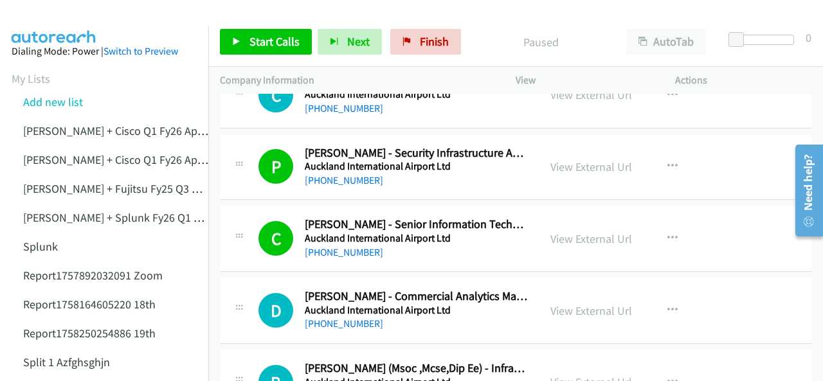
scroll to position [9592, 0]
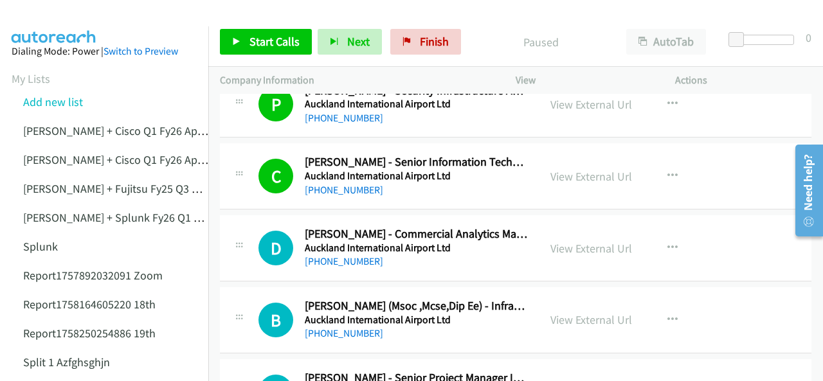
click at [78, 12] on img at bounding box center [54, 22] width 97 height 45
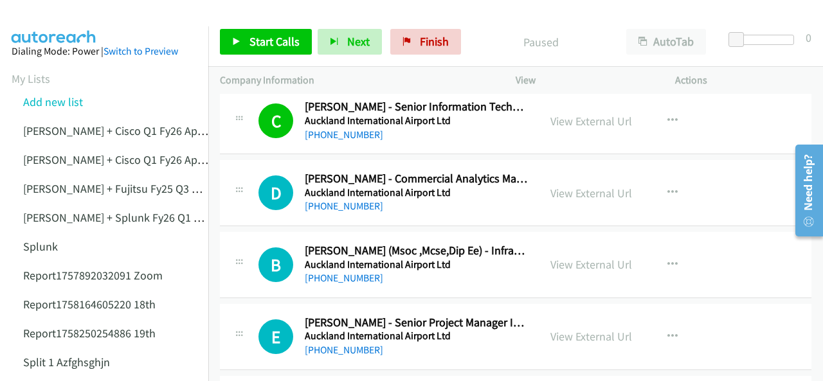
scroll to position [9656, 0]
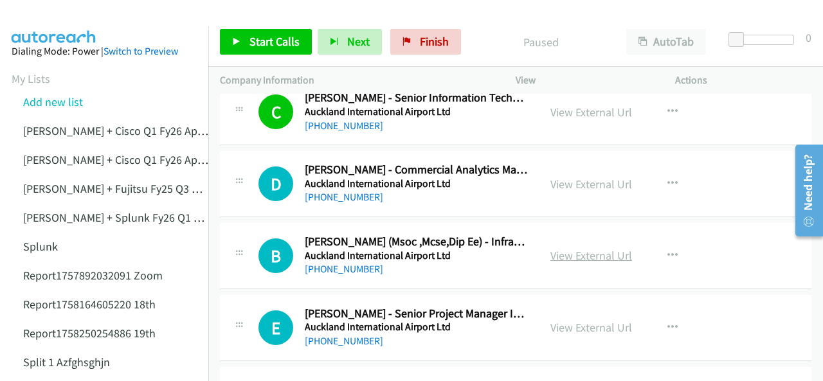
click at [562, 248] on link "View External Url" at bounding box center [592, 255] width 82 height 15
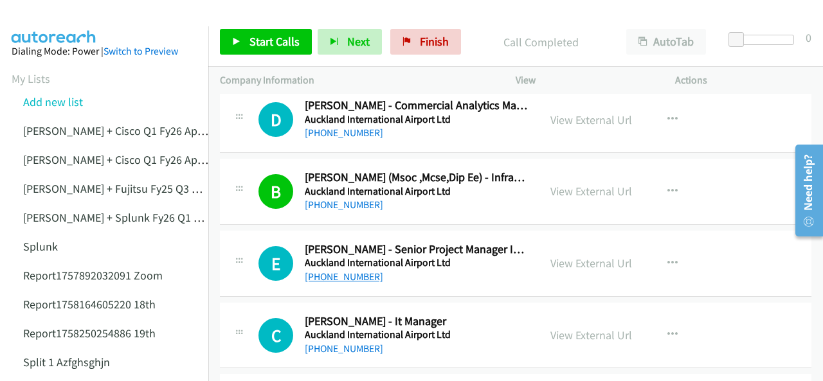
click at [327, 271] on link "[PHONE_NUMBER]" at bounding box center [344, 277] width 78 height 12
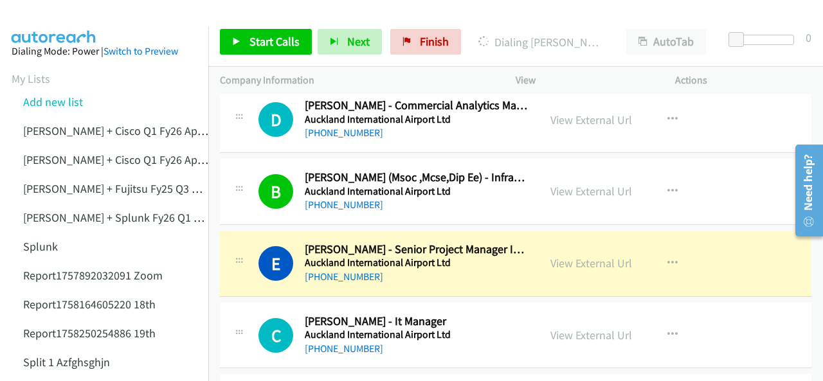
click at [53, 19] on img at bounding box center [54, 22] width 97 height 45
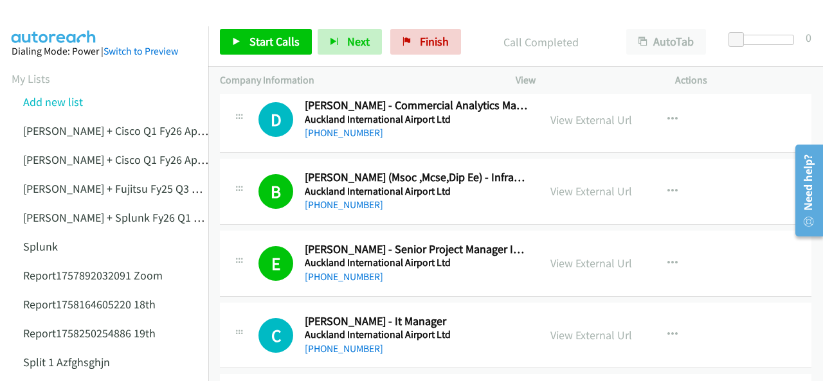
click at [331, 343] on link "[PHONE_NUMBER]" at bounding box center [344, 349] width 78 height 12
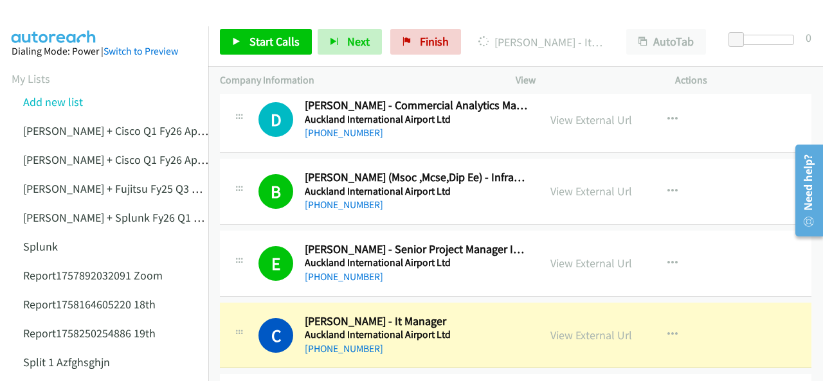
click at [45, 17] on img at bounding box center [54, 22] width 97 height 45
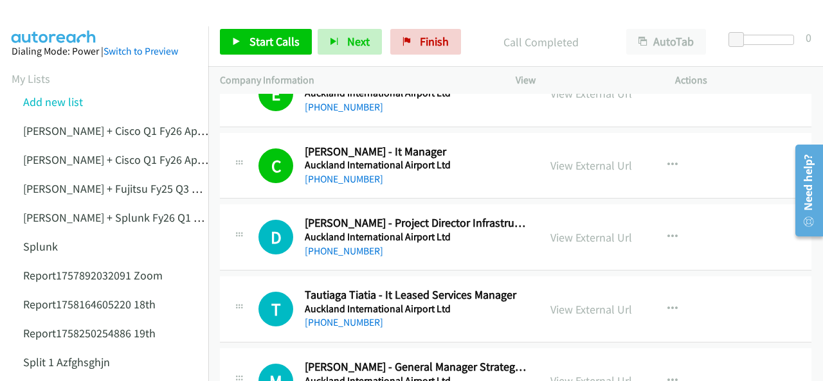
scroll to position [9914, 0]
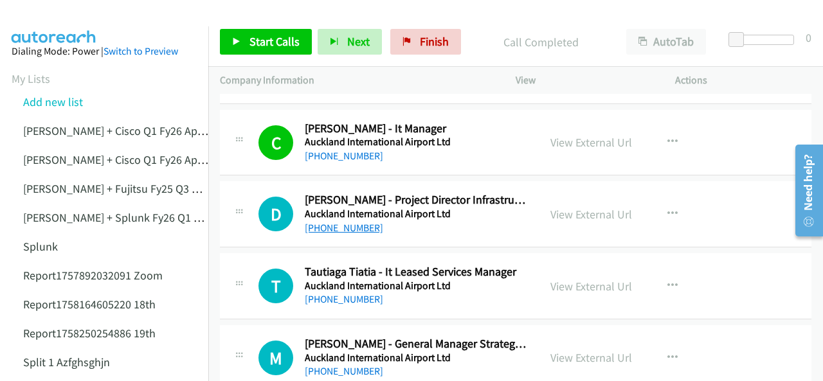
click at [341, 222] on link "[PHONE_NUMBER]" at bounding box center [344, 228] width 78 height 12
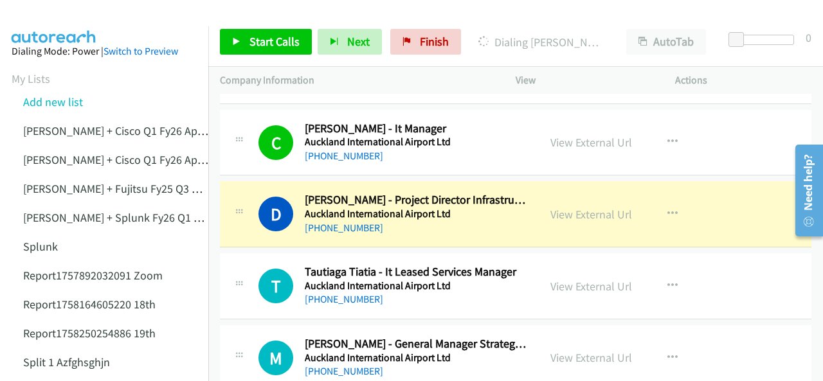
click at [60, 15] on img at bounding box center [54, 22] width 97 height 45
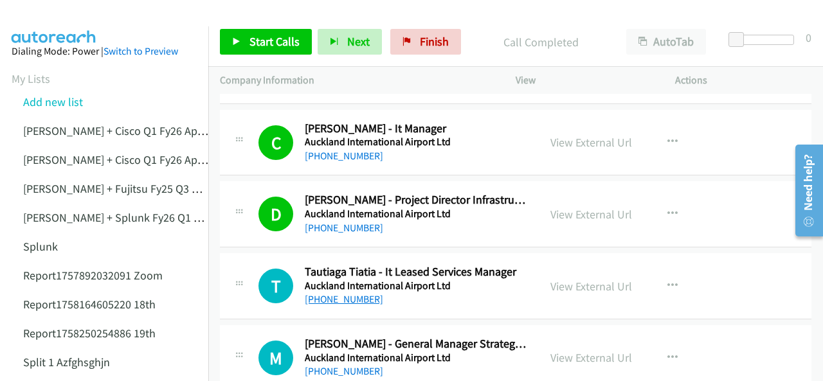
click at [331, 293] on link "[PHONE_NUMBER]" at bounding box center [344, 299] width 78 height 12
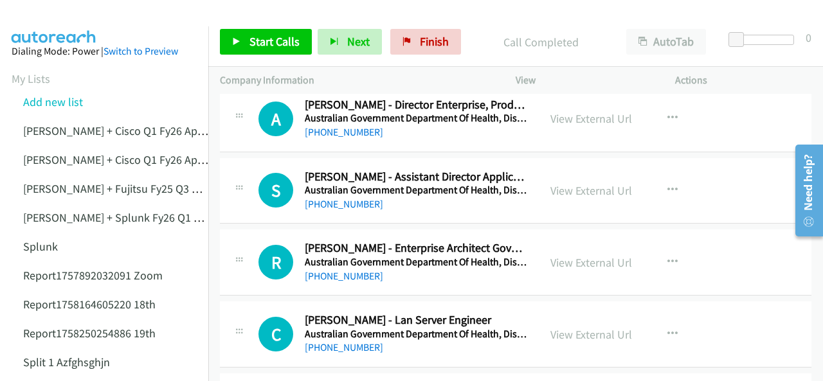
scroll to position [10300, 0]
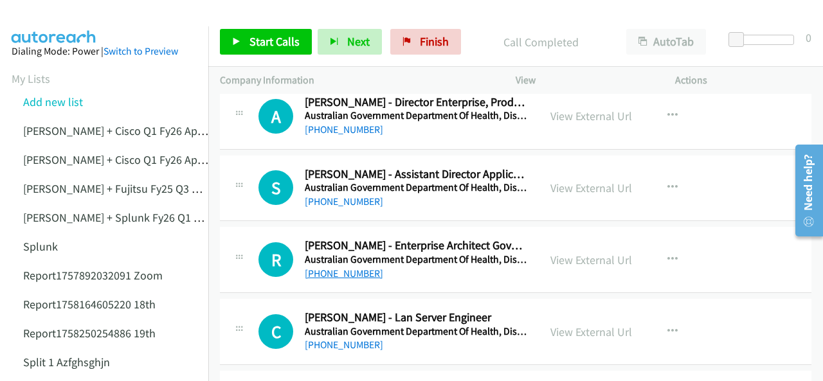
click at [341, 268] on link "[PHONE_NUMBER]" at bounding box center [344, 274] width 78 height 12
click at [58, 20] on img at bounding box center [54, 22] width 97 height 45
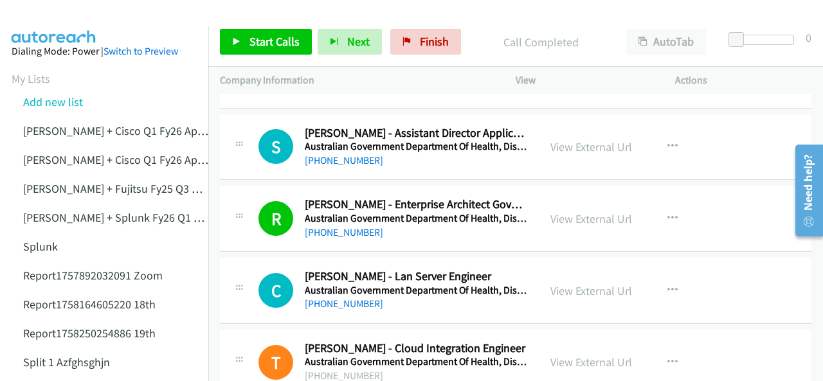
scroll to position [10364, 0]
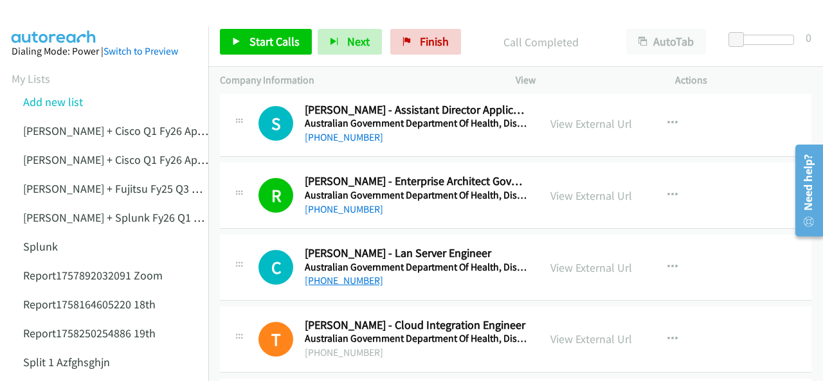
click at [336, 275] on link "[PHONE_NUMBER]" at bounding box center [344, 281] width 78 height 12
click at [51, 17] on img at bounding box center [54, 22] width 97 height 45
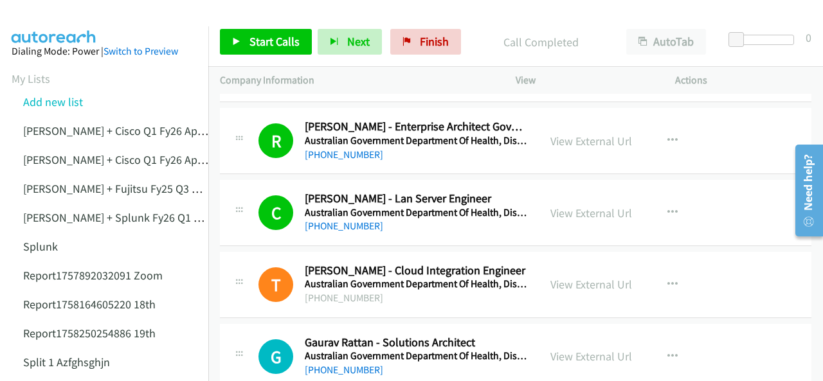
scroll to position [10557, 0]
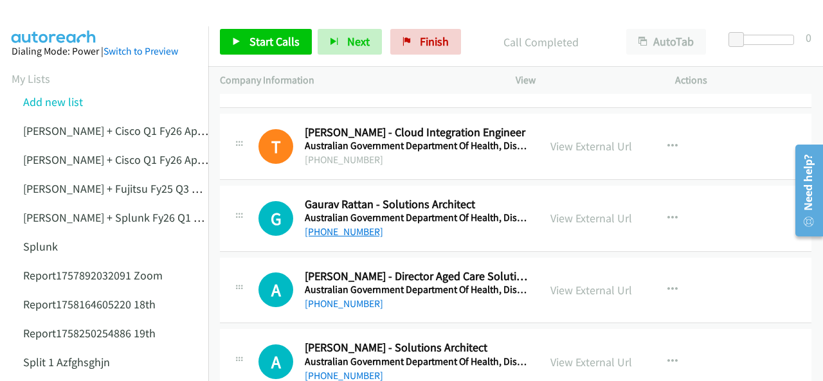
click at [324, 226] on link "[PHONE_NUMBER]" at bounding box center [344, 232] width 78 height 12
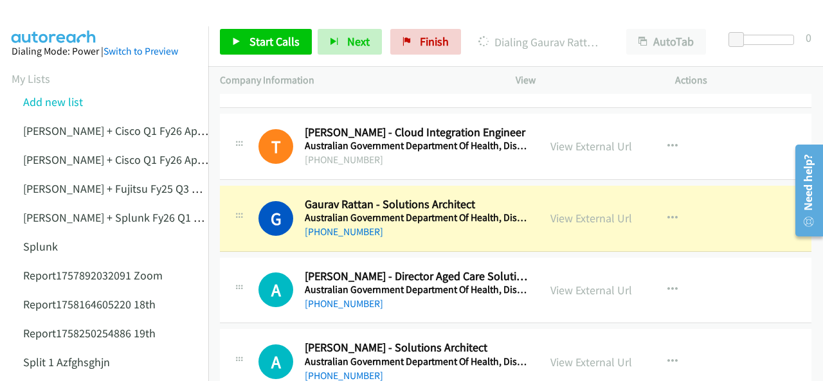
click at [61, 12] on img at bounding box center [54, 22] width 97 height 45
click at [60, 24] on img at bounding box center [54, 22] width 97 height 45
click at [574, 211] on link "View External Url" at bounding box center [592, 218] width 82 height 15
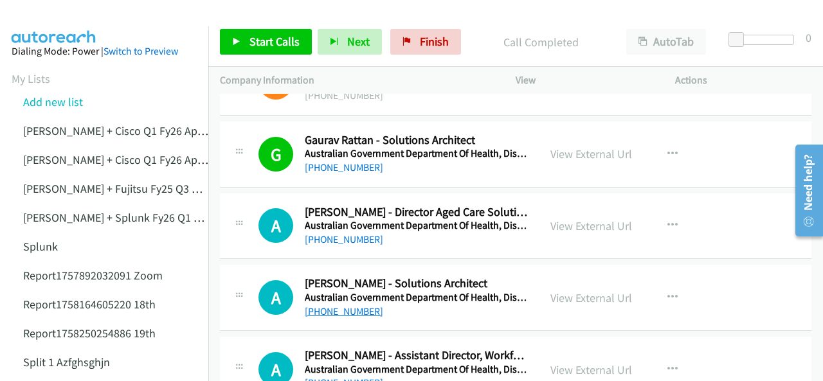
click at [333, 306] on link "[PHONE_NUMBER]" at bounding box center [344, 312] width 78 height 12
click at [23, 10] on img at bounding box center [54, 22] width 97 height 45
click at [33, 21] on img at bounding box center [54, 22] width 97 height 45
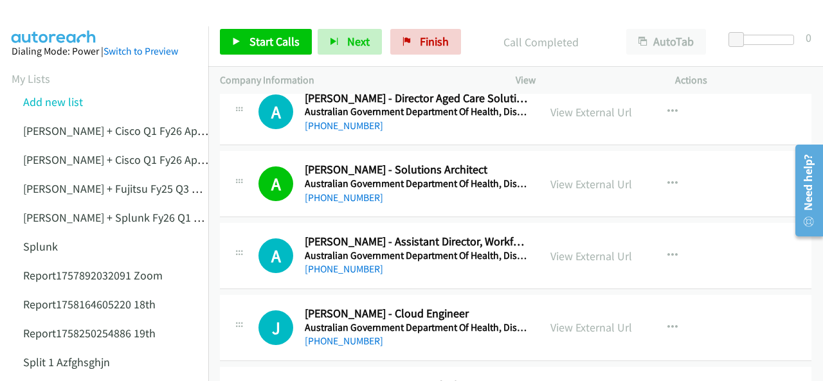
scroll to position [10750, 0]
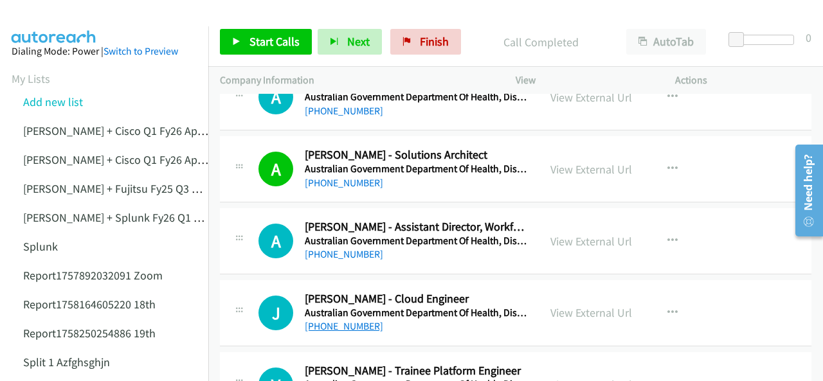
click at [333, 320] on link "[PHONE_NUMBER]" at bounding box center [344, 326] width 78 height 12
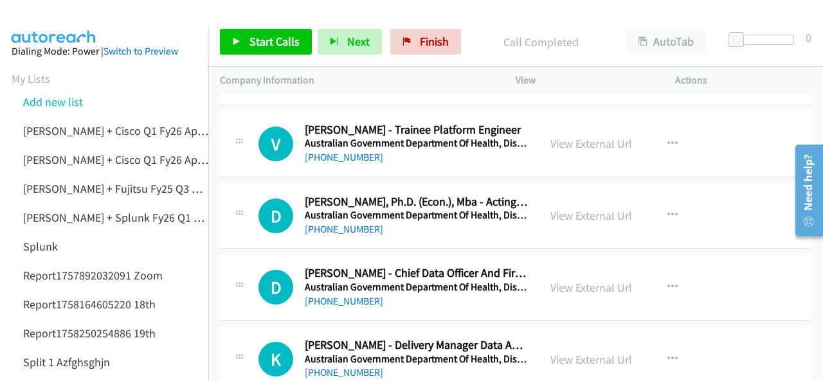
scroll to position [11007, 0]
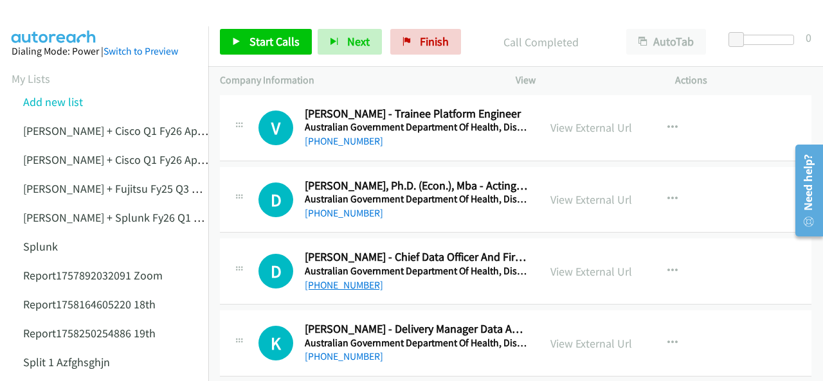
click at [328, 279] on link "[PHONE_NUMBER]" at bounding box center [344, 285] width 78 height 12
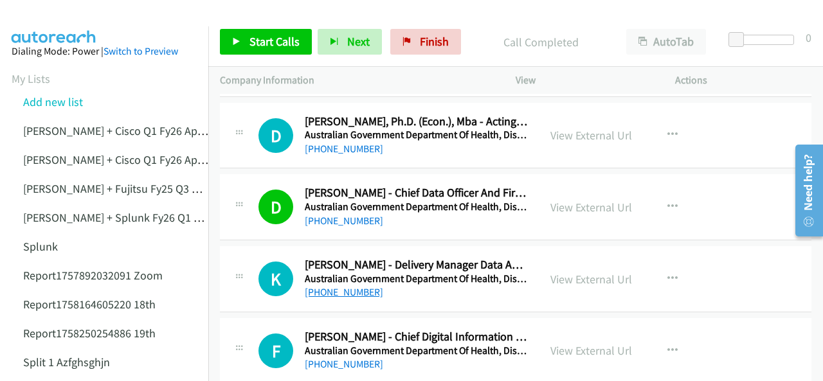
click at [336, 286] on link "[PHONE_NUMBER]" at bounding box center [344, 292] width 78 height 12
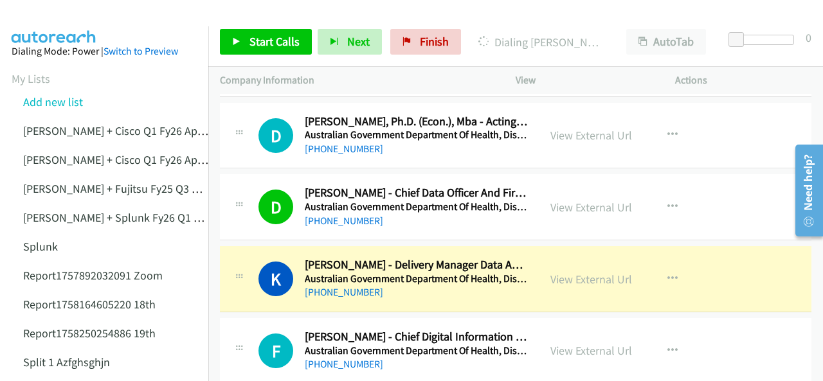
click at [55, 20] on img at bounding box center [54, 22] width 97 height 45
click at [563, 272] on link "View External Url" at bounding box center [592, 279] width 82 height 15
